Goal: Answer question/provide support

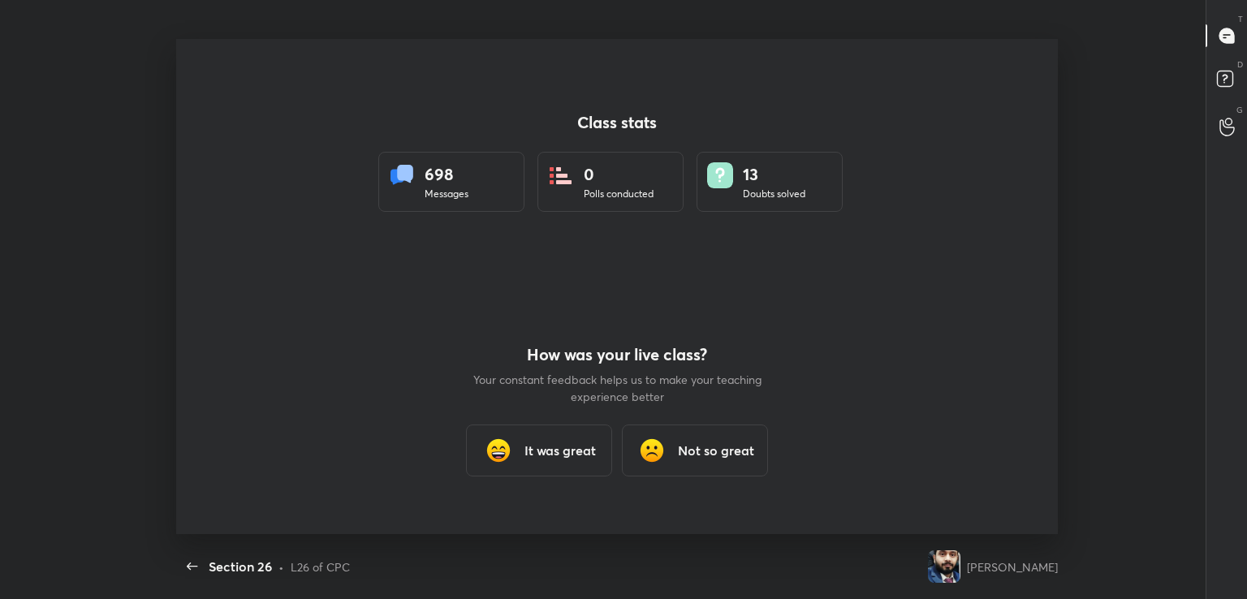
scroll to position [5, 0]
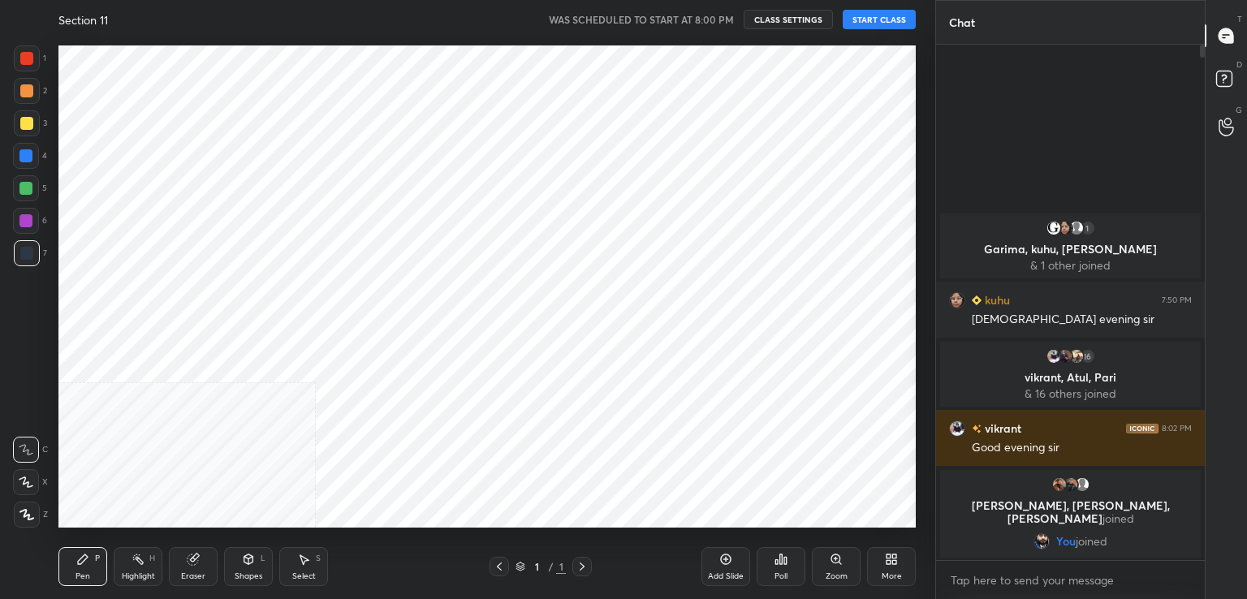
scroll to position [80658, 80283]
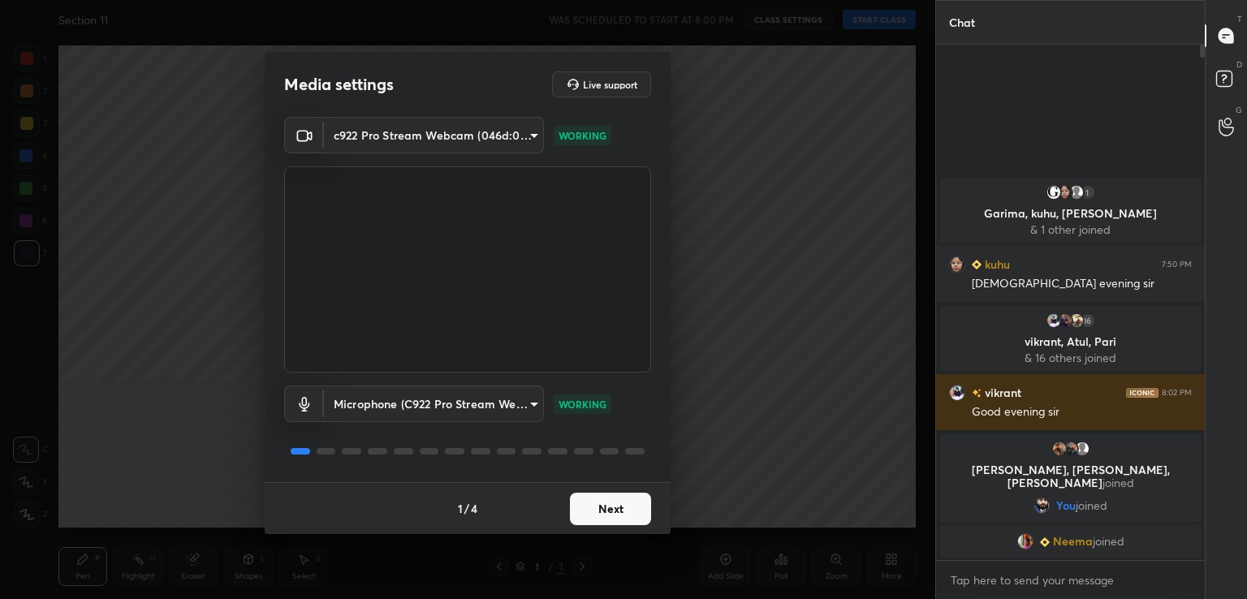
click at [601, 522] on button "Next" at bounding box center [610, 509] width 81 height 32
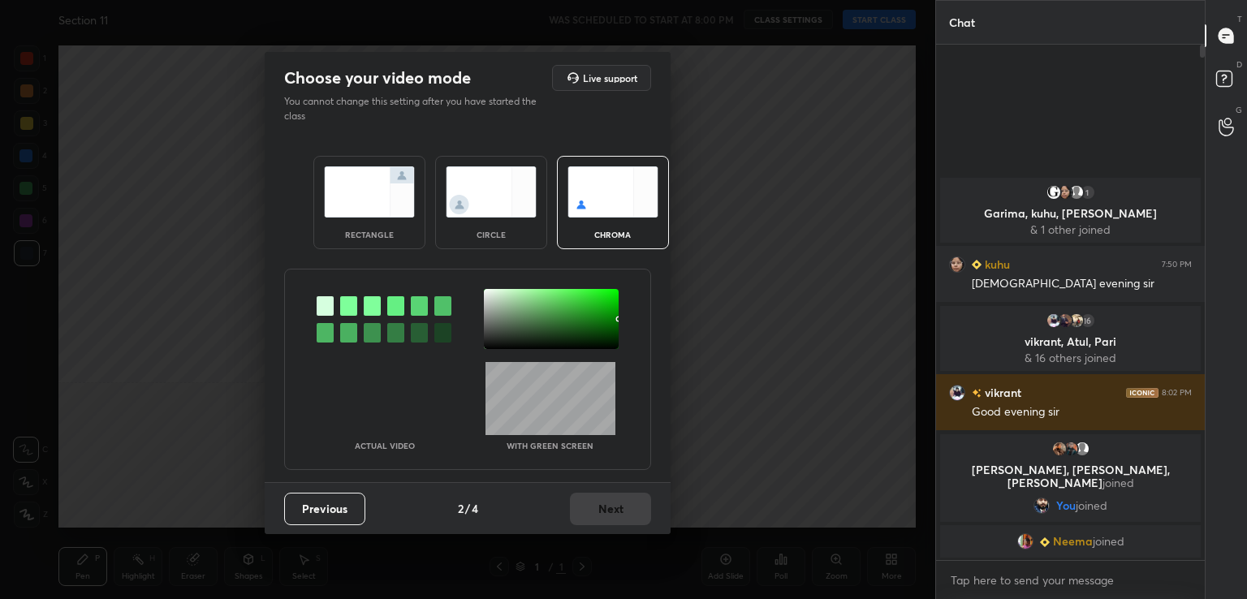
click at [350, 306] on div at bounding box center [348, 305] width 17 height 19
click at [503, 309] on div at bounding box center [551, 319] width 135 height 60
click at [627, 501] on button "Next" at bounding box center [610, 509] width 81 height 32
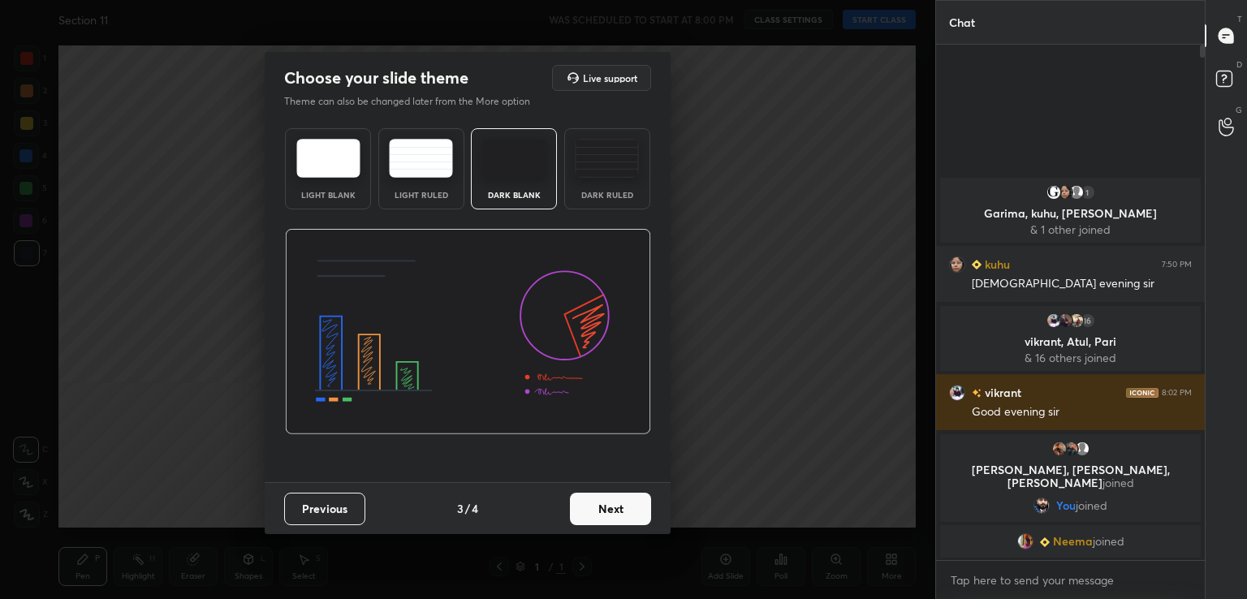
click at [627, 501] on button "Next" at bounding box center [610, 509] width 81 height 32
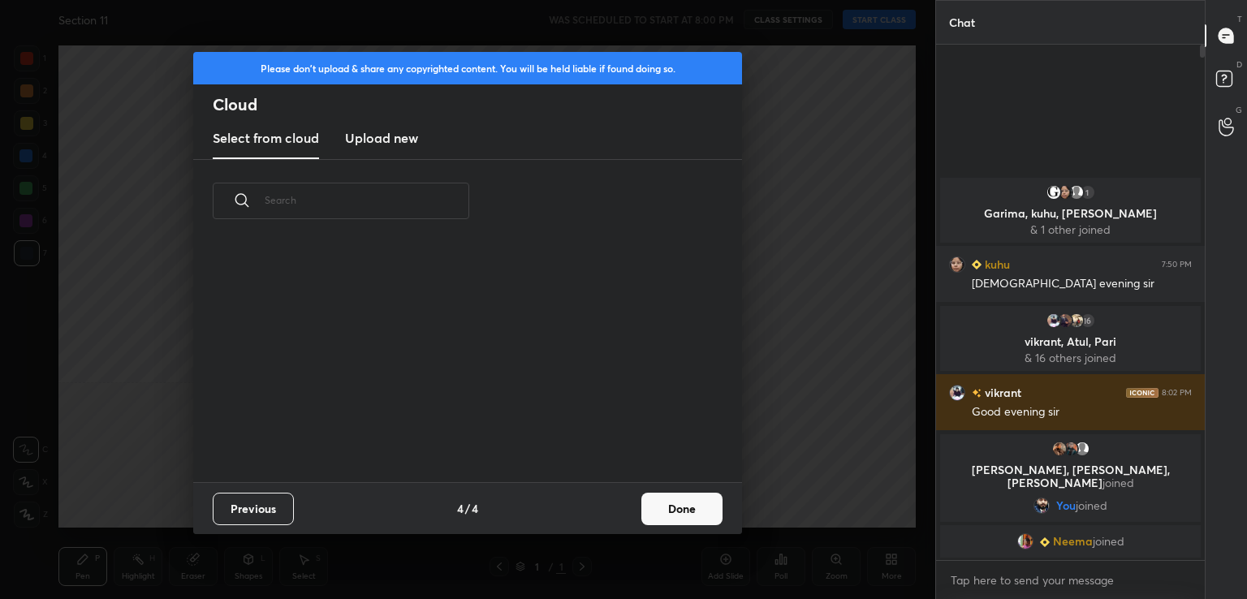
click at [628, 501] on div "Previous 4 / 4 Done" at bounding box center [467, 508] width 549 height 52
click at [685, 514] on button "Done" at bounding box center [681, 509] width 81 height 32
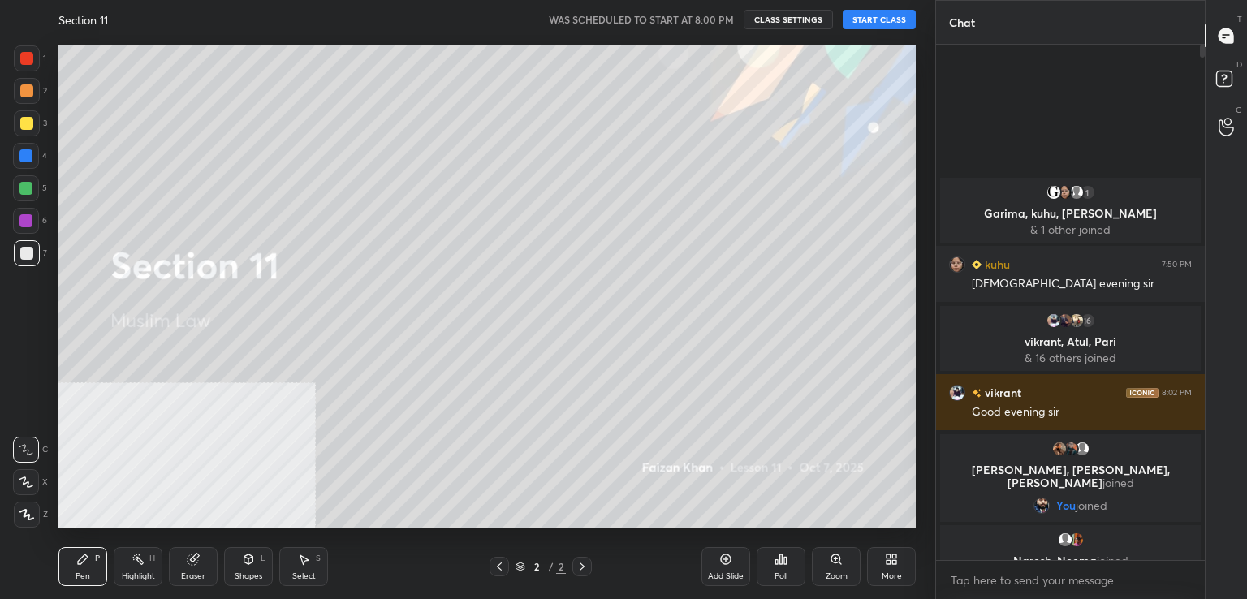
click at [870, 14] on button "START CLASS" at bounding box center [878, 19] width 73 height 19
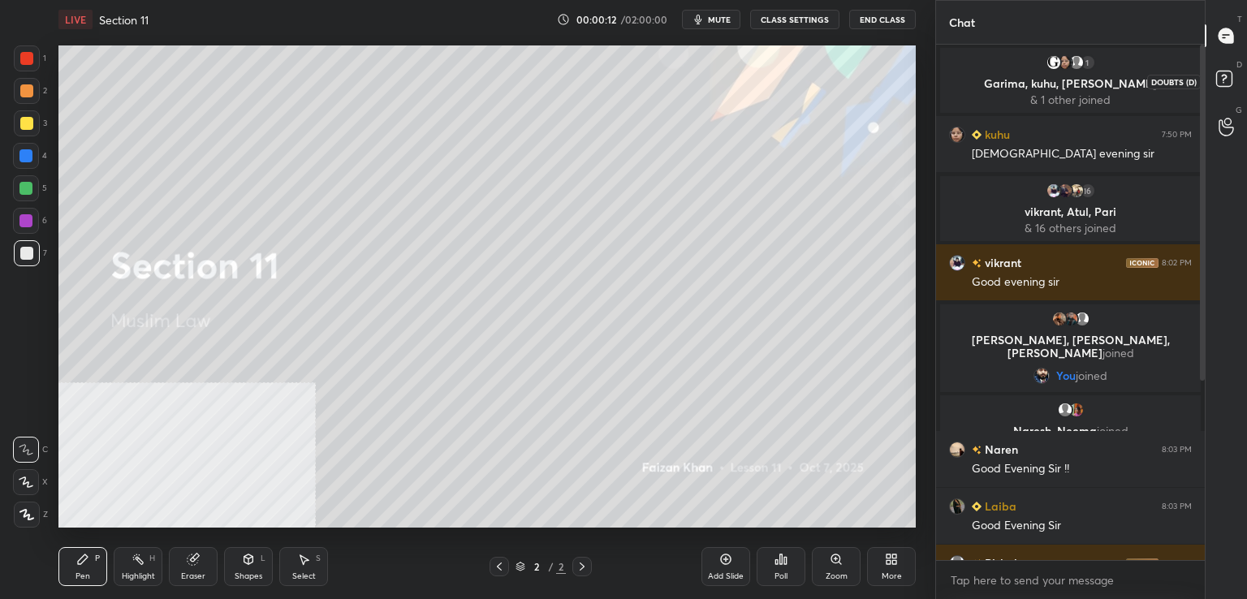
click at [1227, 78] on rect at bounding box center [1223, 78] width 15 height 15
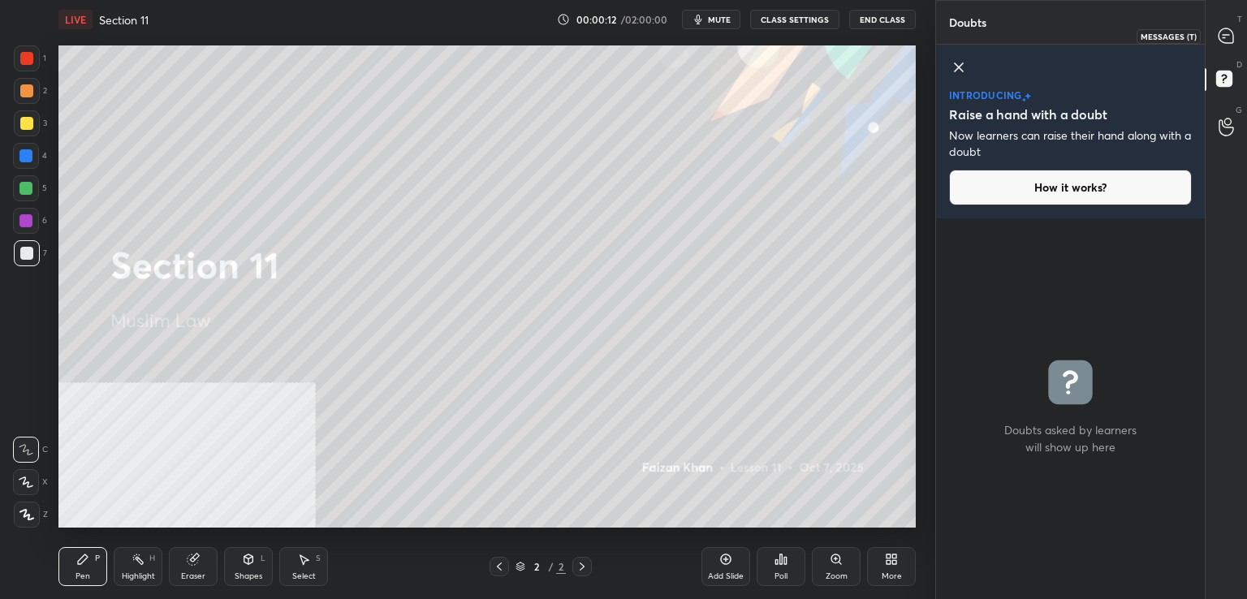
click at [1228, 31] on icon at bounding box center [1225, 35] width 15 height 15
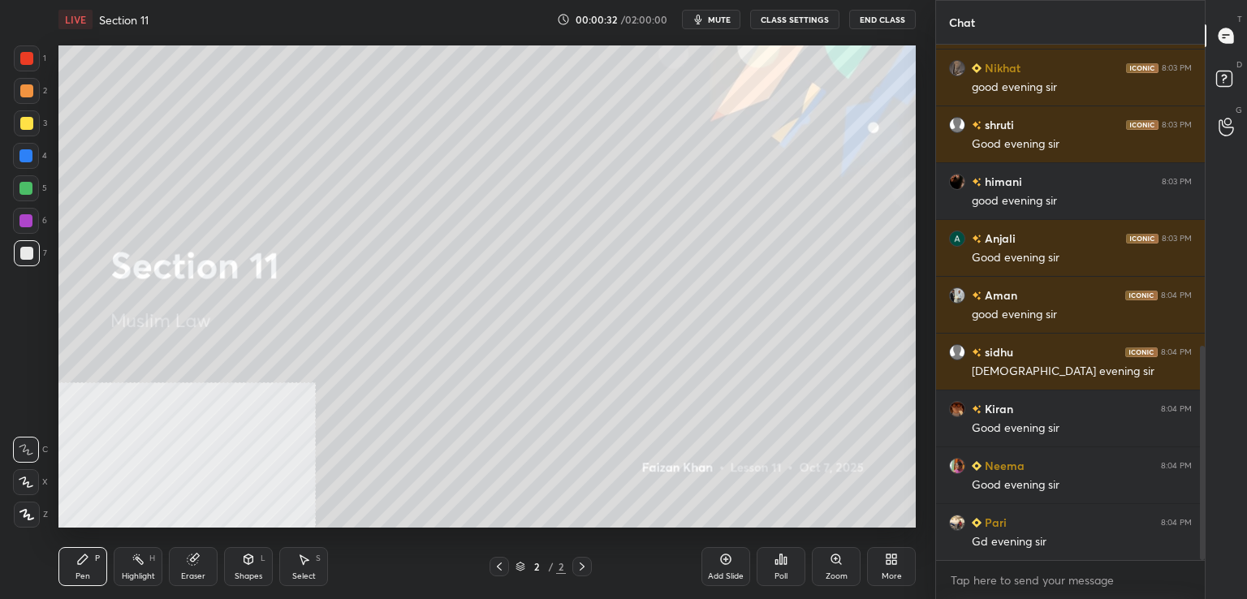
scroll to position [779, 0]
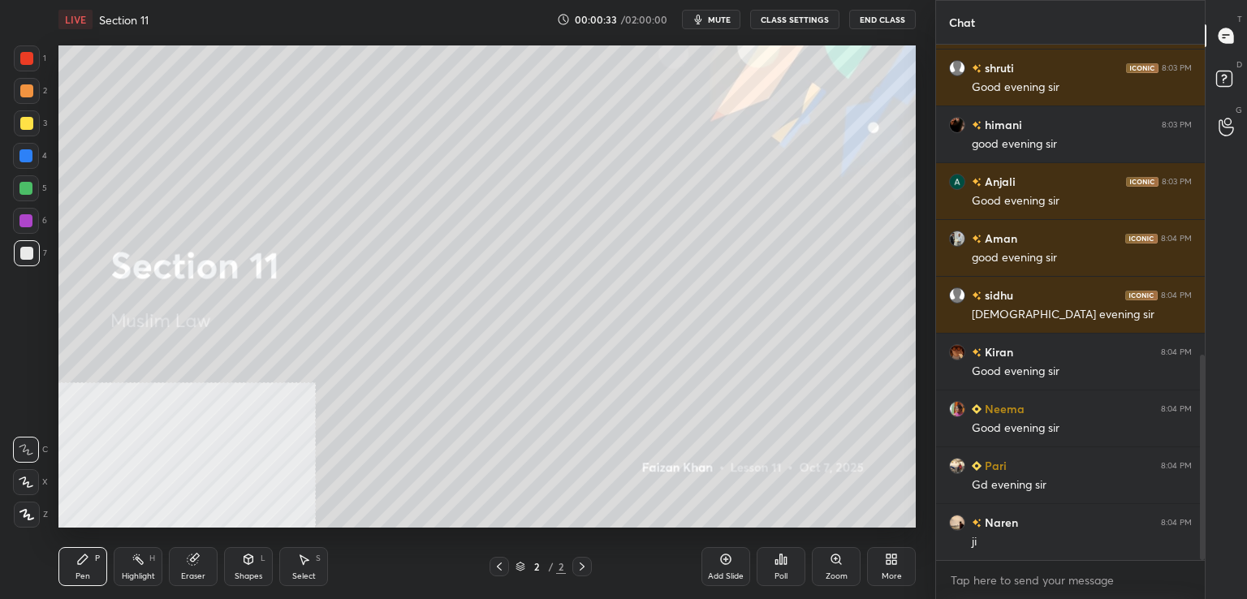
click at [719, 559] on icon at bounding box center [725, 559] width 13 height 13
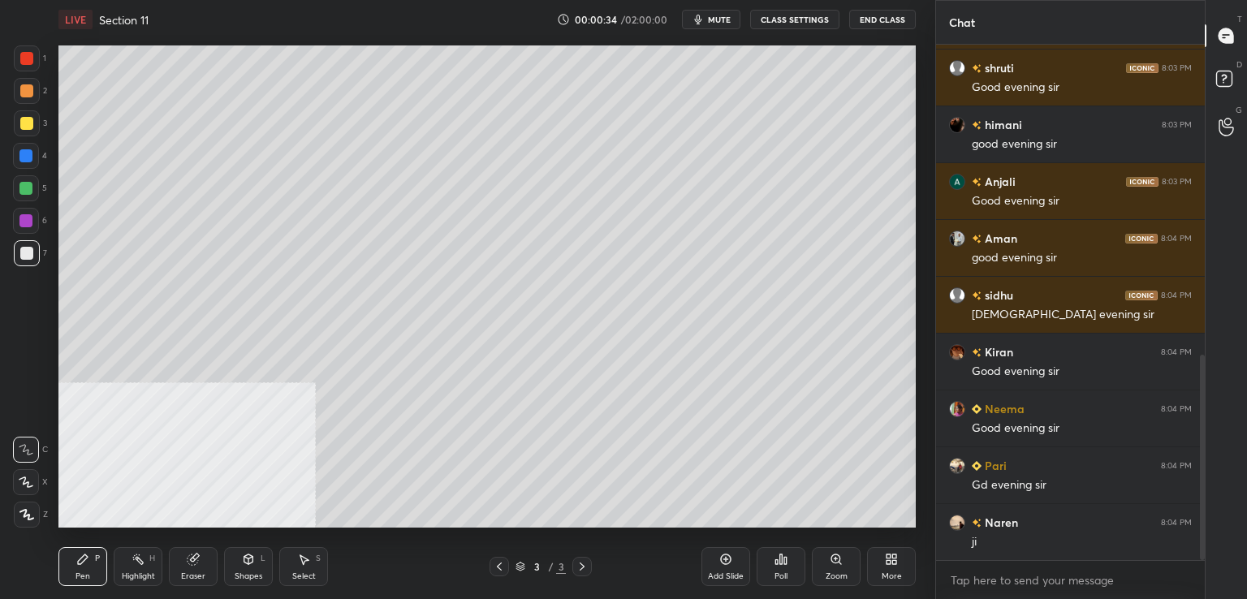
click at [722, 23] on span "mute" at bounding box center [719, 19] width 23 height 11
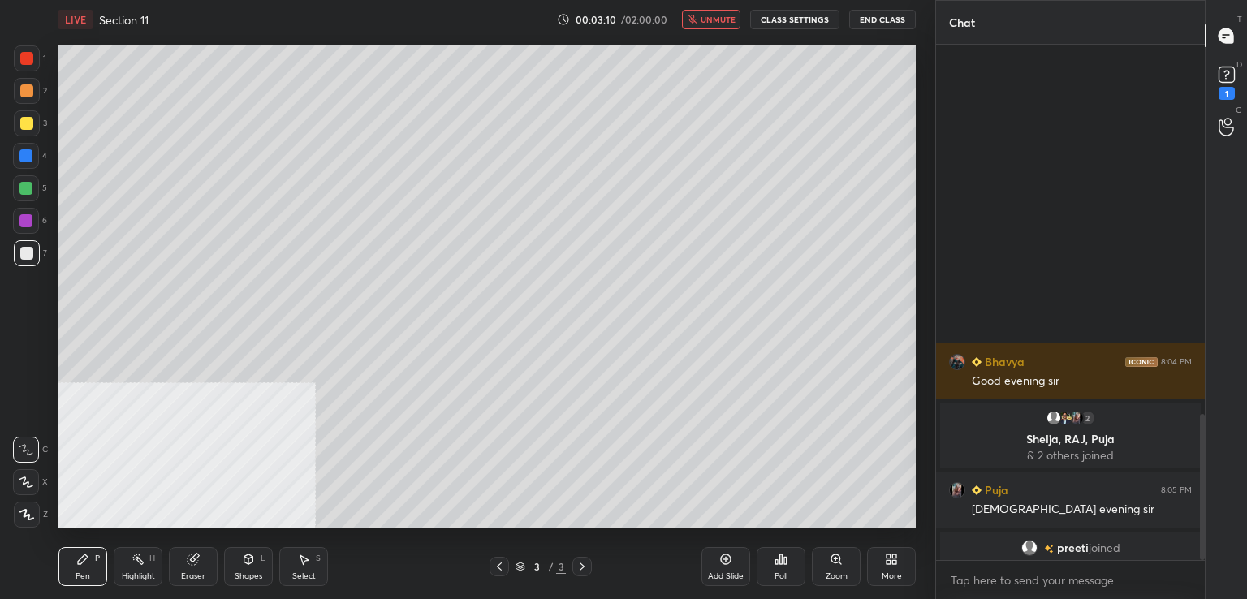
scroll to position [1307, 0]
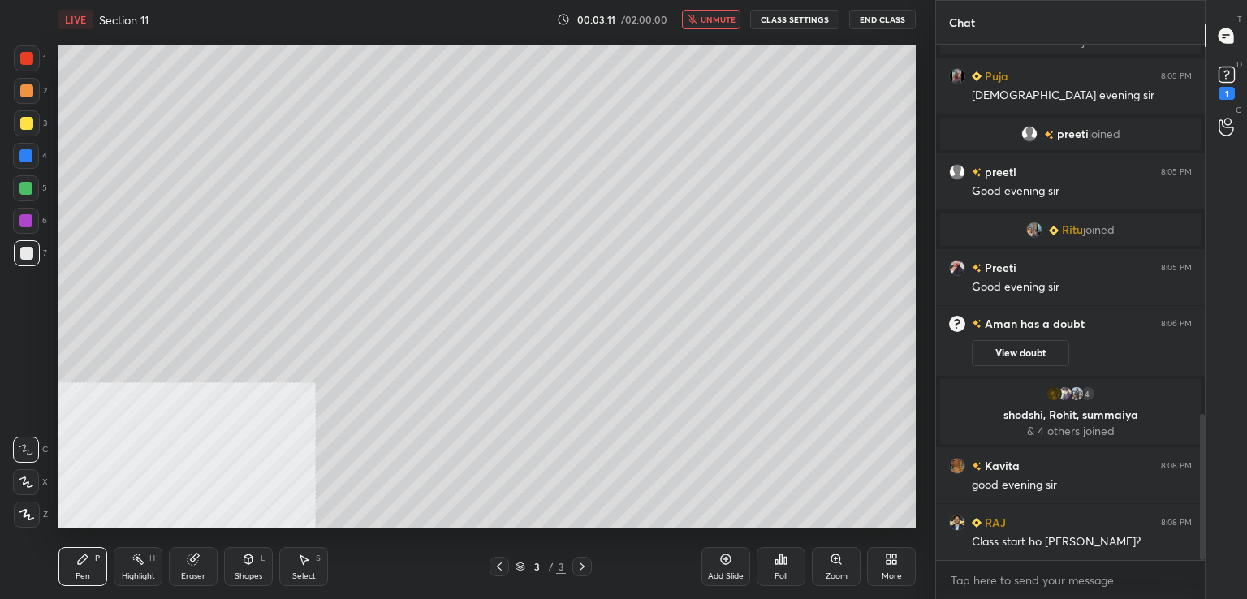
click at [723, 21] on span "unmute" at bounding box center [717, 19] width 35 height 11
click at [1228, 87] on div "1" at bounding box center [1226, 93] width 16 height 13
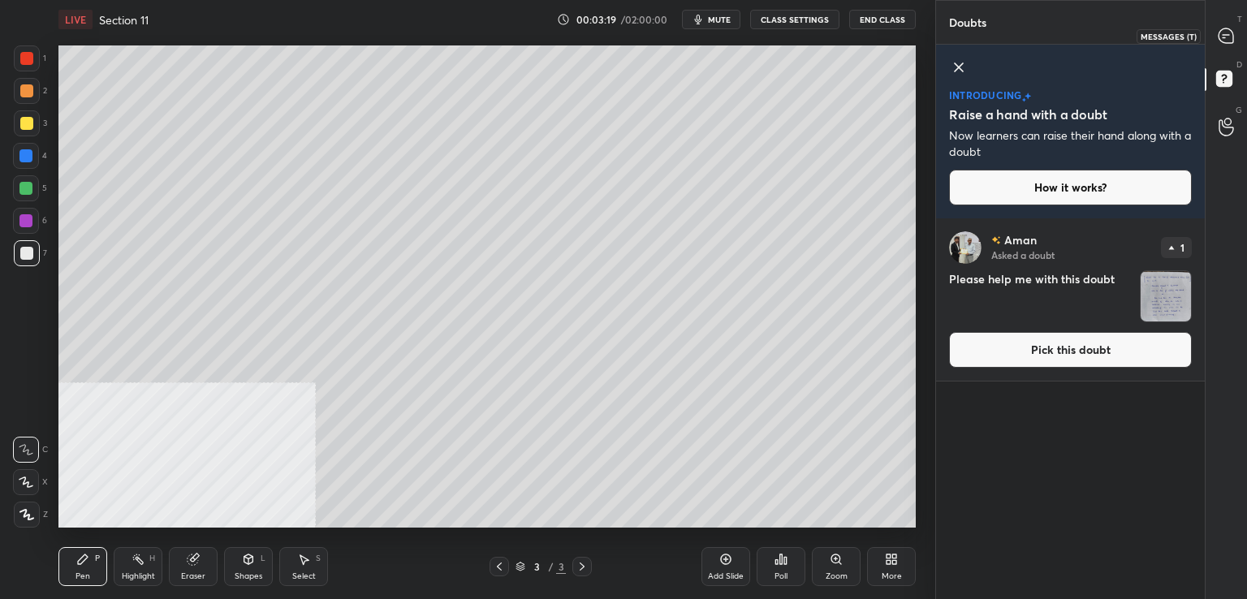
click at [1234, 28] on icon at bounding box center [1225, 36] width 17 height 17
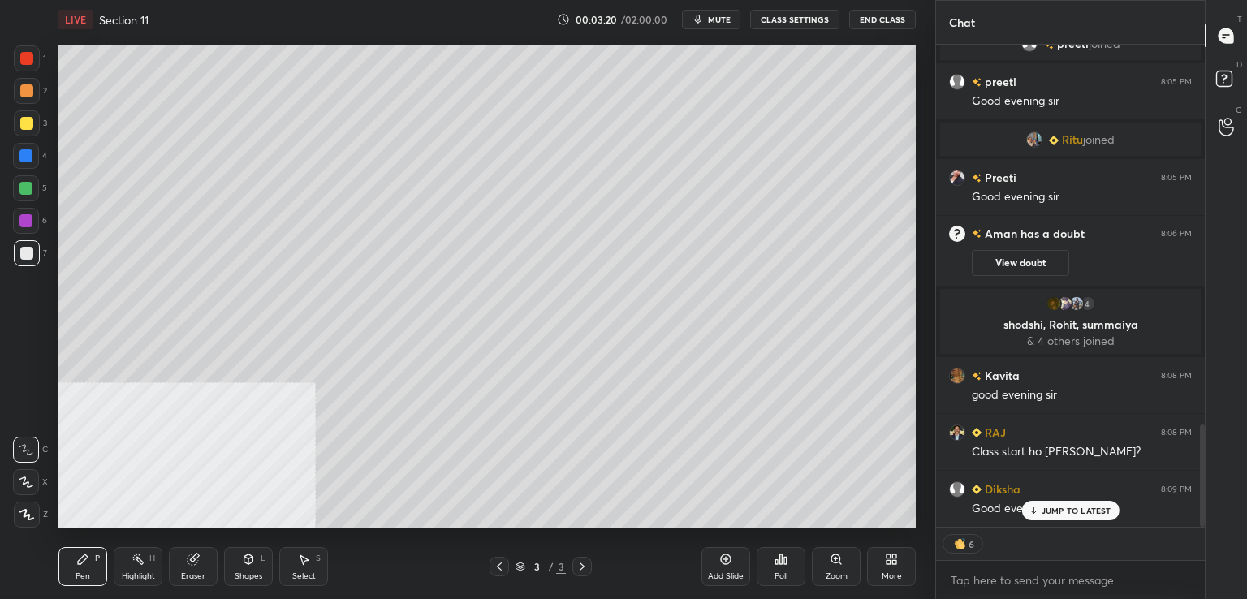
scroll to position [1785, 0]
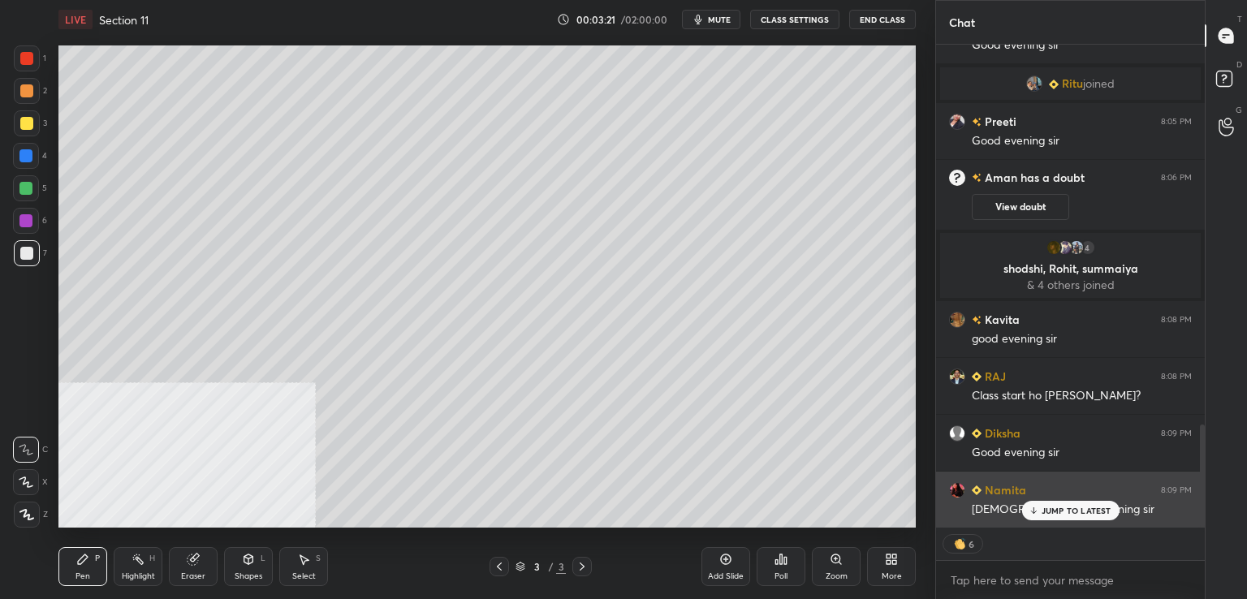
click at [1050, 503] on div "JUMP TO LATEST" at bounding box center [1069, 510] width 97 height 19
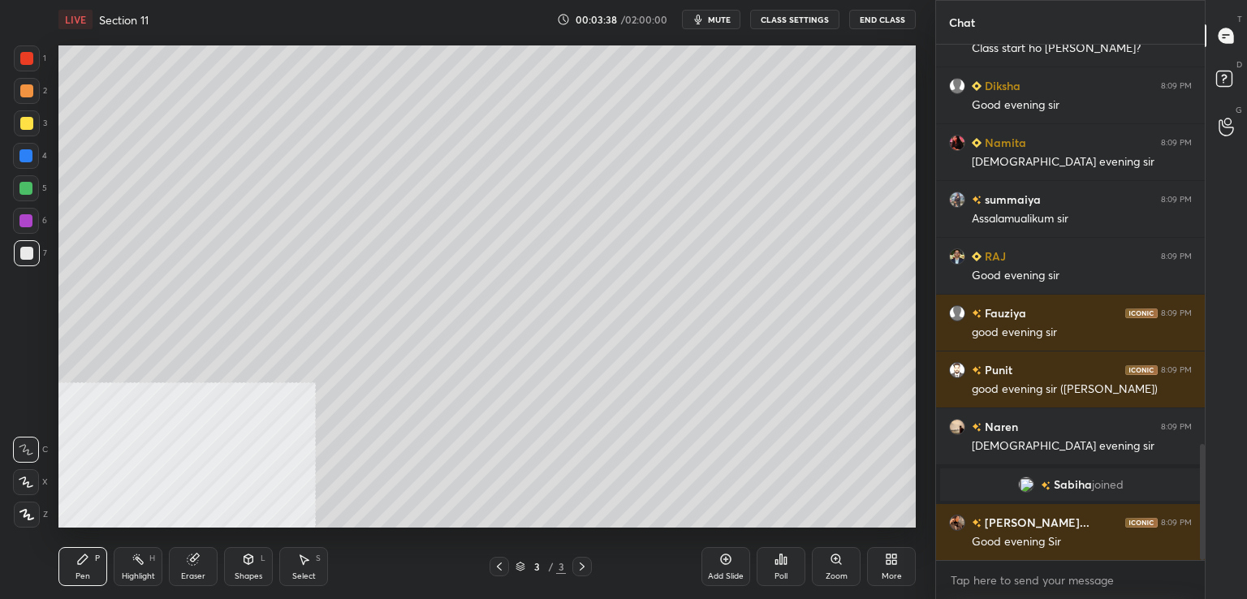
scroll to position [1776, 0]
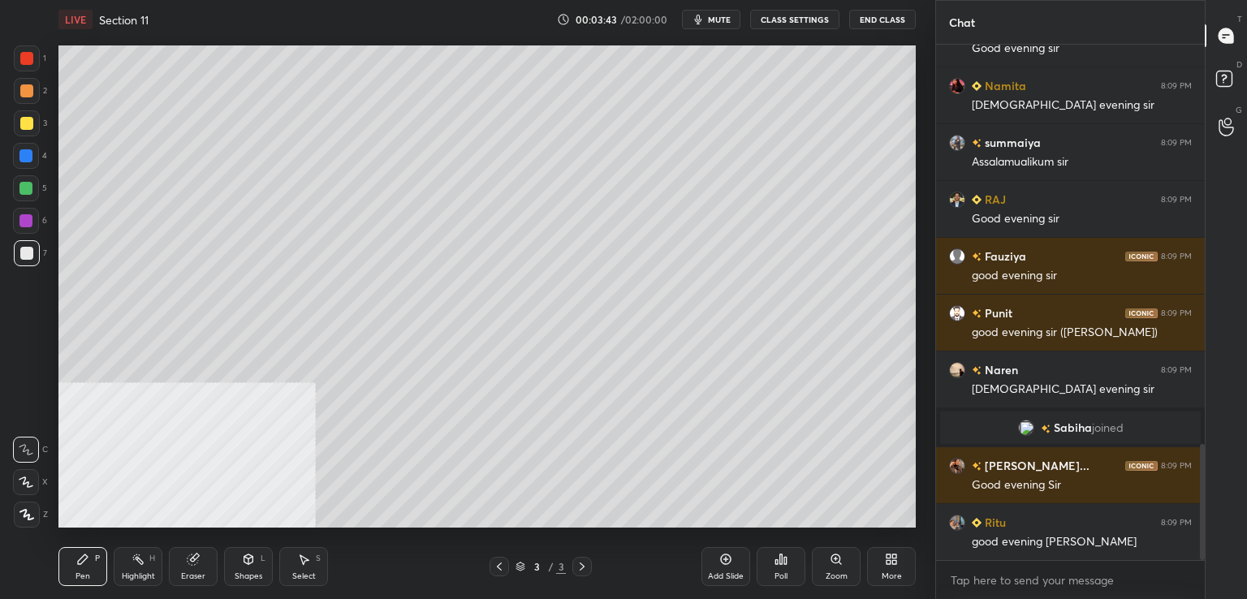
click at [28, 61] on div at bounding box center [26, 58] width 13 height 13
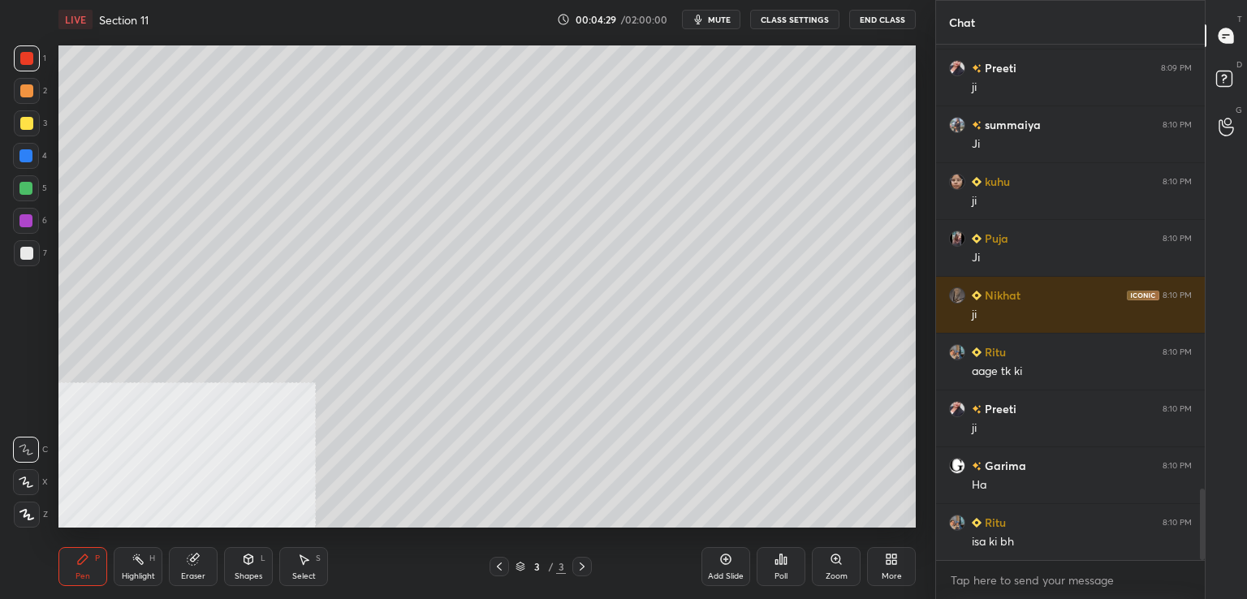
scroll to position [3212, 0]
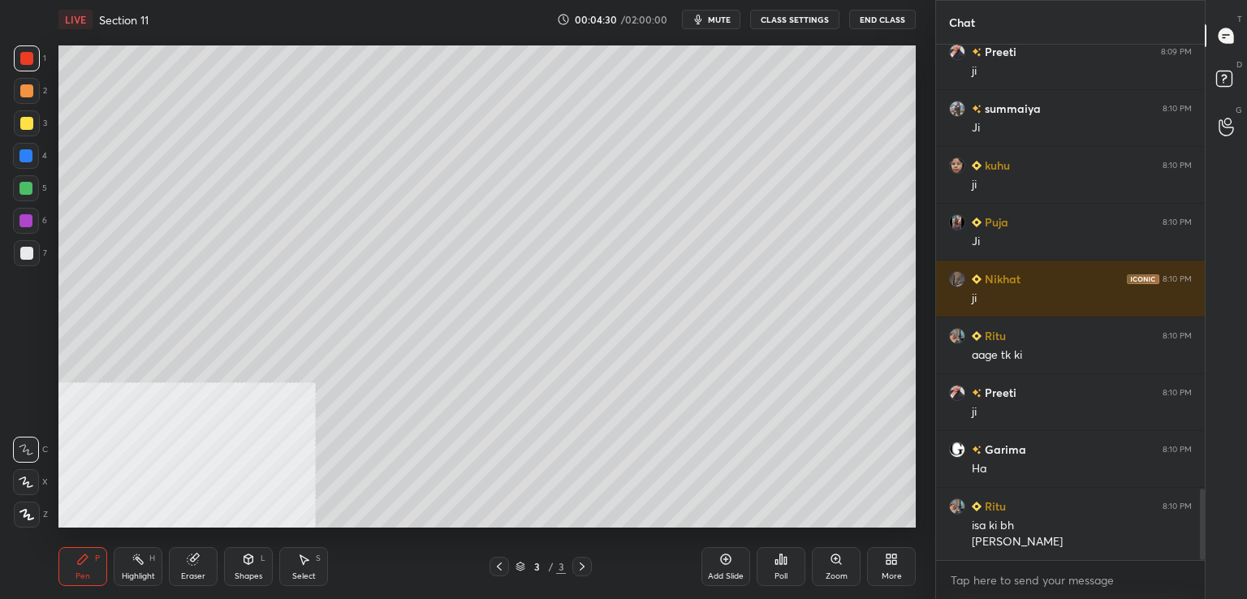
click at [28, 127] on div at bounding box center [26, 123] width 13 height 13
click at [36, 257] on div at bounding box center [27, 253] width 26 height 26
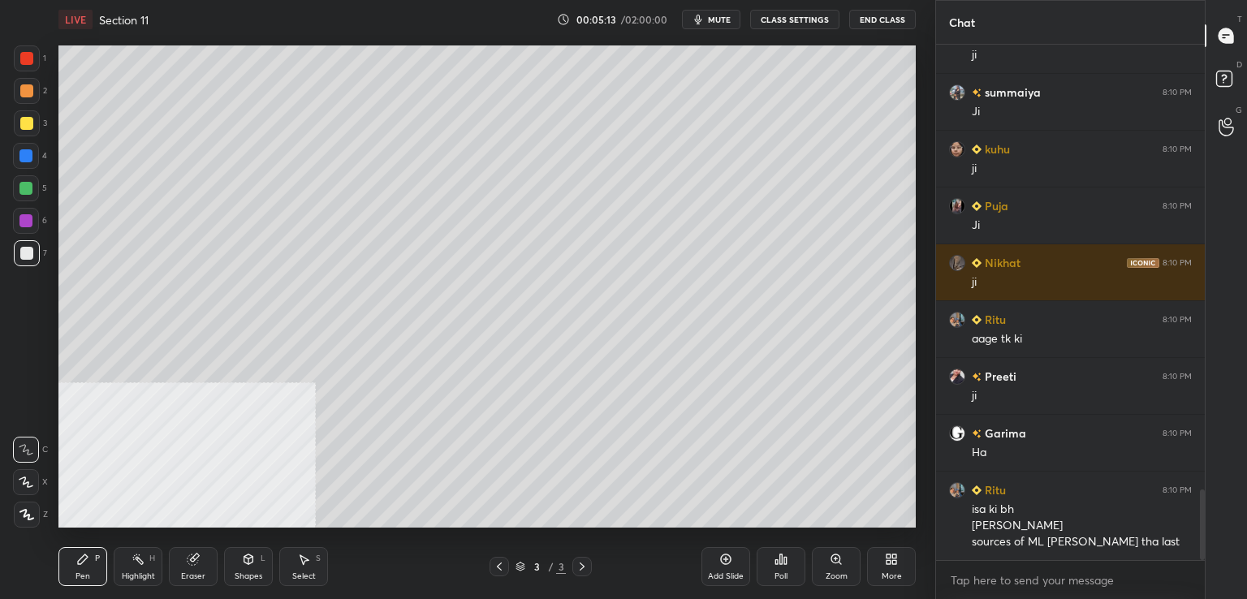
click at [26, 158] on div at bounding box center [25, 155] width 13 height 13
click at [33, 225] on div at bounding box center [26, 221] width 26 height 26
click at [25, 60] on div at bounding box center [26, 58] width 13 height 13
click at [32, 159] on div at bounding box center [25, 155] width 13 height 13
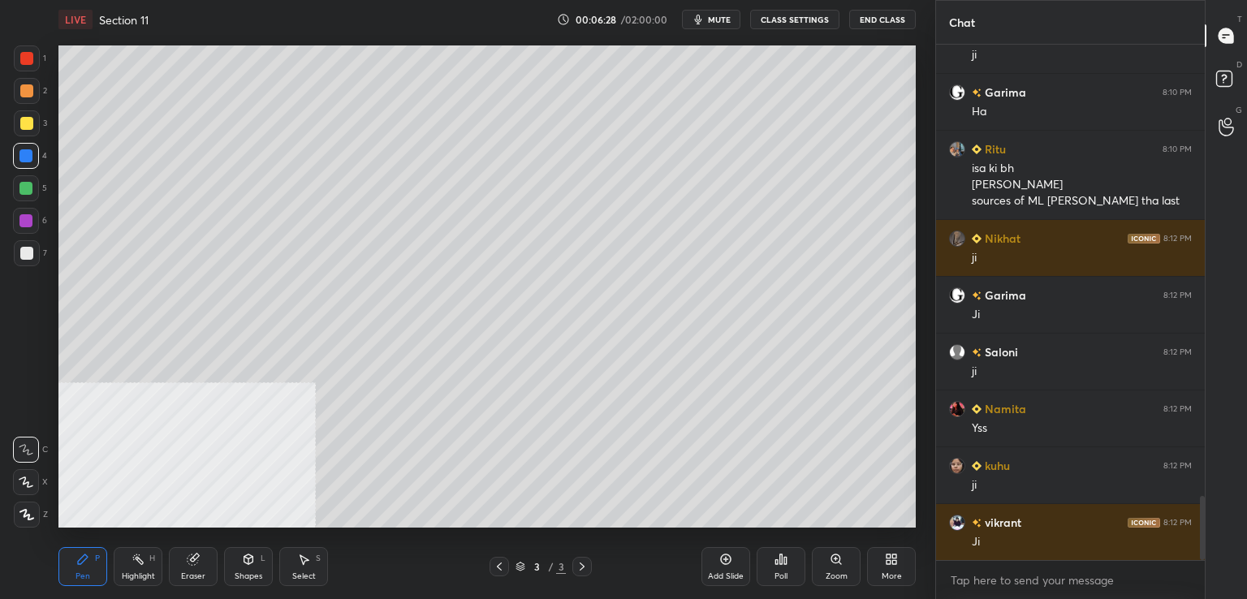
scroll to position [3626, 0]
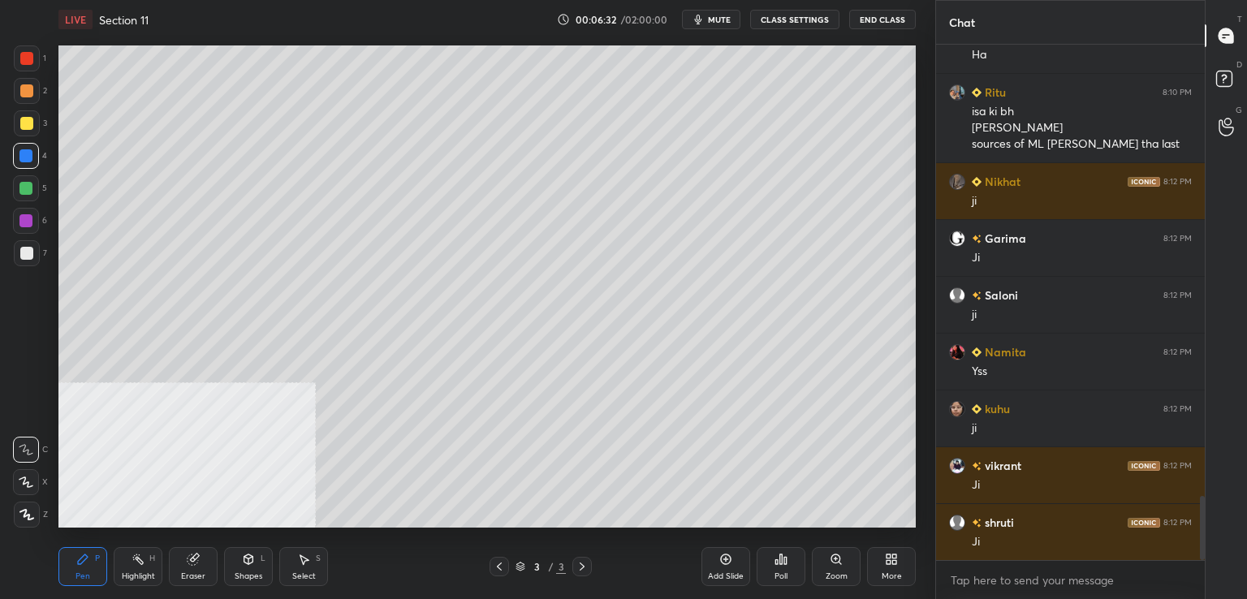
click at [30, 157] on div at bounding box center [25, 155] width 13 height 13
click at [29, 95] on div at bounding box center [26, 90] width 13 height 13
click at [32, 258] on div at bounding box center [26, 253] width 13 height 13
click at [28, 157] on div at bounding box center [25, 155] width 13 height 13
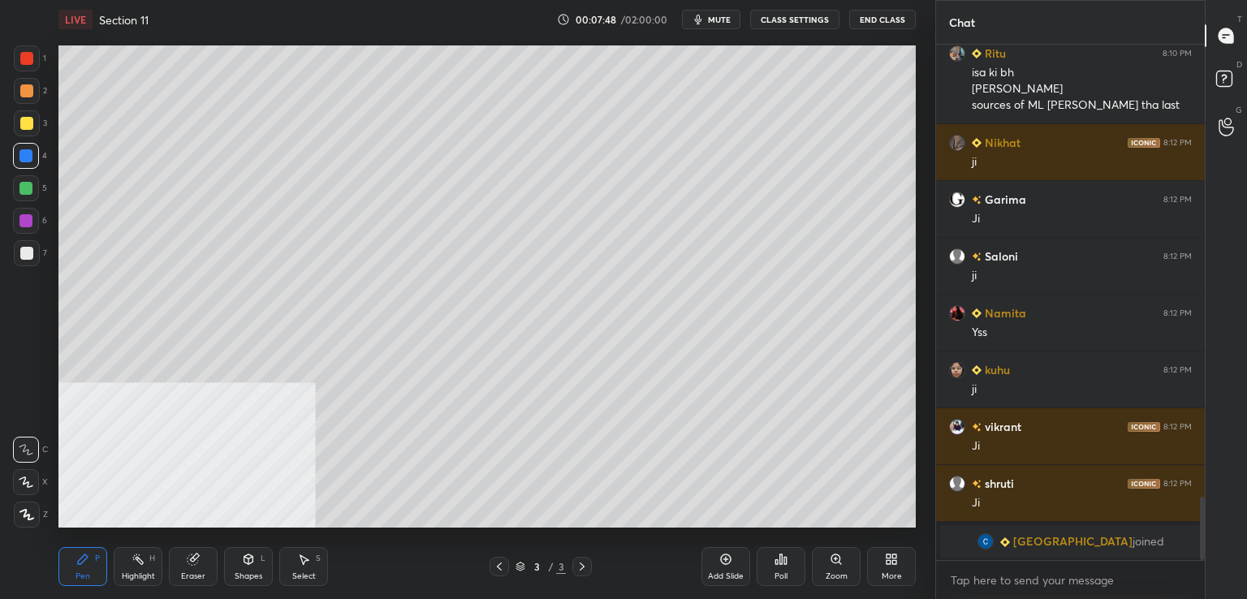
click at [32, 254] on div at bounding box center [27, 253] width 26 height 26
click at [24, 197] on div at bounding box center [26, 188] width 26 height 26
click at [717, 558] on div "Add Slide" at bounding box center [725, 566] width 49 height 39
click at [29, 254] on div at bounding box center [26, 253] width 13 height 13
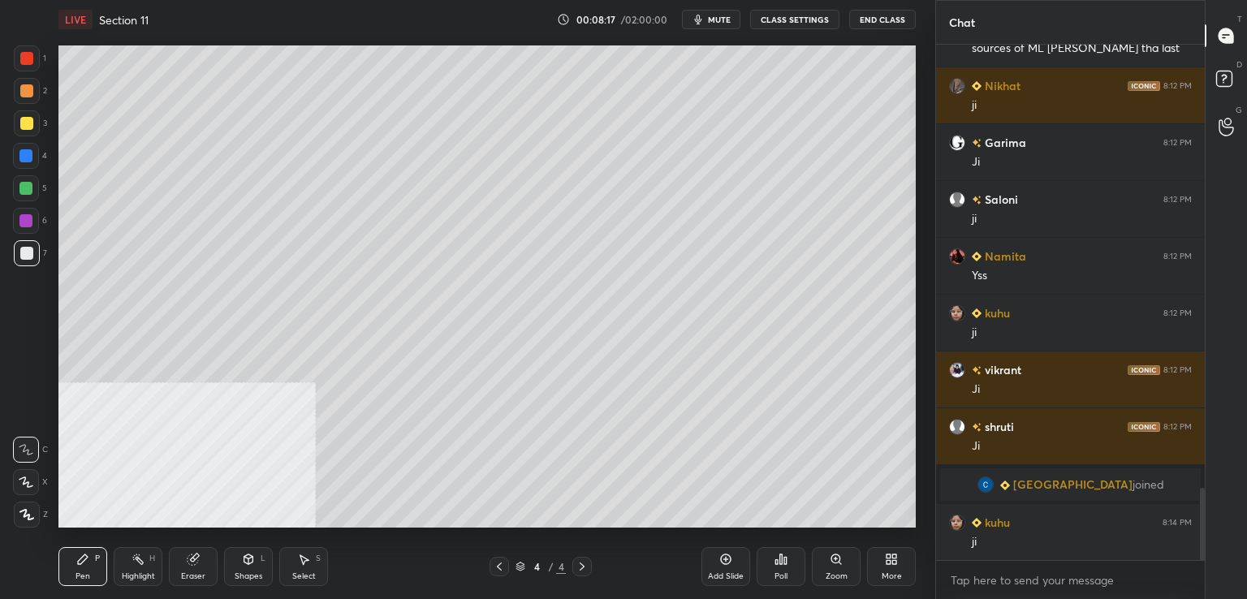
scroll to position [6, 5]
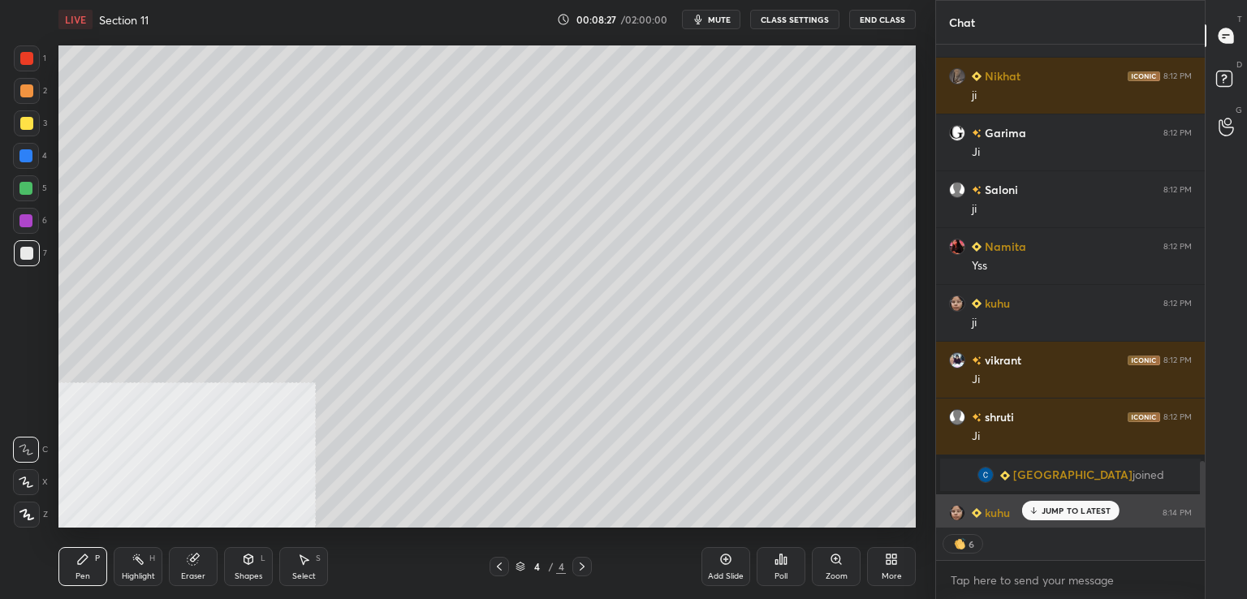
click at [1050, 510] on p "JUMP TO LATEST" at bounding box center [1076, 511] width 70 height 10
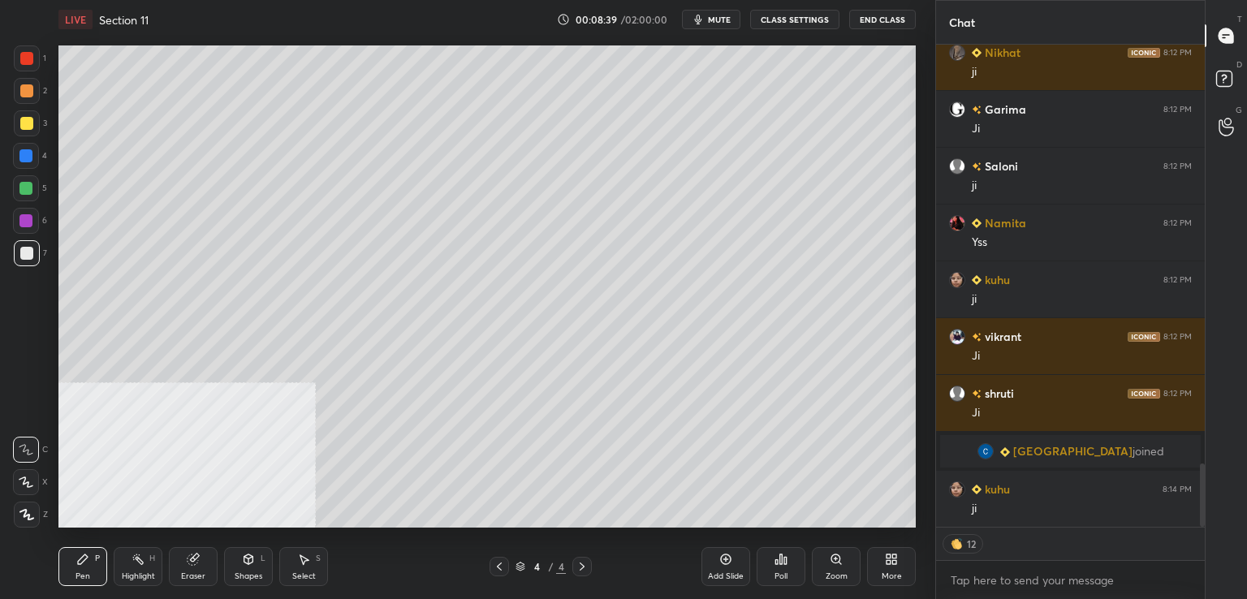
click at [35, 260] on div at bounding box center [27, 253] width 26 height 26
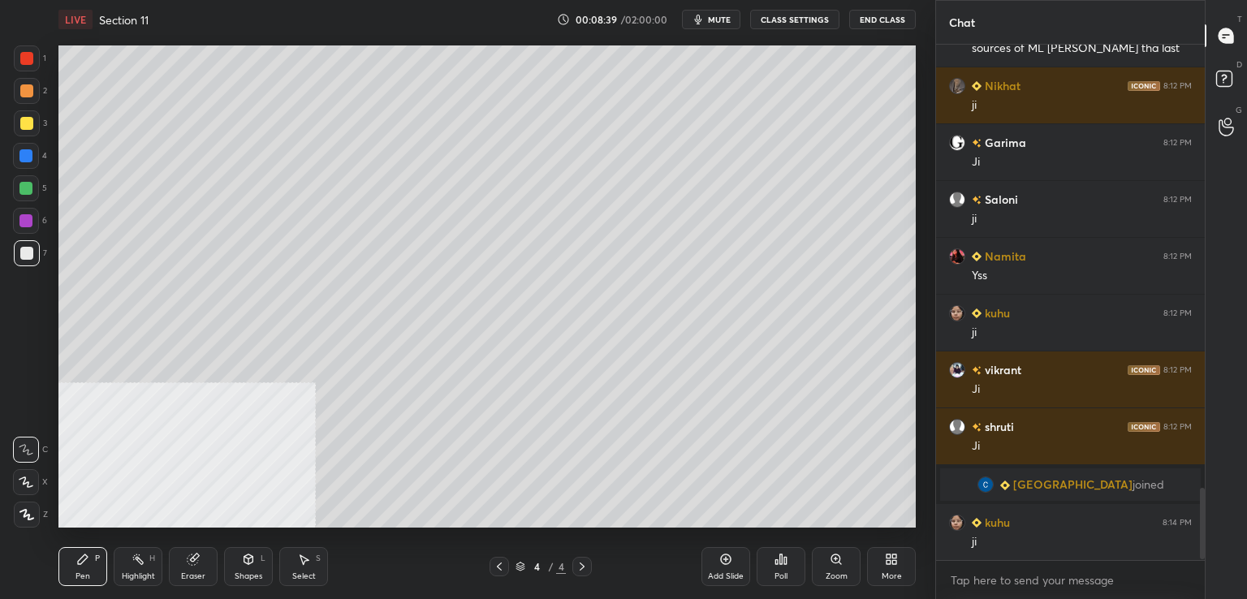
scroll to position [510, 264]
click at [24, 90] on div at bounding box center [26, 90] width 13 height 13
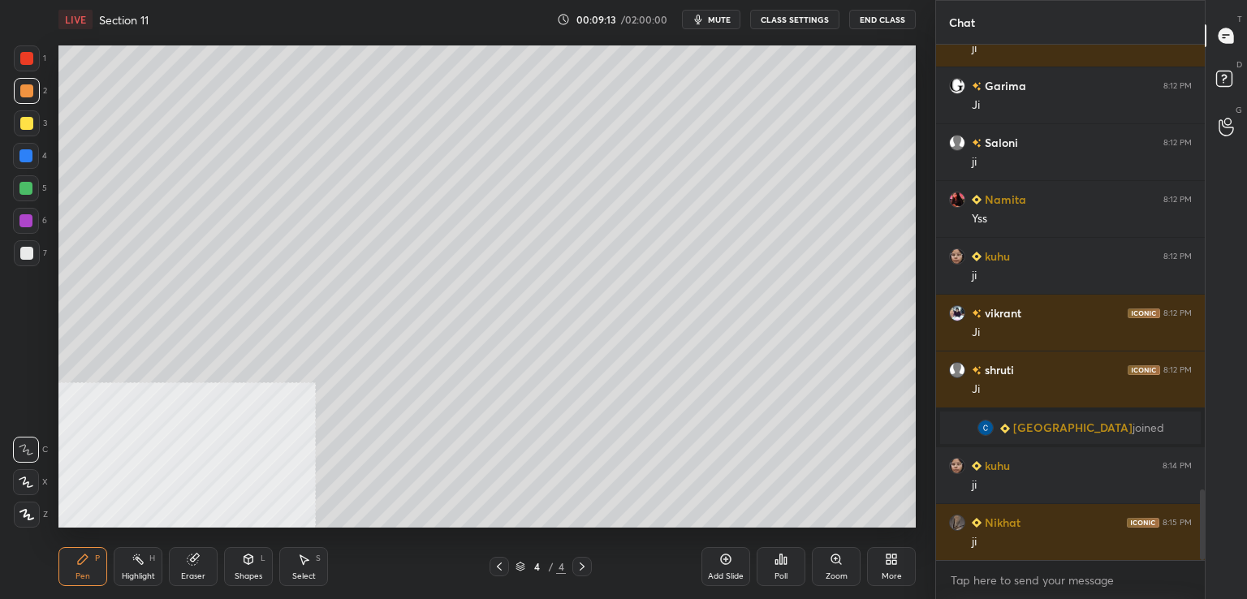
click at [32, 221] on div at bounding box center [25, 220] width 13 height 13
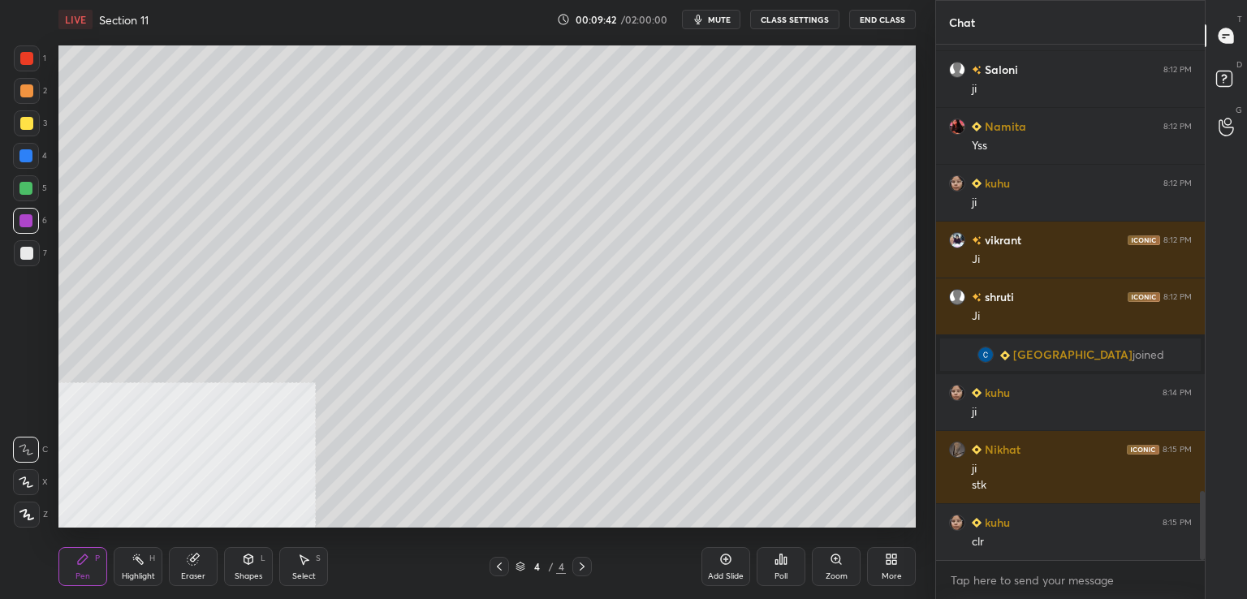
scroll to position [3352, 0]
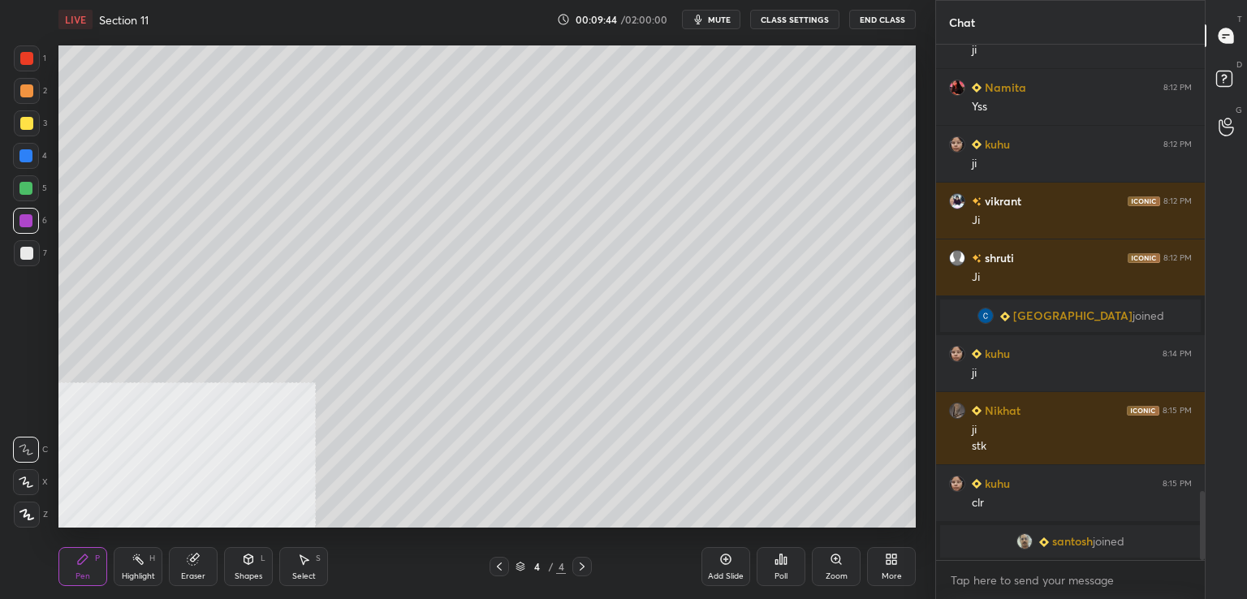
click at [26, 65] on div at bounding box center [26, 58] width 13 height 13
click at [28, 257] on div at bounding box center [26, 253] width 13 height 13
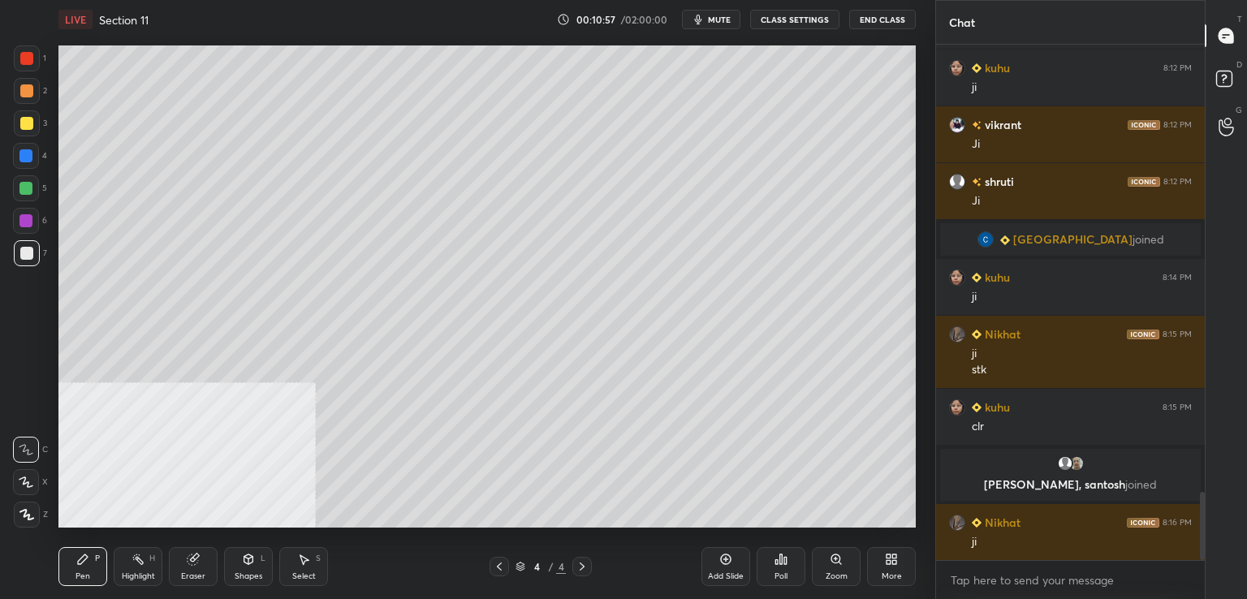
scroll to position [3434, 0]
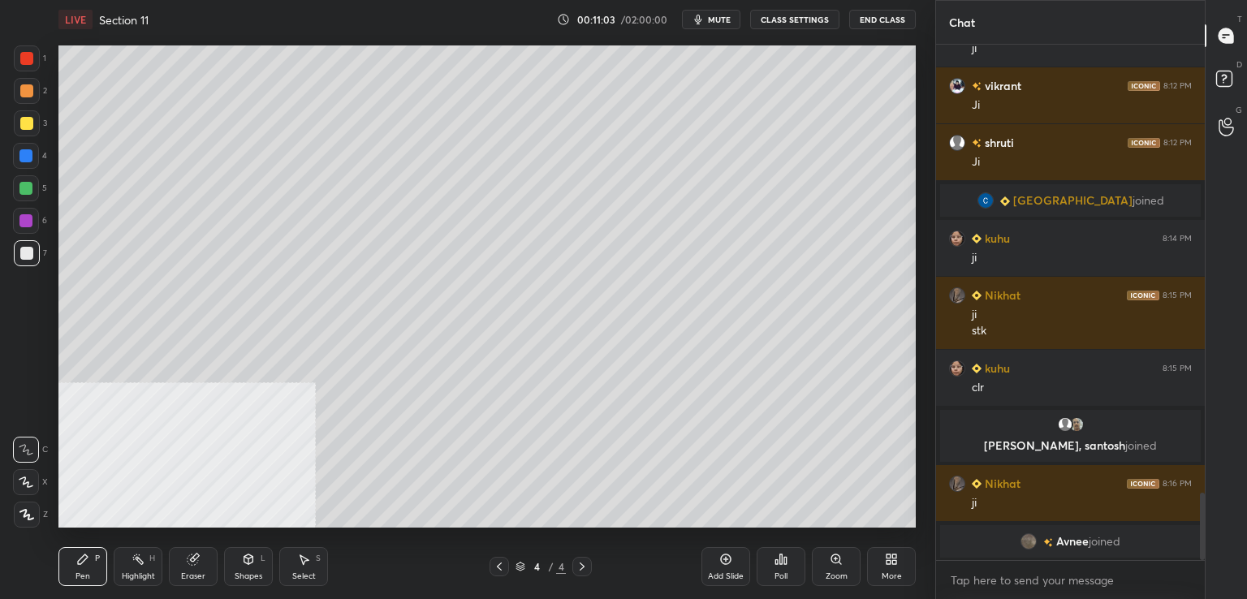
click at [11, 162] on div "1 2 3 4 5 6 7 C X Z C X Z E E Erase all H H" at bounding box center [26, 286] width 52 height 482
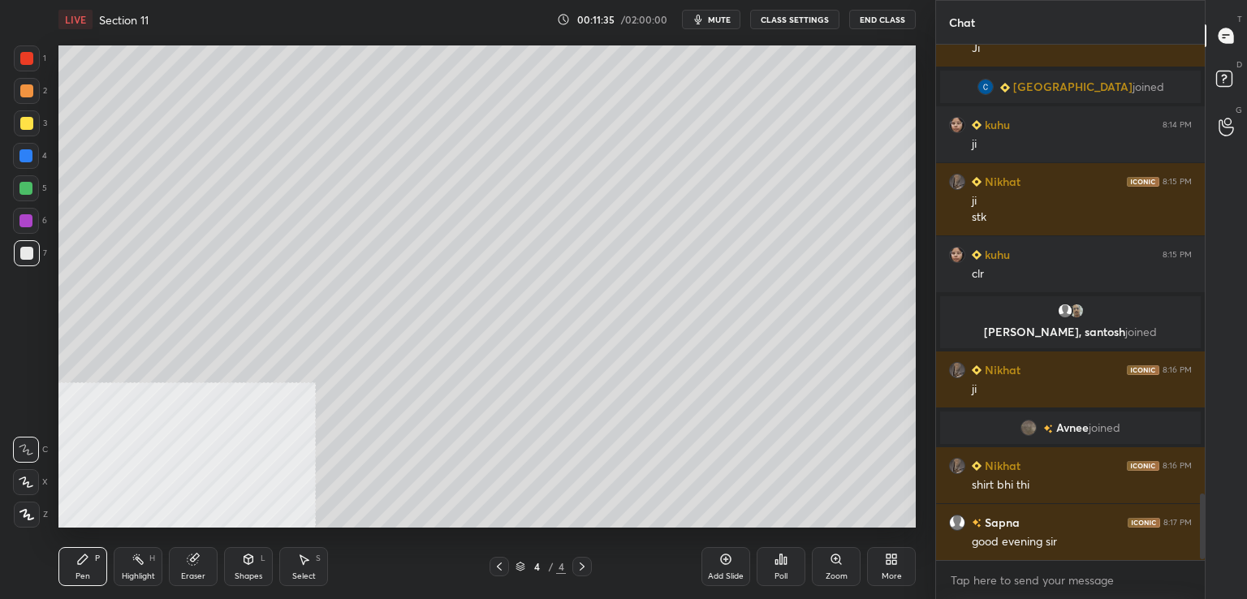
scroll to position [3556, 0]
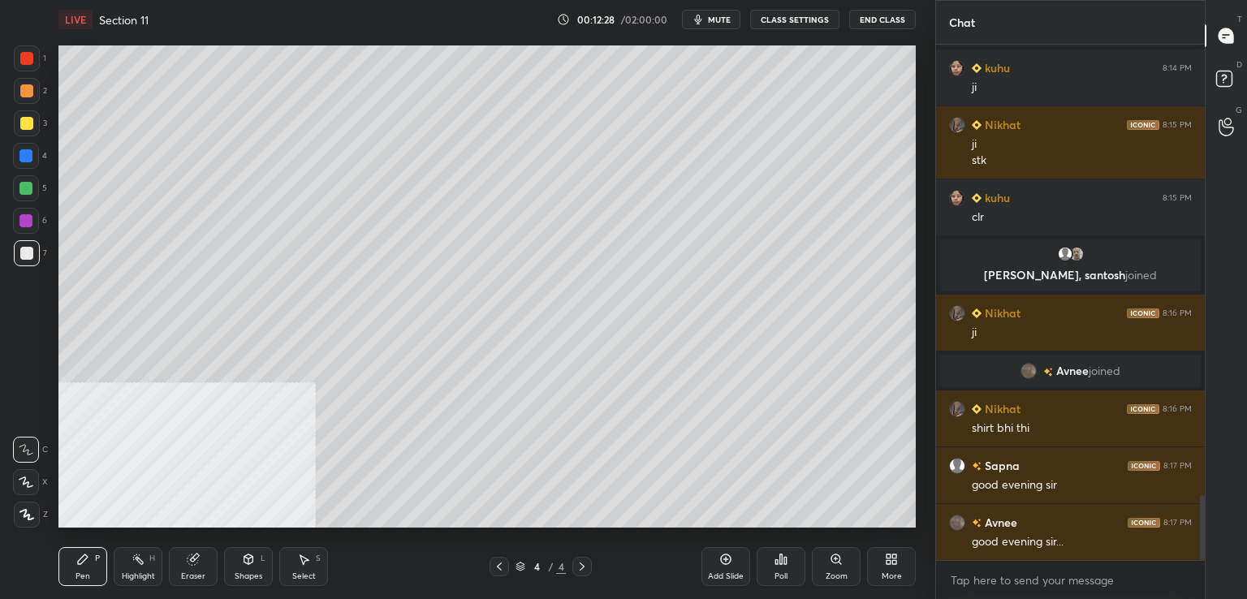
click at [724, 559] on icon at bounding box center [725, 559] width 5 height 5
click at [32, 61] on div at bounding box center [26, 58] width 13 height 13
click at [23, 227] on div at bounding box center [25, 220] width 13 height 13
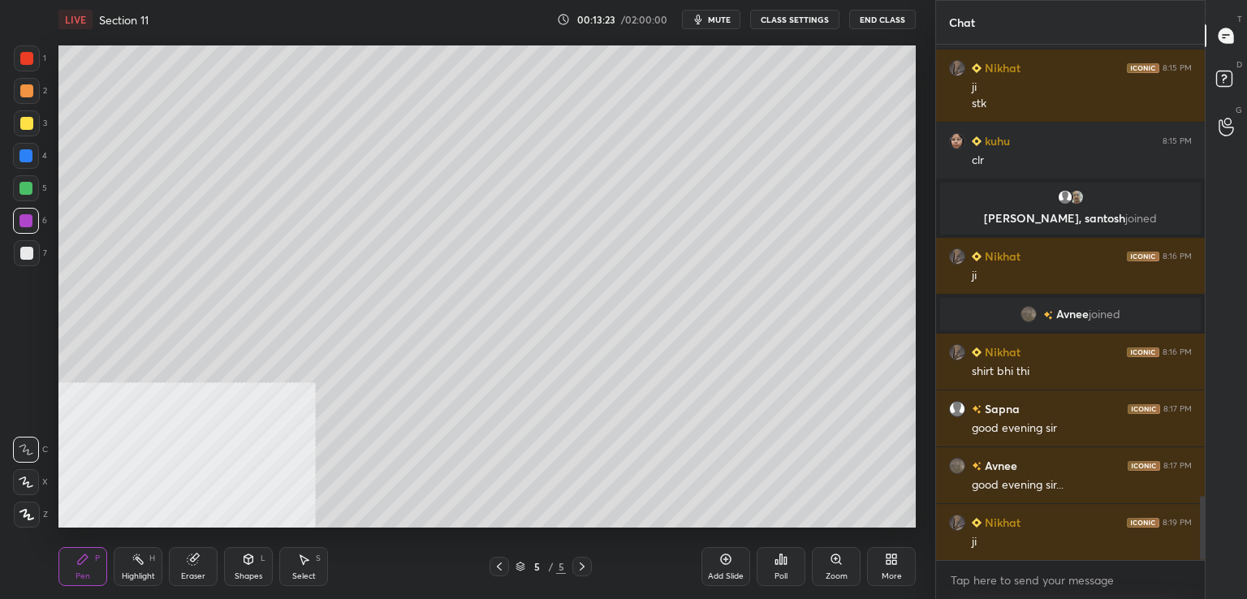
click at [29, 123] on div at bounding box center [26, 123] width 13 height 13
click at [31, 260] on div at bounding box center [27, 253] width 26 height 26
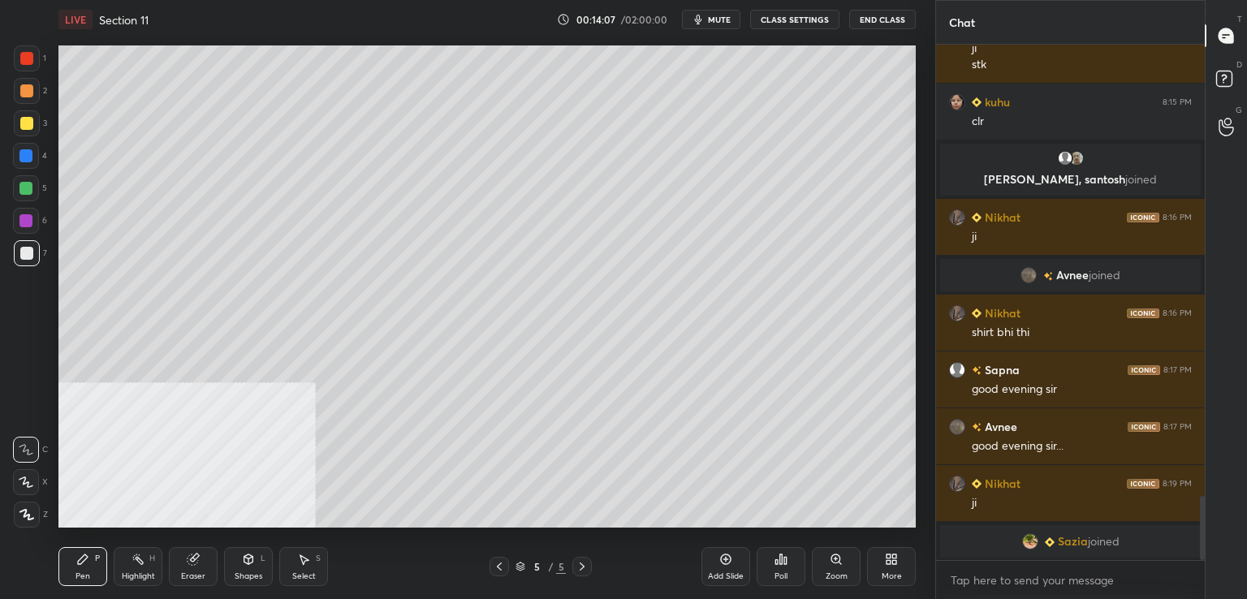
scroll to position [3671, 0]
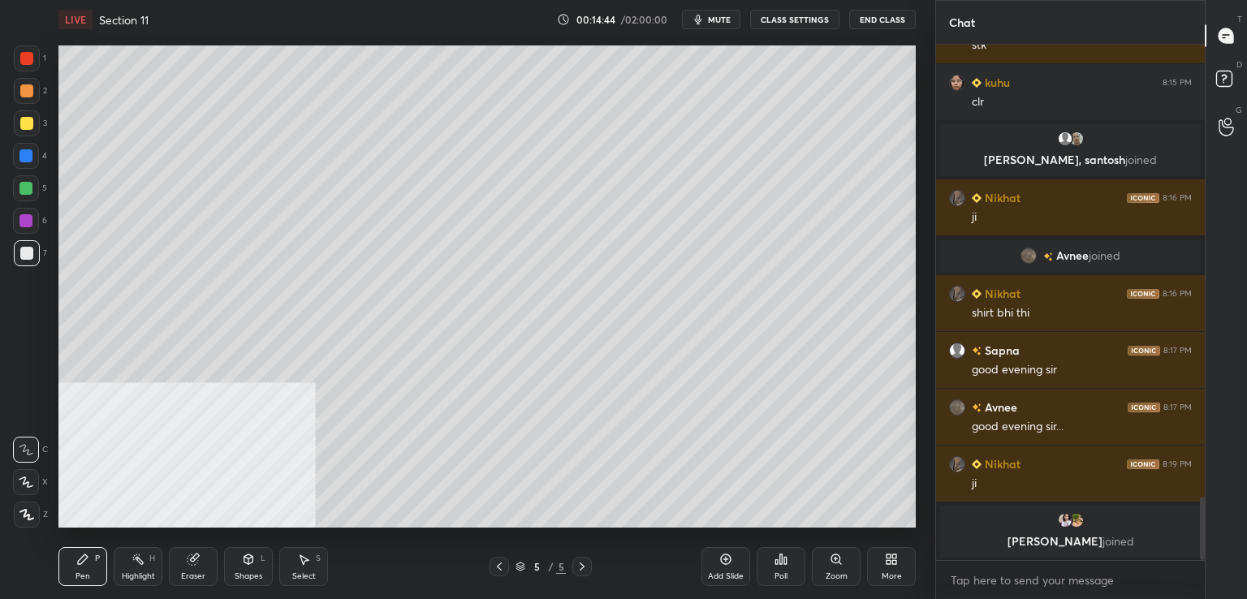
click at [28, 84] on div at bounding box center [26, 90] width 13 height 13
click at [28, 160] on div at bounding box center [25, 155] width 13 height 13
click at [33, 257] on div at bounding box center [27, 253] width 26 height 26
click at [26, 192] on div at bounding box center [25, 188] width 13 height 13
click at [724, 561] on icon at bounding box center [725, 559] width 13 height 13
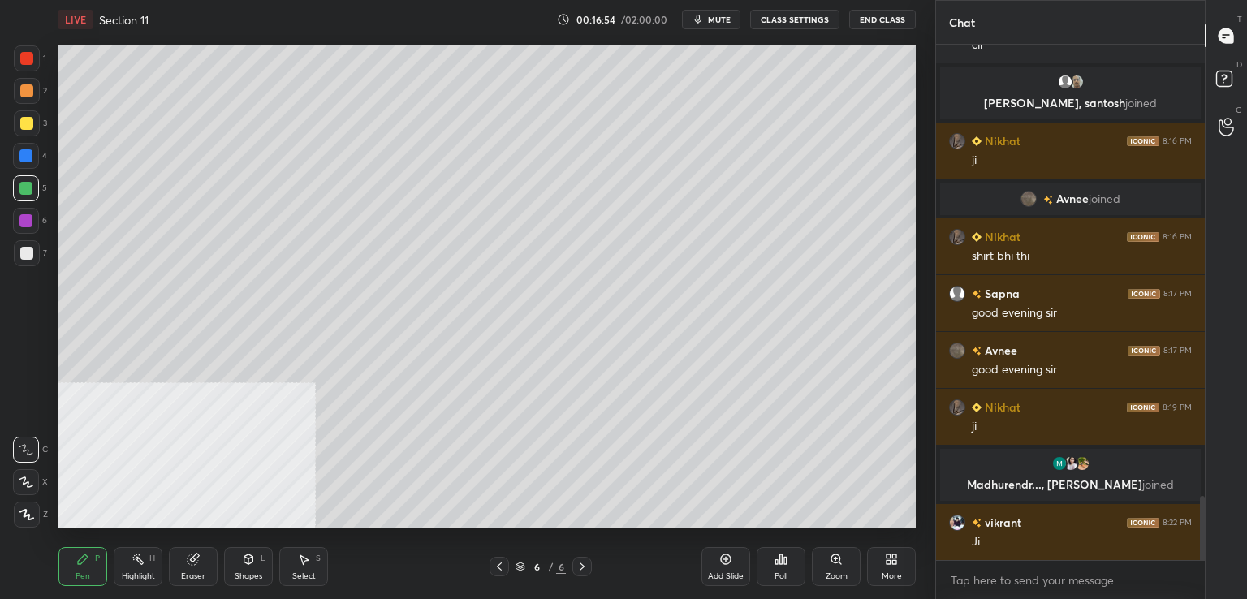
scroll to position [3647, 0]
click at [19, 261] on div at bounding box center [27, 253] width 26 height 26
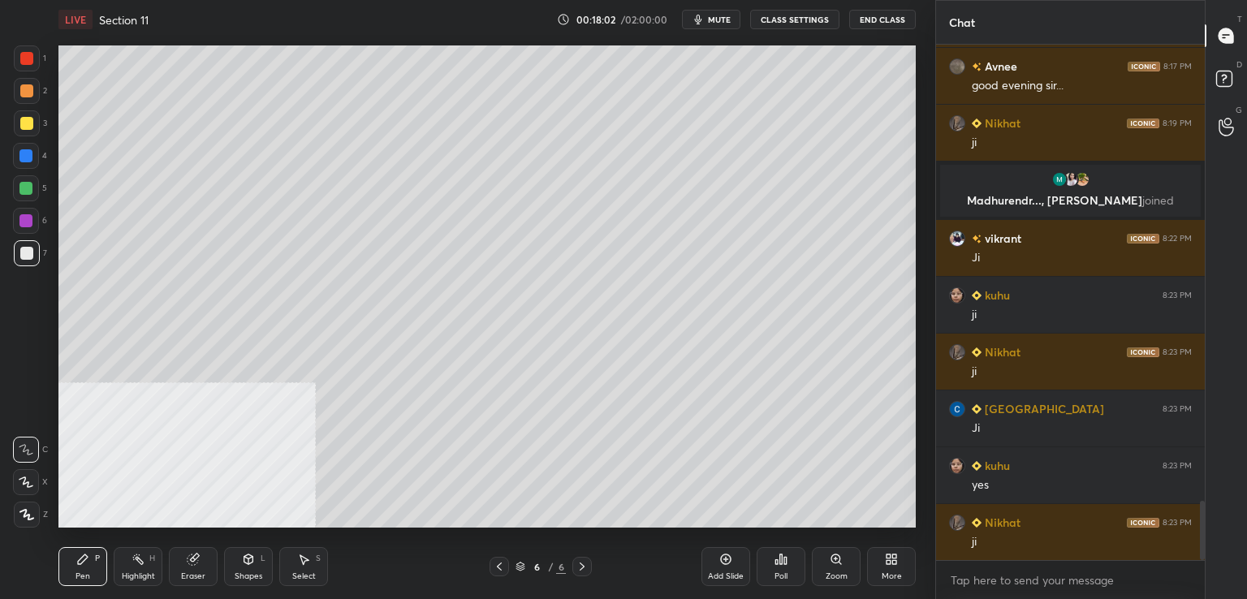
scroll to position [3970, 0]
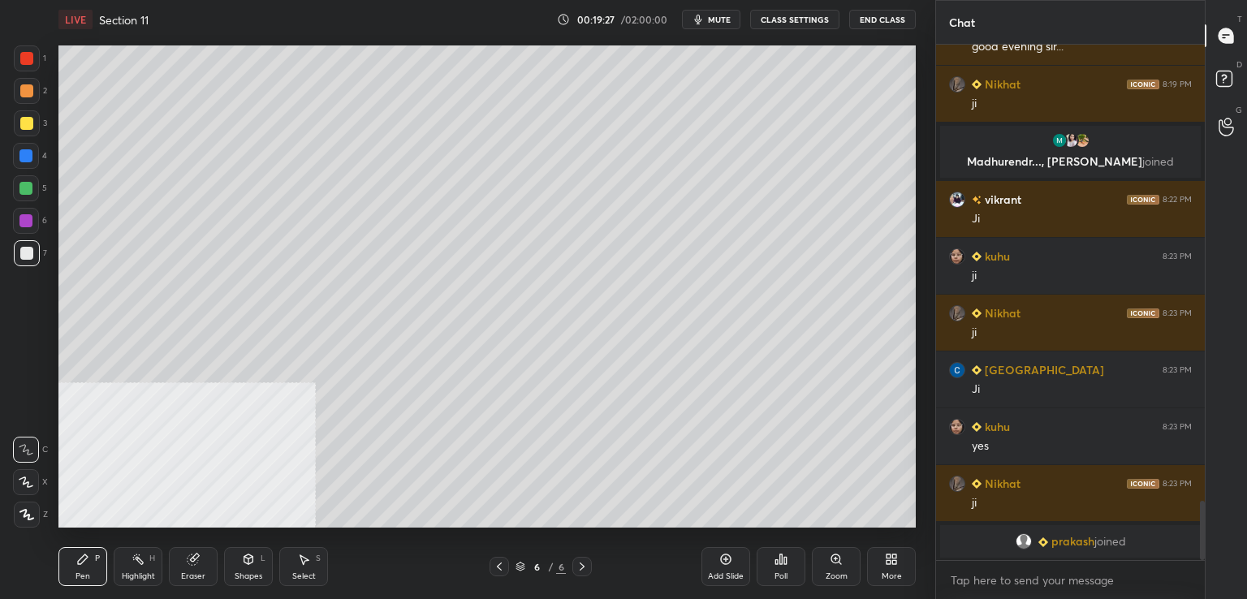
click at [32, 190] on div at bounding box center [26, 188] width 26 height 26
click at [26, 63] on div at bounding box center [26, 58] width 13 height 13
click at [32, 158] on div at bounding box center [26, 156] width 26 height 26
click at [26, 121] on div at bounding box center [26, 123] width 13 height 13
click at [24, 251] on div at bounding box center [26, 253] width 13 height 13
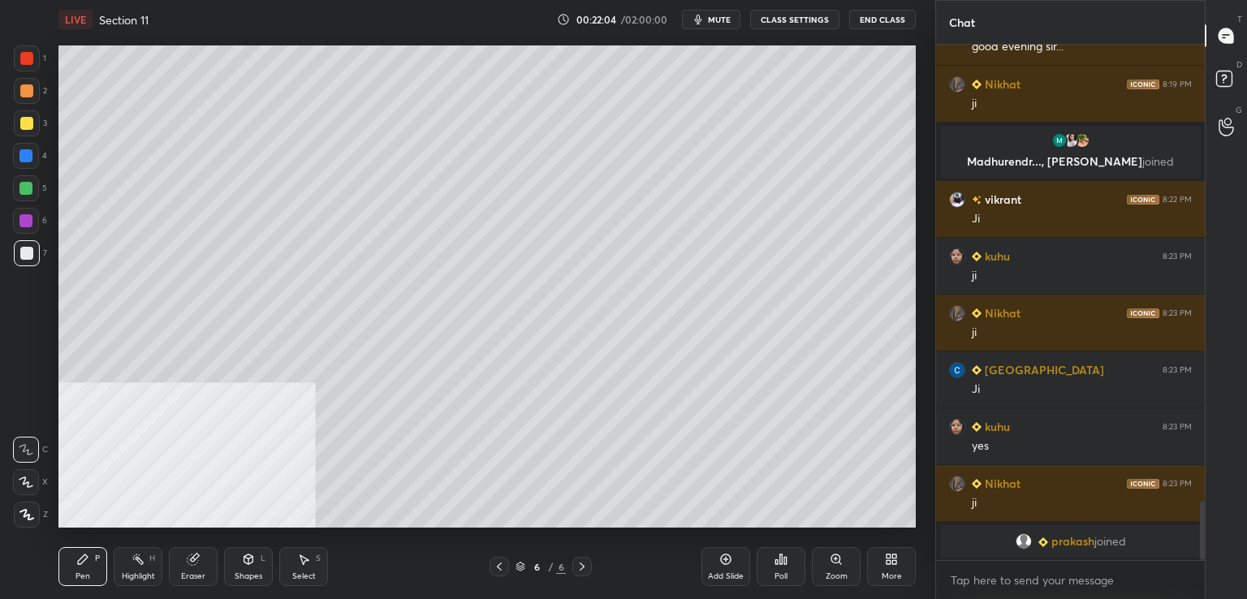
click at [14, 217] on div at bounding box center [26, 221] width 26 height 26
click at [717, 558] on div "Add Slide" at bounding box center [725, 566] width 49 height 39
click at [32, 259] on div at bounding box center [27, 253] width 26 height 26
click at [32, 119] on div at bounding box center [27, 123] width 26 height 26
click at [29, 158] on div at bounding box center [25, 155] width 13 height 13
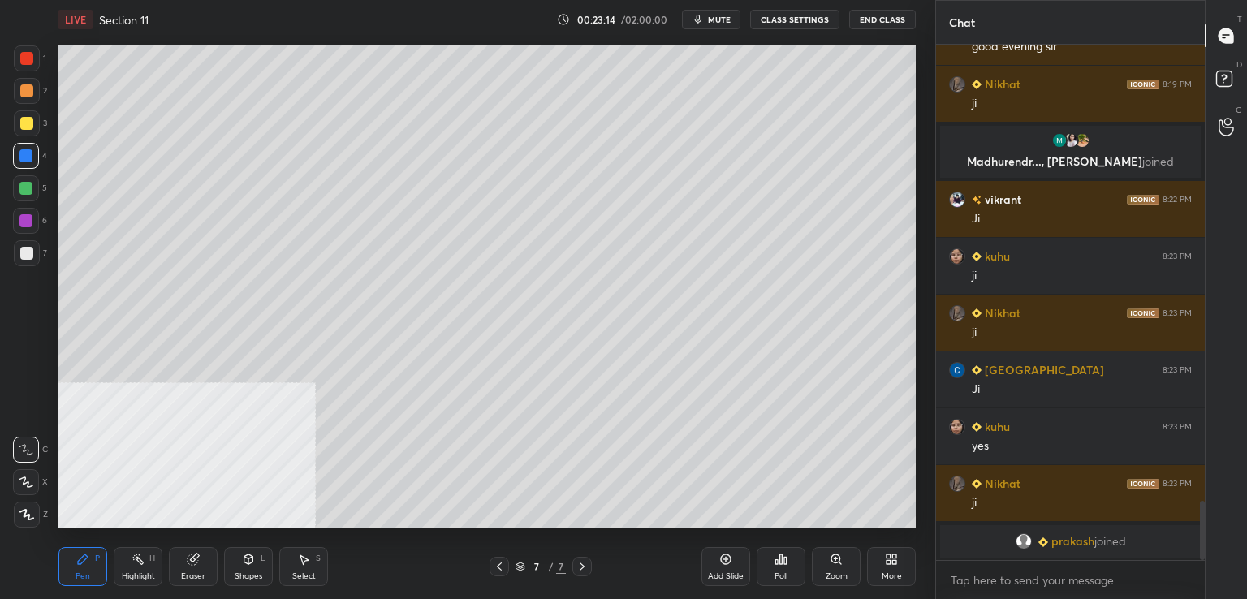
click at [38, 64] on div at bounding box center [27, 58] width 26 height 26
click at [28, 251] on div at bounding box center [26, 253] width 13 height 13
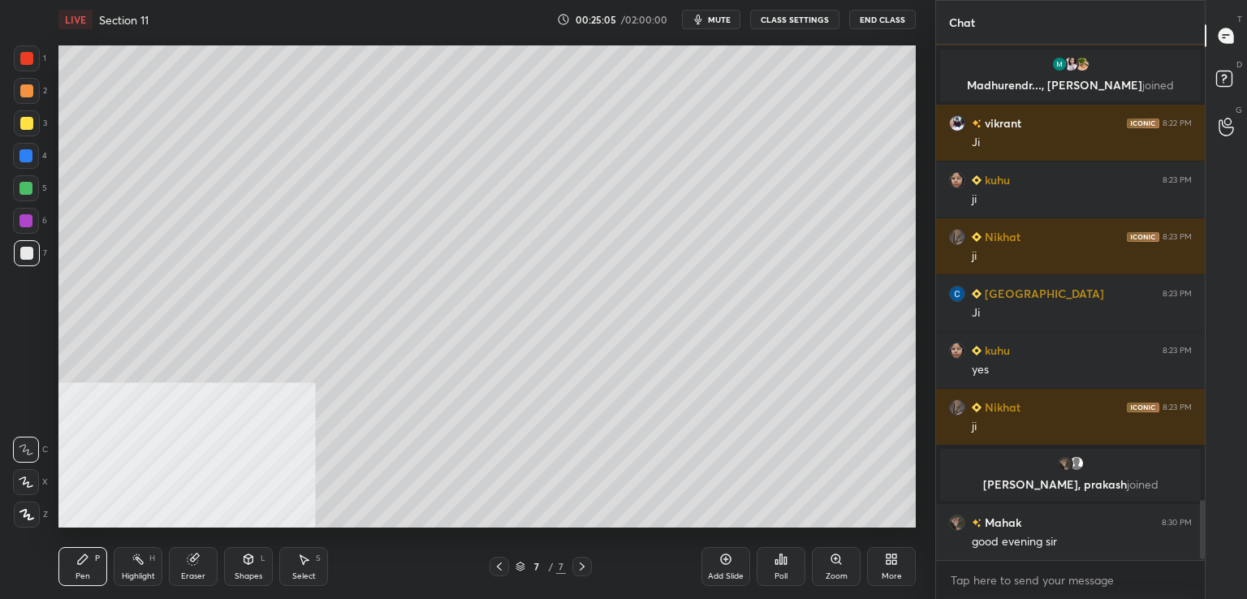
scroll to position [3941, 0]
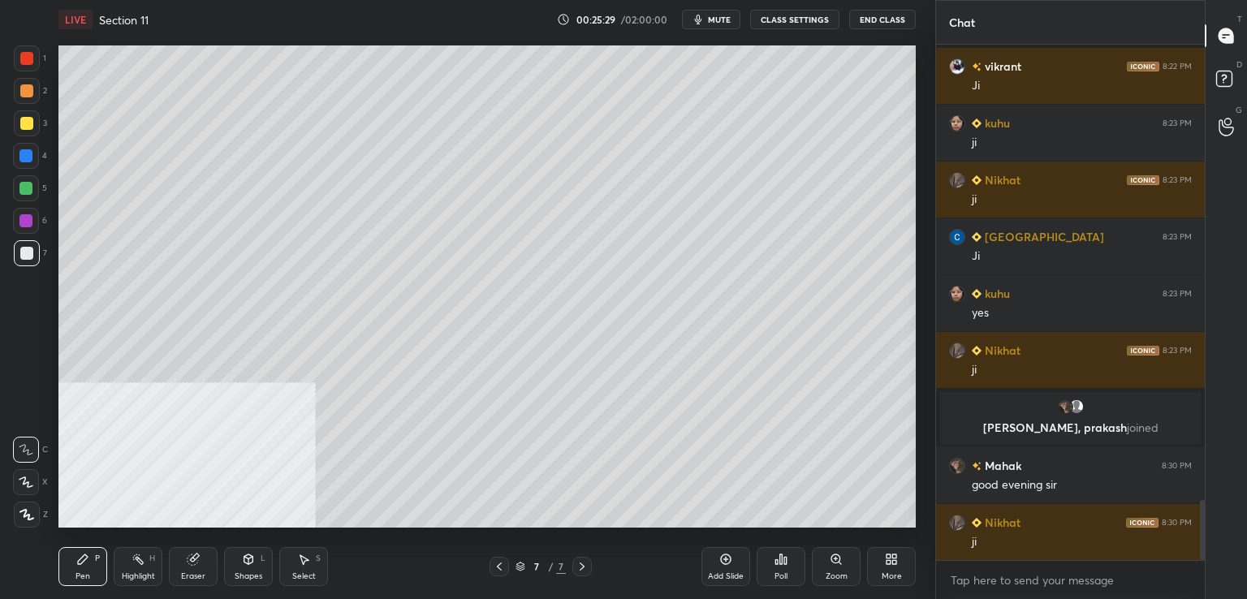
click at [31, 157] on div at bounding box center [25, 155] width 13 height 13
click at [32, 131] on div at bounding box center [27, 123] width 26 height 26
click at [34, 256] on div at bounding box center [27, 253] width 26 height 26
click at [26, 158] on div at bounding box center [25, 155] width 13 height 13
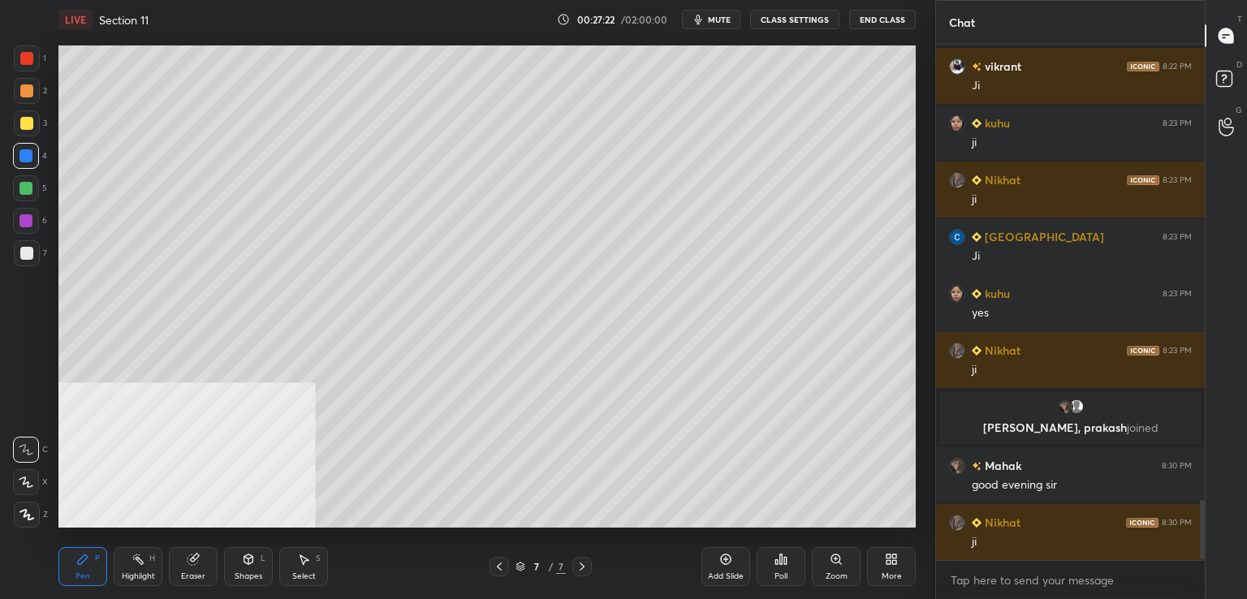
scroll to position [3998, 0]
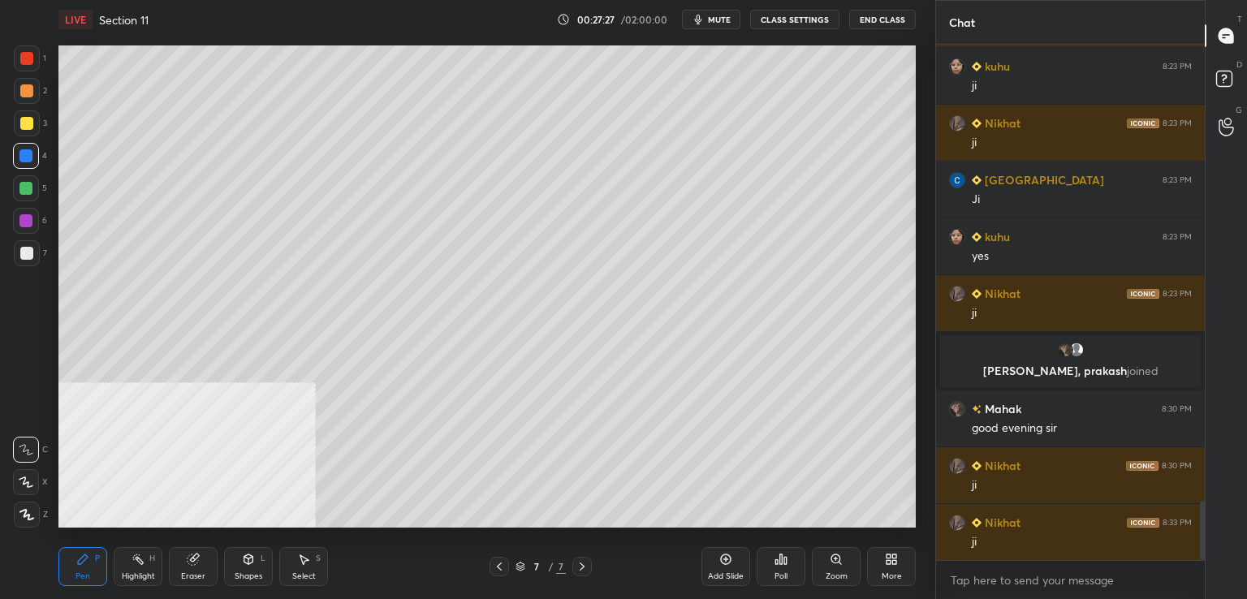
click at [32, 194] on div at bounding box center [26, 188] width 26 height 26
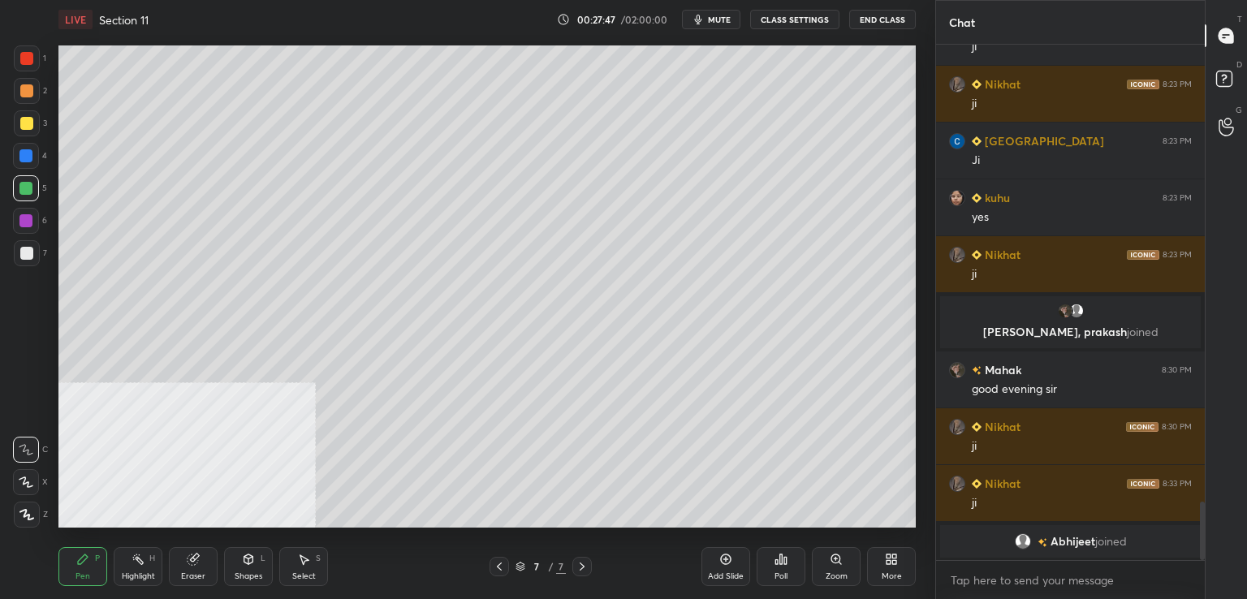
click at [32, 156] on div at bounding box center [25, 155] width 13 height 13
click at [34, 252] on div at bounding box center [27, 253] width 26 height 26
click at [23, 156] on div at bounding box center [25, 155] width 13 height 13
click at [25, 68] on div at bounding box center [27, 58] width 26 height 26
click at [31, 219] on div at bounding box center [25, 220] width 13 height 13
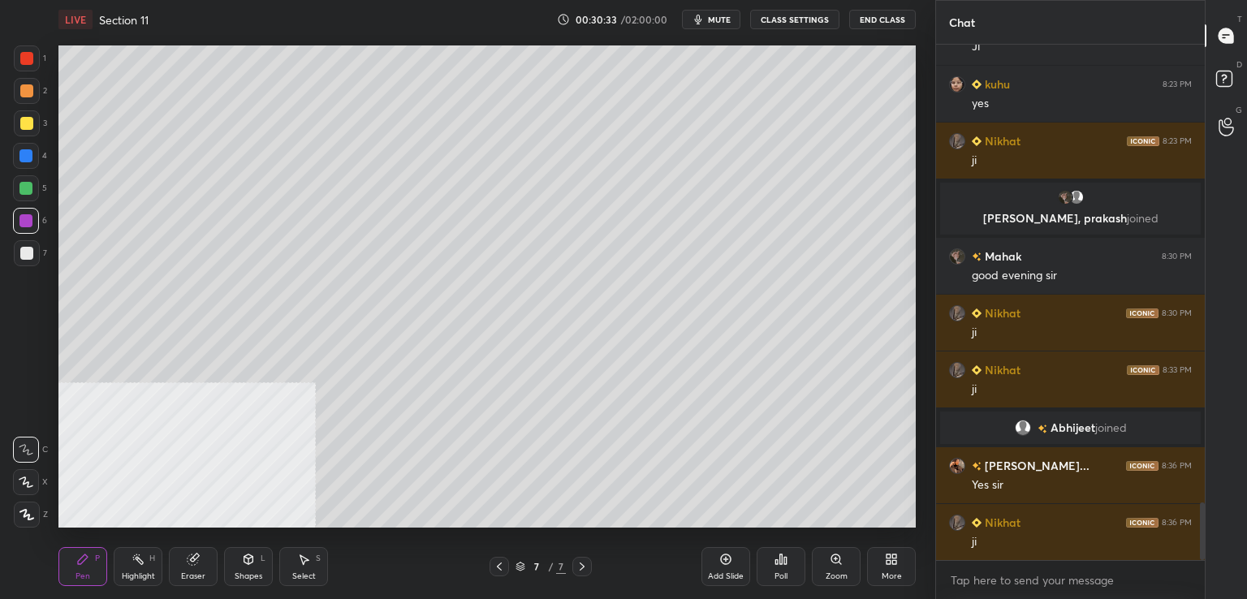
scroll to position [4127, 0]
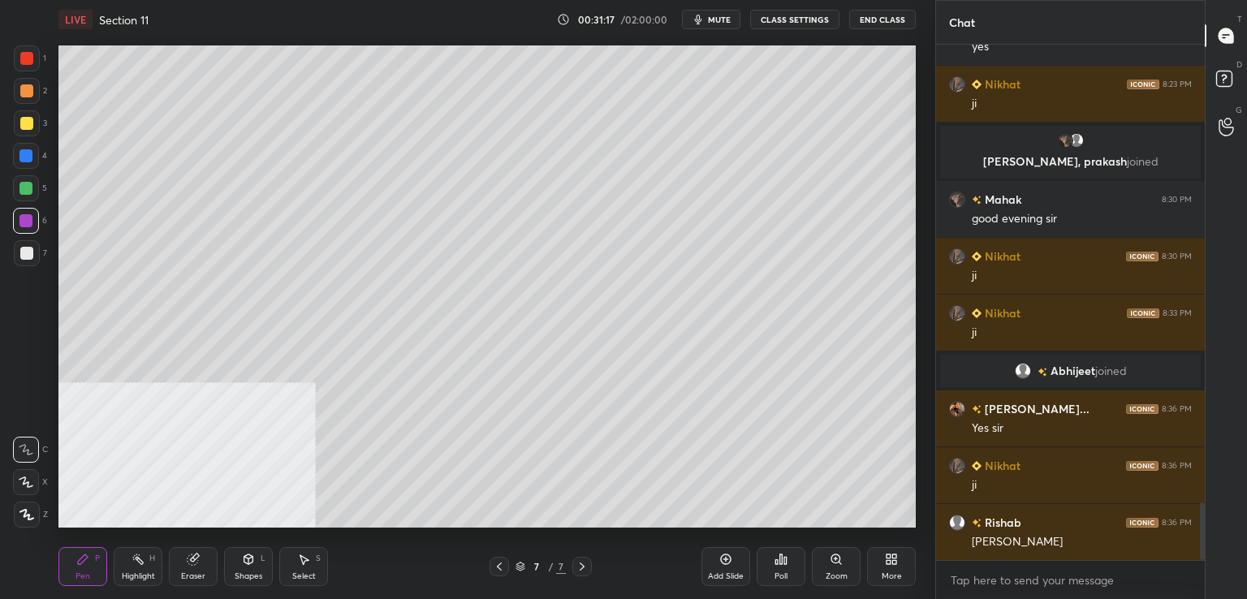
click at [731, 561] on icon at bounding box center [725, 559] width 13 height 13
click at [30, 58] on div at bounding box center [26, 58] width 13 height 13
click at [28, 90] on div at bounding box center [26, 90] width 13 height 13
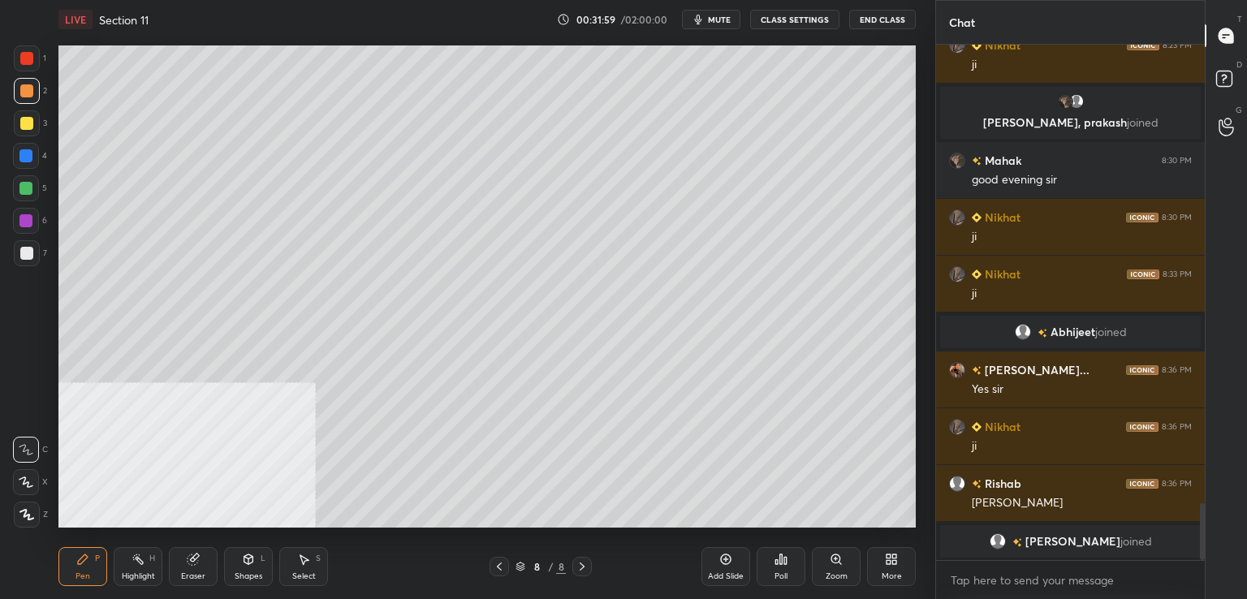
click at [28, 166] on div at bounding box center [26, 156] width 26 height 26
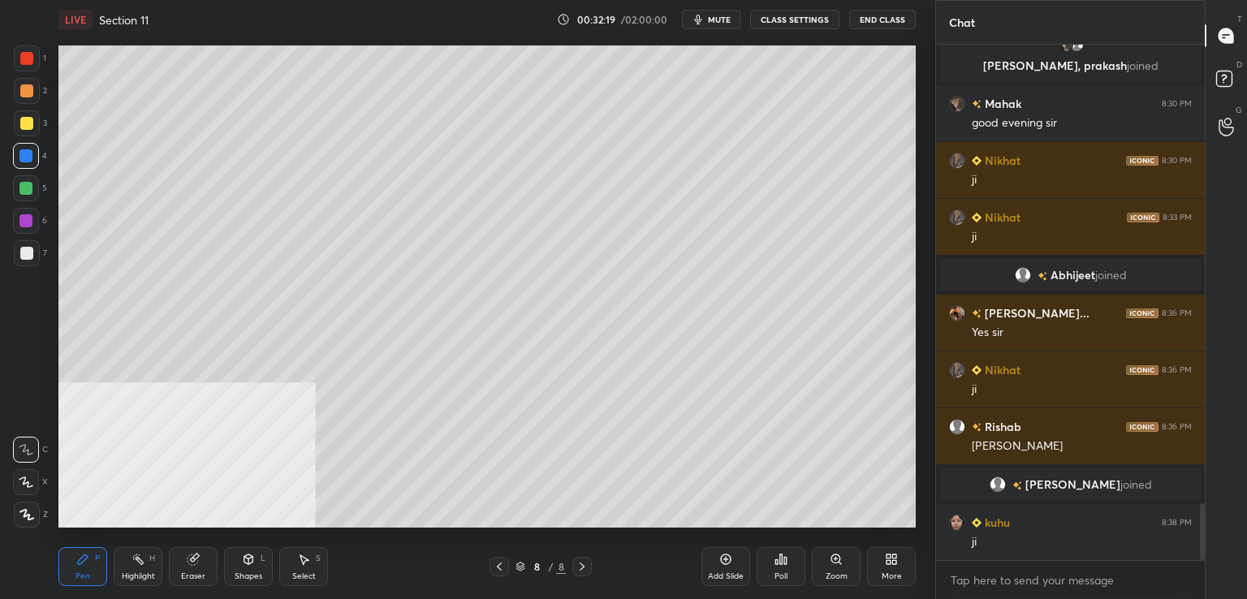
scroll to position [510, 264]
click at [29, 82] on div at bounding box center [27, 91] width 26 height 26
click at [28, 56] on div at bounding box center [26, 58] width 13 height 13
click at [27, 124] on div at bounding box center [26, 123] width 13 height 13
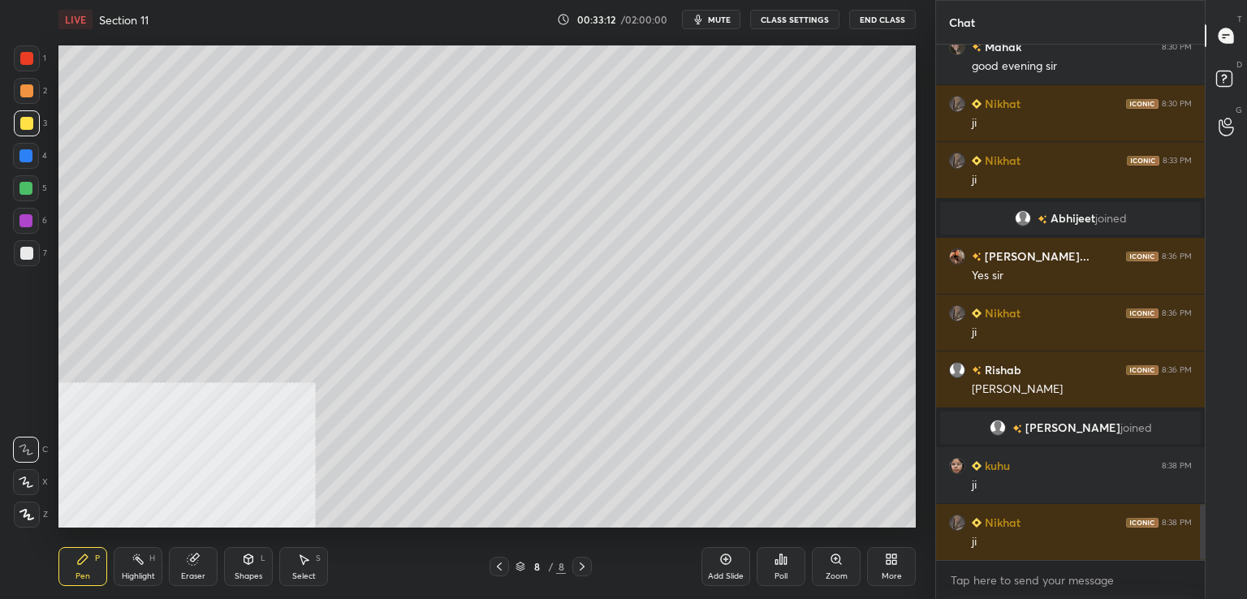
click at [24, 255] on div at bounding box center [26, 253] width 13 height 13
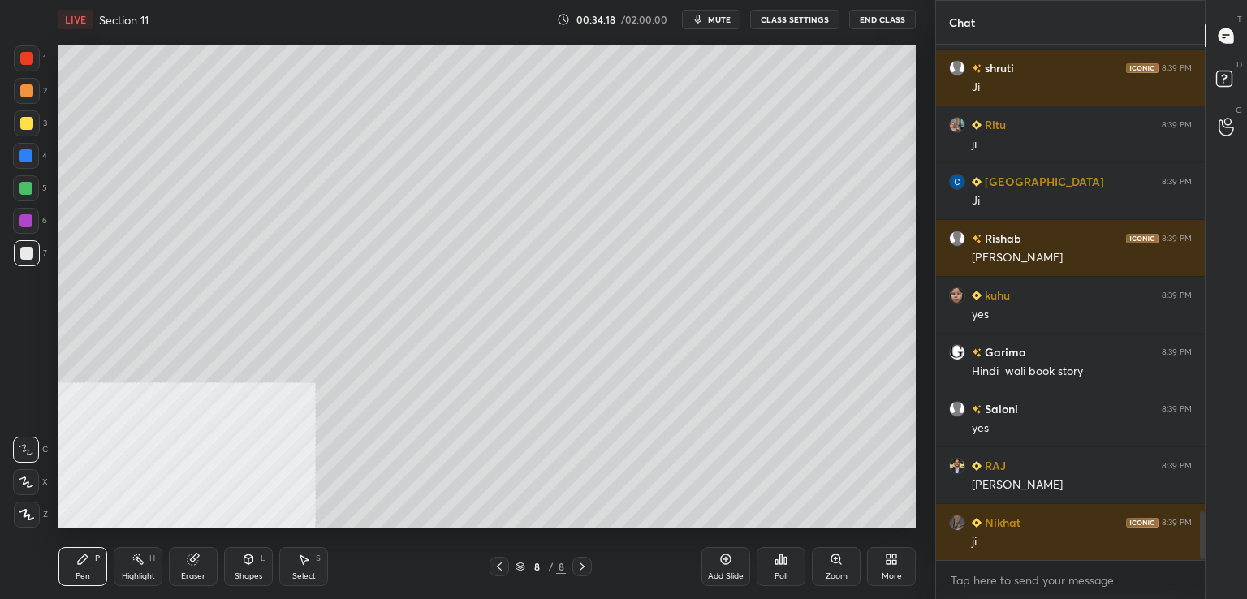
scroll to position [4968, 0]
click at [32, 222] on div at bounding box center [25, 220] width 13 height 13
click at [29, 130] on div at bounding box center [27, 123] width 26 height 26
click at [23, 187] on div at bounding box center [25, 188] width 13 height 13
click at [24, 252] on div at bounding box center [26, 253] width 13 height 13
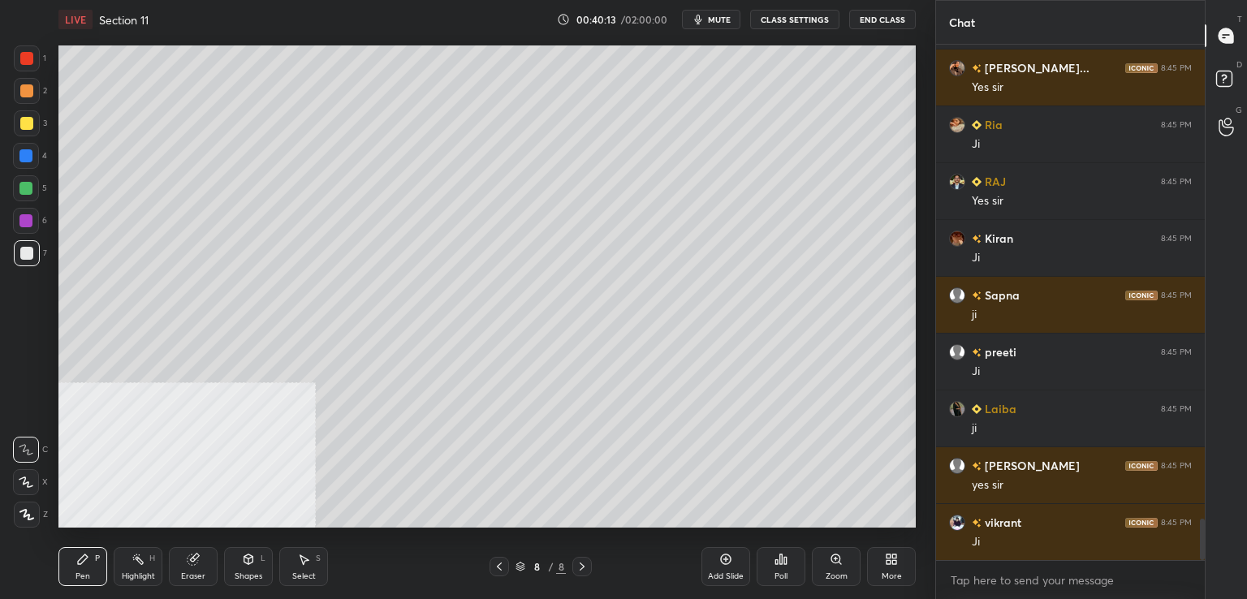
scroll to position [5914, 0]
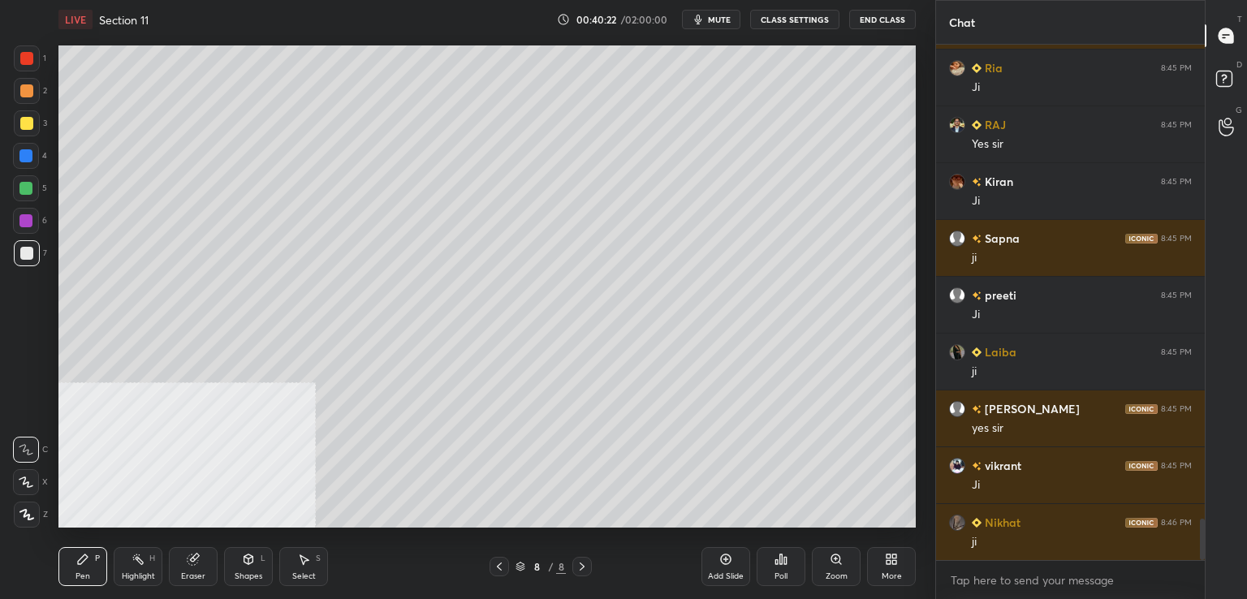
click at [727, 556] on icon at bounding box center [725, 559] width 13 height 13
click at [30, 249] on div at bounding box center [26, 253] width 13 height 13
click at [23, 62] on div at bounding box center [26, 58] width 13 height 13
click at [40, 154] on div "4" at bounding box center [30, 156] width 34 height 26
click at [27, 93] on div at bounding box center [26, 90] width 13 height 13
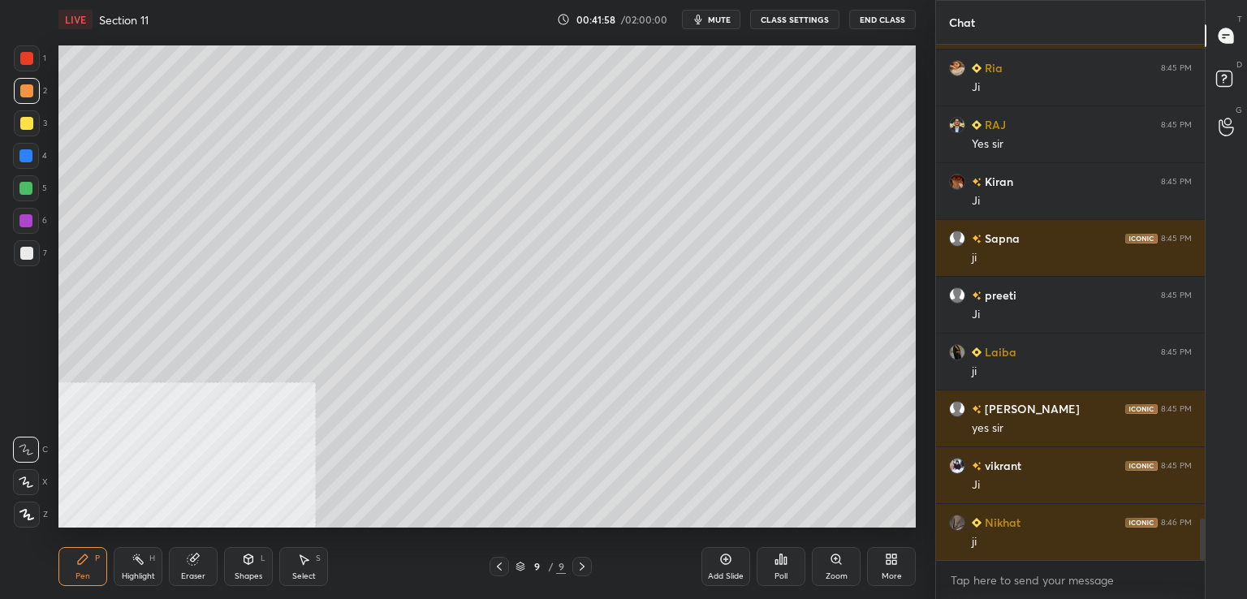
scroll to position [5971, 0]
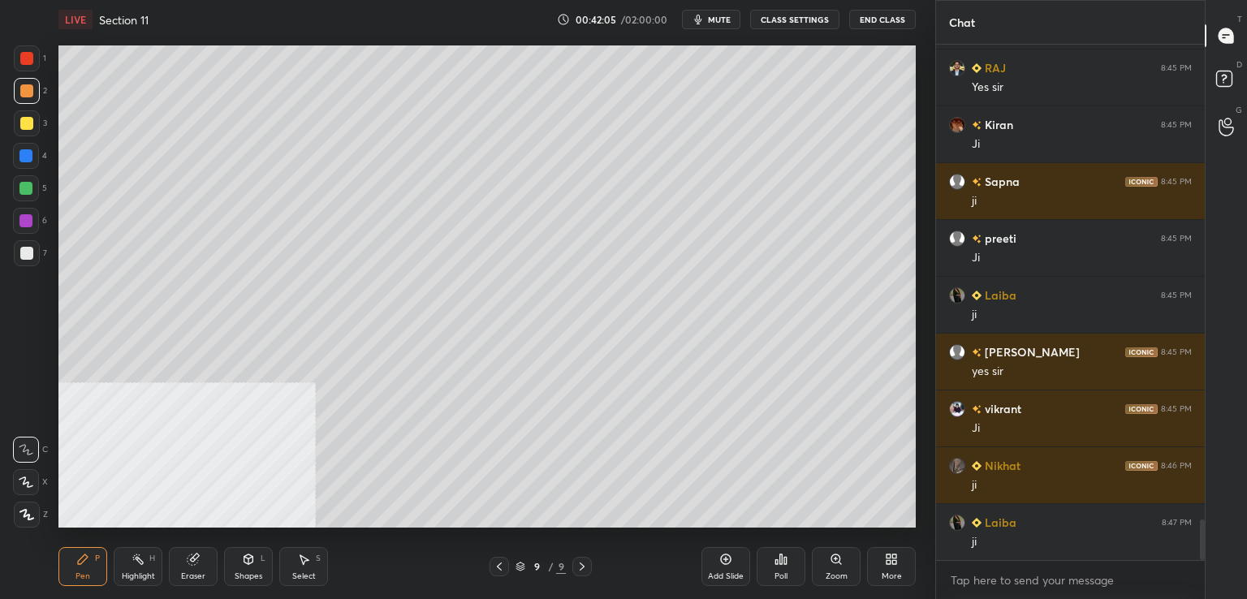
click at [31, 186] on div at bounding box center [25, 188] width 13 height 13
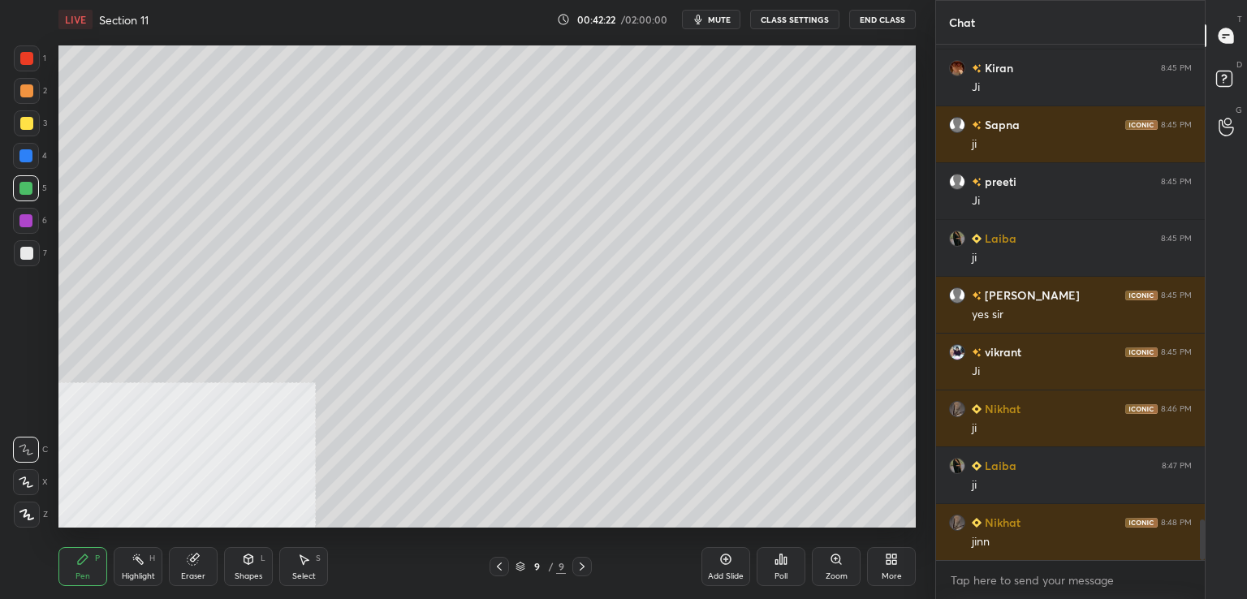
click at [24, 225] on div at bounding box center [25, 220] width 13 height 13
click at [30, 59] on div at bounding box center [26, 58] width 13 height 13
click at [36, 123] on div at bounding box center [27, 123] width 26 height 26
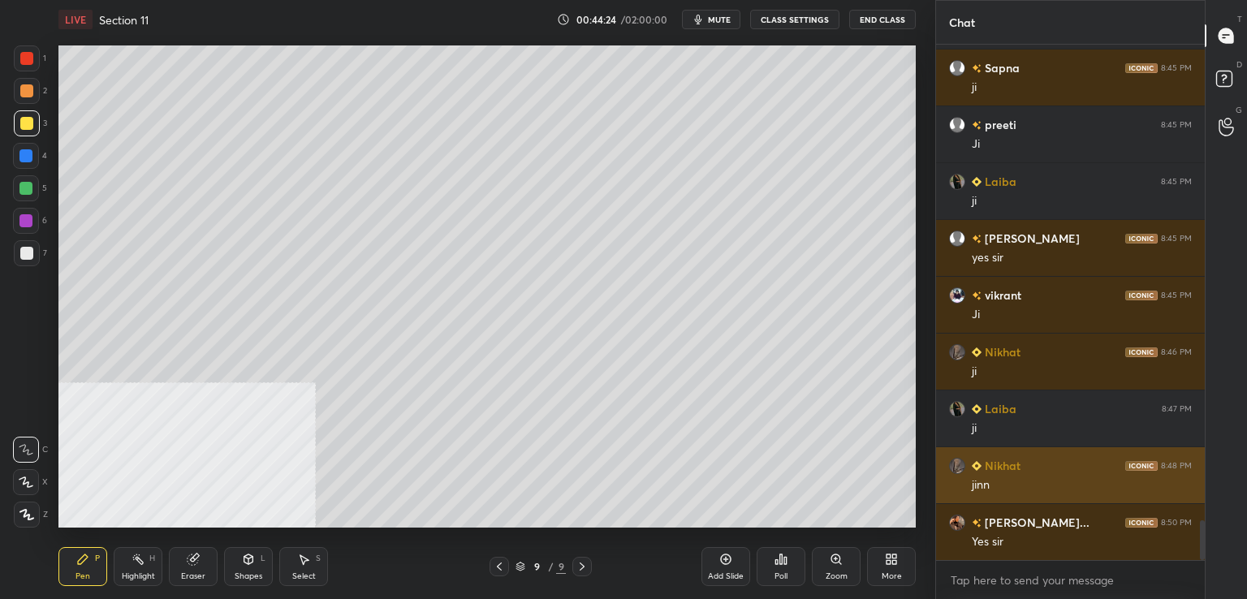
scroll to position [6142, 0]
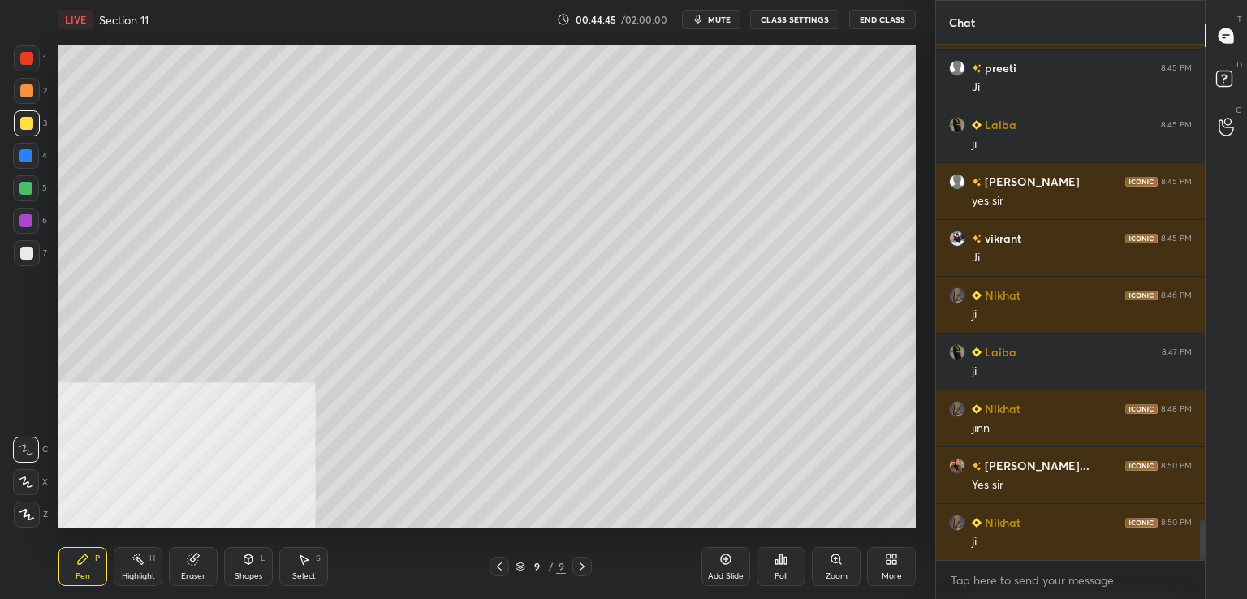
click at [28, 251] on div at bounding box center [26, 253] width 13 height 13
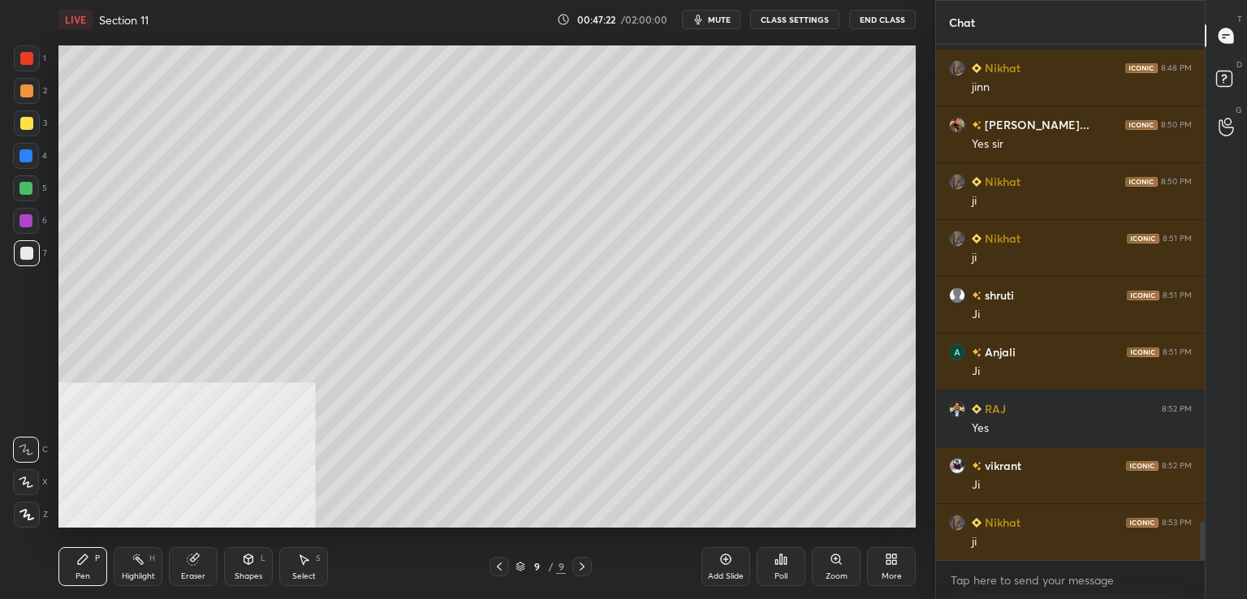
scroll to position [6539, 0]
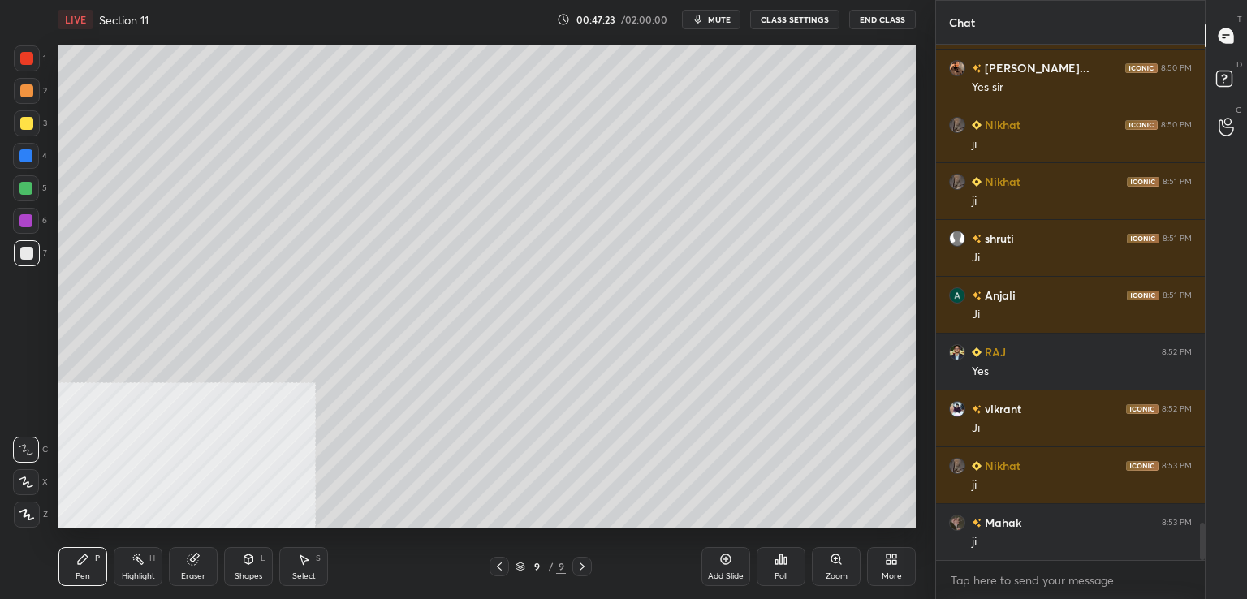
click at [25, 252] on div at bounding box center [26, 253] width 13 height 13
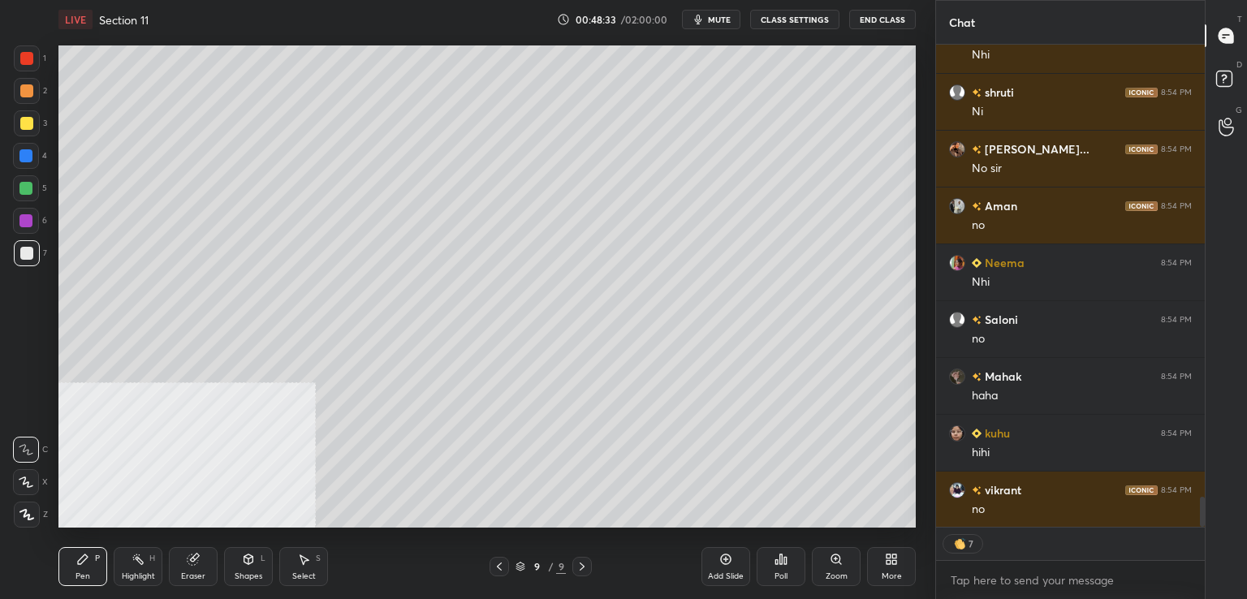
scroll to position [7368, 0]
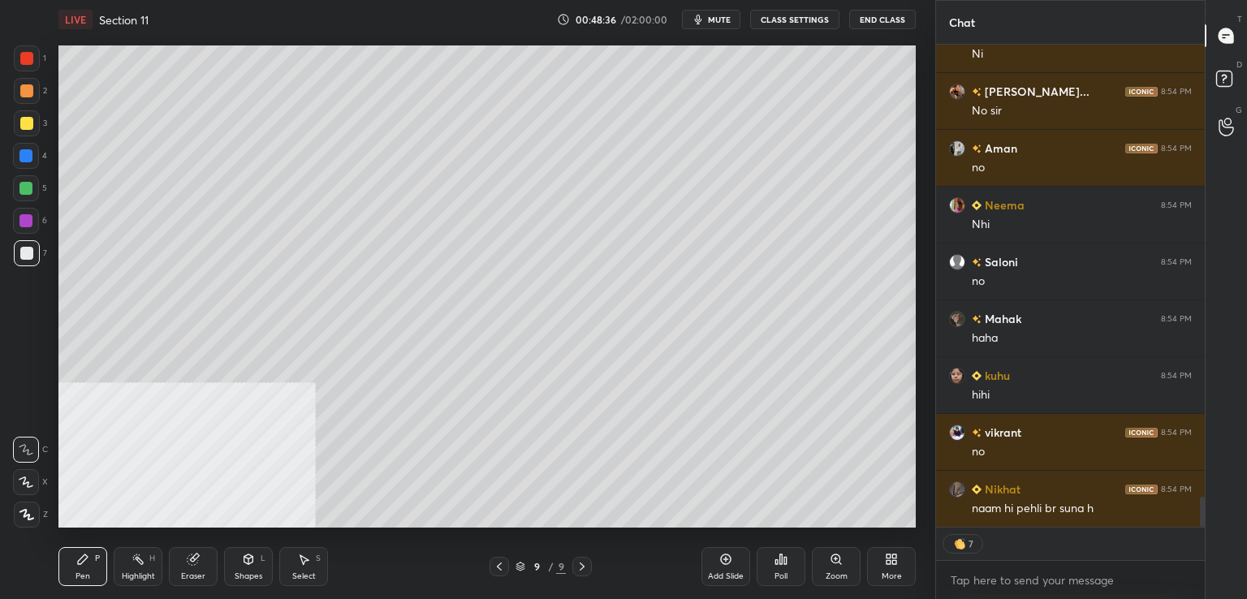
click at [724, 560] on icon at bounding box center [725, 559] width 13 height 13
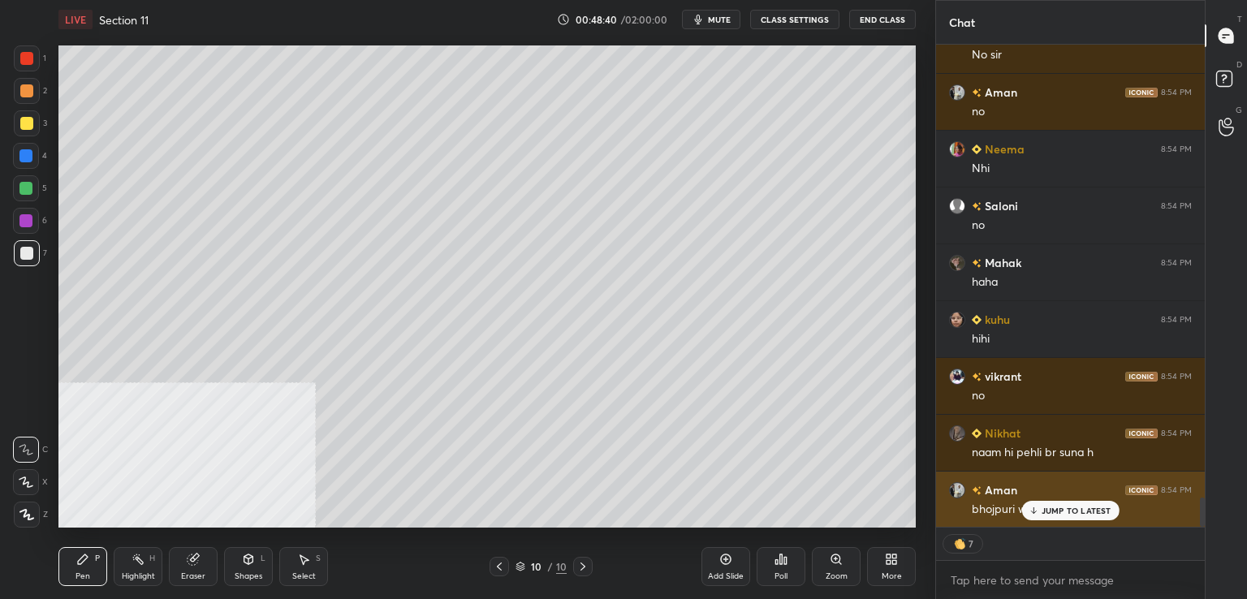
click at [1062, 510] on p "JUMP TO LATEST" at bounding box center [1076, 511] width 70 height 10
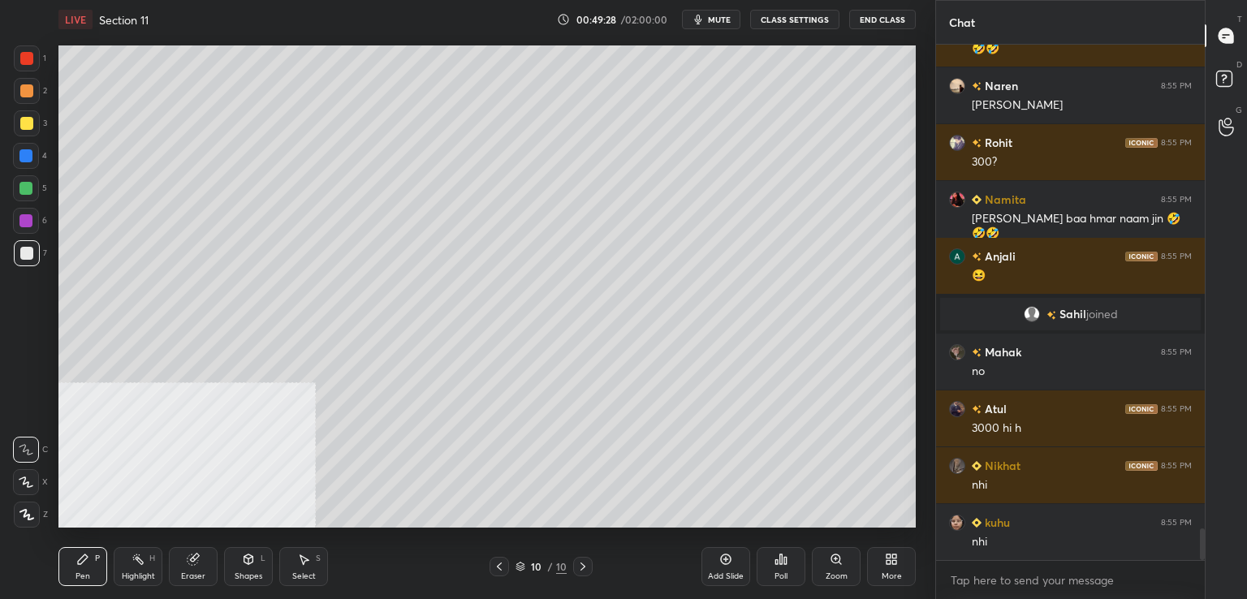
scroll to position [7963, 0]
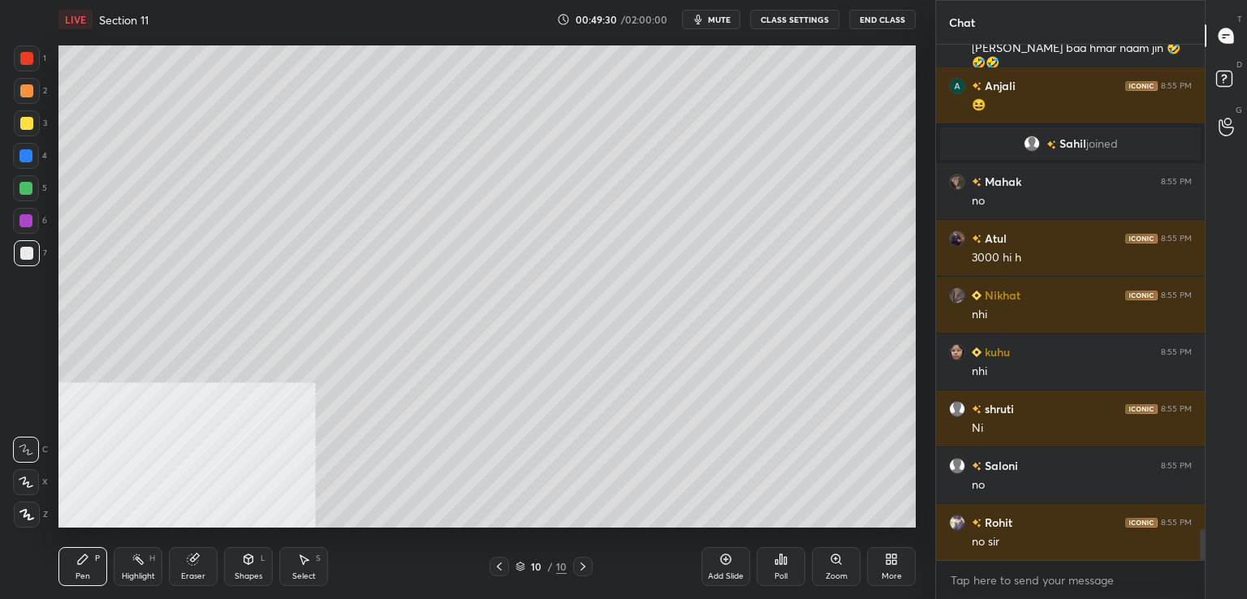
click at [23, 121] on div at bounding box center [26, 123] width 13 height 13
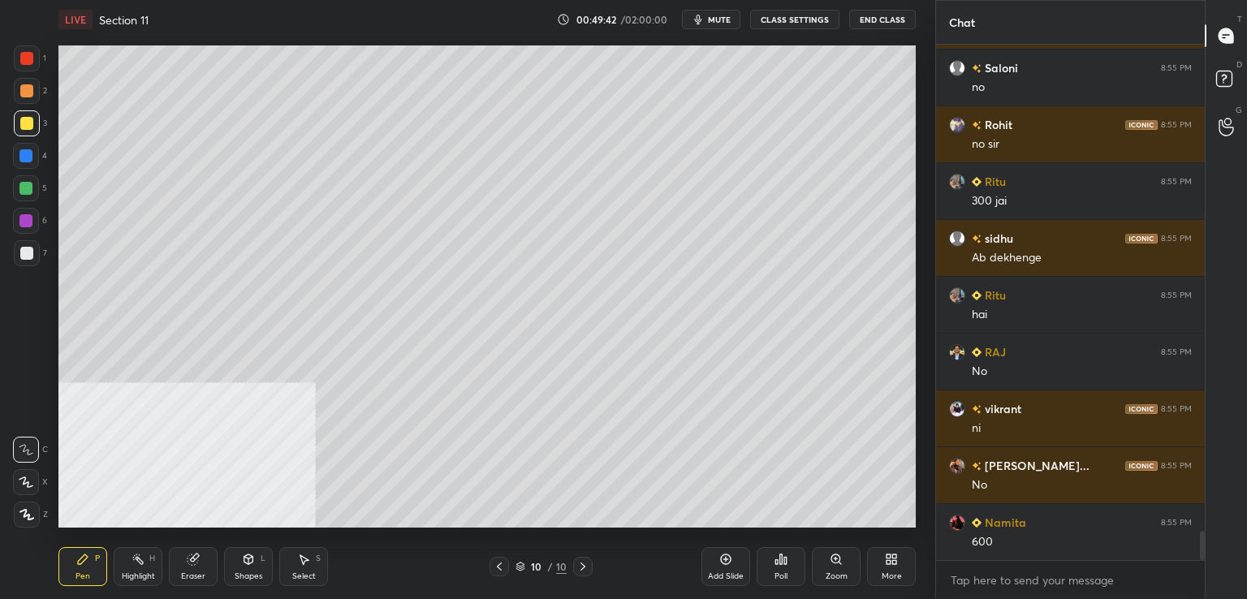
scroll to position [8531, 0]
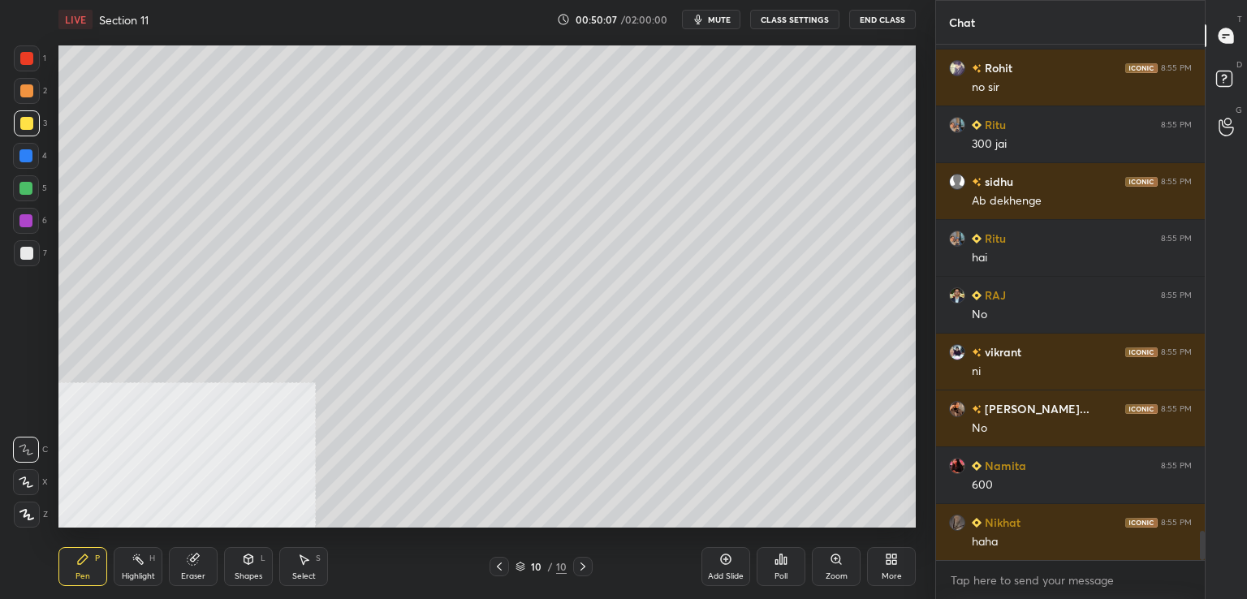
click at [24, 121] on div at bounding box center [26, 123] width 13 height 13
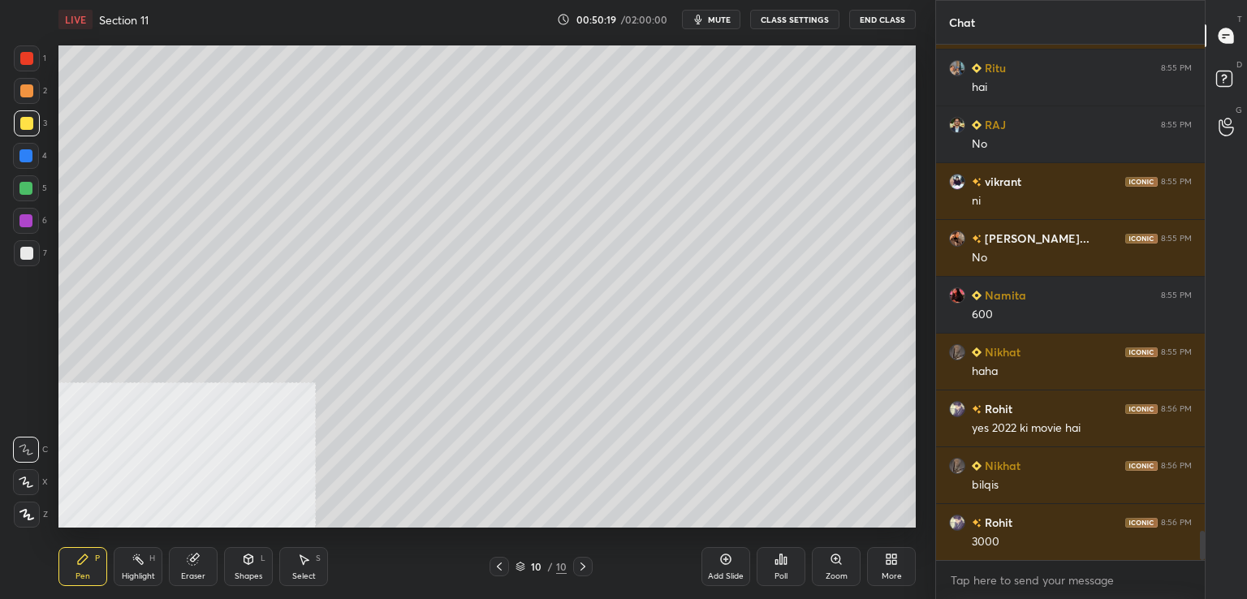
scroll to position [8758, 0]
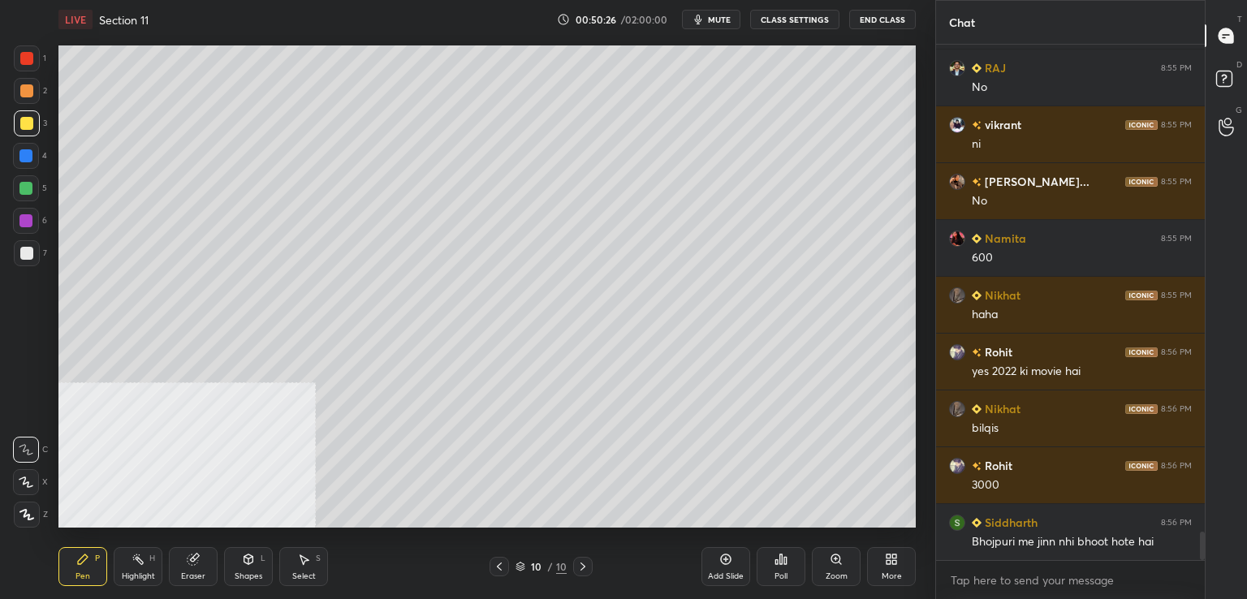
click at [32, 254] on div at bounding box center [26, 253] width 13 height 13
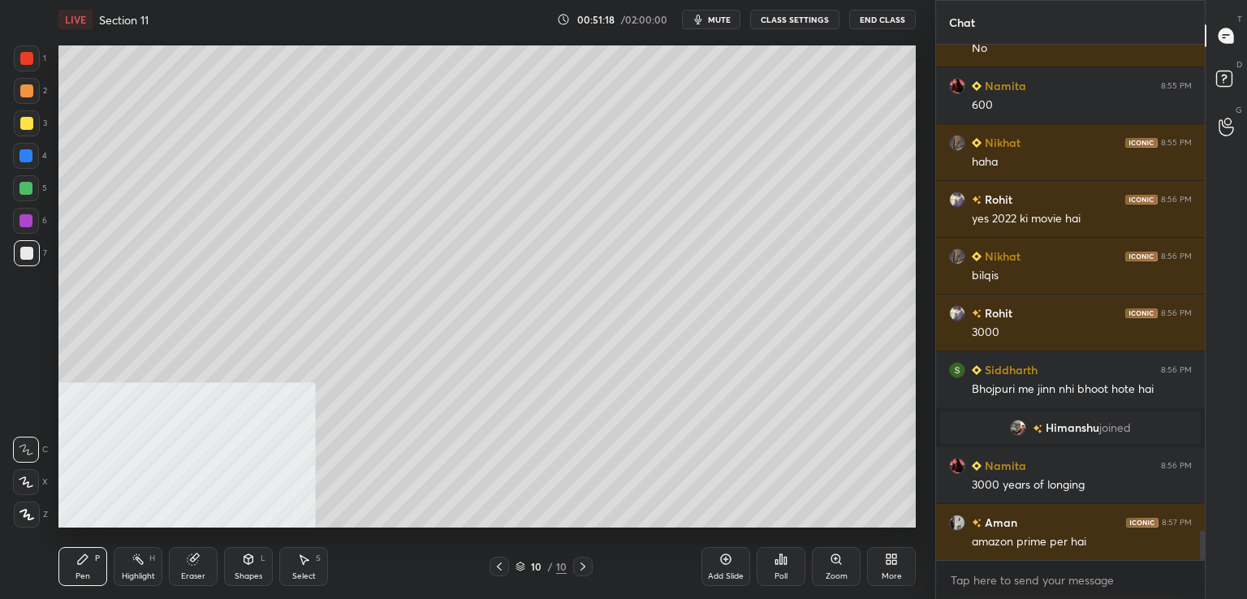
scroll to position [8643, 0]
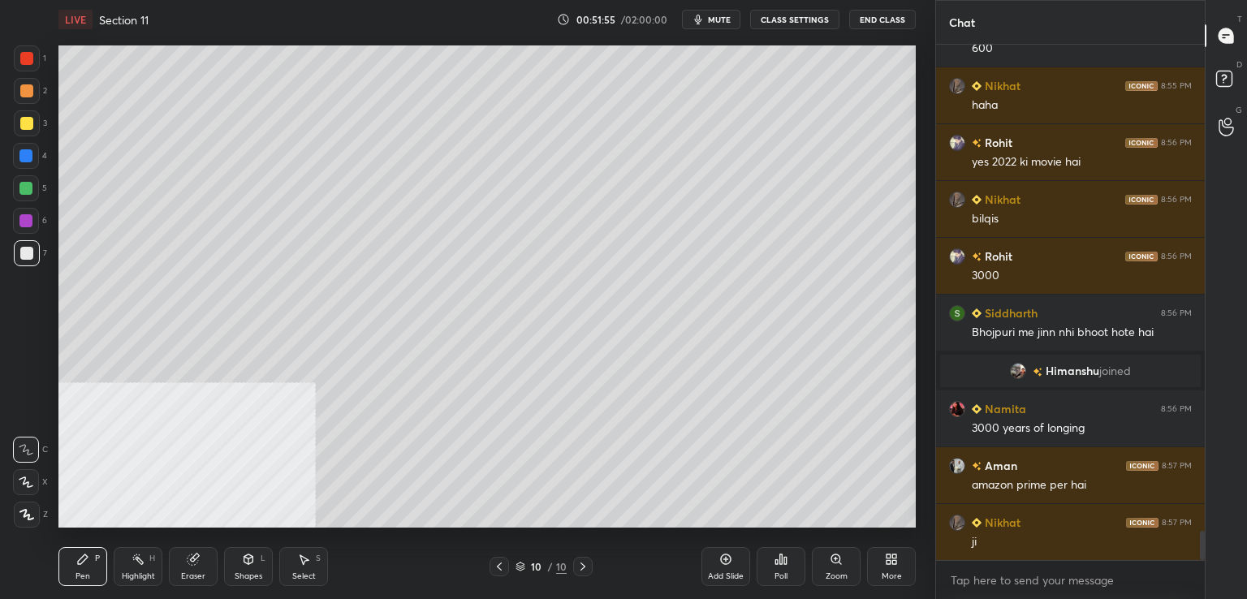
click at [26, 56] on div at bounding box center [26, 58] width 13 height 13
click at [24, 186] on div at bounding box center [25, 188] width 13 height 13
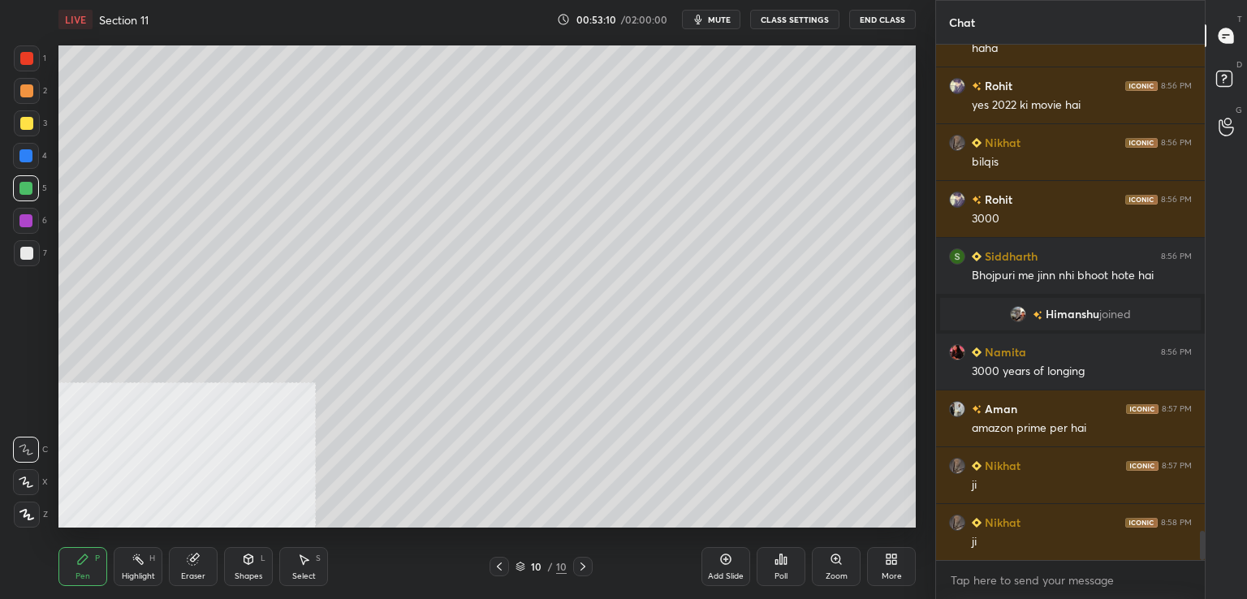
scroll to position [8756, 0]
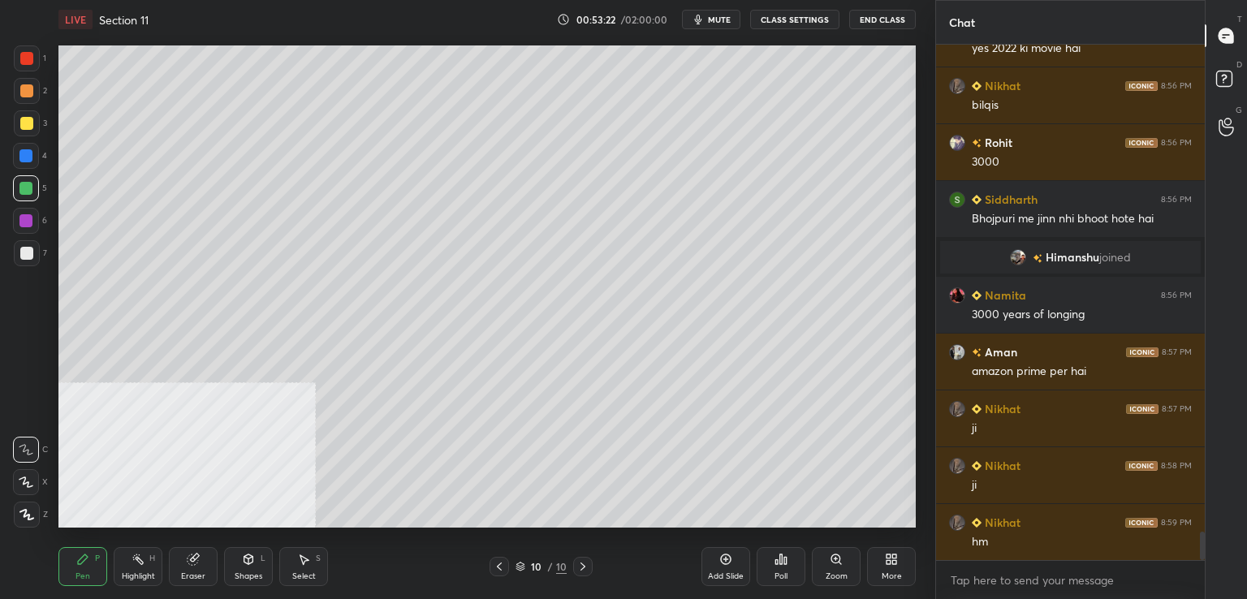
click at [41, 63] on div "1" at bounding box center [30, 58] width 32 height 26
click at [26, 256] on div at bounding box center [26, 253] width 13 height 13
click at [27, 150] on div at bounding box center [25, 155] width 13 height 13
click at [26, 53] on div at bounding box center [26, 58] width 13 height 13
click at [27, 185] on div at bounding box center [25, 188] width 13 height 13
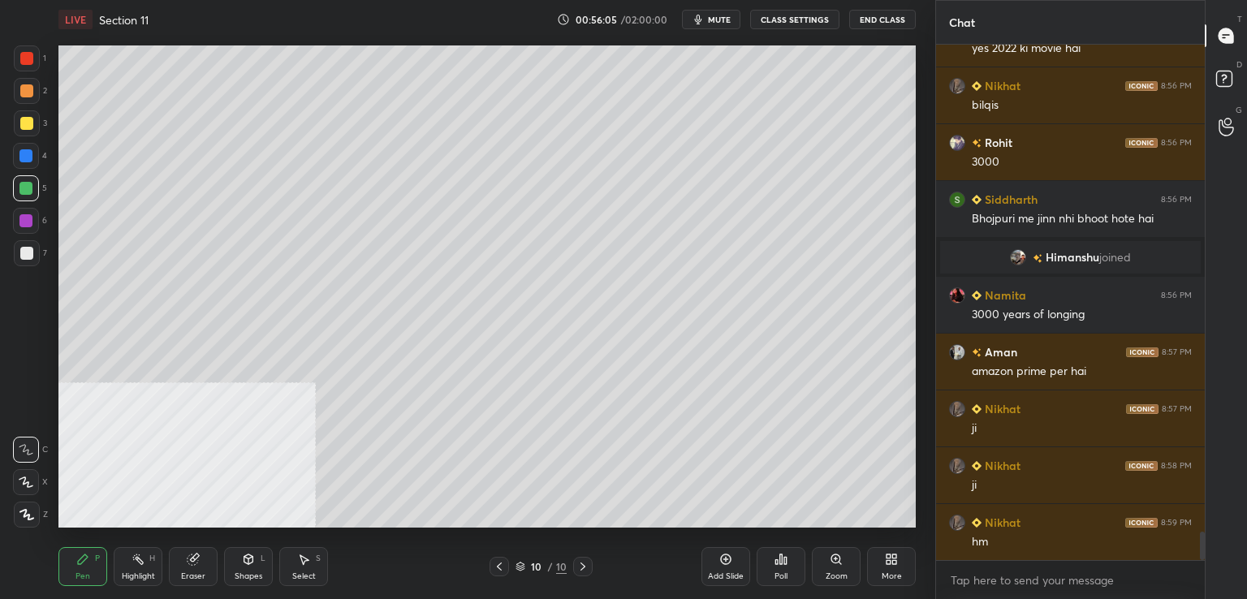
click at [29, 126] on div at bounding box center [26, 123] width 13 height 13
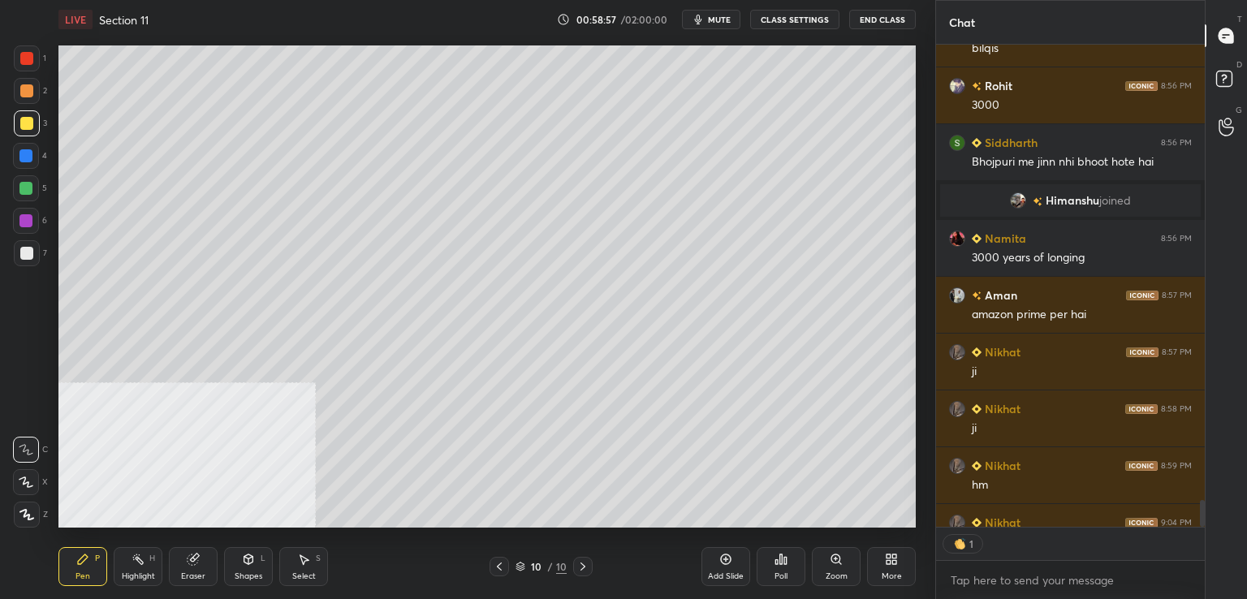
scroll to position [6, 5]
click at [30, 252] on div at bounding box center [26, 253] width 13 height 13
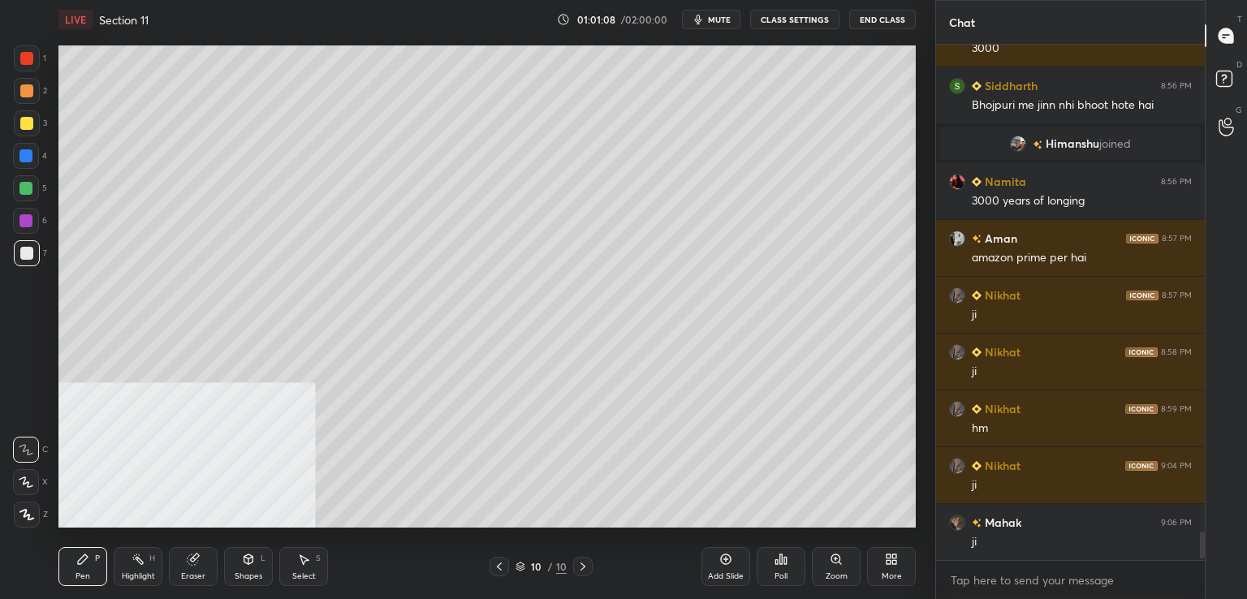
scroll to position [510, 264]
click at [27, 158] on div at bounding box center [25, 155] width 13 height 13
click at [24, 59] on div at bounding box center [26, 58] width 13 height 13
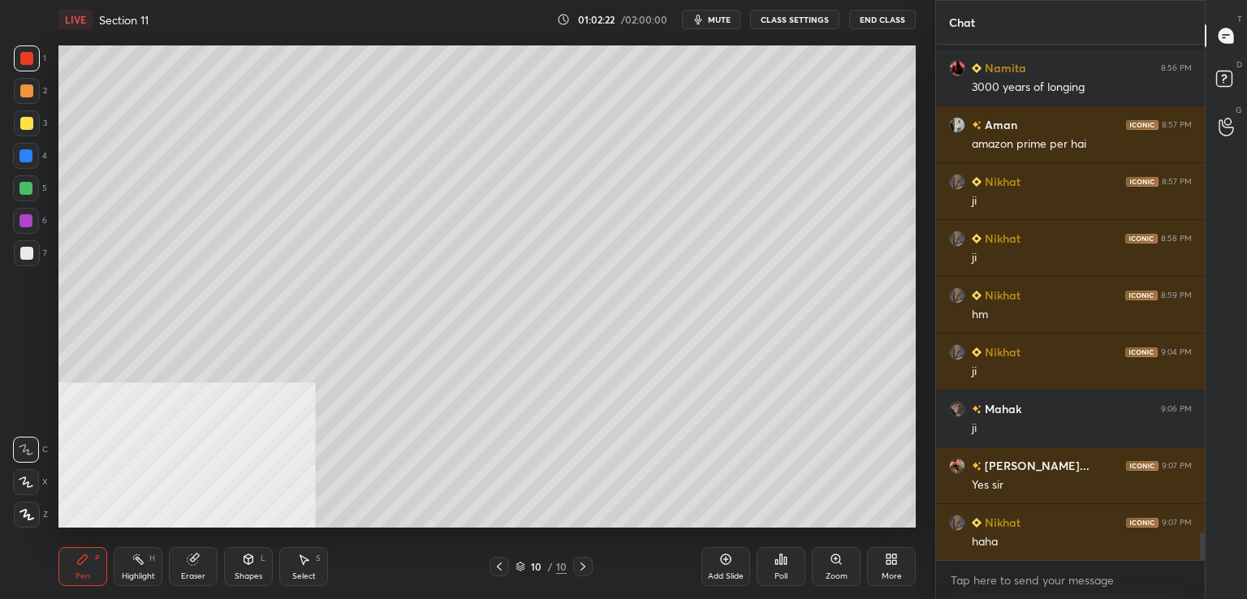
scroll to position [9040, 0]
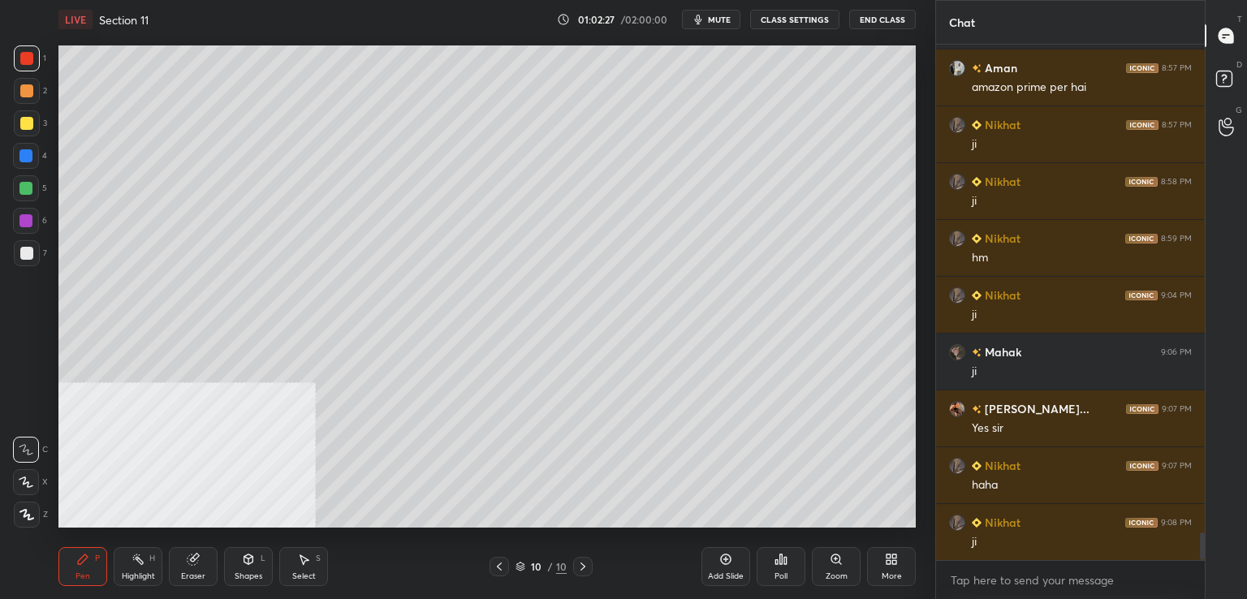
click at [28, 247] on div at bounding box center [26, 253] width 13 height 13
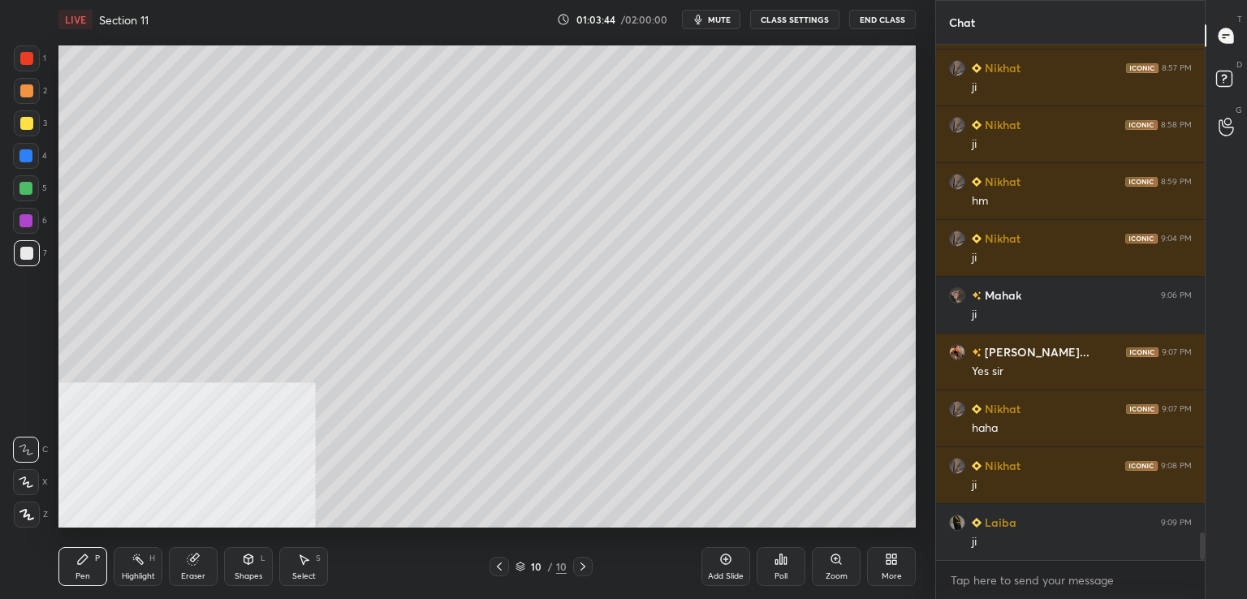
click at [29, 124] on div at bounding box center [26, 123] width 13 height 13
click at [29, 261] on div at bounding box center [27, 253] width 26 height 26
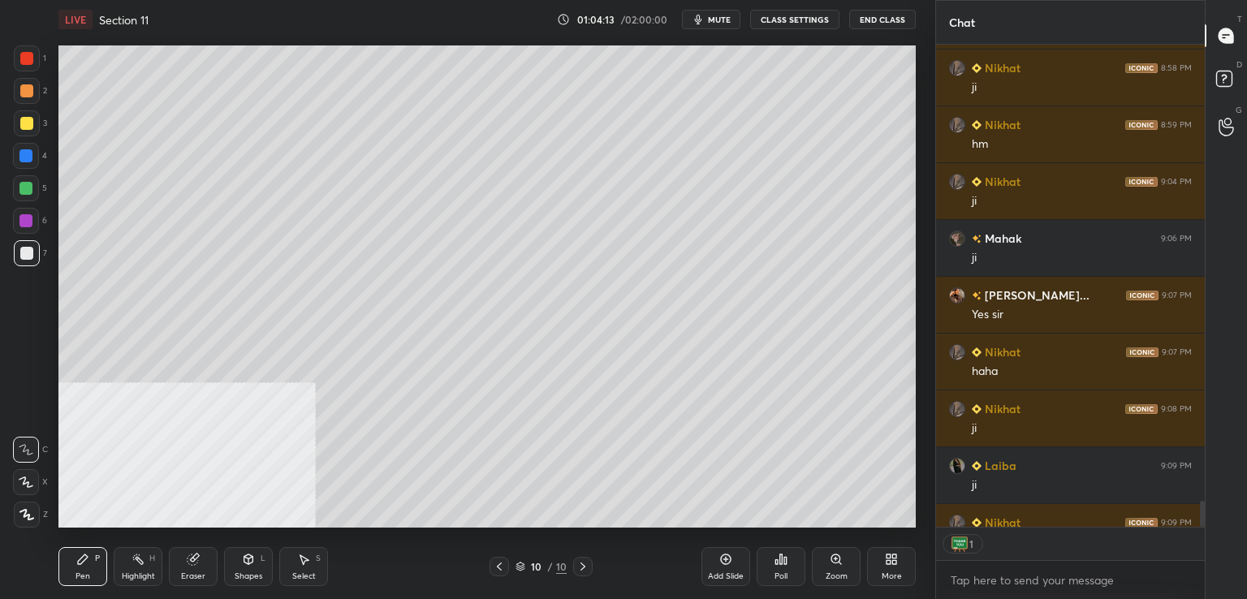
scroll to position [6, 5]
click at [28, 249] on div at bounding box center [26, 253] width 13 height 13
click at [789, 14] on button "CLASS SETTINGS" at bounding box center [794, 19] width 89 height 19
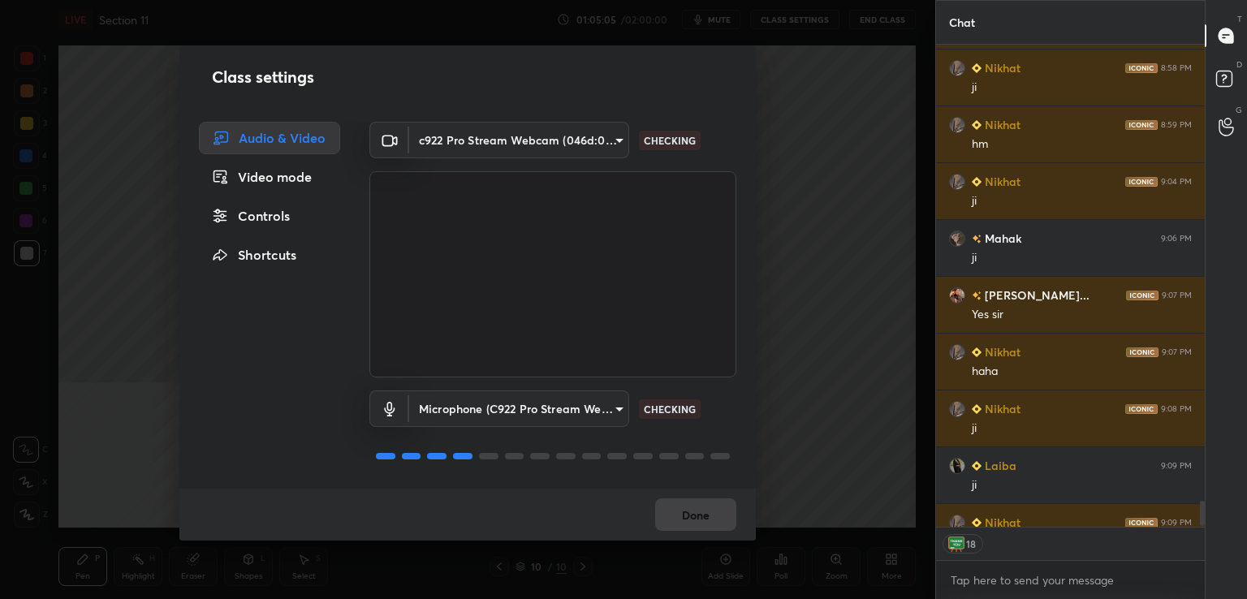
click at [275, 212] on div "Controls" at bounding box center [269, 216] width 141 height 32
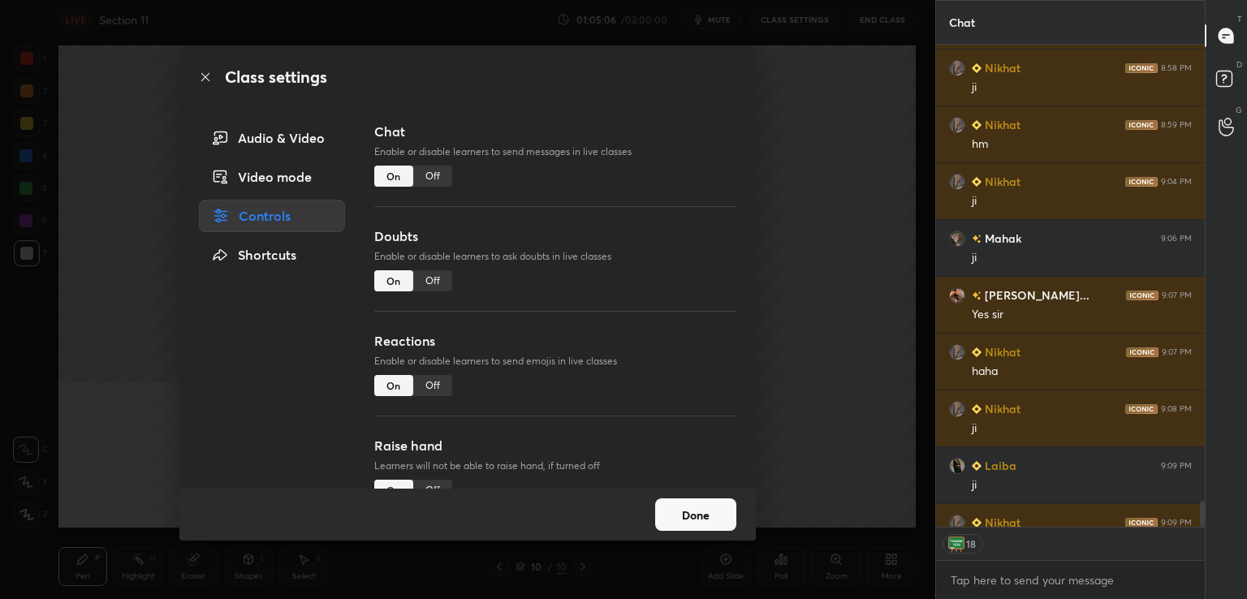
click at [438, 394] on div "Off" at bounding box center [432, 385] width 39 height 21
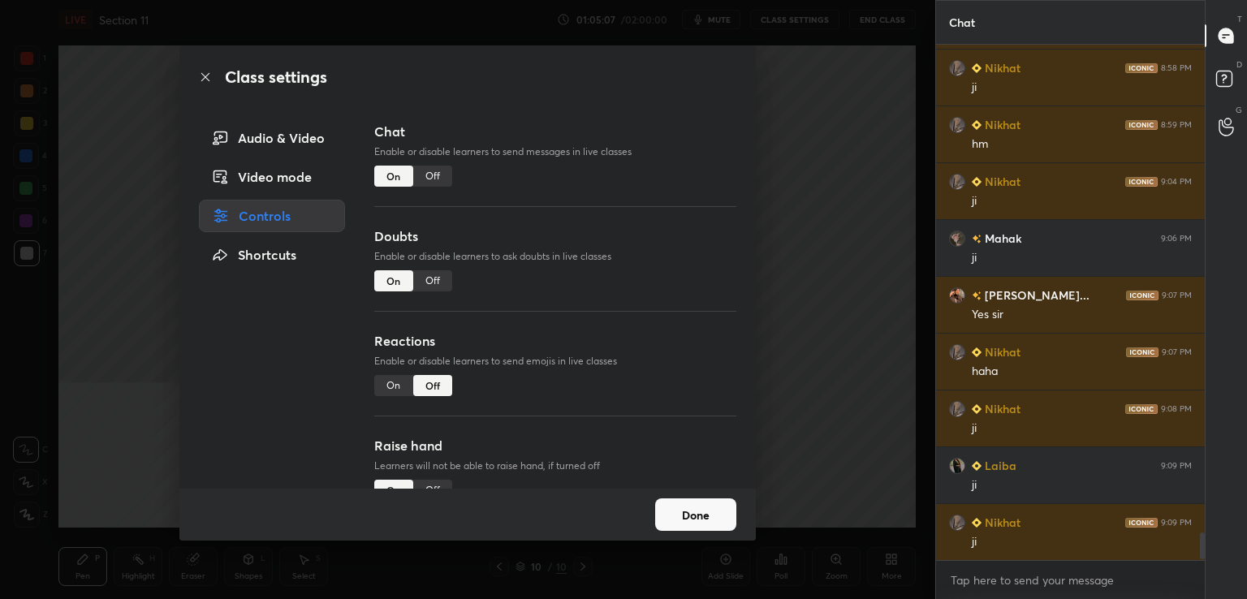
click at [691, 510] on button "Done" at bounding box center [695, 514] width 81 height 32
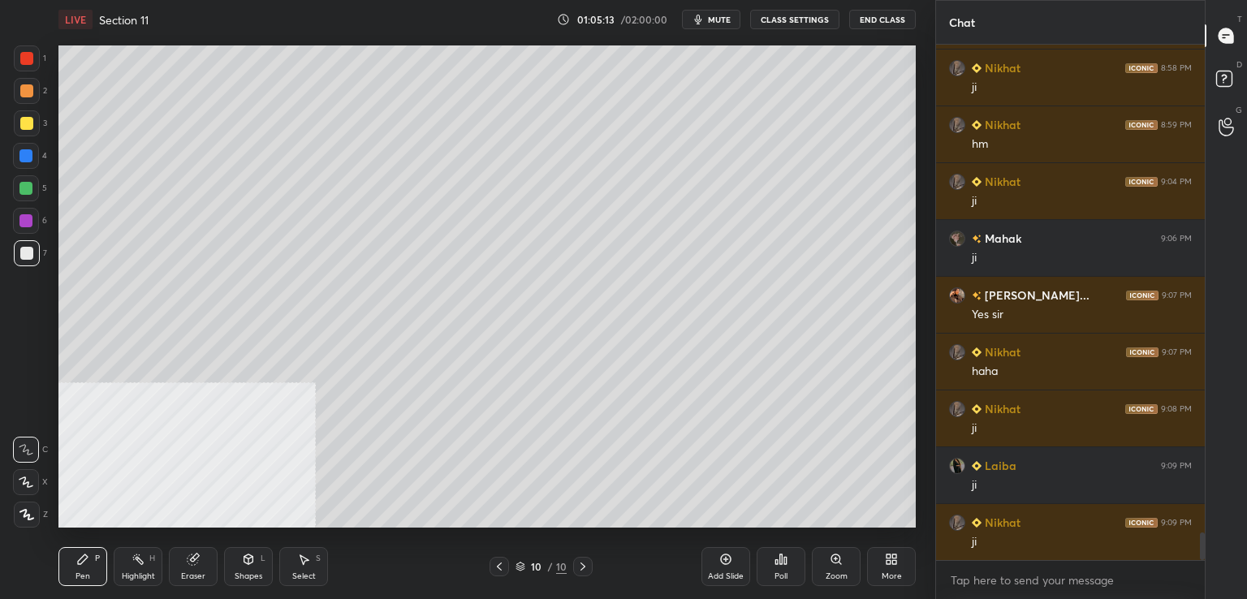
scroll to position [9211, 0]
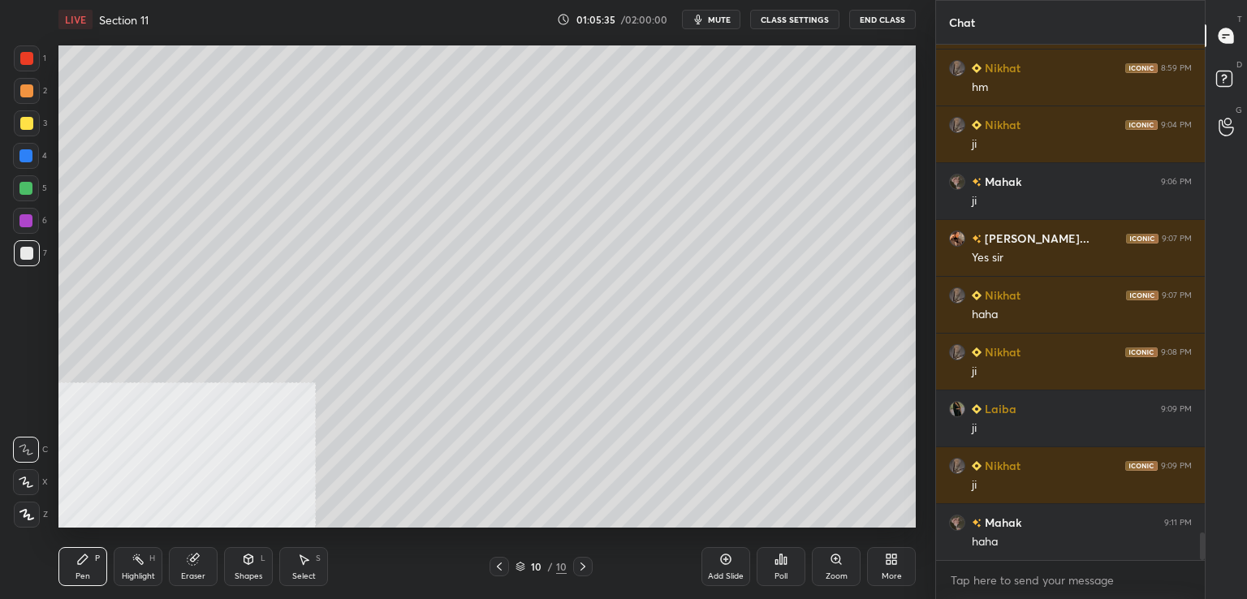
click at [32, 156] on div at bounding box center [25, 155] width 13 height 13
click at [26, 192] on div at bounding box center [25, 188] width 13 height 13
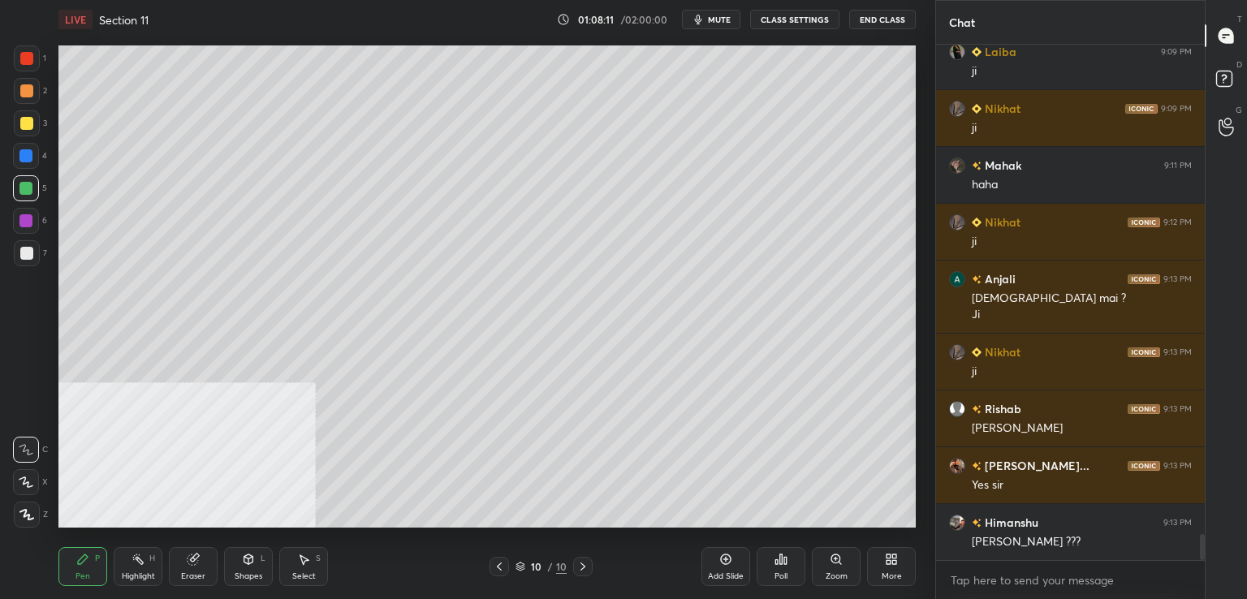
scroll to position [9625, 0]
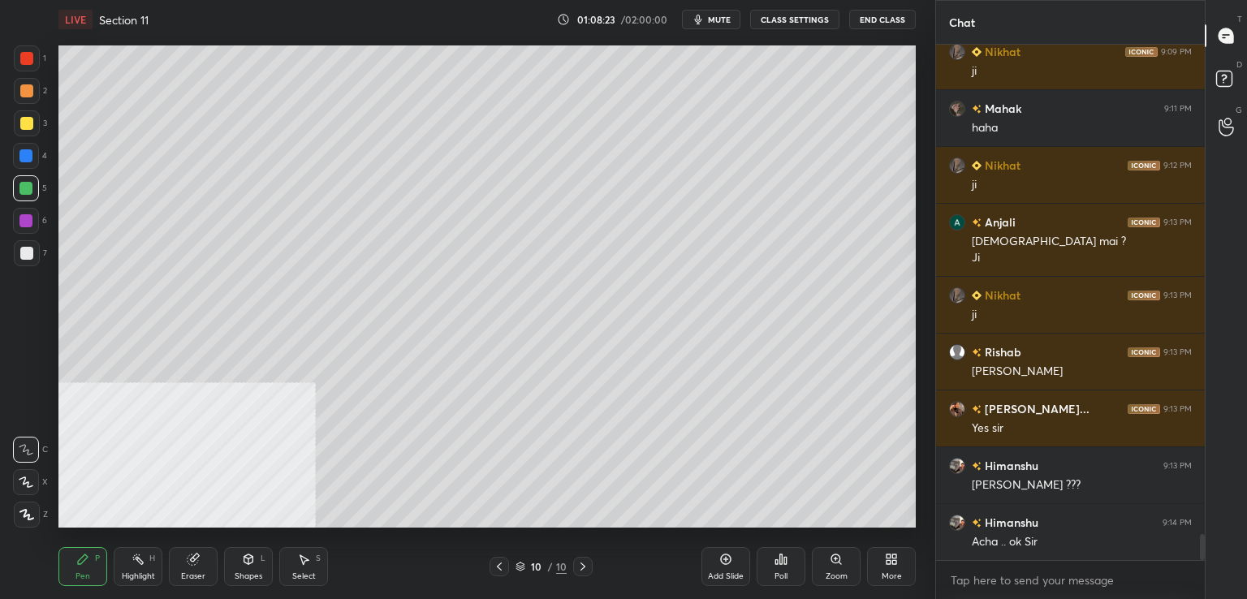
click at [724, 559] on icon at bounding box center [725, 559] width 5 height 5
click at [33, 254] on div at bounding box center [27, 253] width 26 height 26
click at [29, 127] on div at bounding box center [26, 123] width 13 height 13
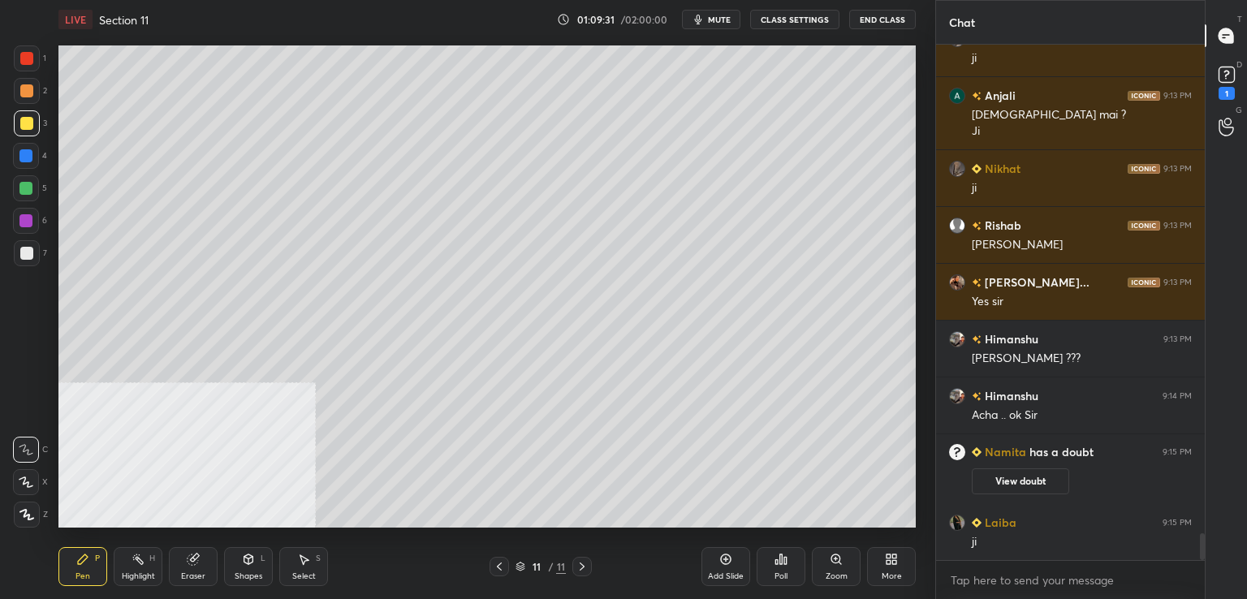
scroll to position [9414, 0]
click at [31, 195] on div at bounding box center [26, 188] width 26 height 26
click at [28, 252] on div at bounding box center [26, 253] width 13 height 13
click at [27, 125] on div at bounding box center [26, 123] width 13 height 13
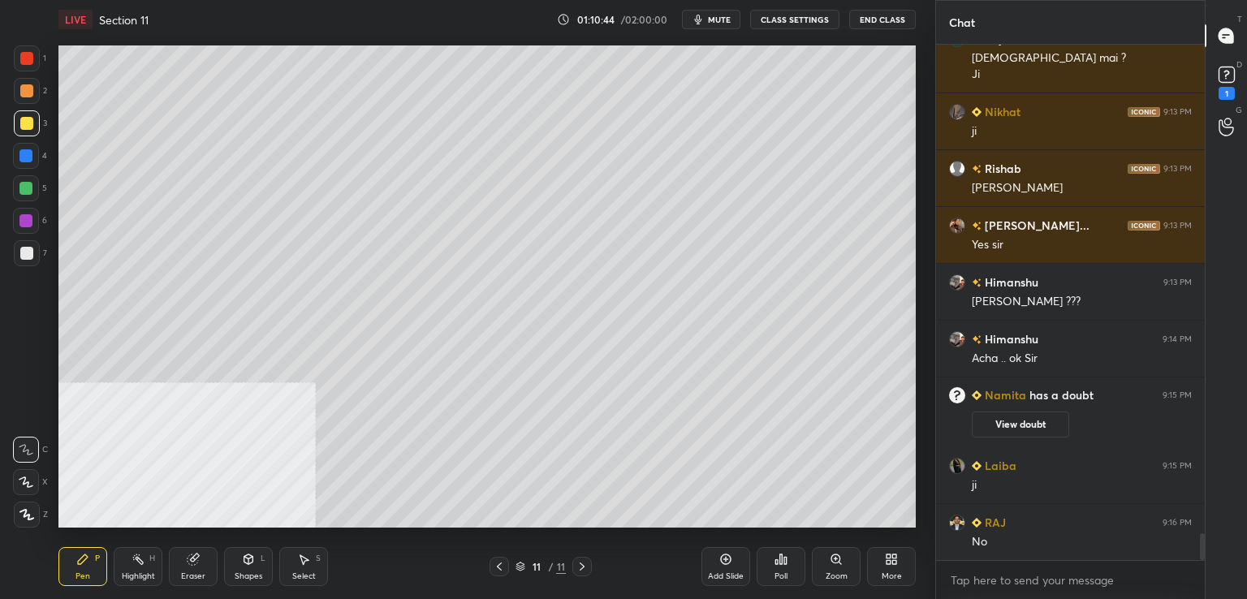
scroll to position [9527, 0]
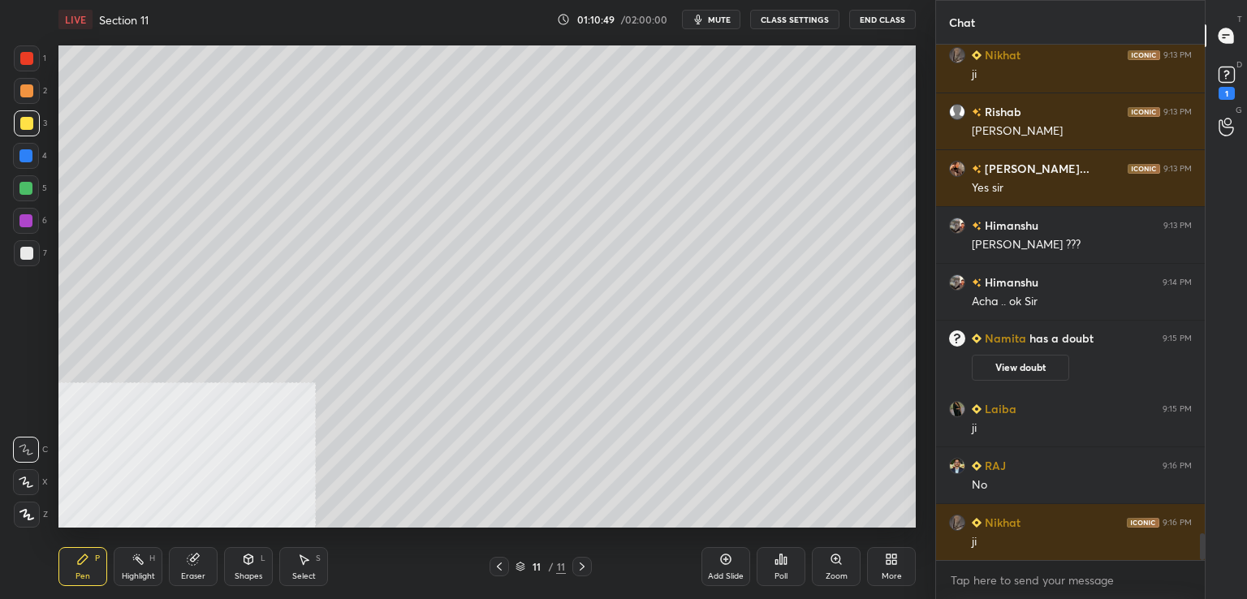
click at [29, 222] on div at bounding box center [25, 220] width 13 height 13
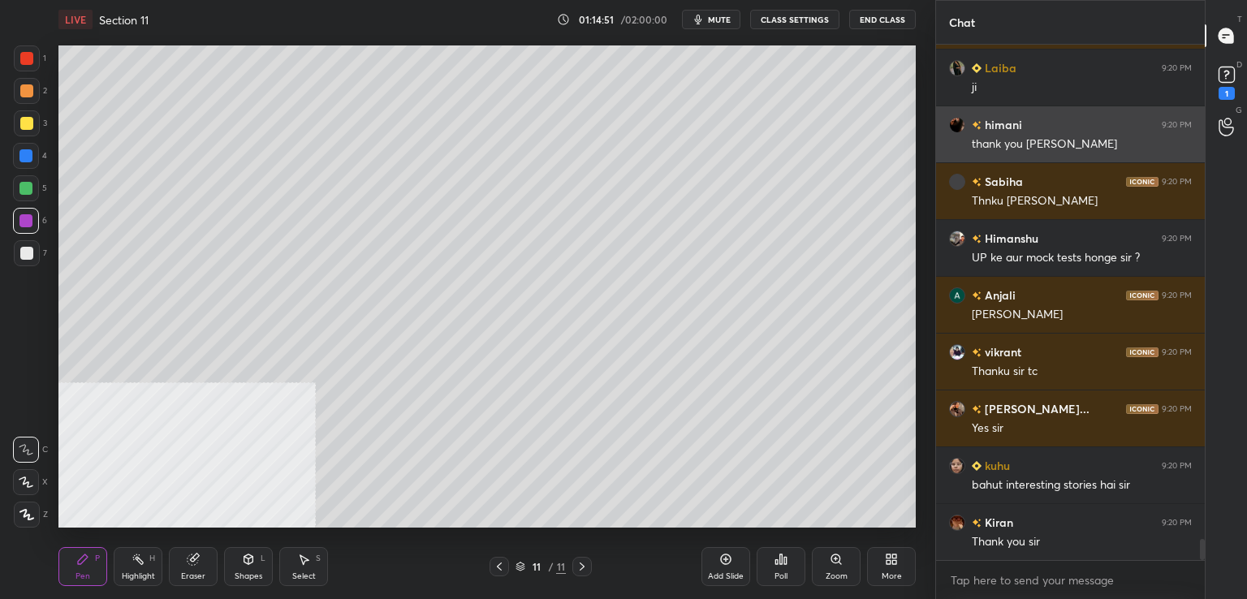
scroll to position [12090, 0]
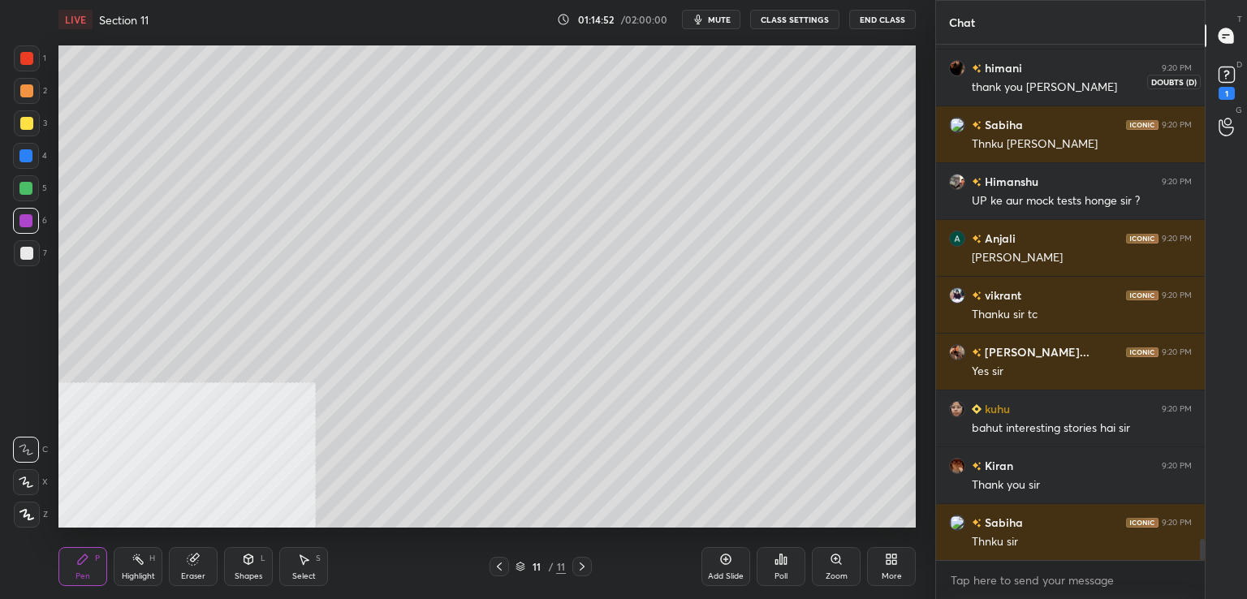
click at [1224, 82] on rect at bounding box center [1225, 74] width 15 height 15
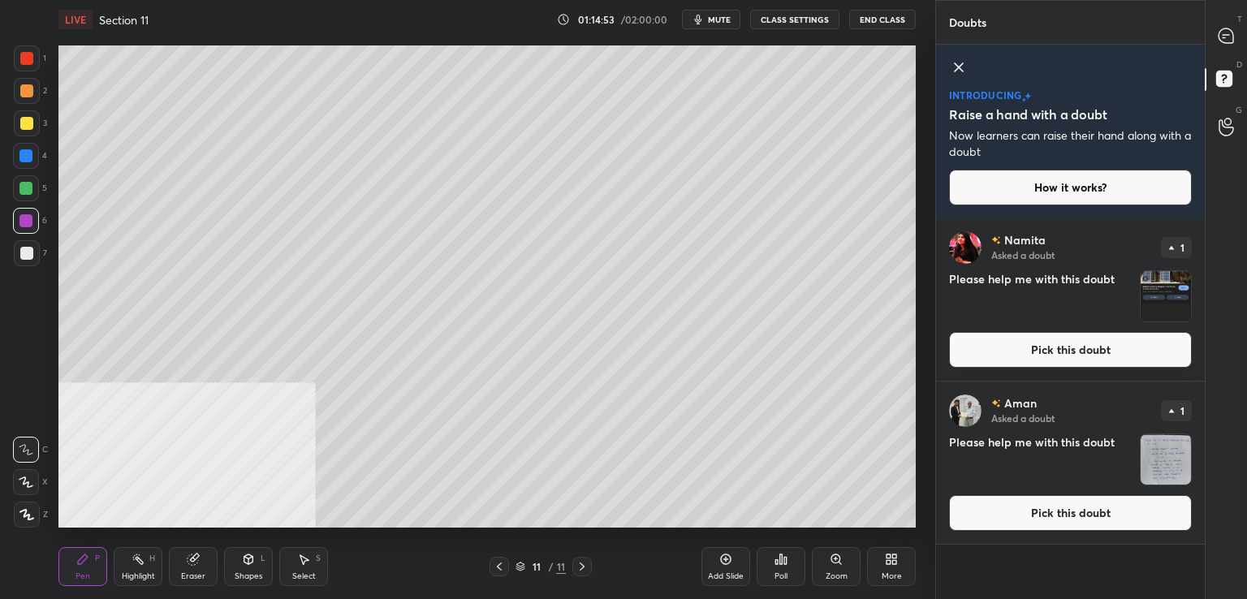
click at [1017, 349] on button "Pick this doubt" at bounding box center [1070, 350] width 243 height 36
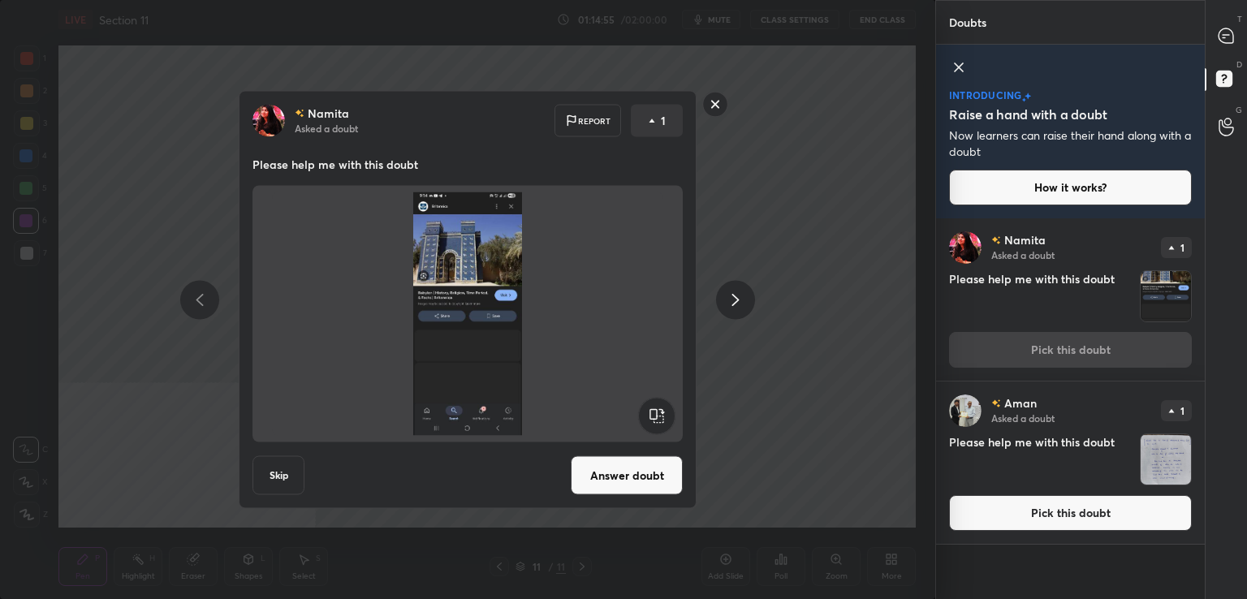
click at [627, 484] on button "Answer doubt" at bounding box center [627, 475] width 112 height 39
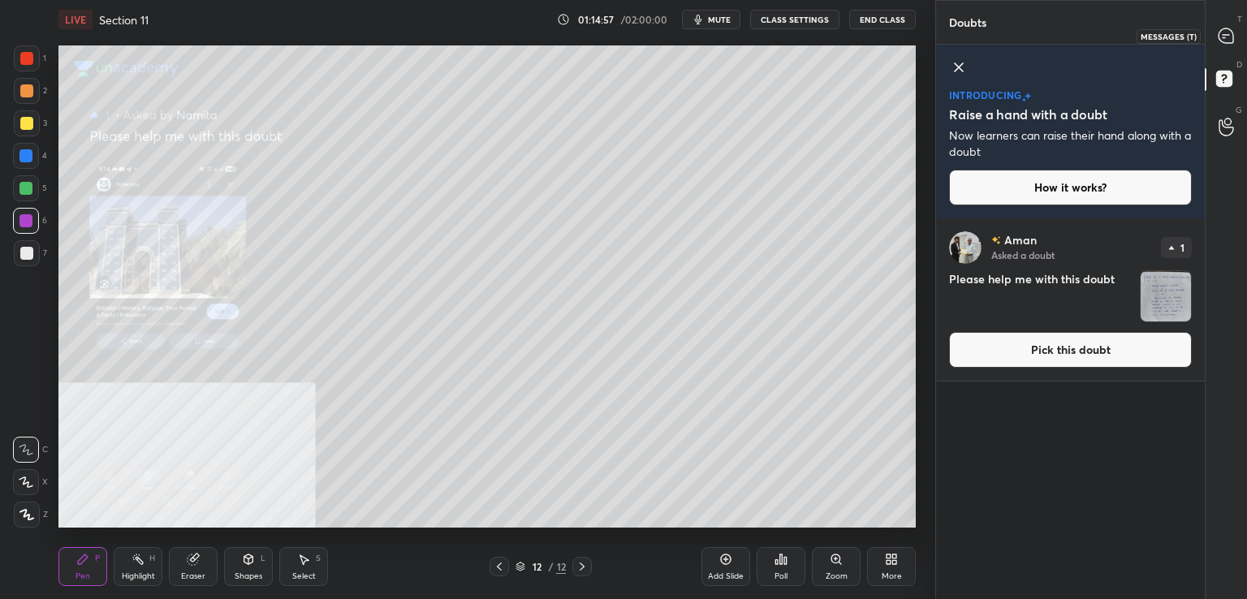
click at [1229, 29] on icon at bounding box center [1225, 35] width 15 height 15
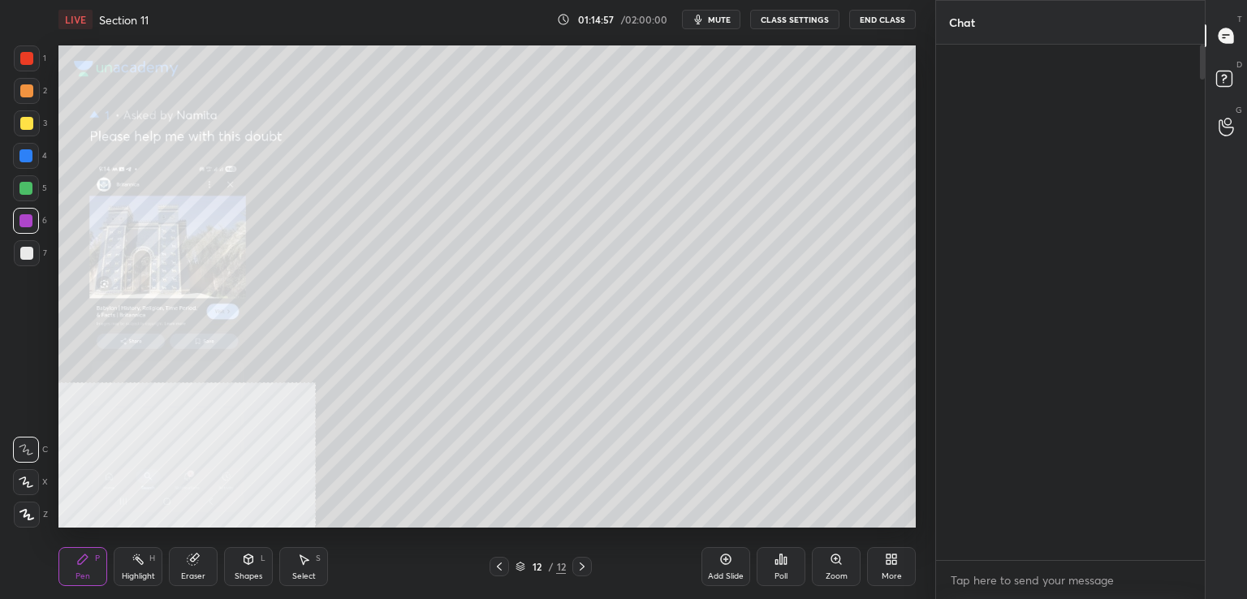
scroll to position [510, 264]
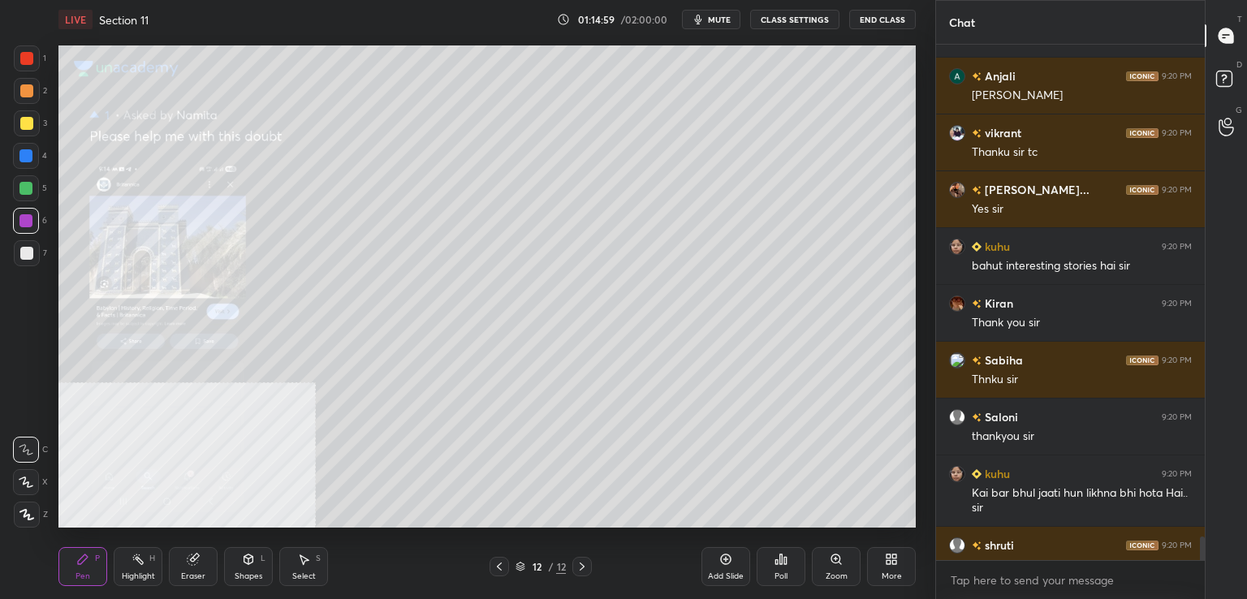
click at [837, 557] on icon at bounding box center [835, 558] width 9 height 9
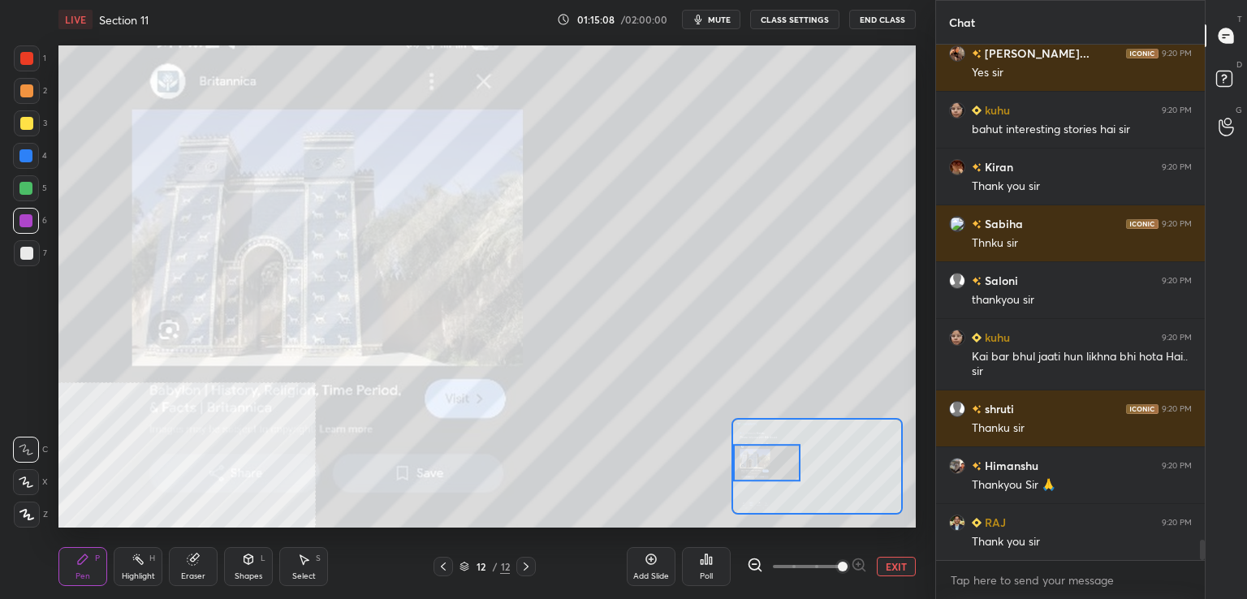
scroll to position [12774, 0]
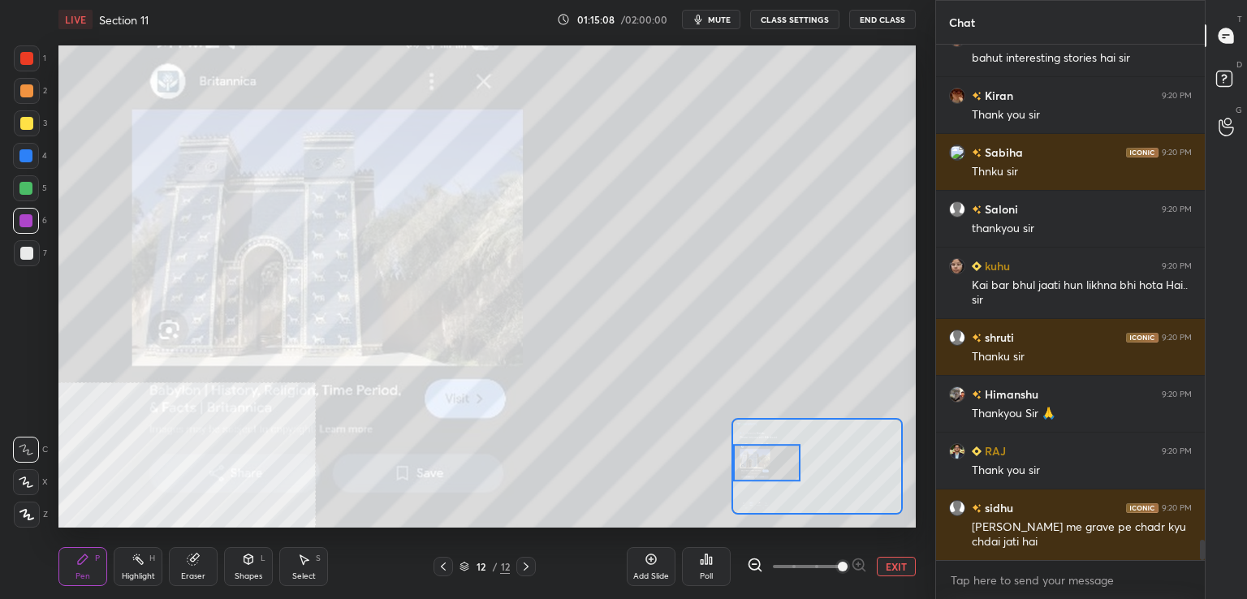
click at [22, 62] on div at bounding box center [26, 58] width 13 height 13
click at [37, 88] on div at bounding box center [27, 91] width 26 height 26
click at [445, 568] on icon at bounding box center [443, 566] width 13 height 13
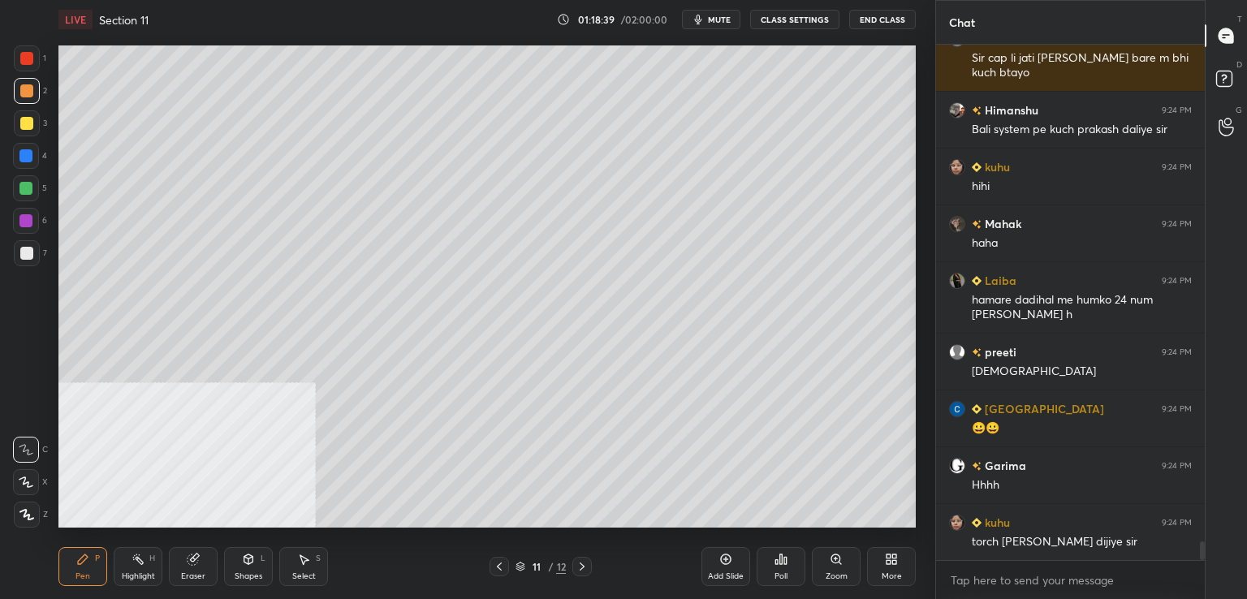
scroll to position [13707, 0]
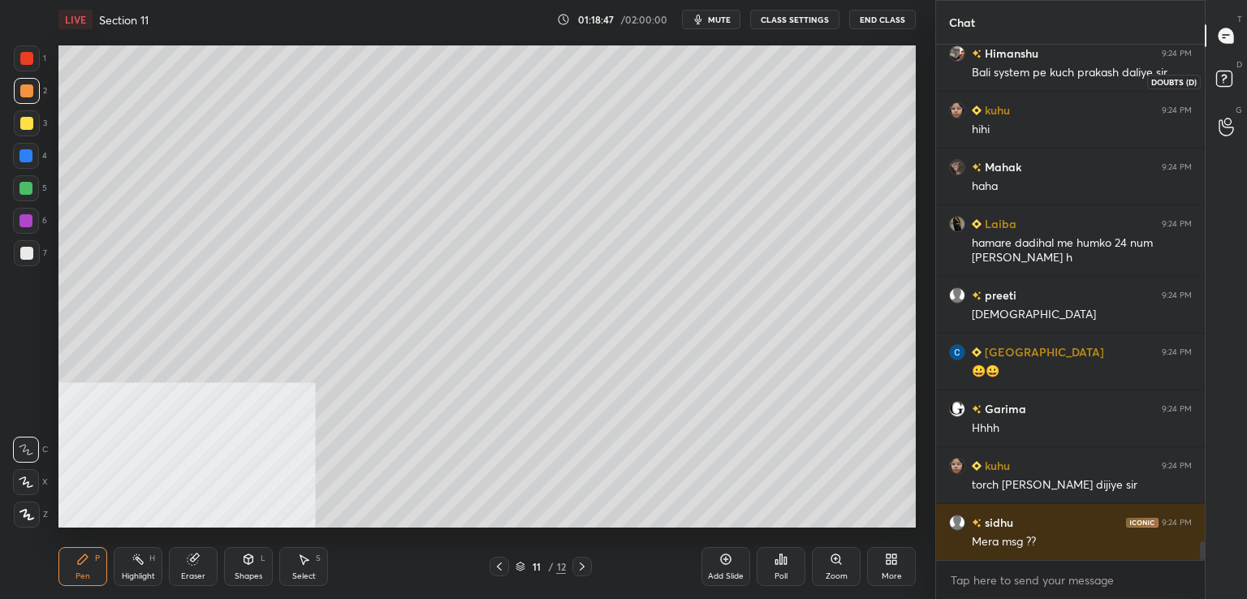
click at [1234, 68] on icon at bounding box center [1226, 81] width 29 height 29
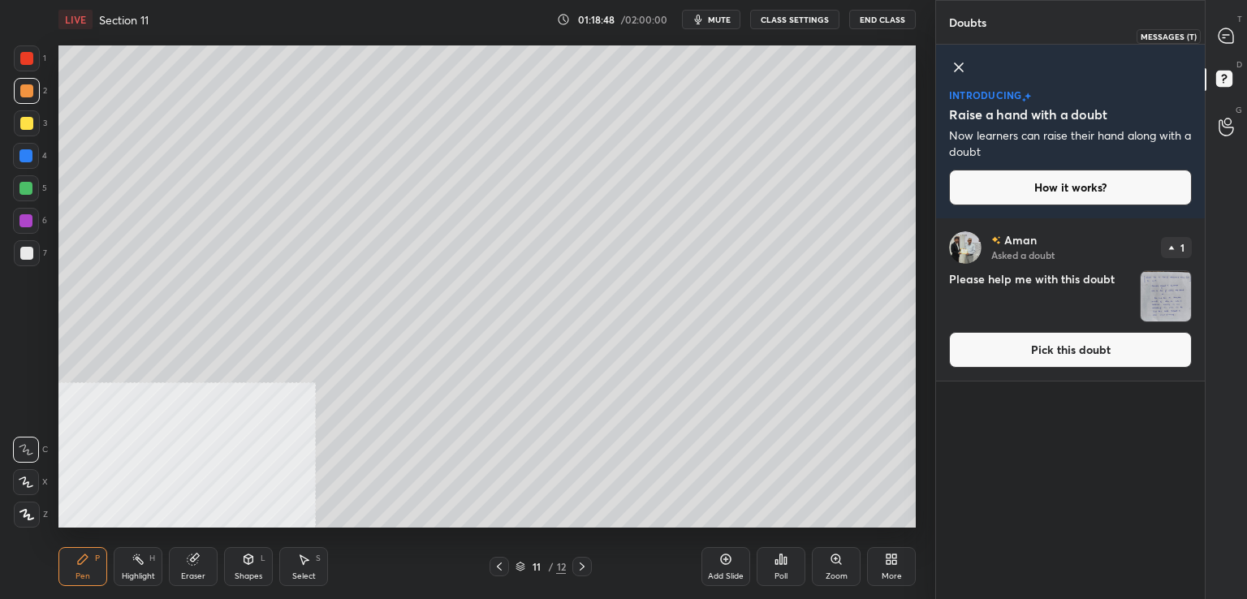
click at [1225, 21] on div at bounding box center [1226, 35] width 32 height 29
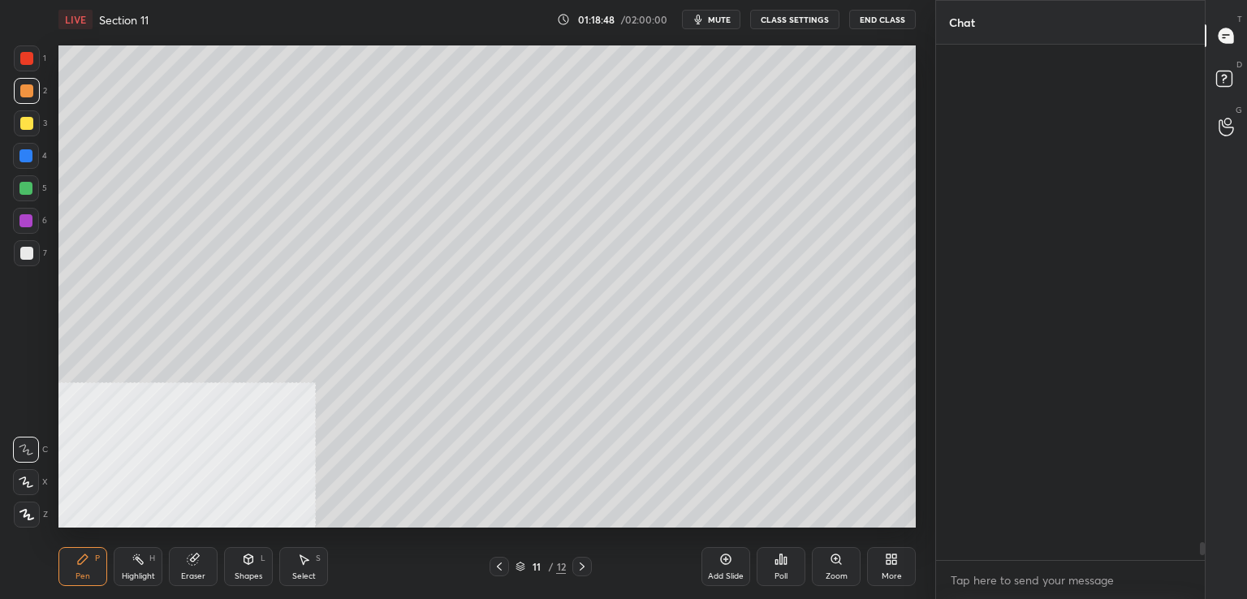
scroll to position [510, 264]
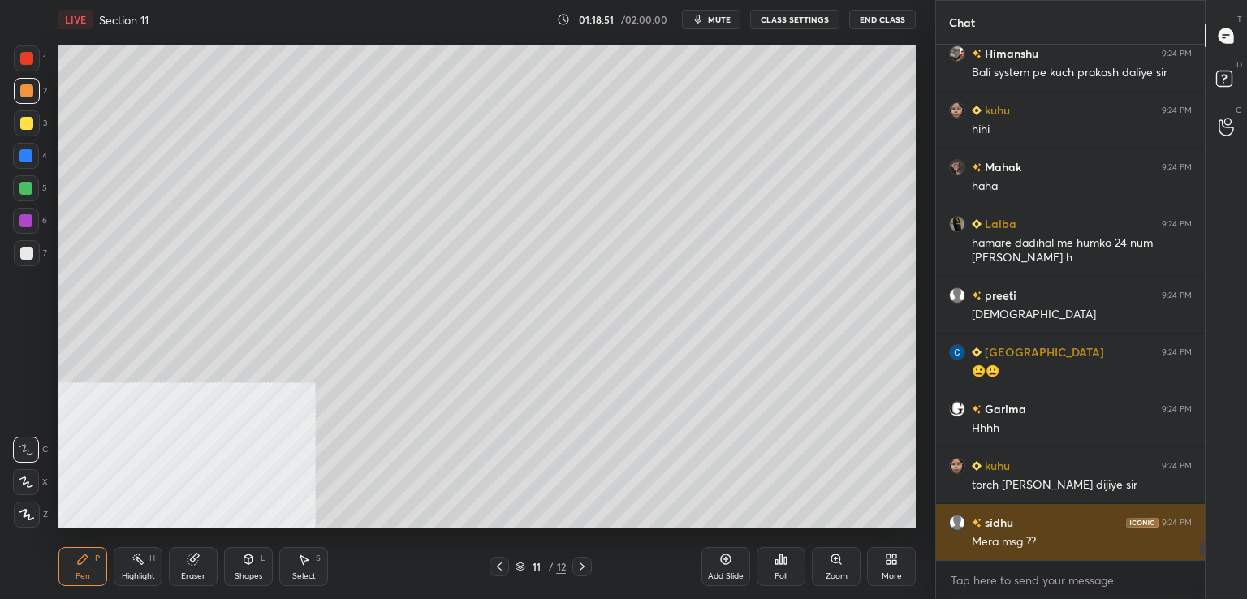
click at [1199, 562] on div "x" at bounding box center [1070, 580] width 269 height 38
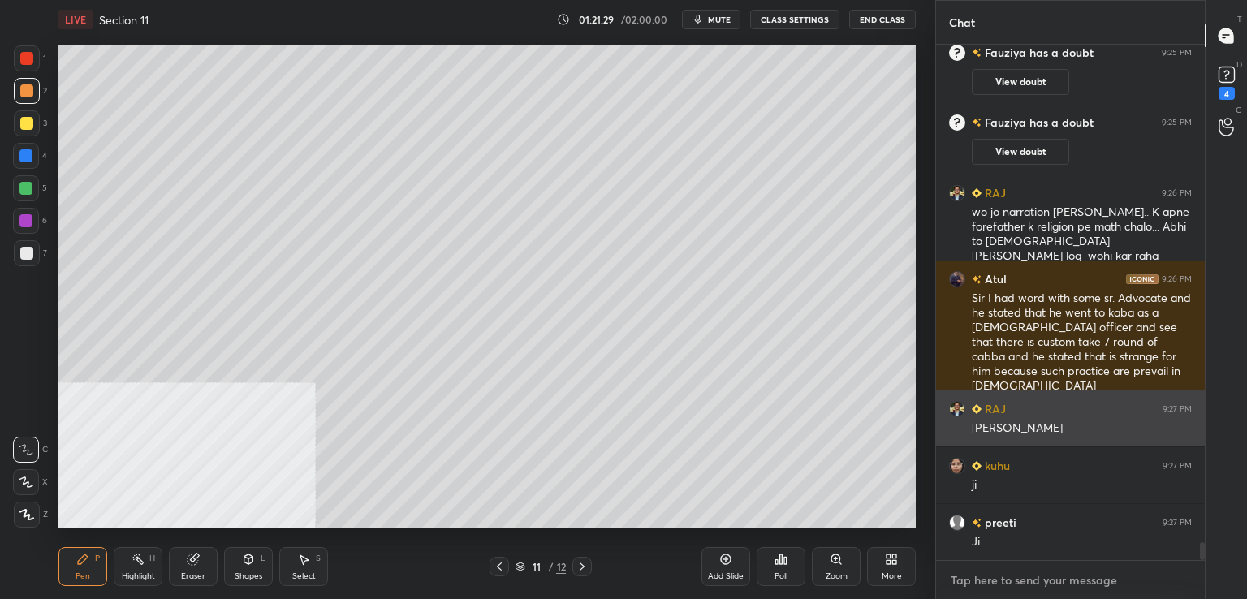
scroll to position [14494, 0]
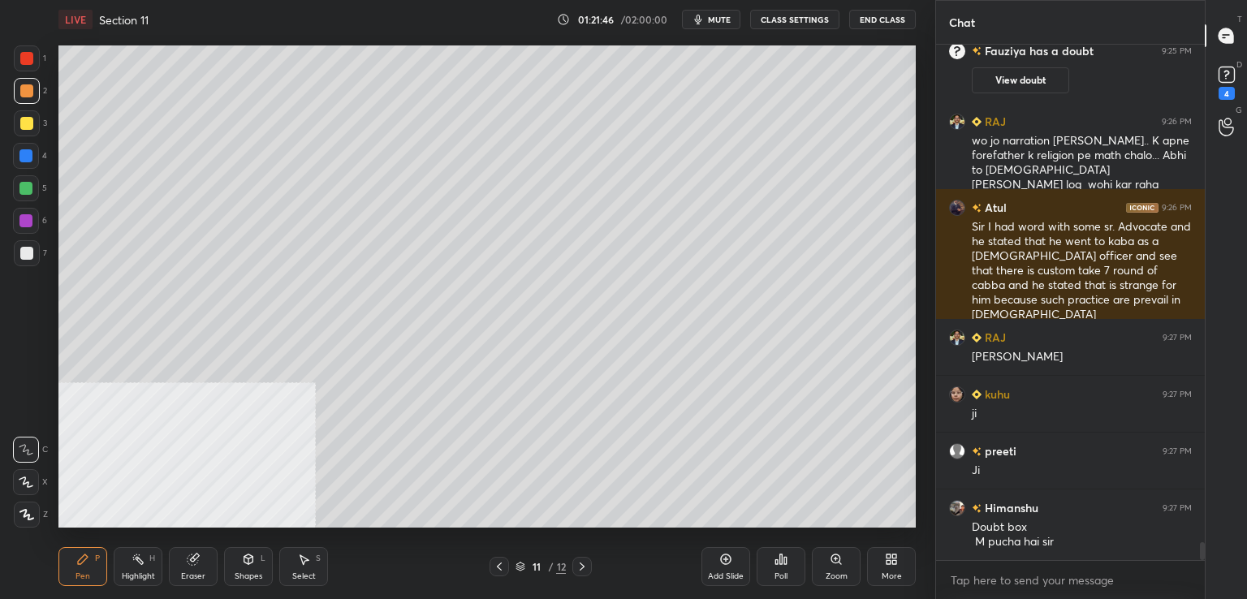
click at [24, 256] on div at bounding box center [26, 253] width 13 height 13
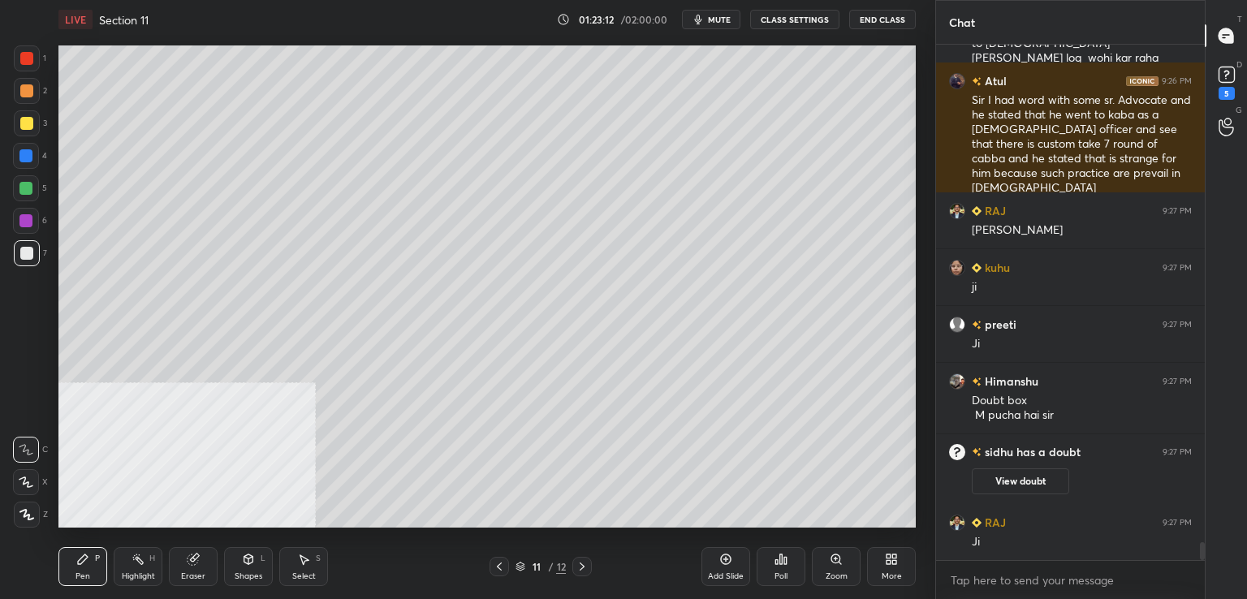
scroll to position [14595, 0]
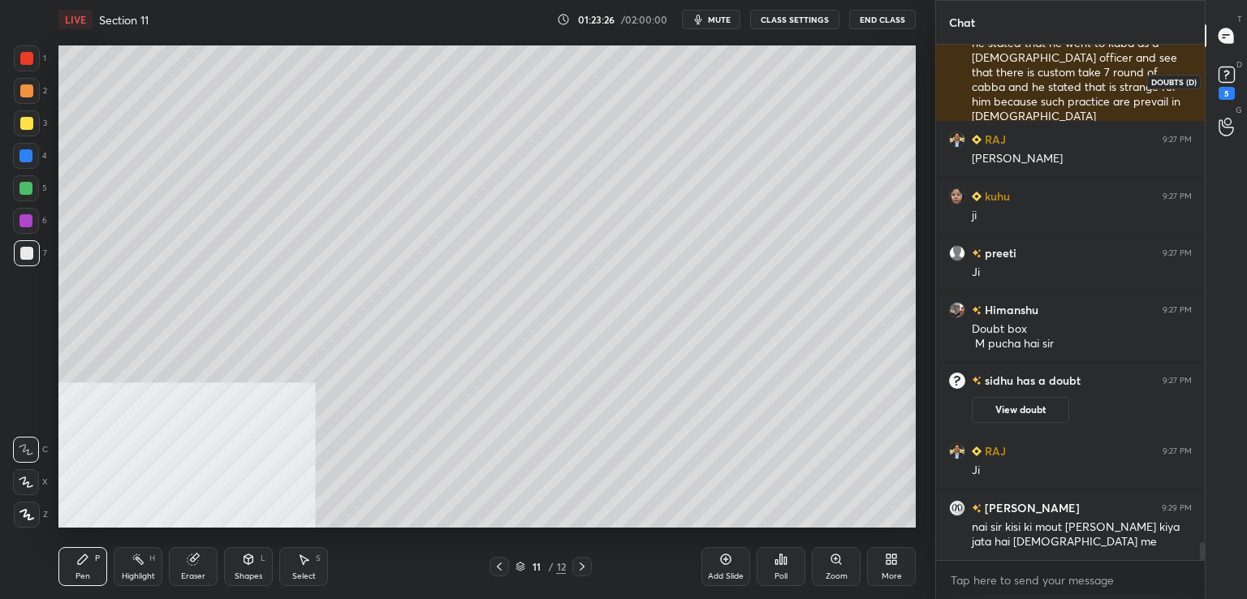
click at [1230, 87] on div "5" at bounding box center [1226, 93] width 16 height 13
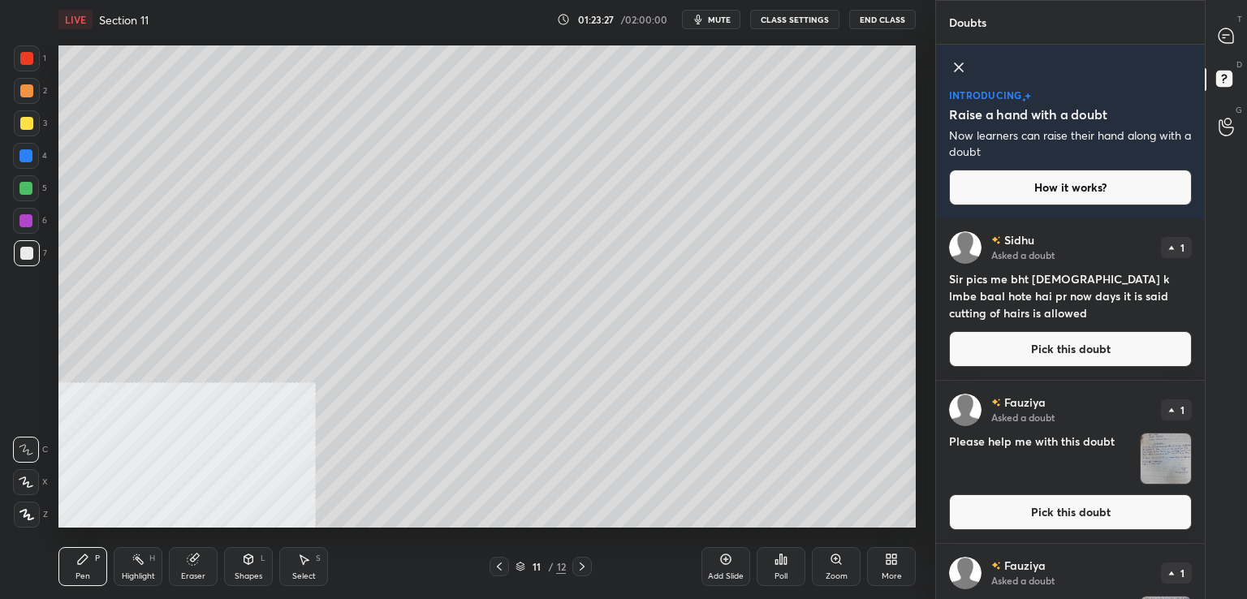
click at [1016, 355] on button "Pick this doubt" at bounding box center [1070, 349] width 243 height 36
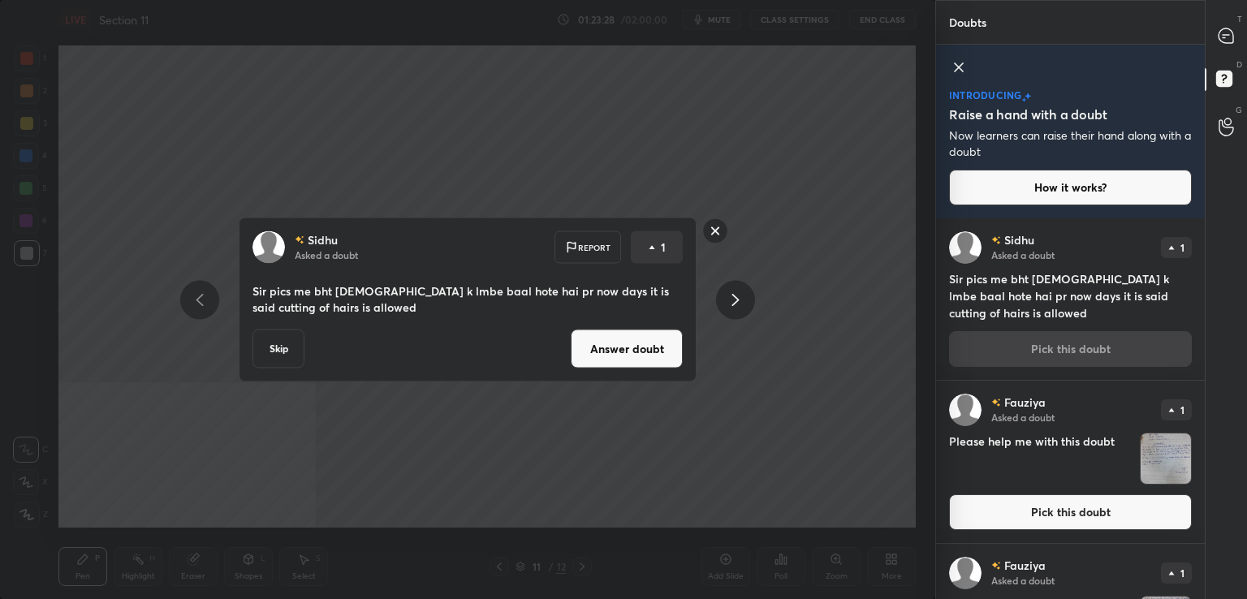
click at [636, 351] on button "Answer doubt" at bounding box center [627, 348] width 112 height 39
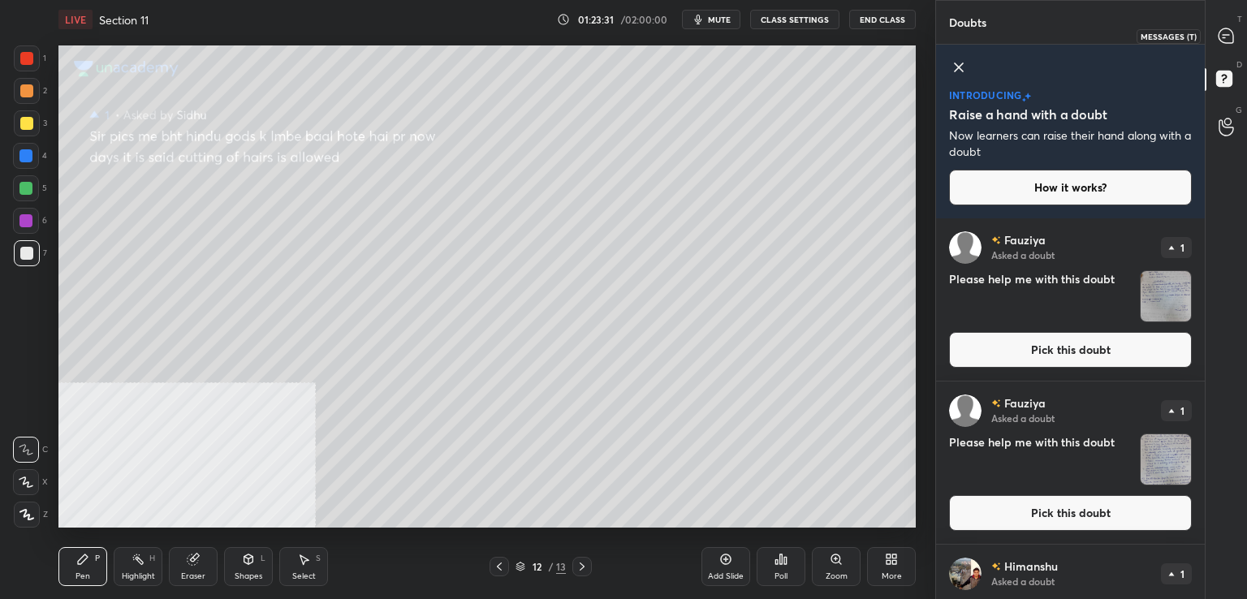
click at [1217, 33] on icon at bounding box center [1225, 36] width 17 height 17
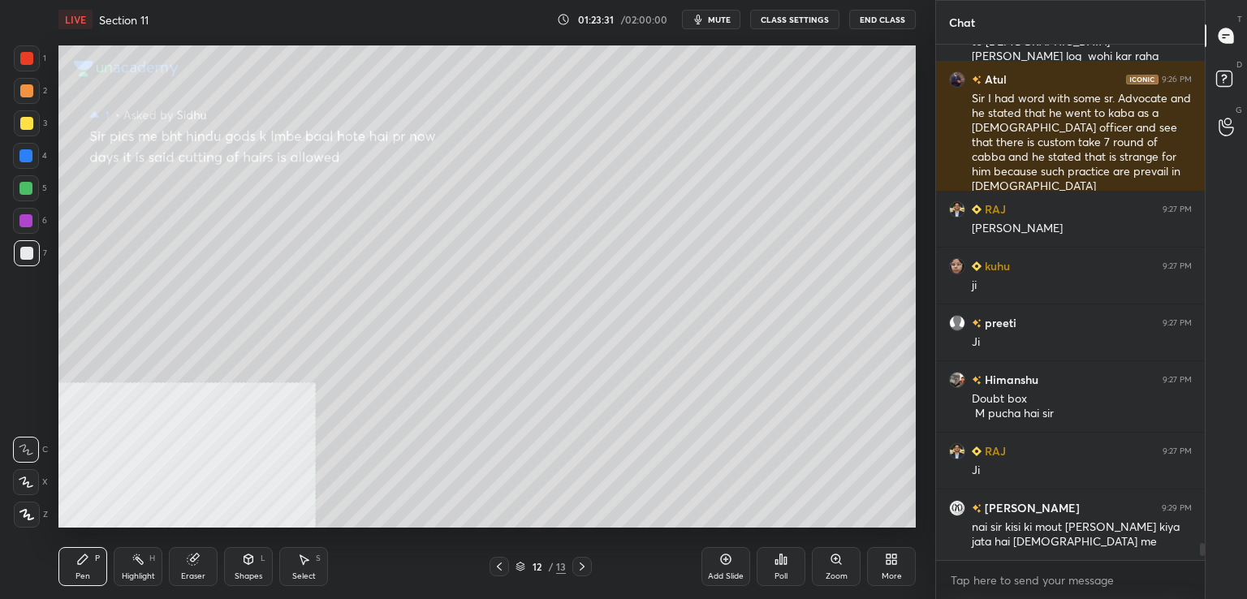
scroll to position [510, 264]
click at [24, 122] on div at bounding box center [26, 123] width 13 height 13
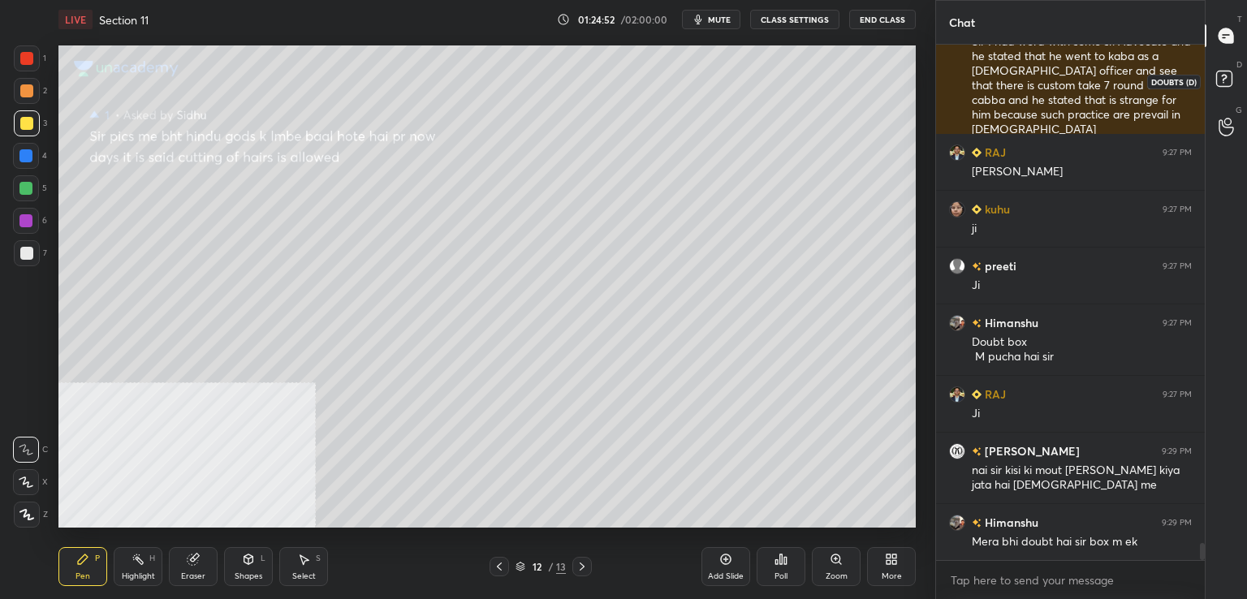
click at [1216, 73] on rect at bounding box center [1223, 78] width 15 height 15
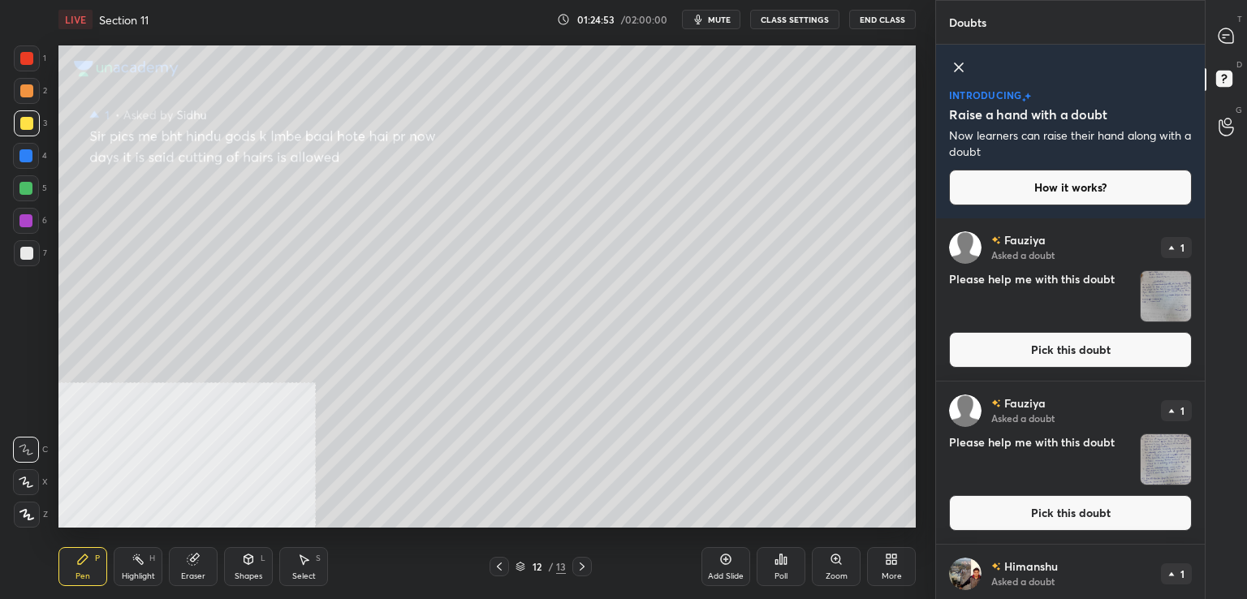
click at [1019, 351] on button "Pick this doubt" at bounding box center [1070, 350] width 243 height 36
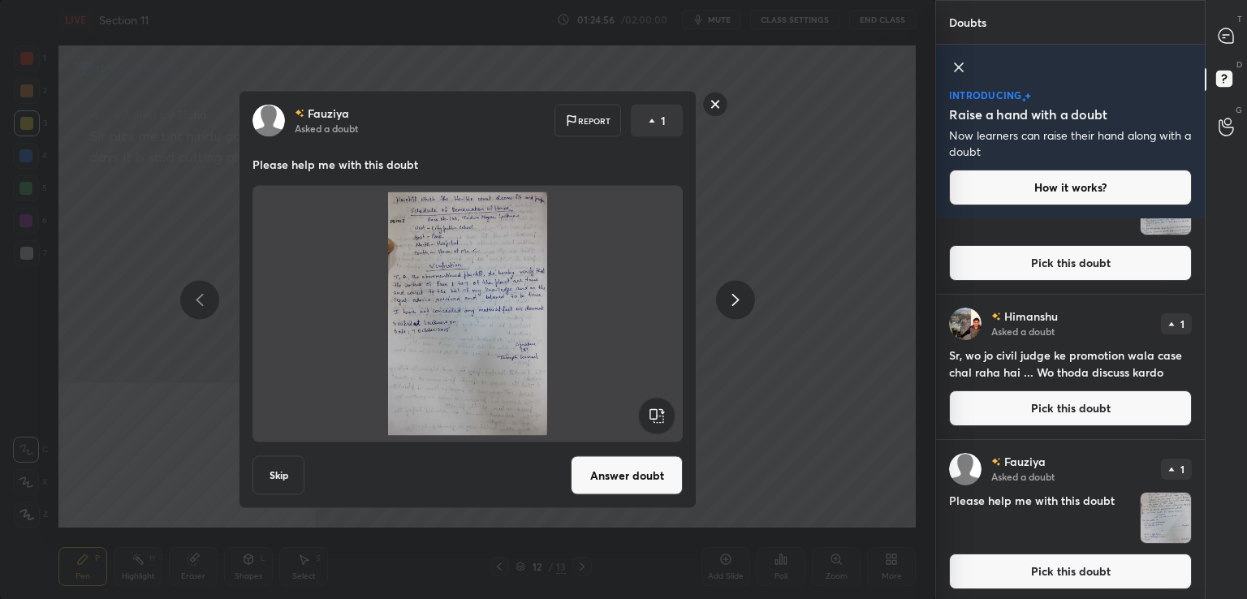
scroll to position [0, 0]
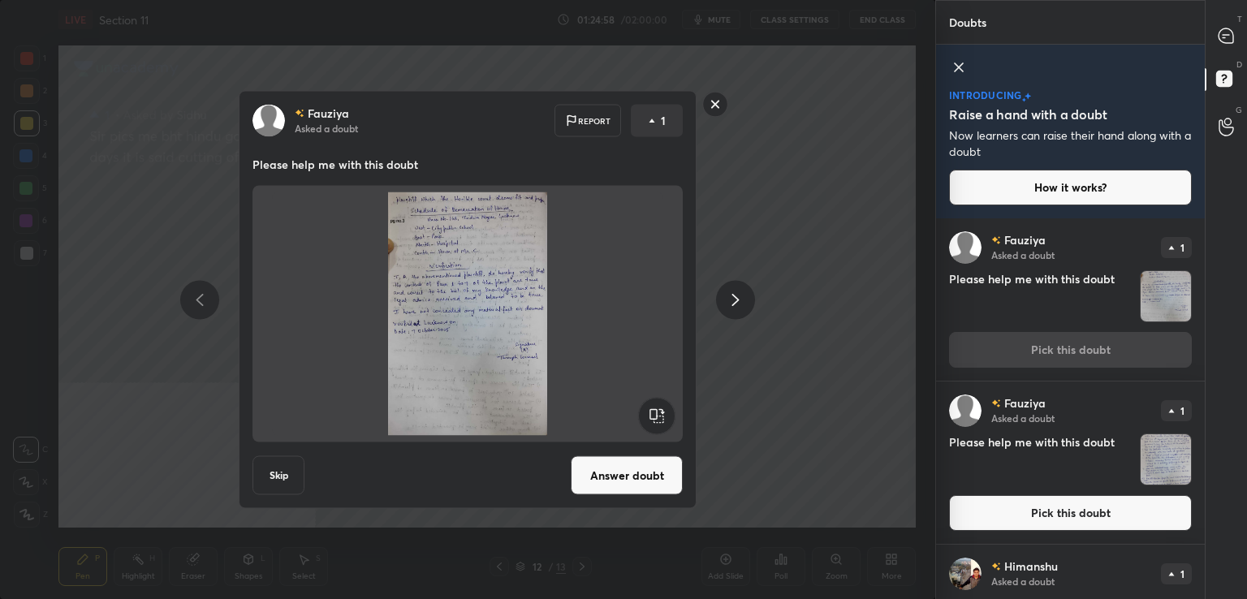
click at [633, 480] on button "Answer doubt" at bounding box center [627, 475] width 112 height 39
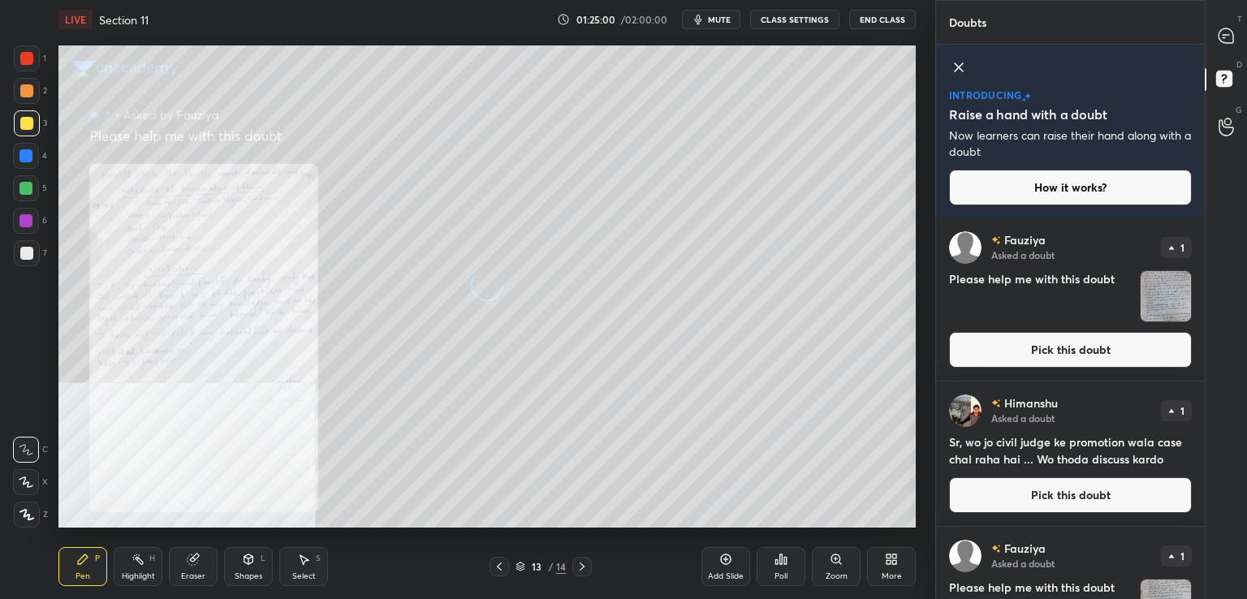
click at [1023, 350] on button "Pick this doubt" at bounding box center [1070, 350] width 243 height 36
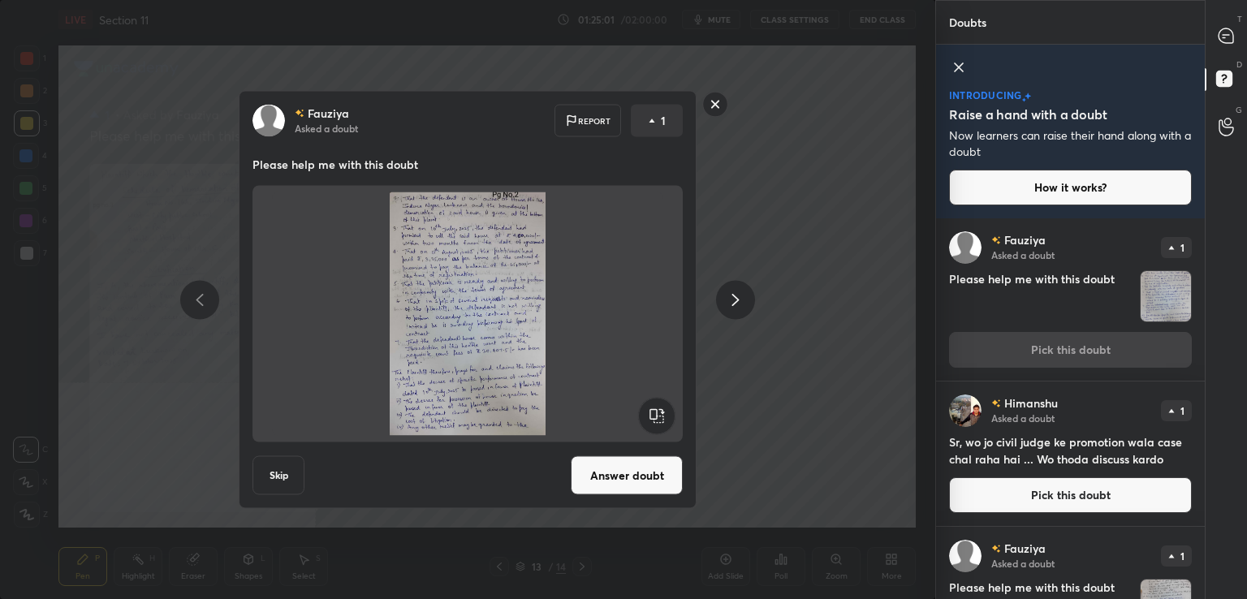
click at [627, 473] on button "Answer doubt" at bounding box center [627, 475] width 112 height 39
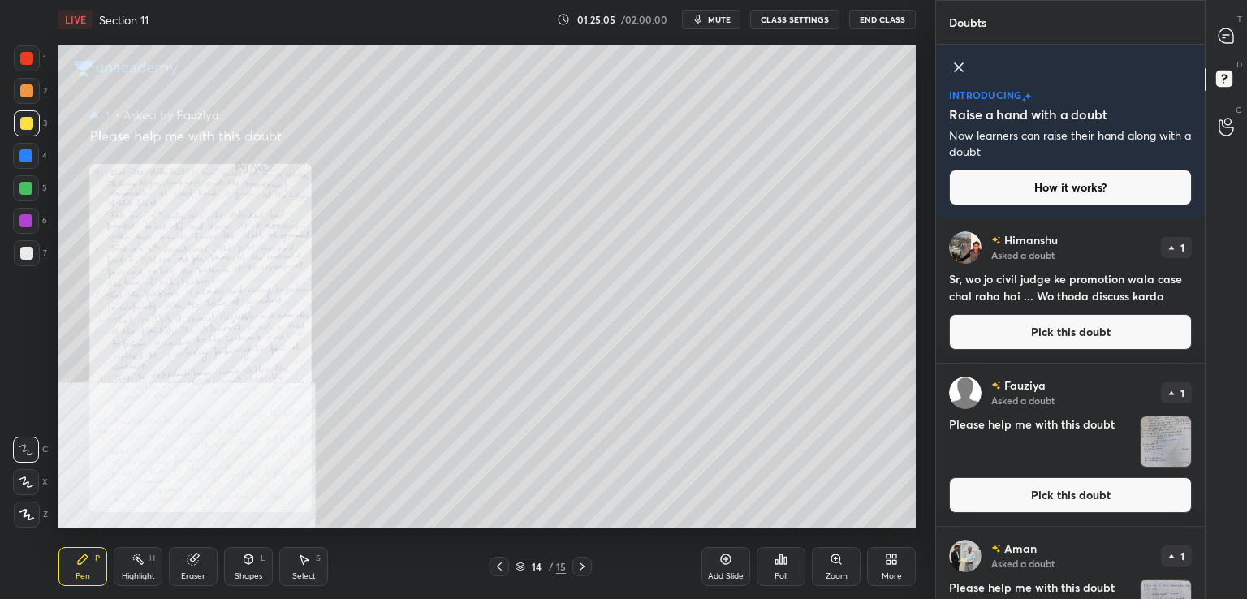
click at [496, 569] on icon at bounding box center [499, 566] width 13 height 13
click at [496, 568] on icon at bounding box center [499, 566] width 13 height 13
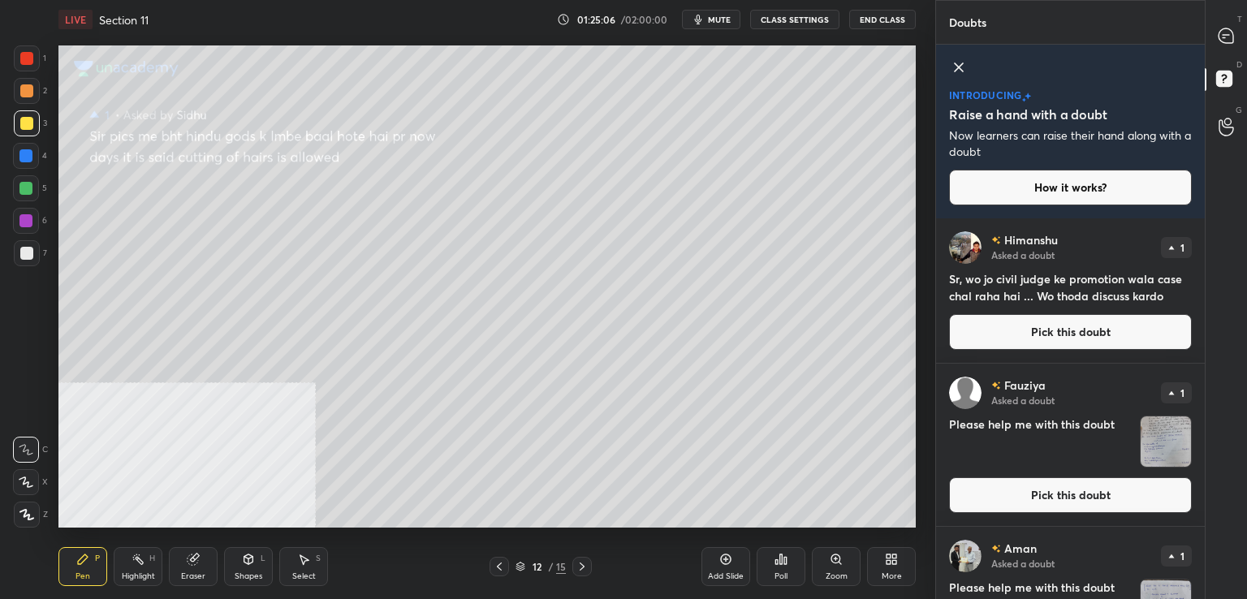
click at [1008, 309] on div "[PERSON_NAME] Asked a doubt 1 Sr, wo jo civil judge ke promotion wala case chal…" at bounding box center [1070, 290] width 269 height 144
click at [982, 340] on button "Pick this doubt" at bounding box center [1070, 332] width 243 height 36
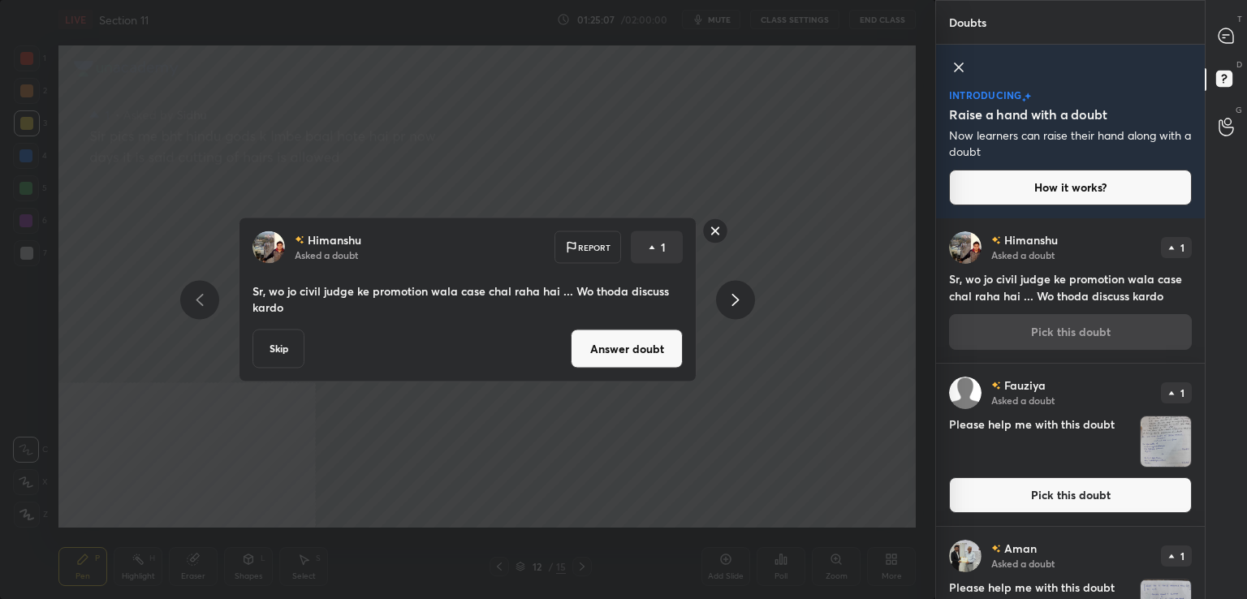
click at [639, 360] on button "Answer doubt" at bounding box center [627, 348] width 112 height 39
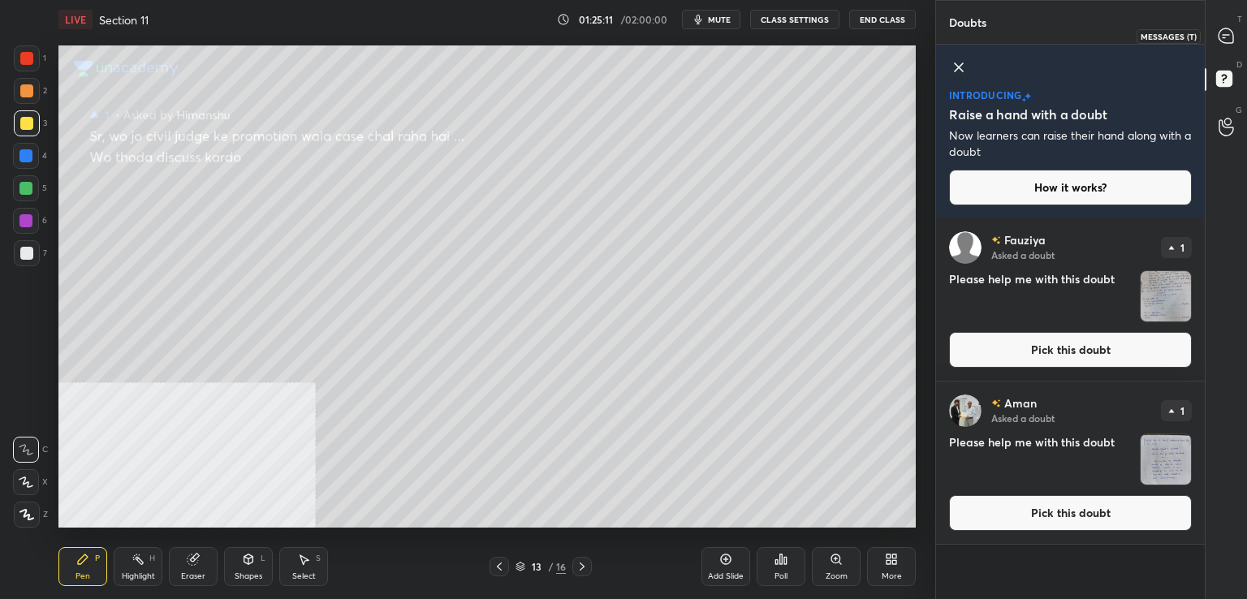
click at [1227, 37] on icon at bounding box center [1225, 35] width 15 height 15
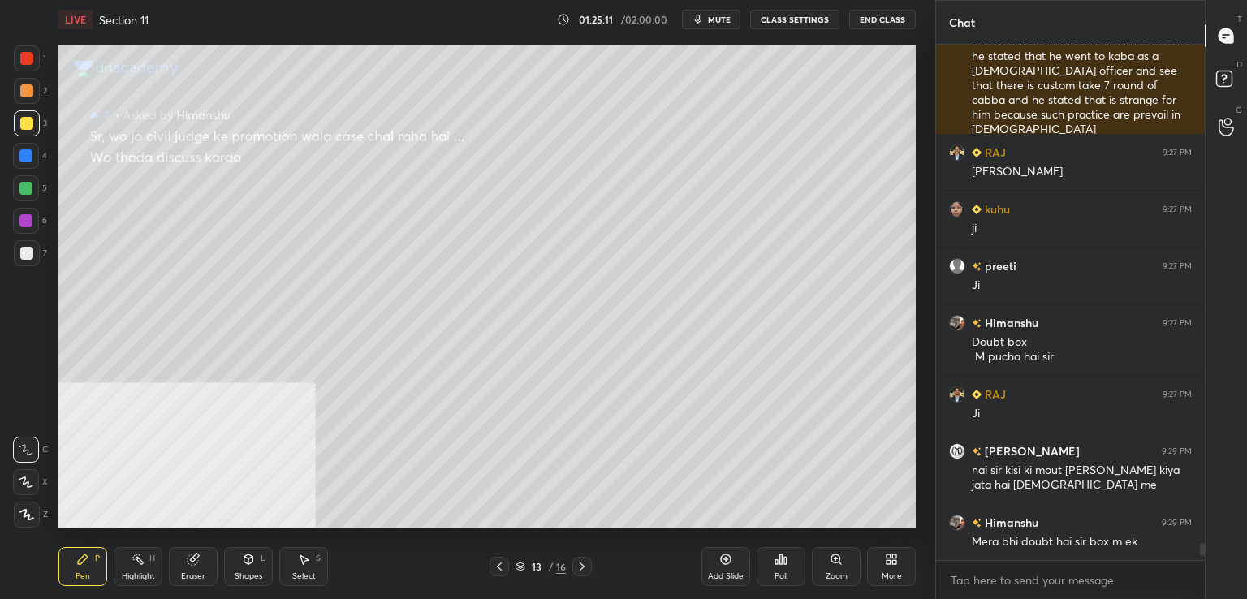
scroll to position [510, 264]
click at [24, 257] on div at bounding box center [26, 253] width 13 height 13
click at [1228, 80] on rect at bounding box center [1223, 78] width 15 height 15
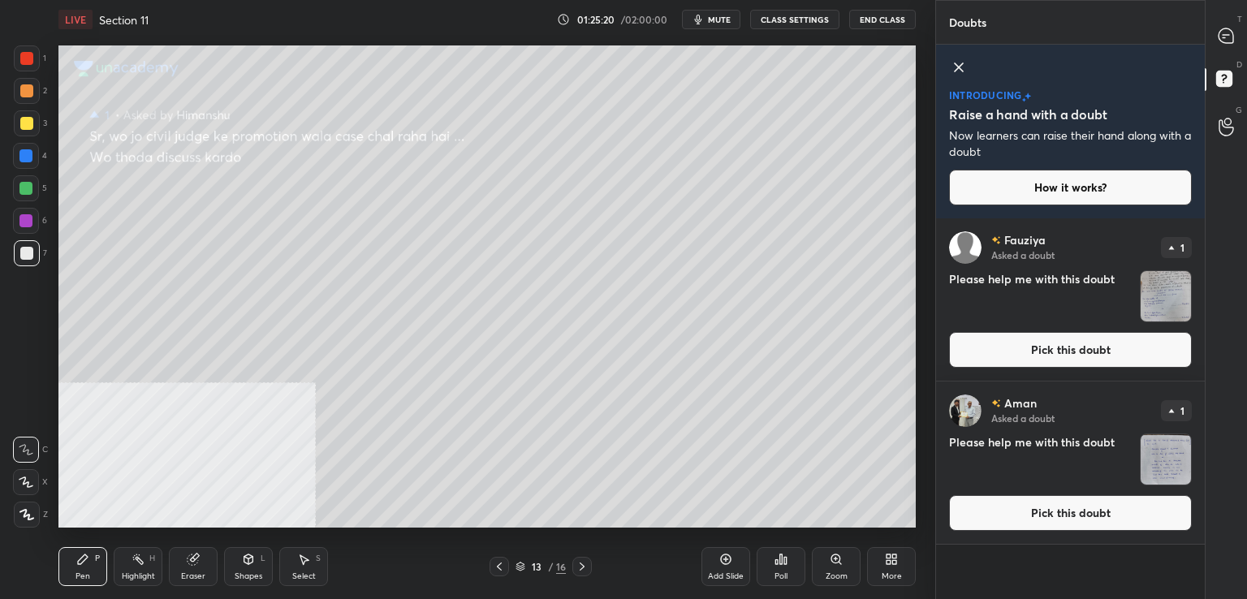
click at [587, 570] on icon at bounding box center [581, 566] width 13 height 13
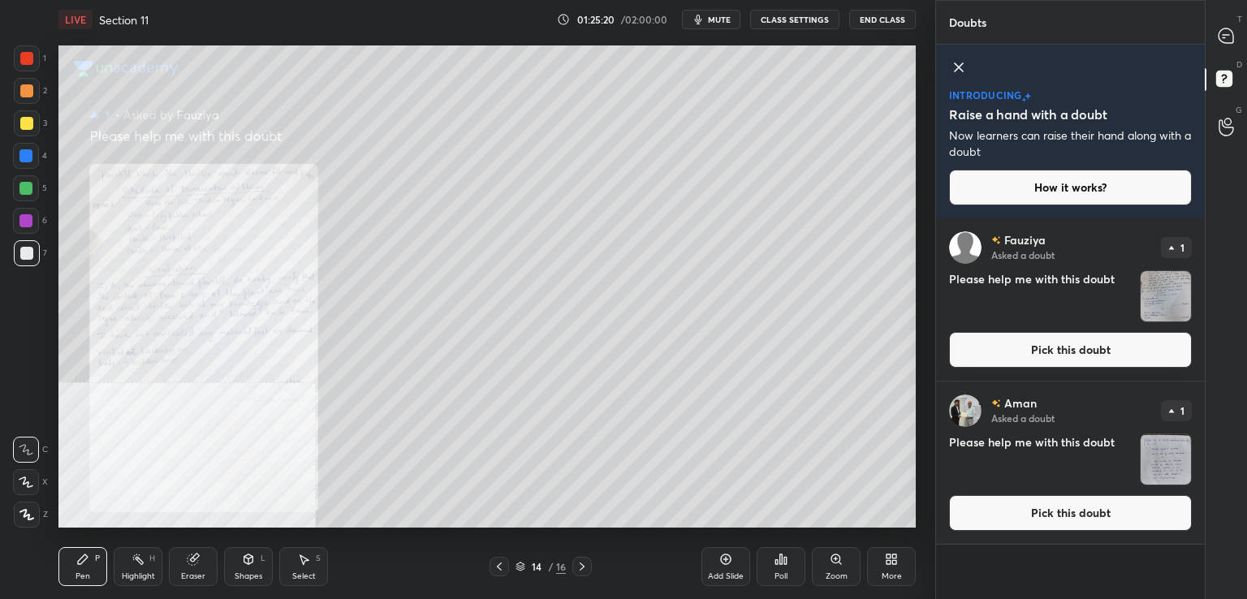
click at [581, 566] on icon at bounding box center [581, 566] width 13 height 13
click at [986, 348] on button "Pick this doubt" at bounding box center [1070, 350] width 243 height 36
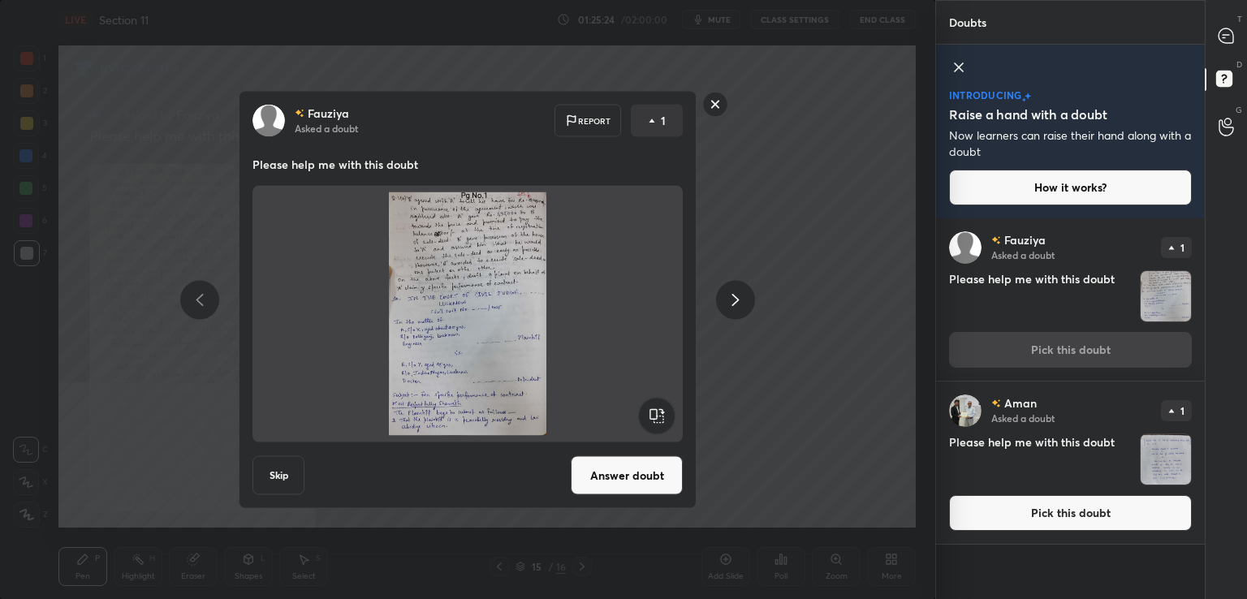
click at [634, 473] on button "Answer doubt" at bounding box center [627, 475] width 112 height 39
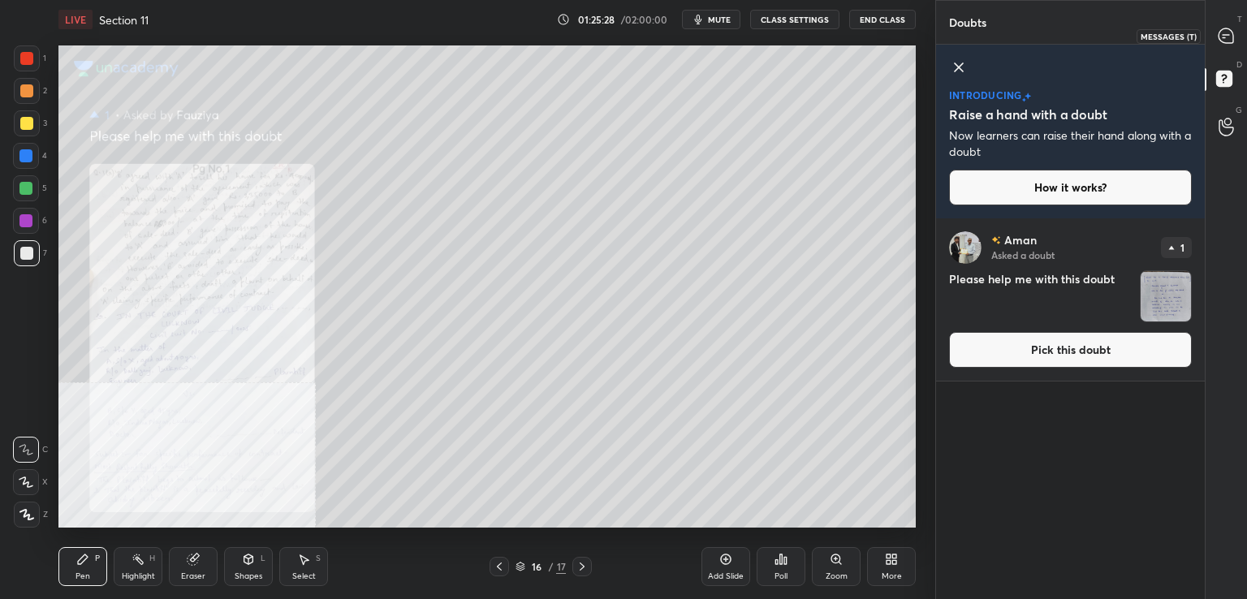
click at [1224, 41] on icon at bounding box center [1225, 35] width 15 height 15
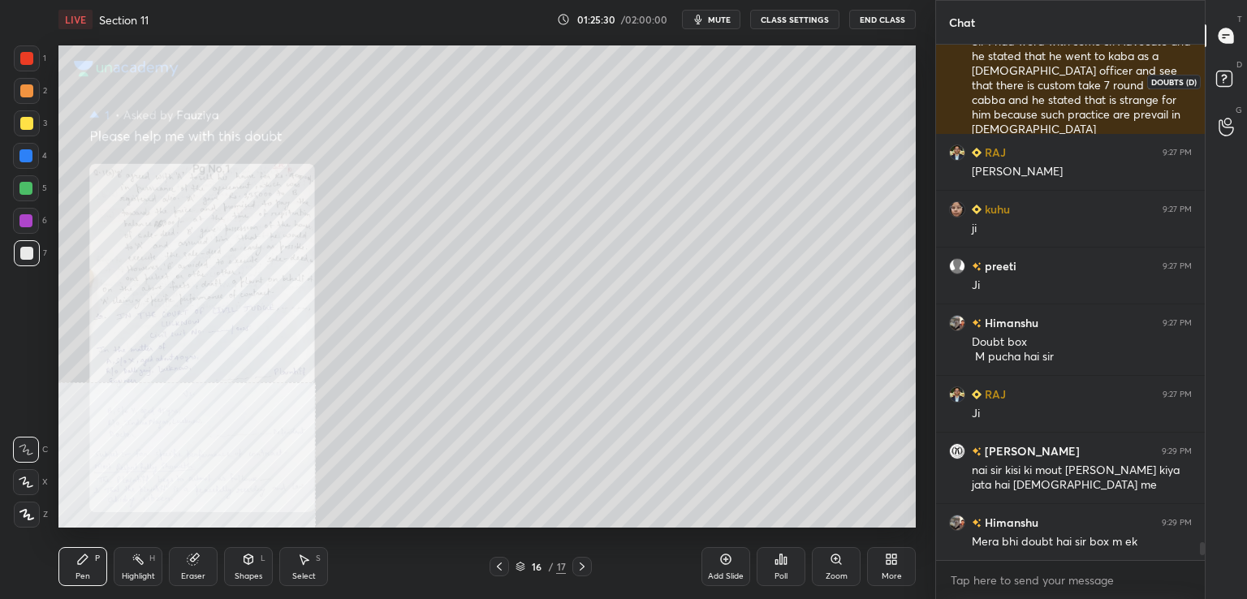
click at [1226, 67] on icon at bounding box center [1226, 81] width 29 height 29
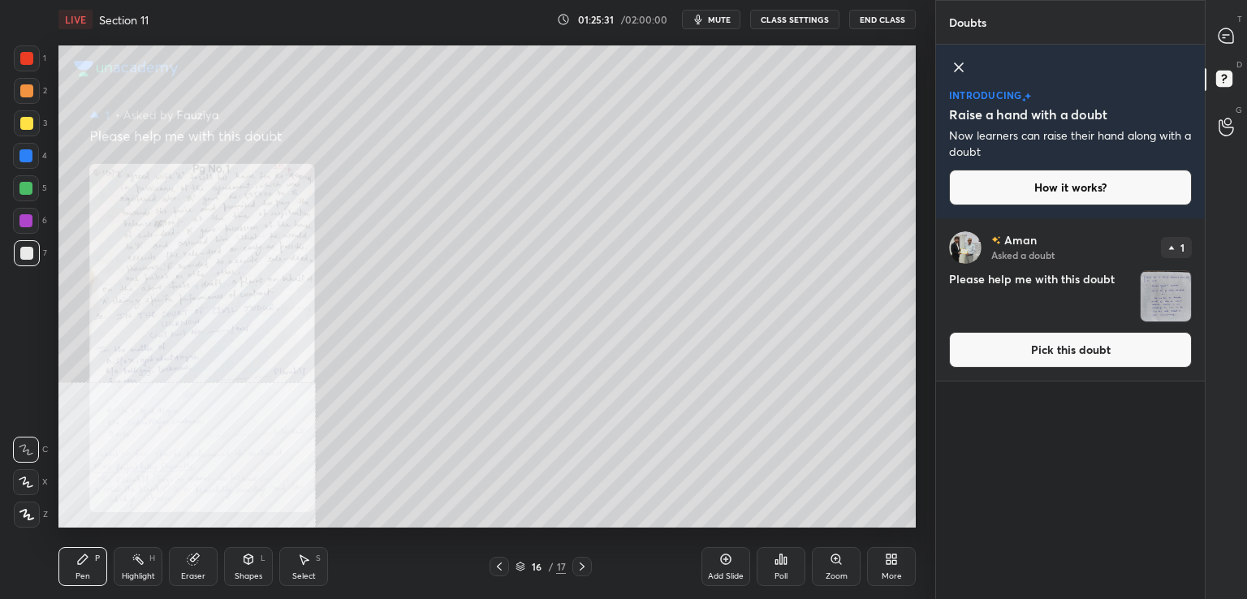
click at [1005, 350] on button "Pick this doubt" at bounding box center [1070, 350] width 243 height 36
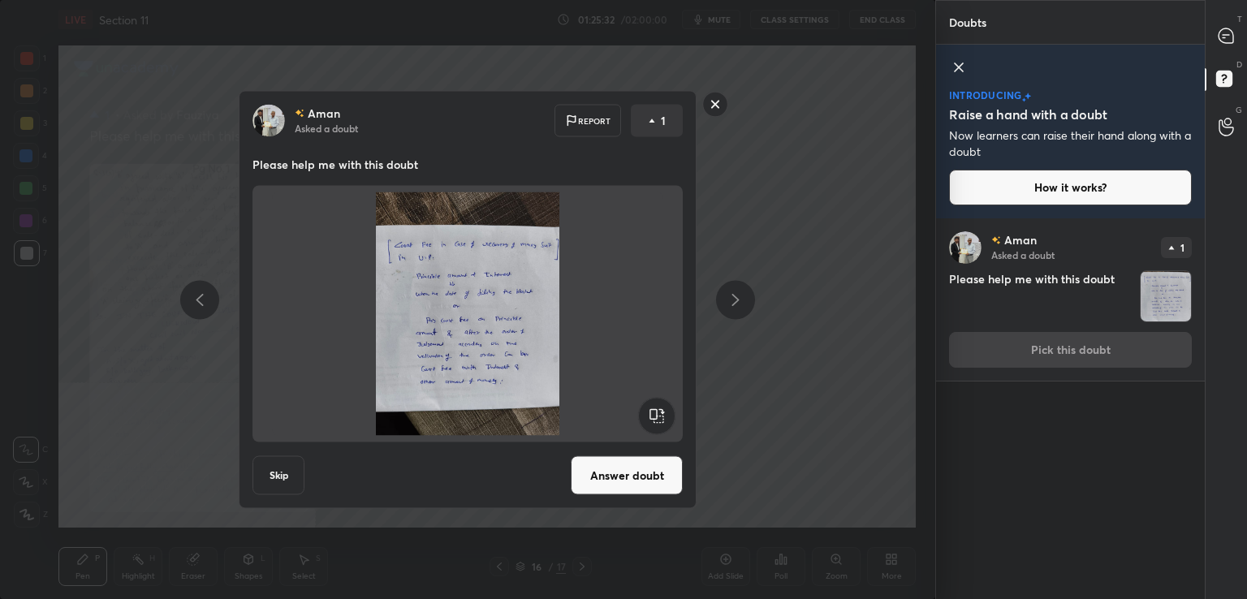
click at [631, 480] on button "Answer doubt" at bounding box center [627, 475] width 112 height 39
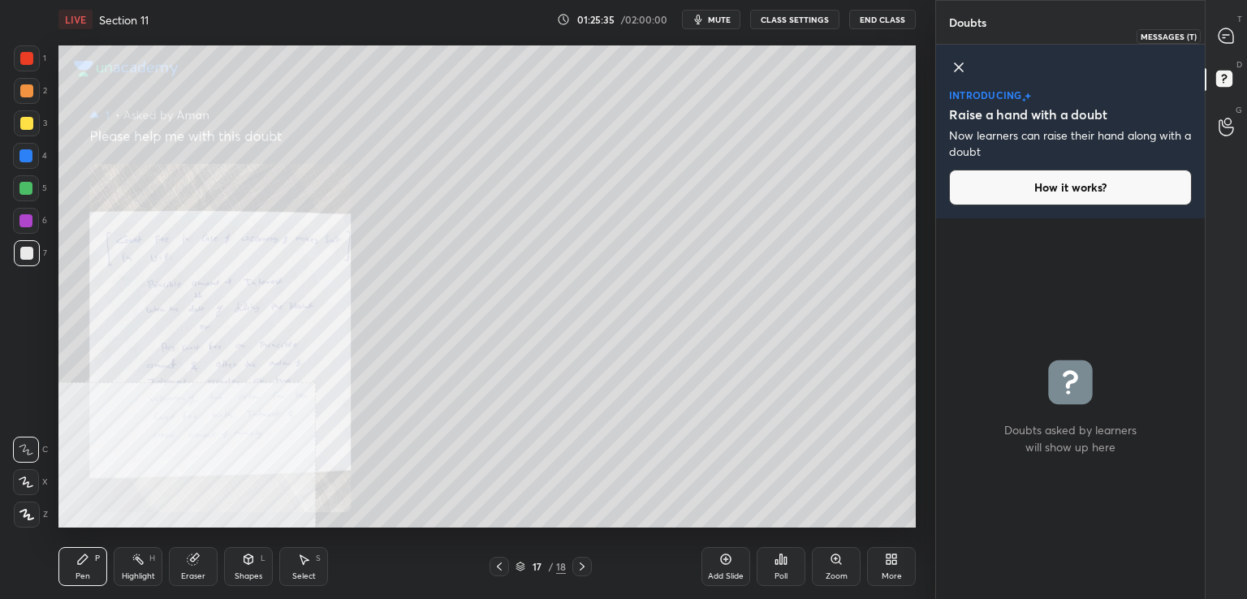
click at [1225, 32] on icon at bounding box center [1225, 35] width 15 height 15
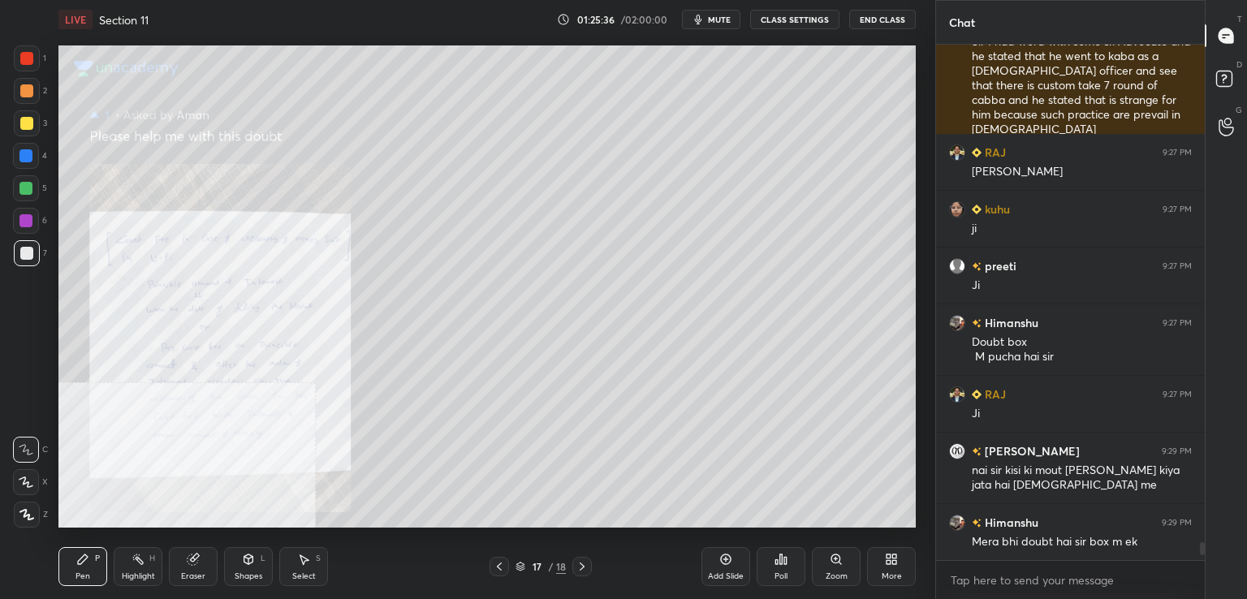
click at [833, 558] on icon at bounding box center [834, 558] width 3 height 0
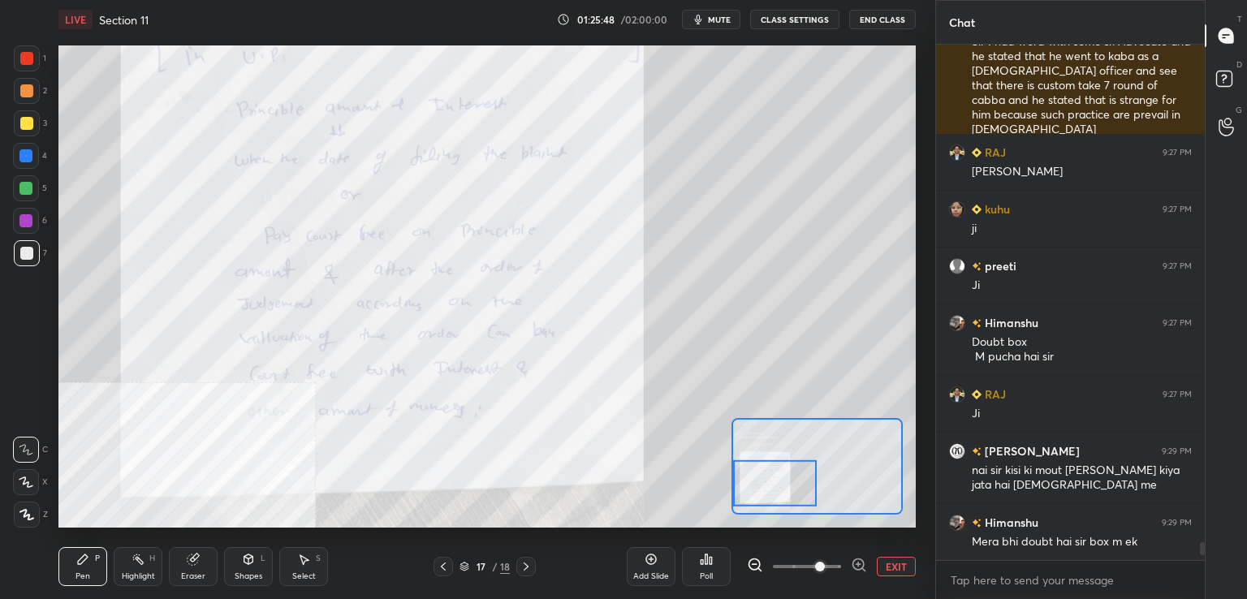
click at [445, 566] on icon at bounding box center [443, 566] width 13 height 13
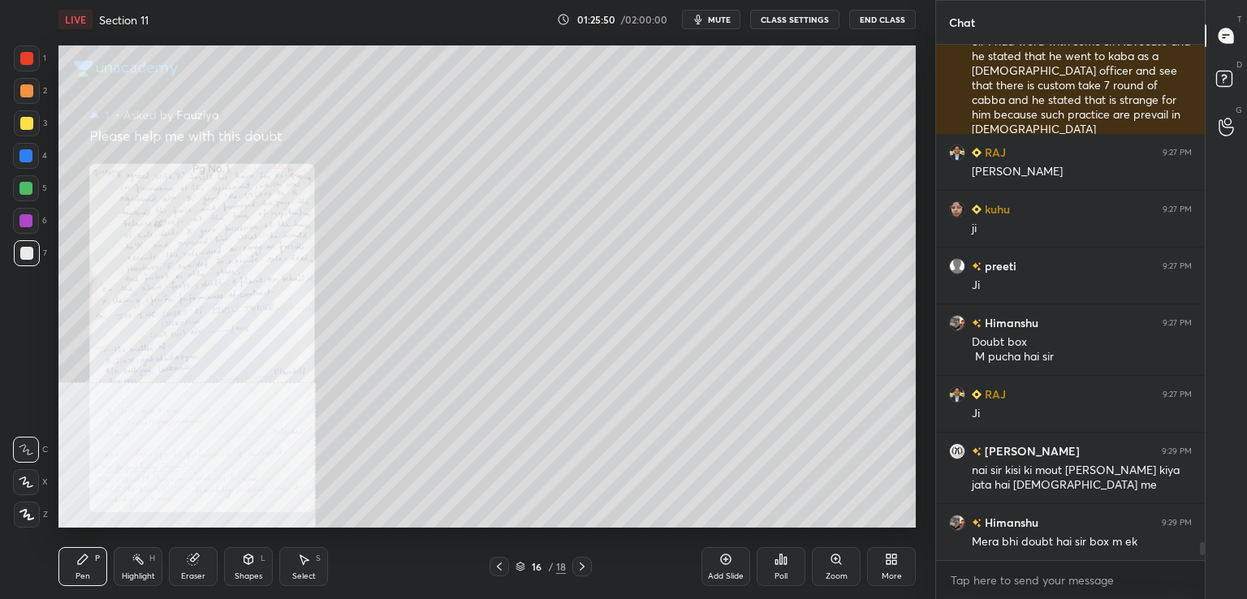
click at [832, 555] on icon at bounding box center [835, 559] width 13 height 13
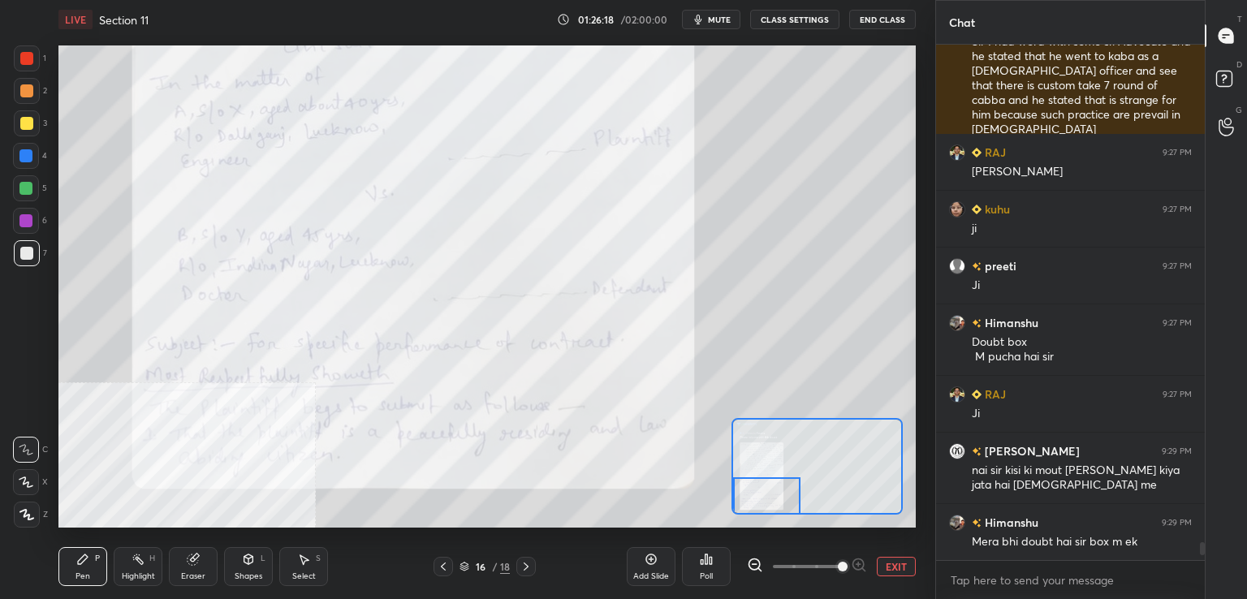
click at [446, 569] on icon at bounding box center [443, 566] width 13 height 13
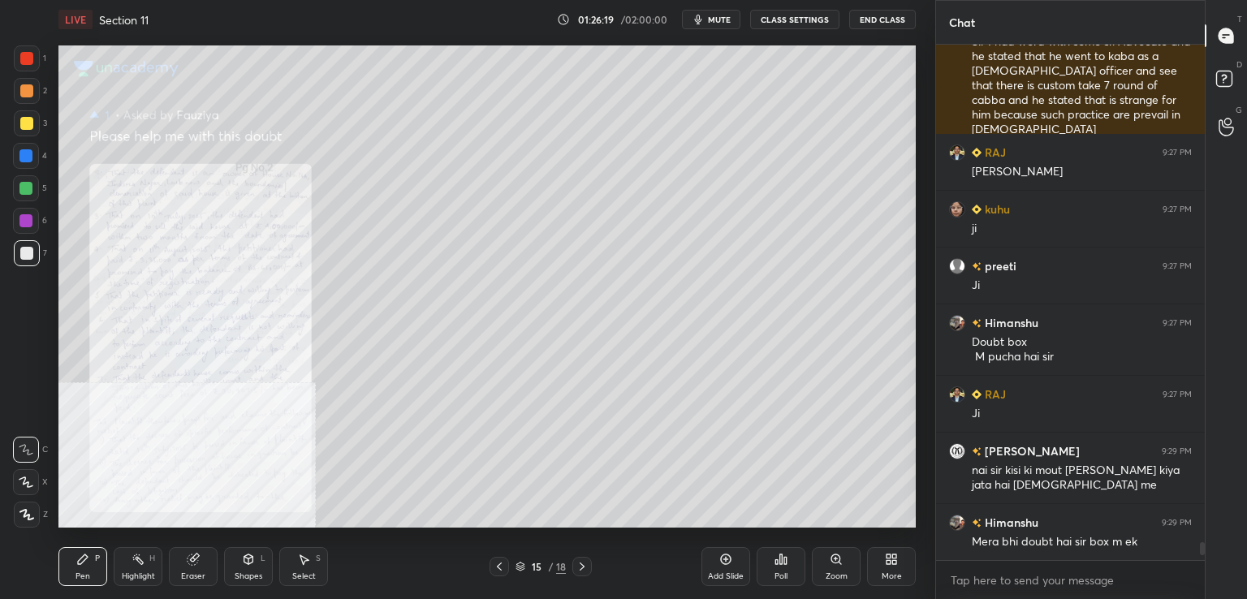
click at [842, 559] on icon at bounding box center [835, 559] width 13 height 13
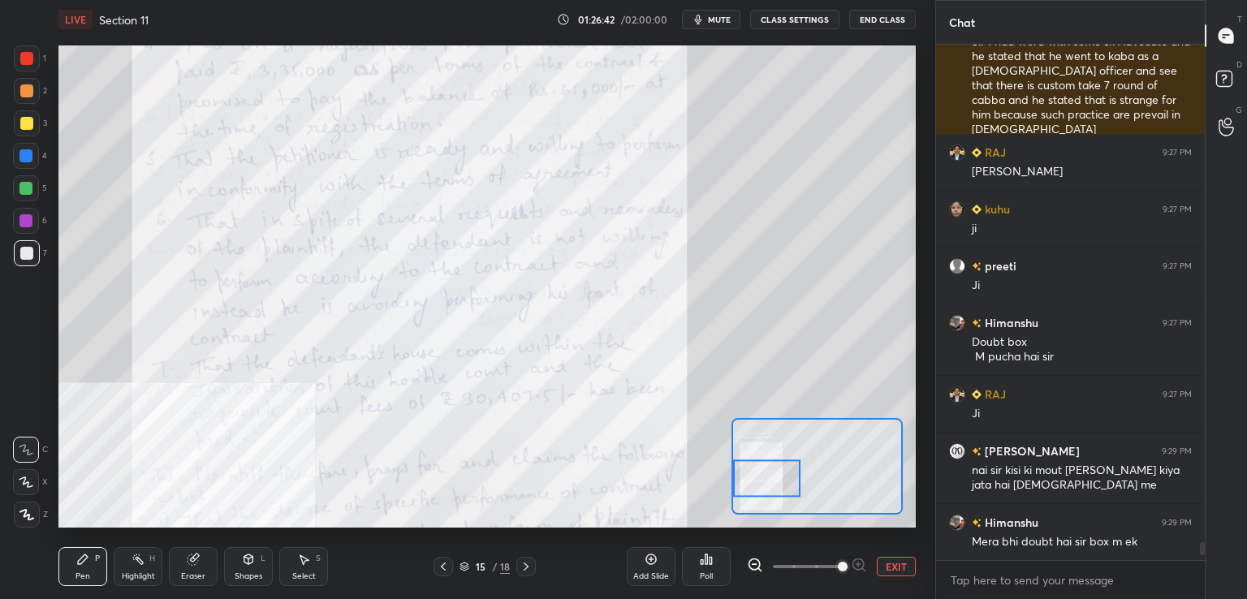
click at [27, 217] on div at bounding box center [25, 220] width 13 height 13
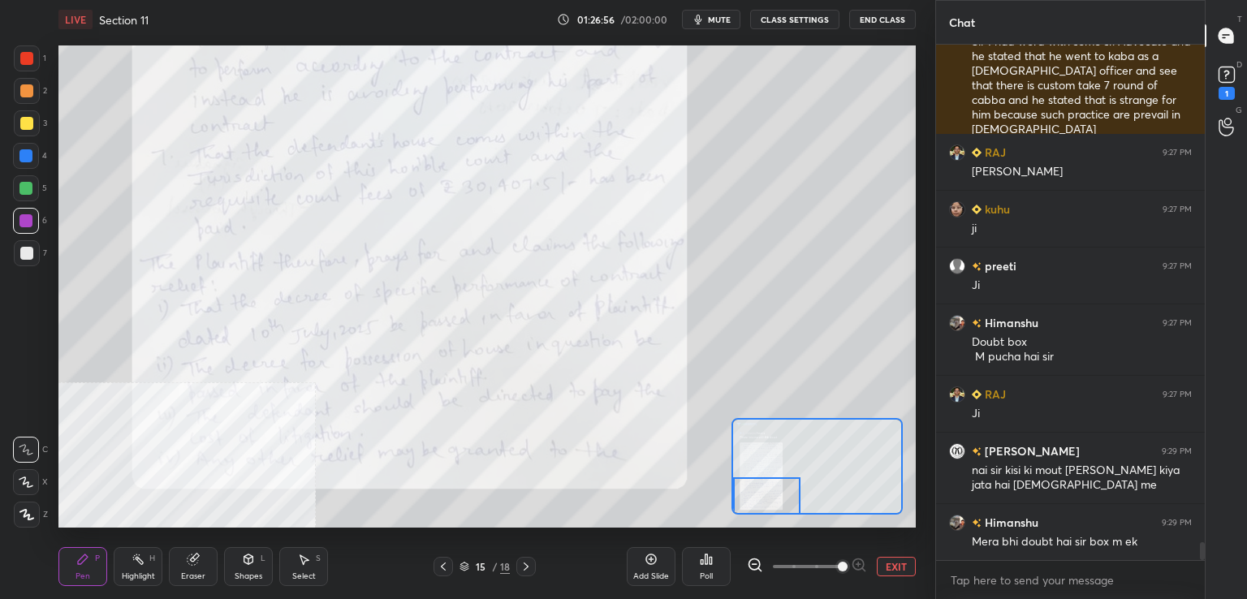
scroll to position [14713, 0]
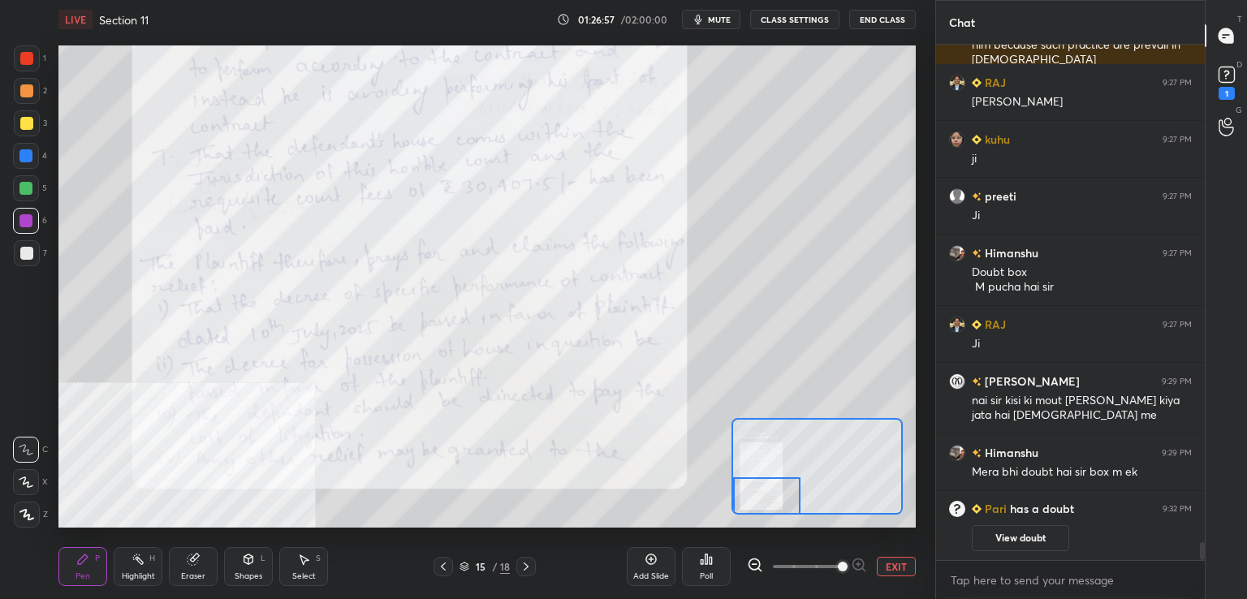
click at [445, 569] on icon at bounding box center [443, 566] width 5 height 8
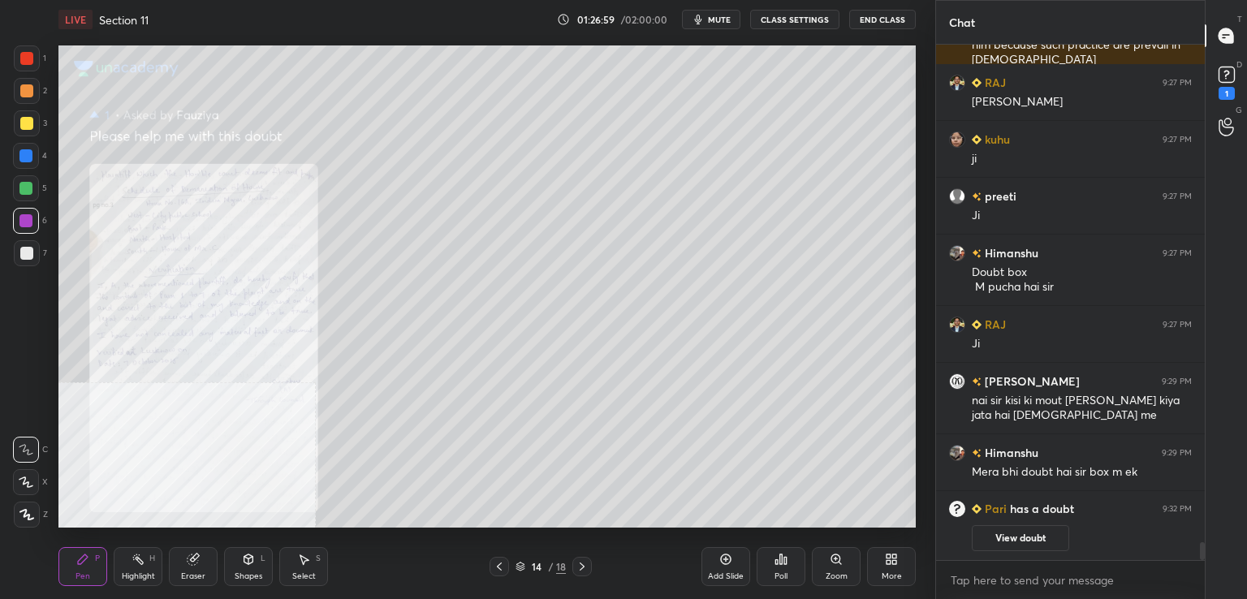
click at [503, 562] on icon at bounding box center [499, 566] width 13 height 13
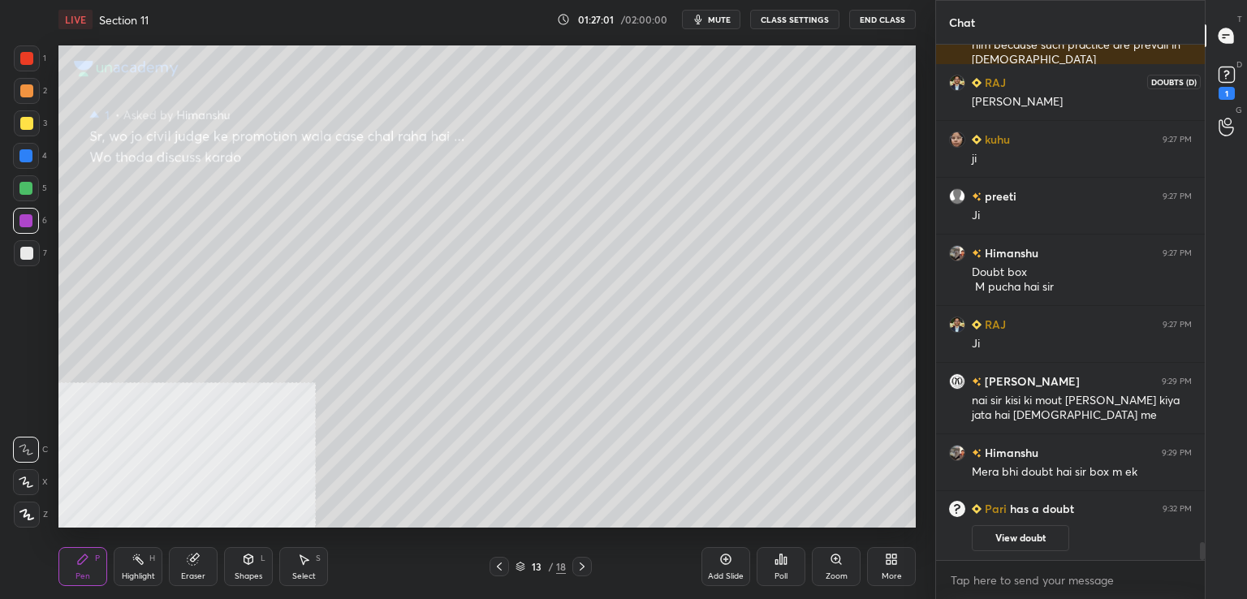
click at [1227, 90] on div "1" at bounding box center [1226, 93] width 16 height 13
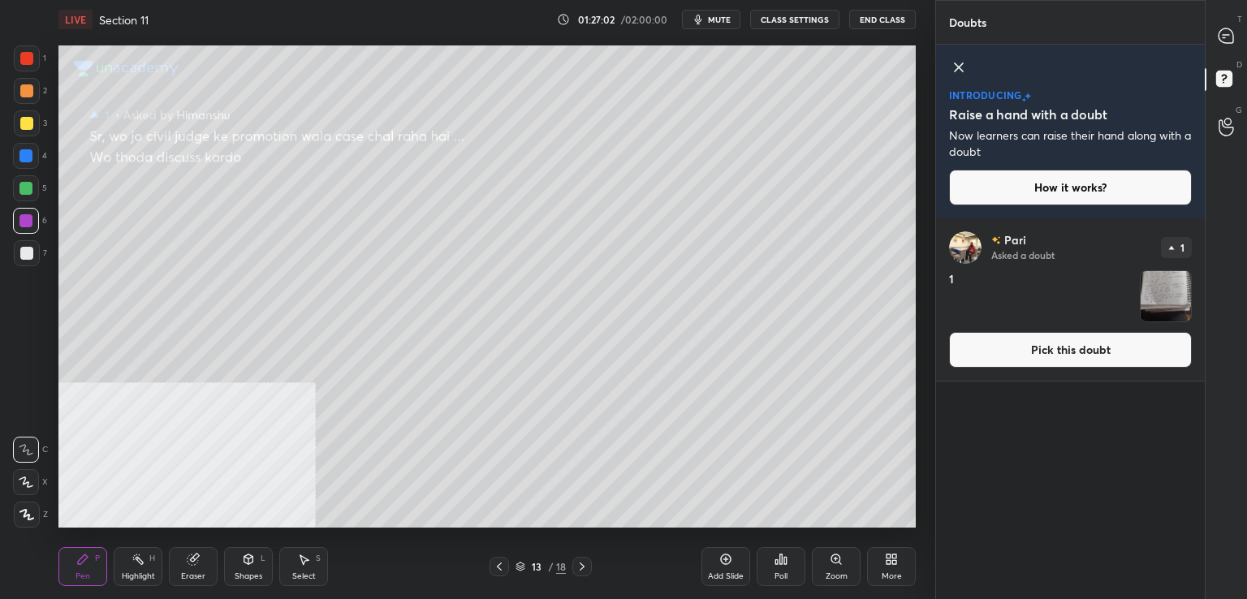
click at [1019, 356] on button "Pick this doubt" at bounding box center [1070, 350] width 243 height 36
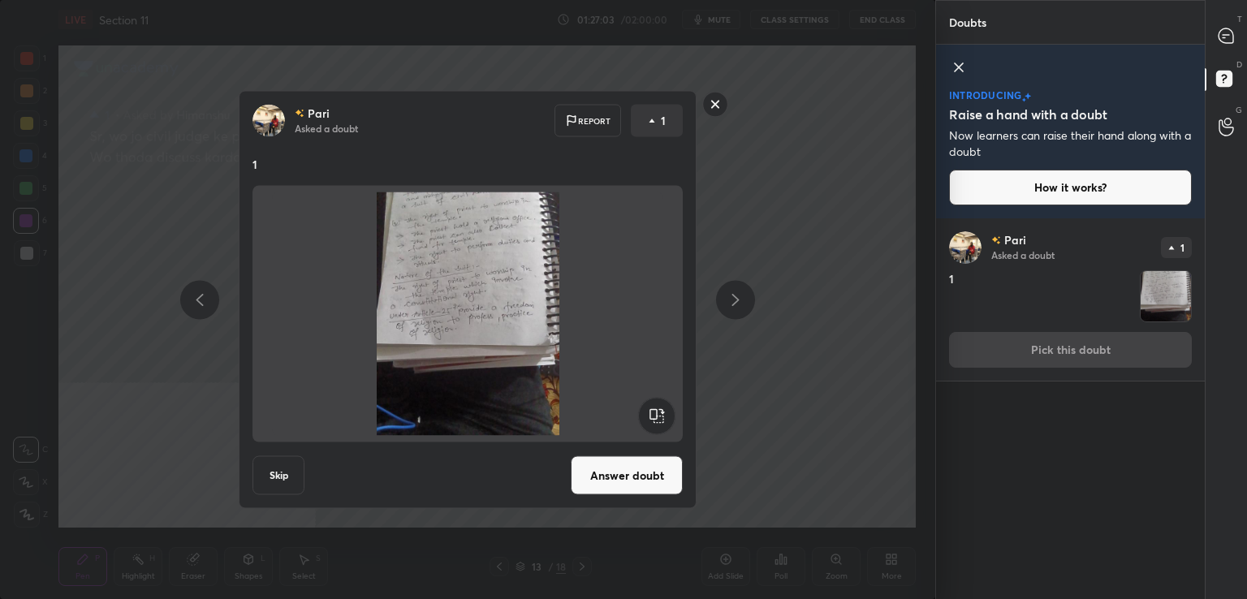
click at [649, 472] on button "Answer doubt" at bounding box center [627, 475] width 112 height 39
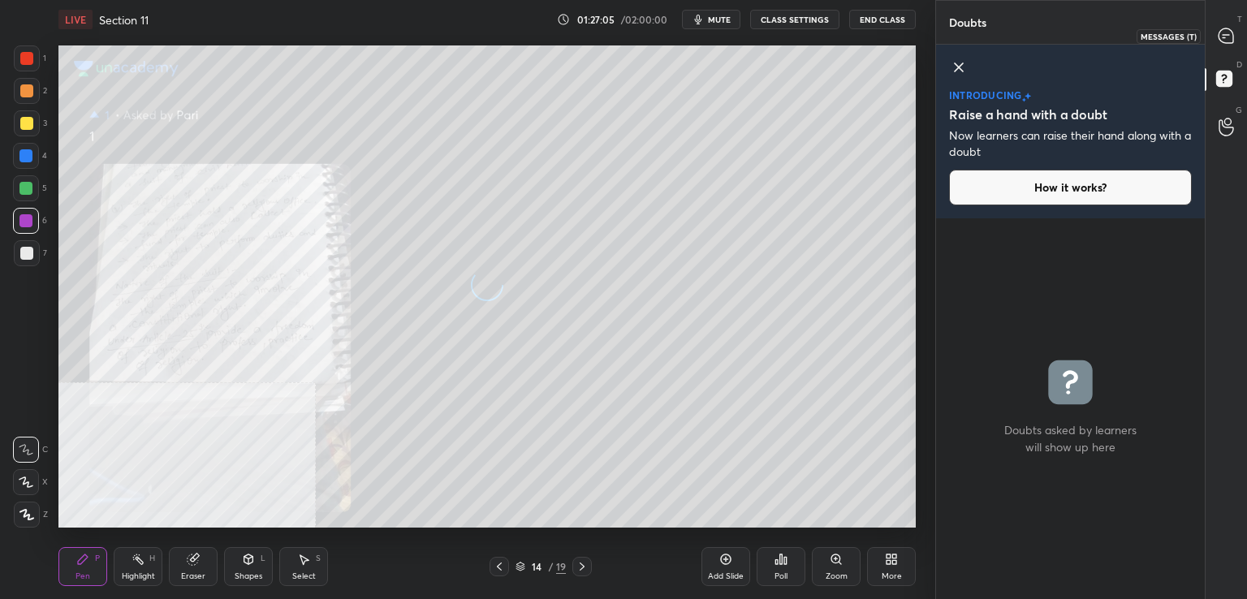
click at [1229, 30] on icon at bounding box center [1225, 35] width 15 height 15
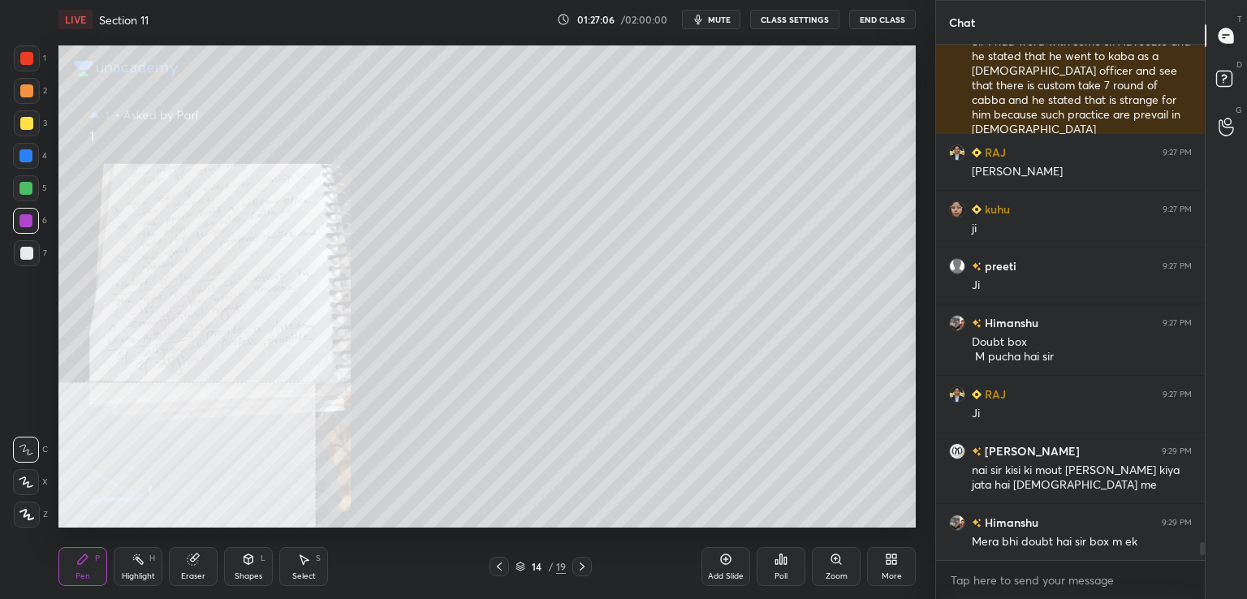
scroll to position [510, 264]
click at [834, 562] on icon at bounding box center [835, 558] width 9 height 9
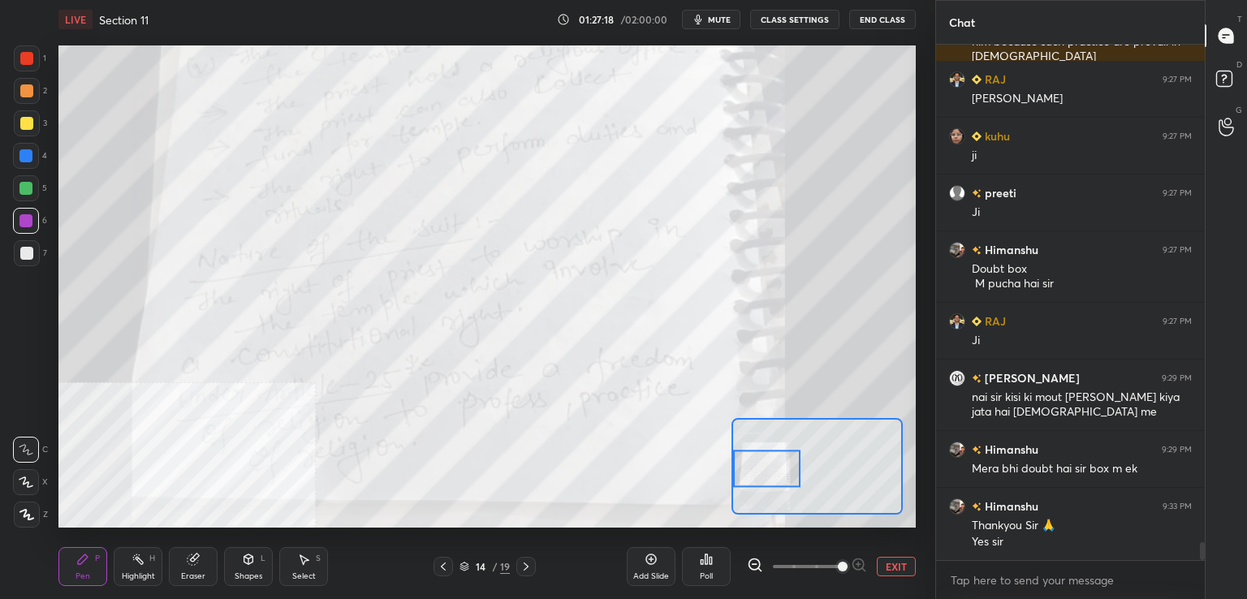
scroll to position [14596, 0]
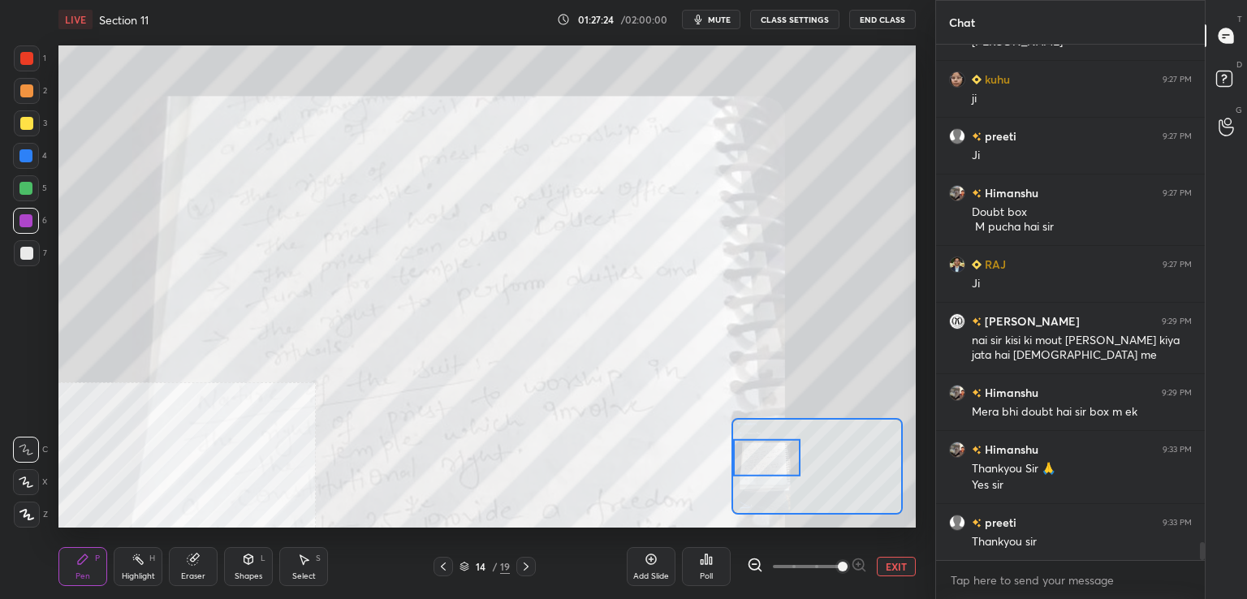
click at [28, 64] on div at bounding box center [26, 58] width 13 height 13
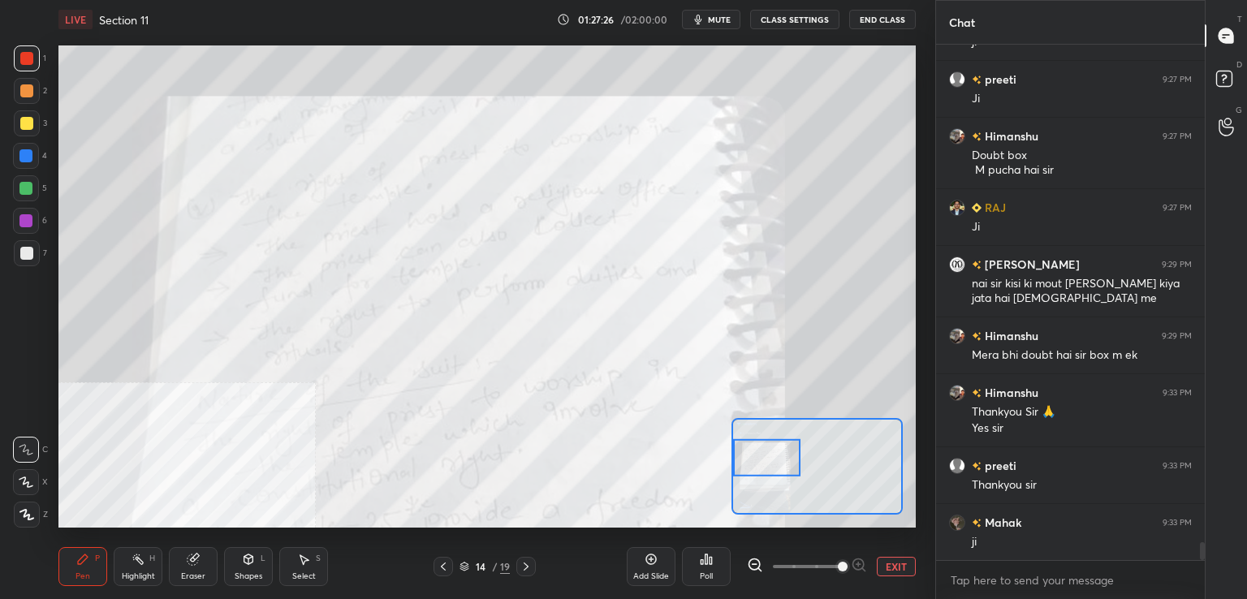
click at [27, 446] on icon at bounding box center [26, 449] width 15 height 11
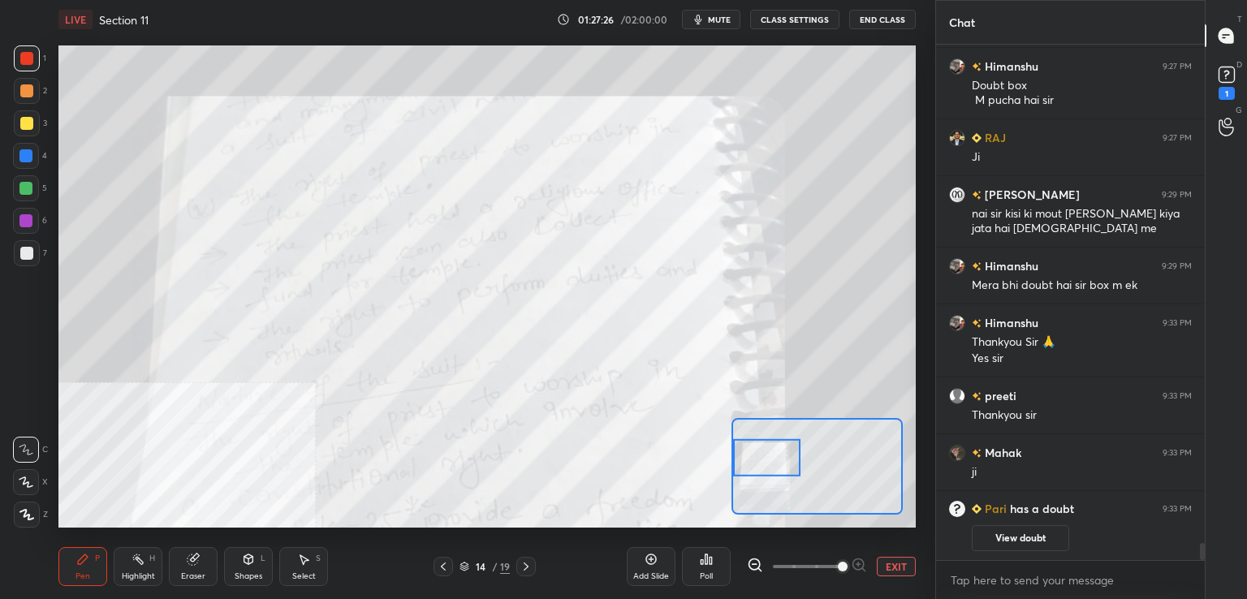
click at [28, 512] on icon at bounding box center [26, 514] width 15 height 11
click at [29, 447] on icon at bounding box center [26, 449] width 15 height 11
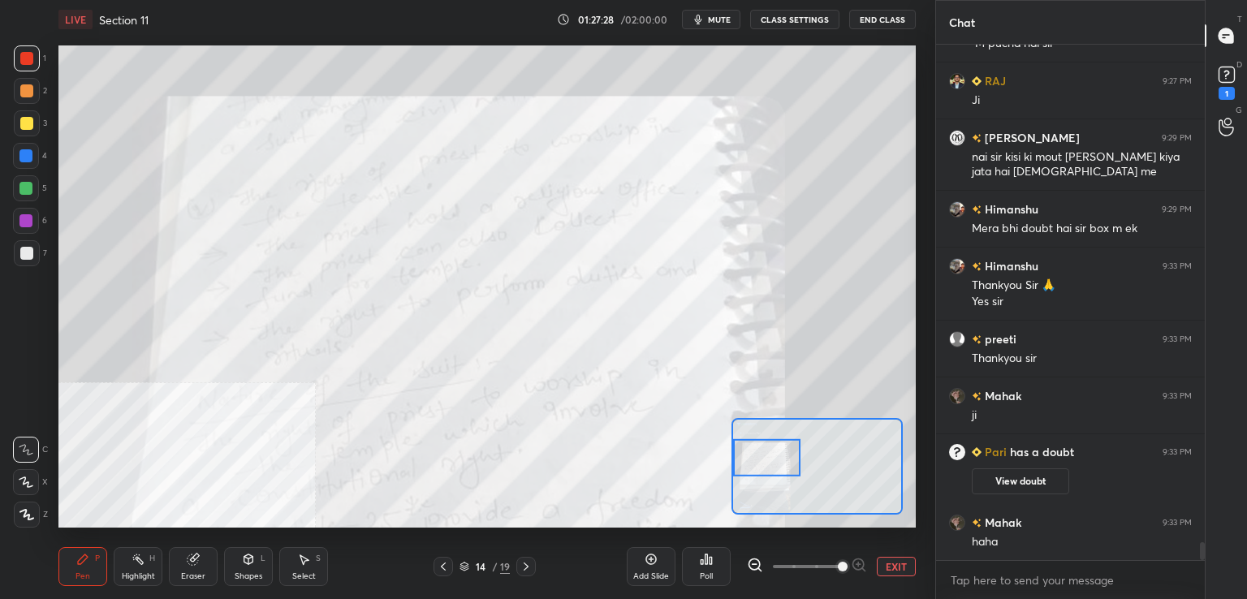
scroll to position [14575, 0]
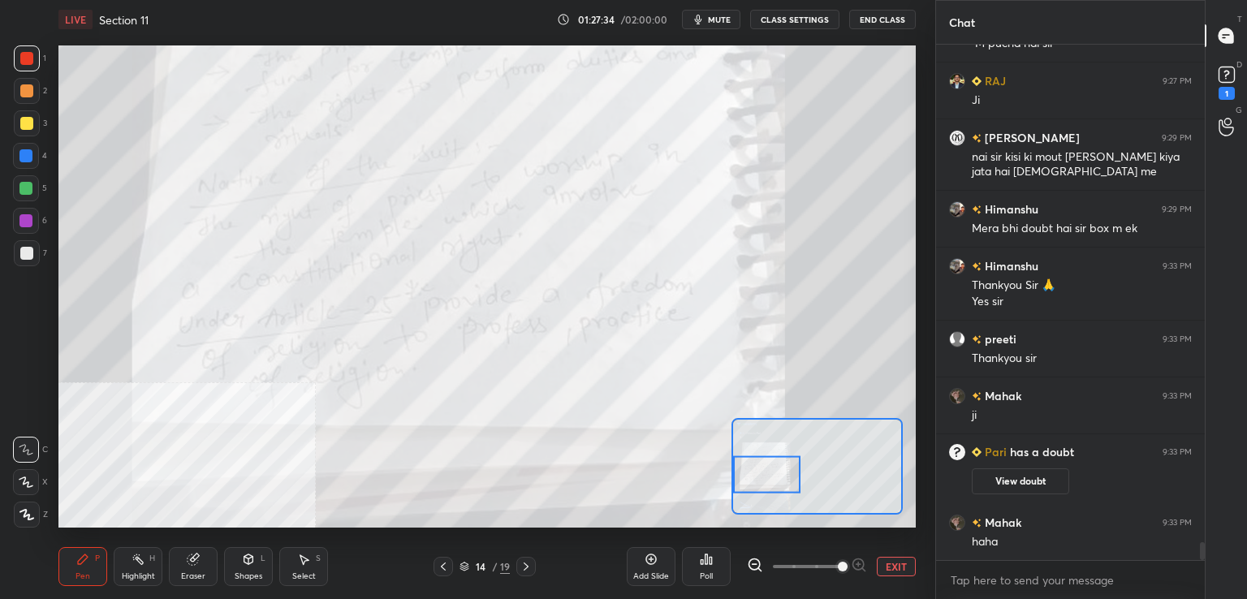
click at [889, 562] on button "EXIT" at bounding box center [895, 566] width 39 height 19
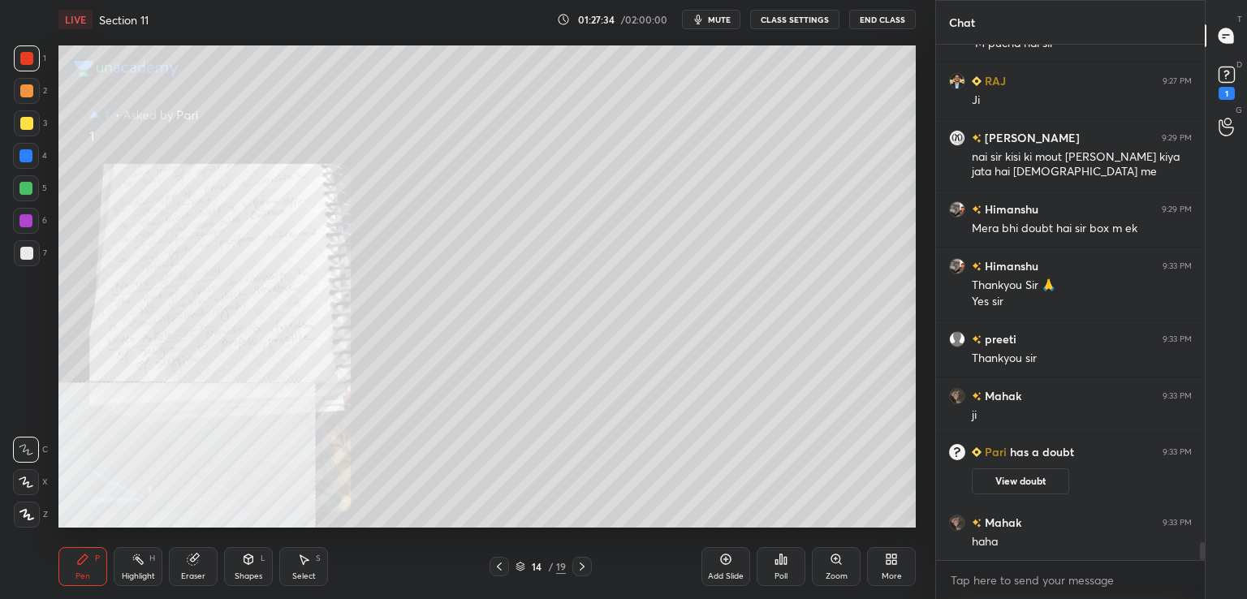
click at [487, 566] on div "14 / 19" at bounding box center [540, 566] width 321 height 19
click at [497, 566] on icon at bounding box center [499, 566] width 13 height 13
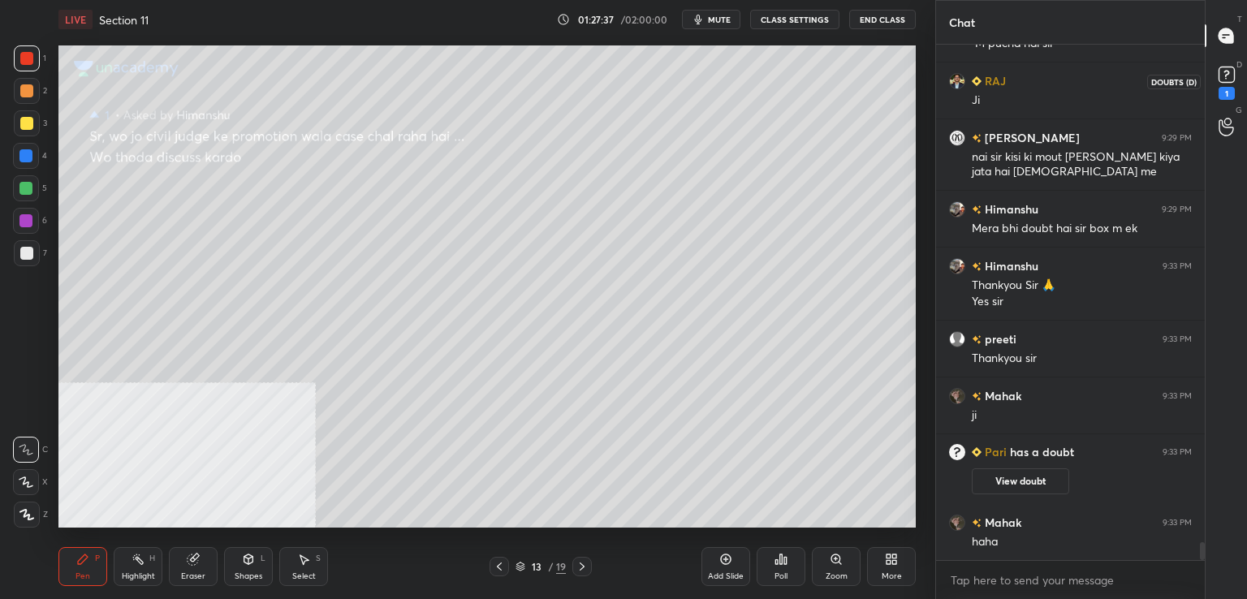
click at [1234, 84] on icon at bounding box center [1226, 74] width 24 height 24
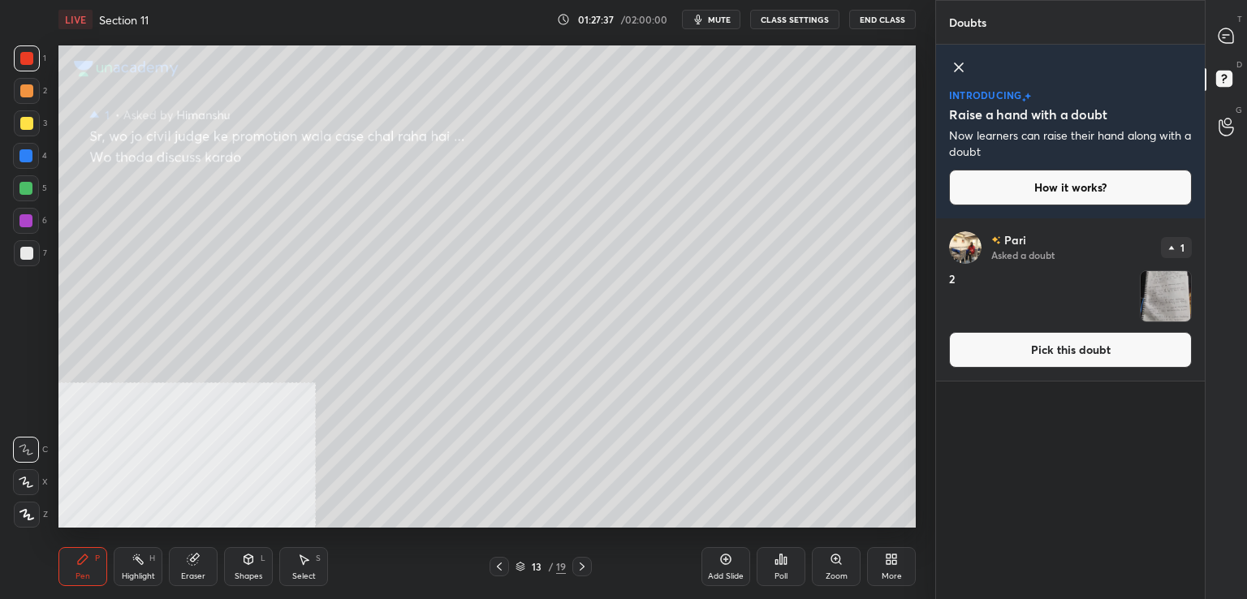
click at [1005, 347] on button "Pick this doubt" at bounding box center [1070, 350] width 243 height 36
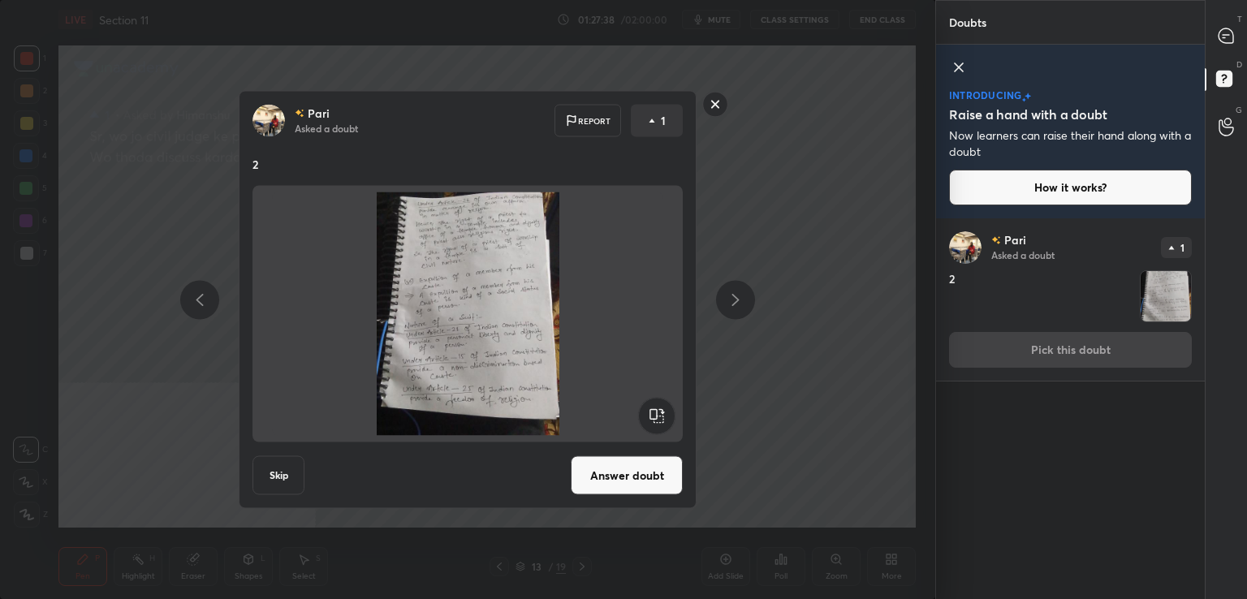
click at [628, 483] on button "Answer doubt" at bounding box center [627, 475] width 112 height 39
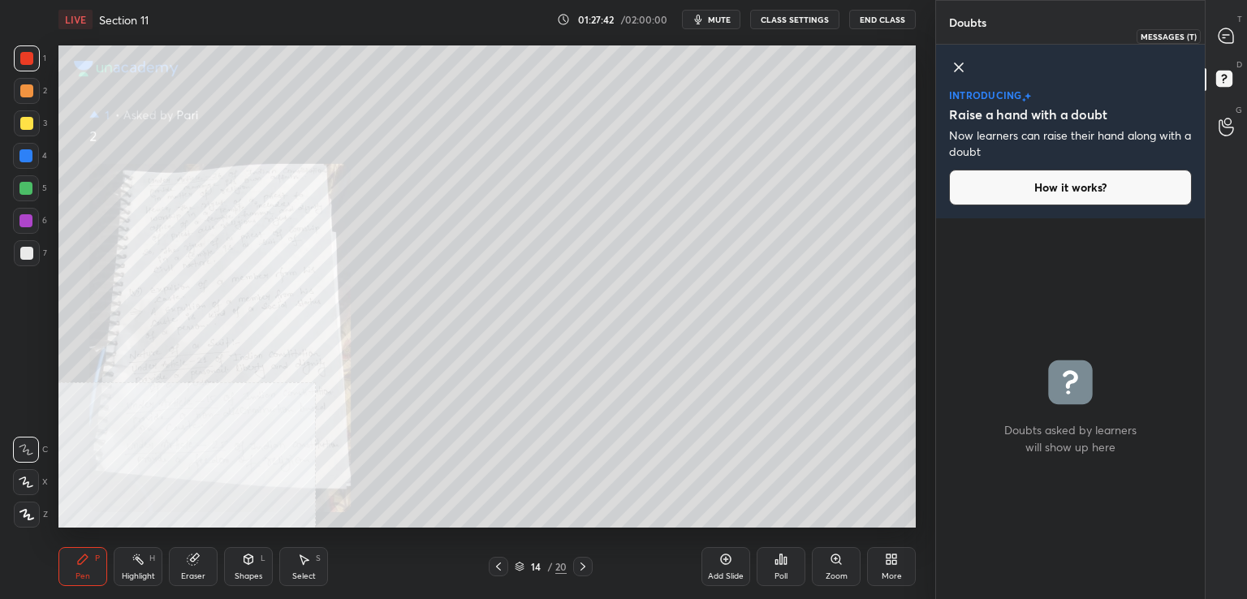
click at [1229, 39] on icon at bounding box center [1225, 35] width 15 height 15
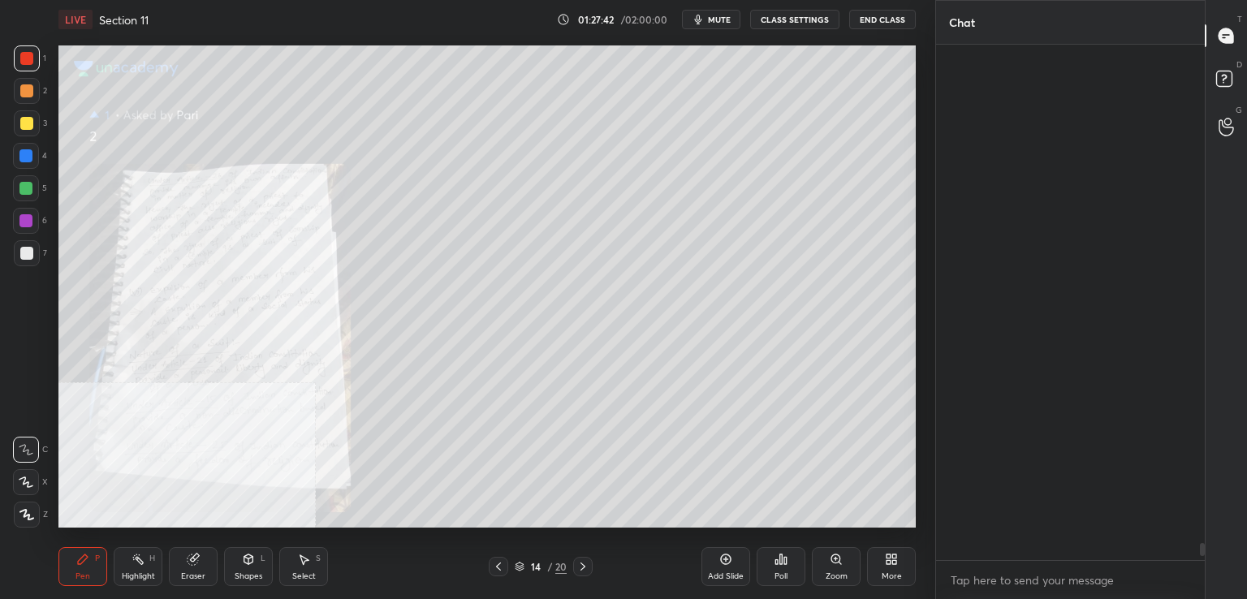
scroll to position [510, 264]
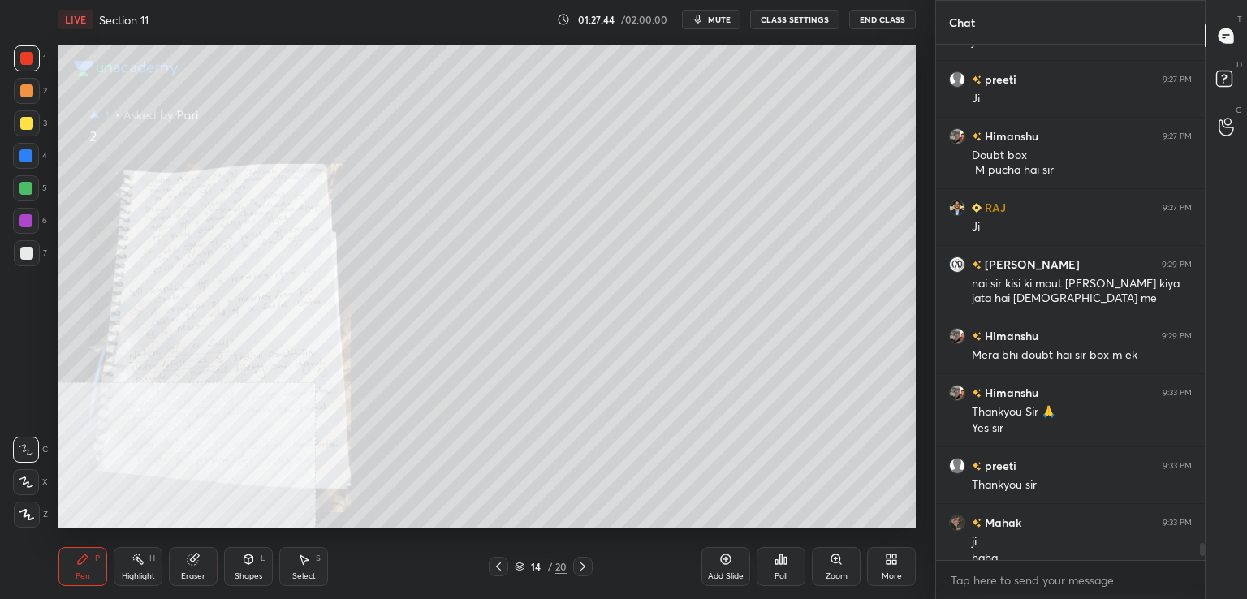
click at [819, 559] on div "Zoom" at bounding box center [836, 566] width 49 height 39
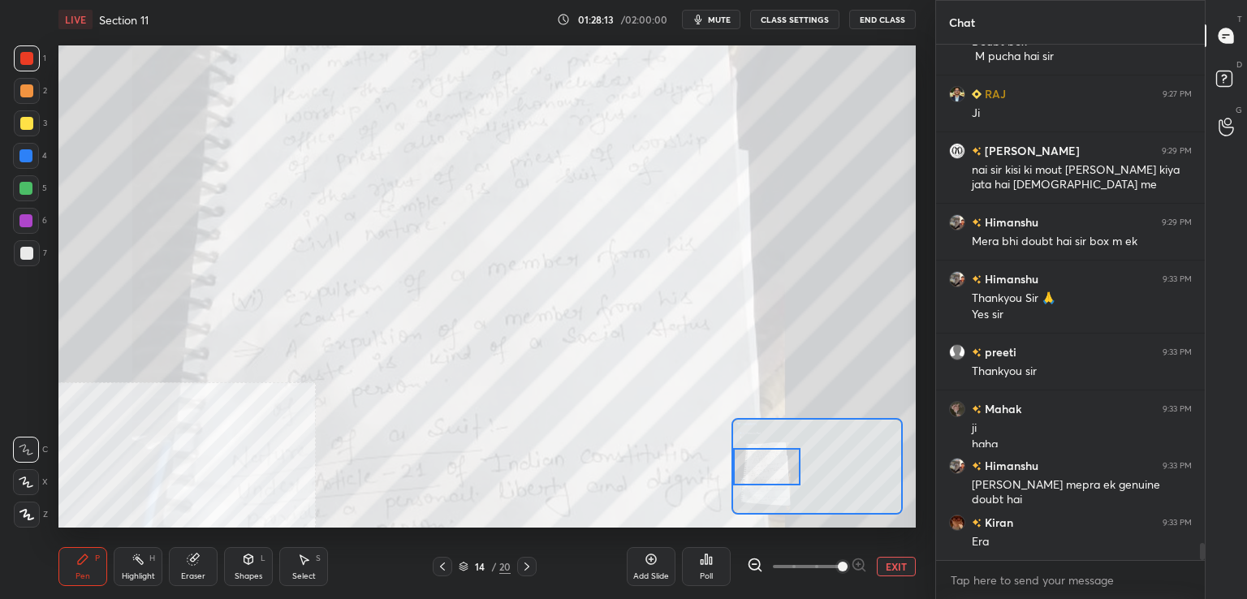
scroll to position [15000, 0]
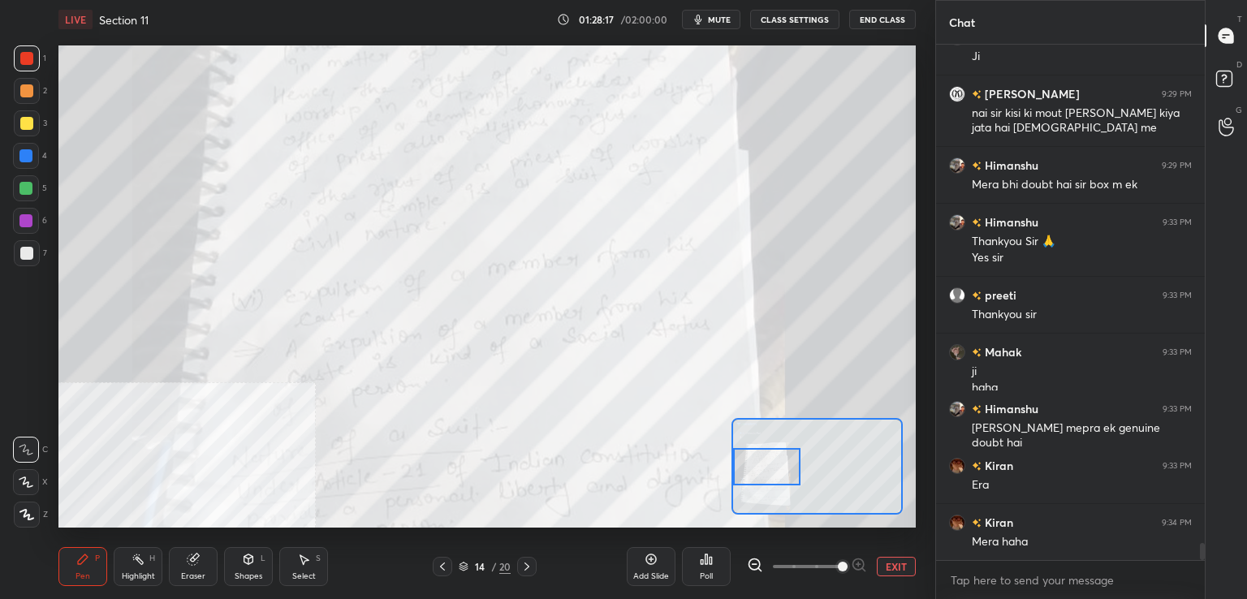
click at [439, 566] on icon at bounding box center [442, 566] width 13 height 13
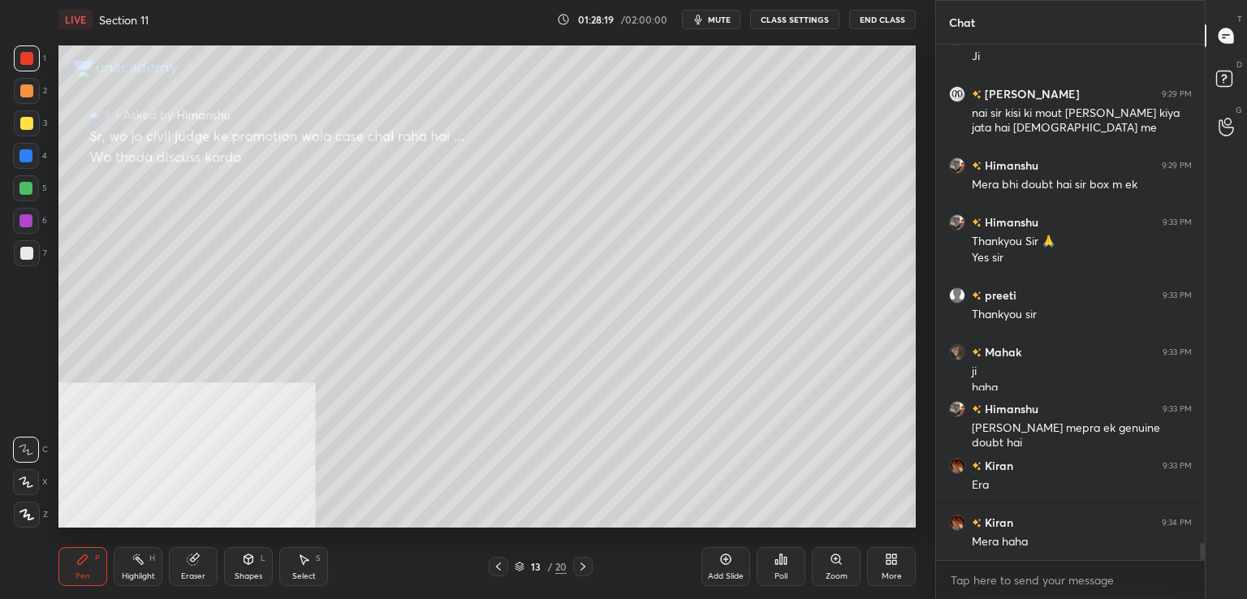
click at [583, 563] on icon at bounding box center [582, 566] width 13 height 13
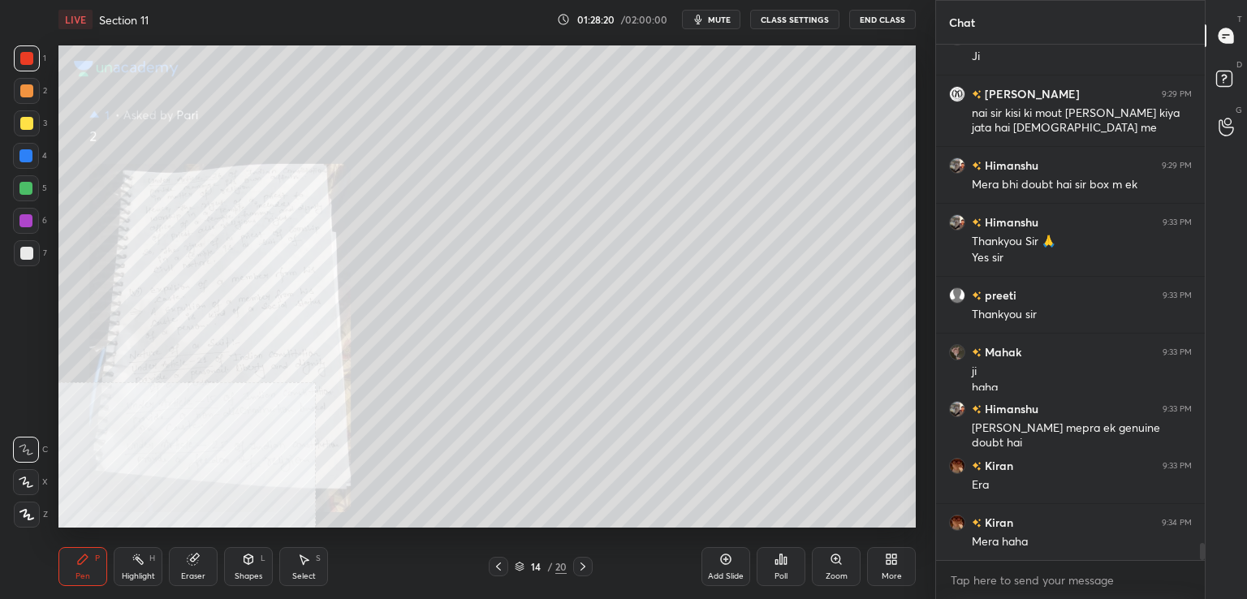
click at [838, 559] on icon at bounding box center [835, 558] width 9 height 9
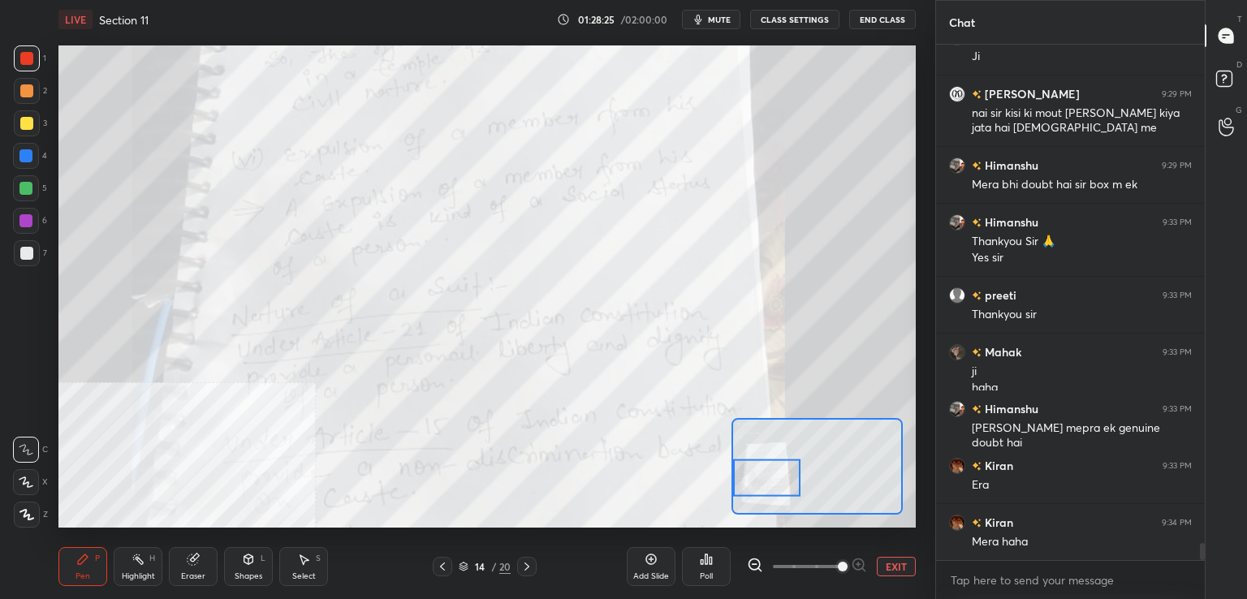
click at [522, 562] on icon at bounding box center [526, 566] width 13 height 13
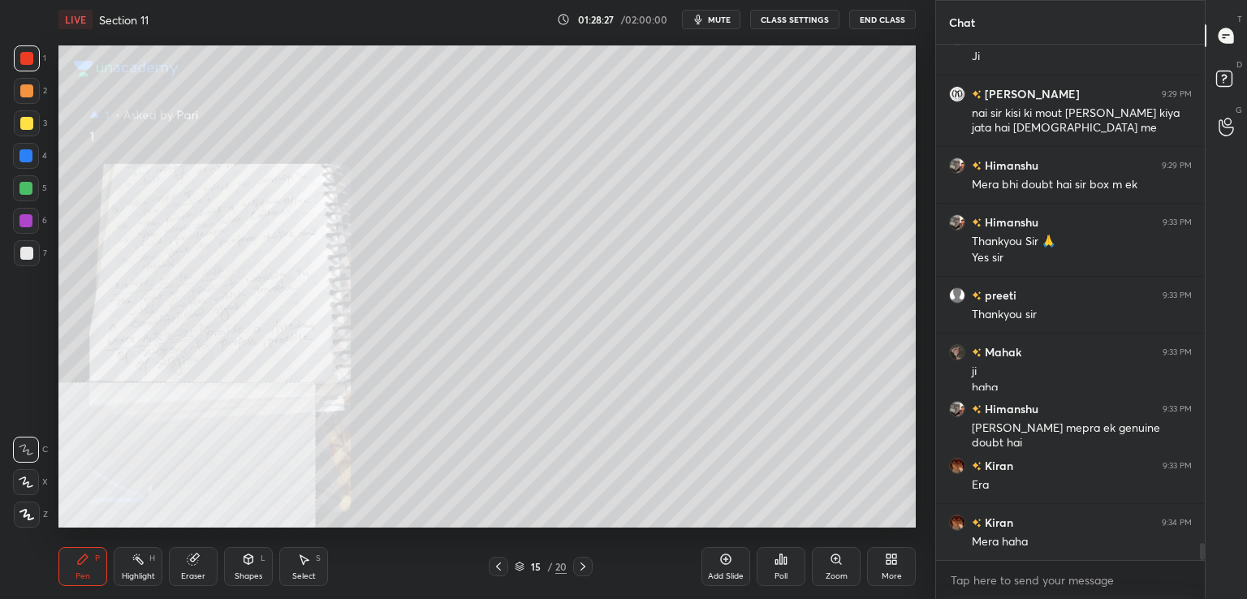
click at [840, 559] on icon at bounding box center [835, 558] width 9 height 9
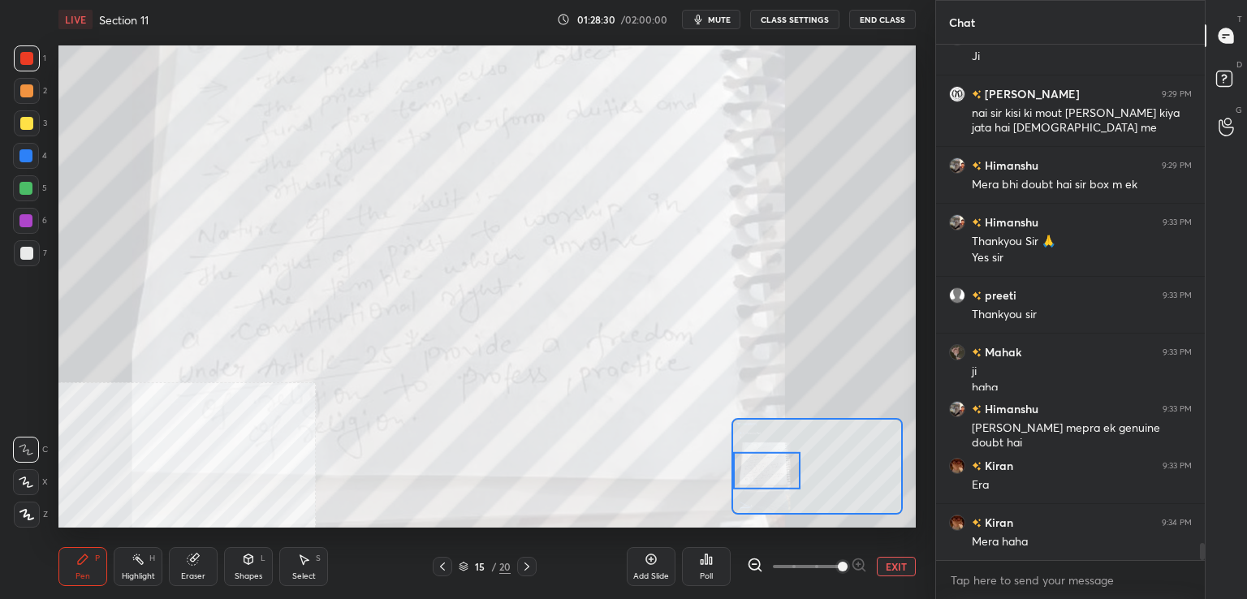
click at [445, 564] on icon at bounding box center [442, 566] width 13 height 13
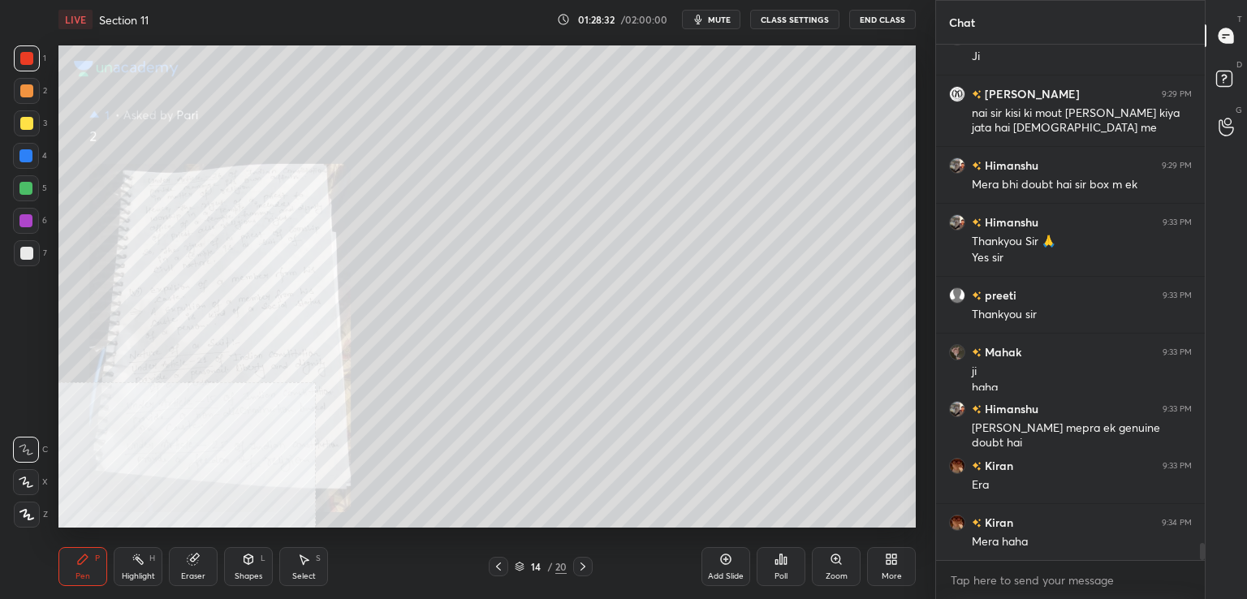
click at [838, 562] on icon at bounding box center [835, 558] width 9 height 9
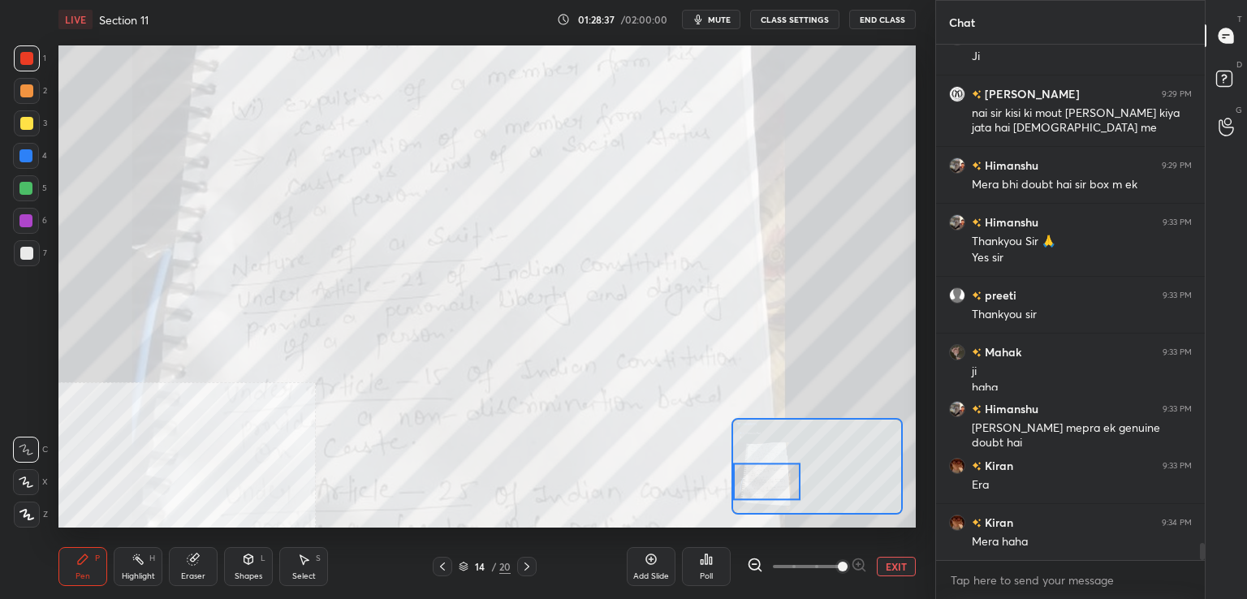
click at [443, 565] on icon at bounding box center [442, 566] width 13 height 13
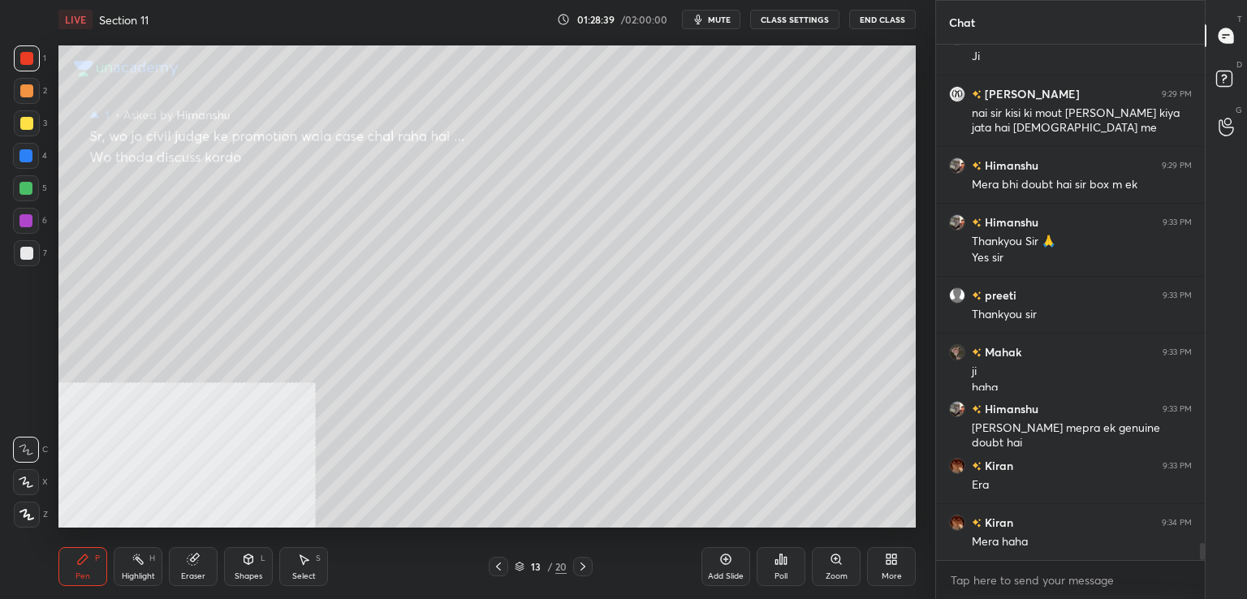
scroll to position [15086, 0]
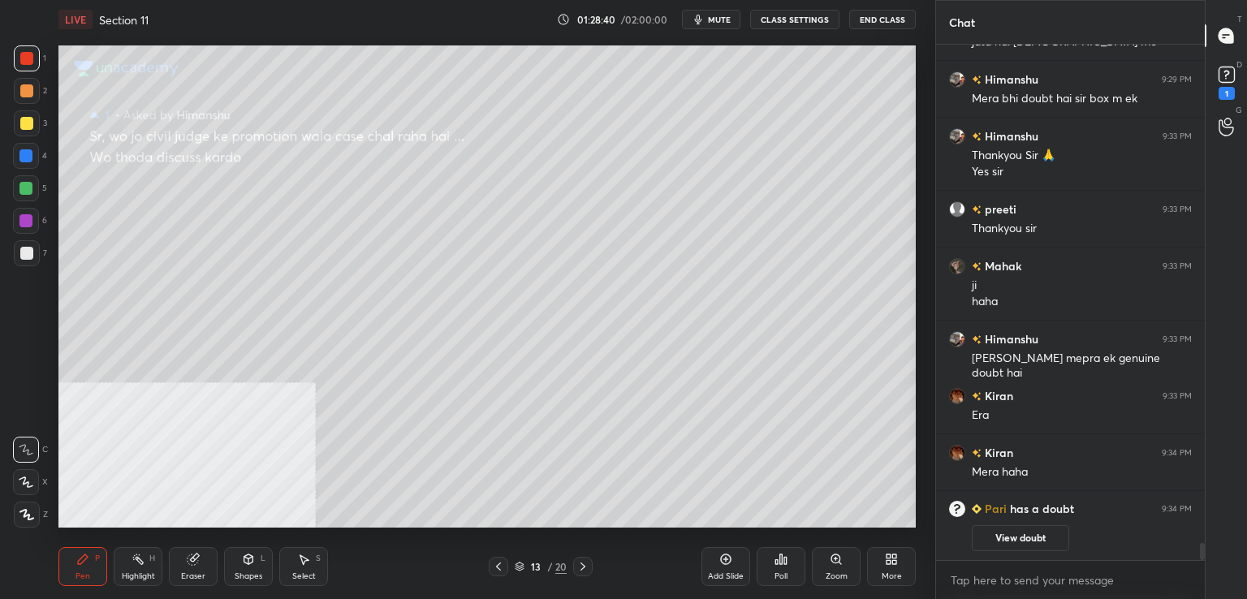
click at [494, 570] on icon at bounding box center [498, 566] width 13 height 13
click at [497, 568] on icon at bounding box center [498, 566] width 5 height 8
click at [1227, 87] on div "1" at bounding box center [1226, 93] width 16 height 13
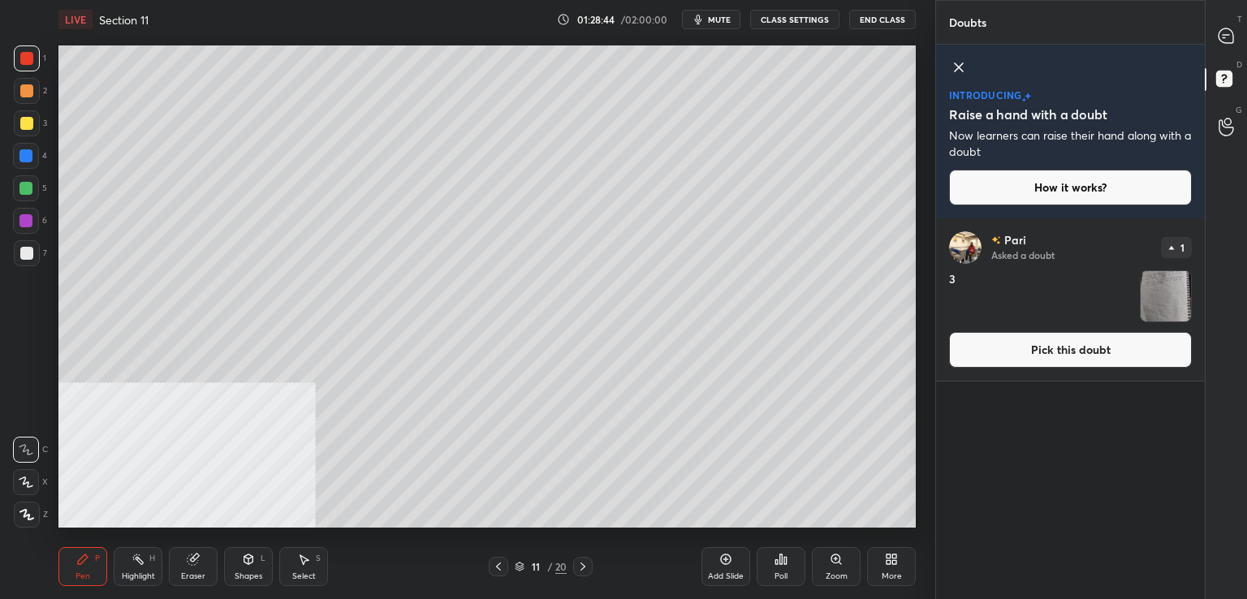
click at [1036, 351] on button "Pick this doubt" at bounding box center [1070, 350] width 243 height 36
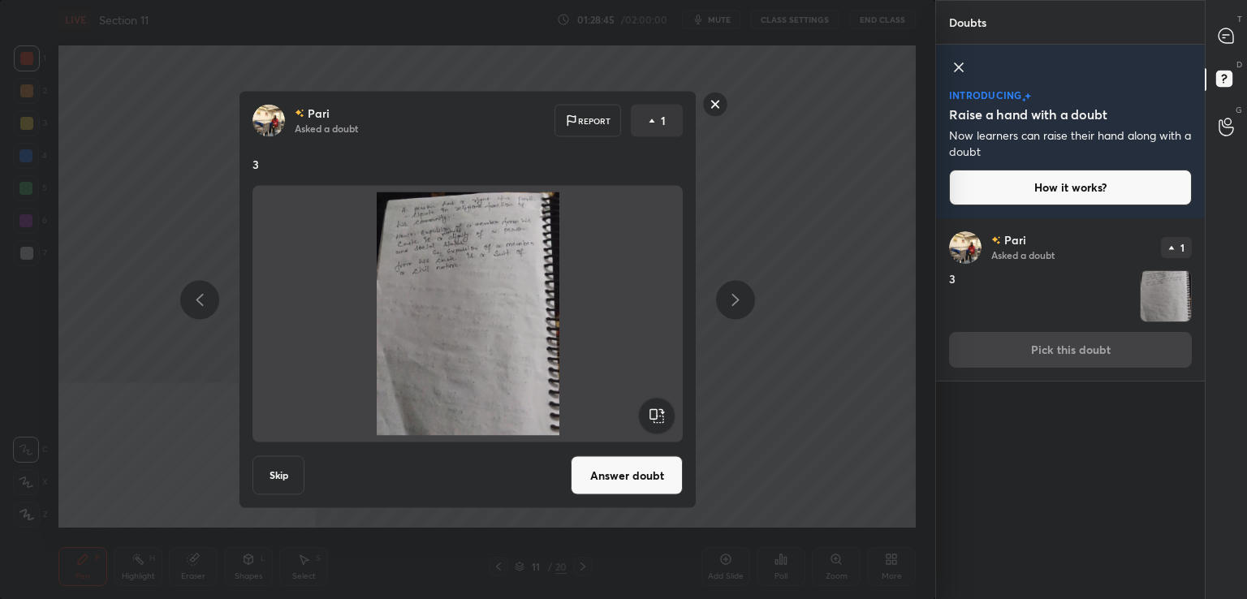
click at [648, 482] on button "Answer doubt" at bounding box center [627, 475] width 112 height 39
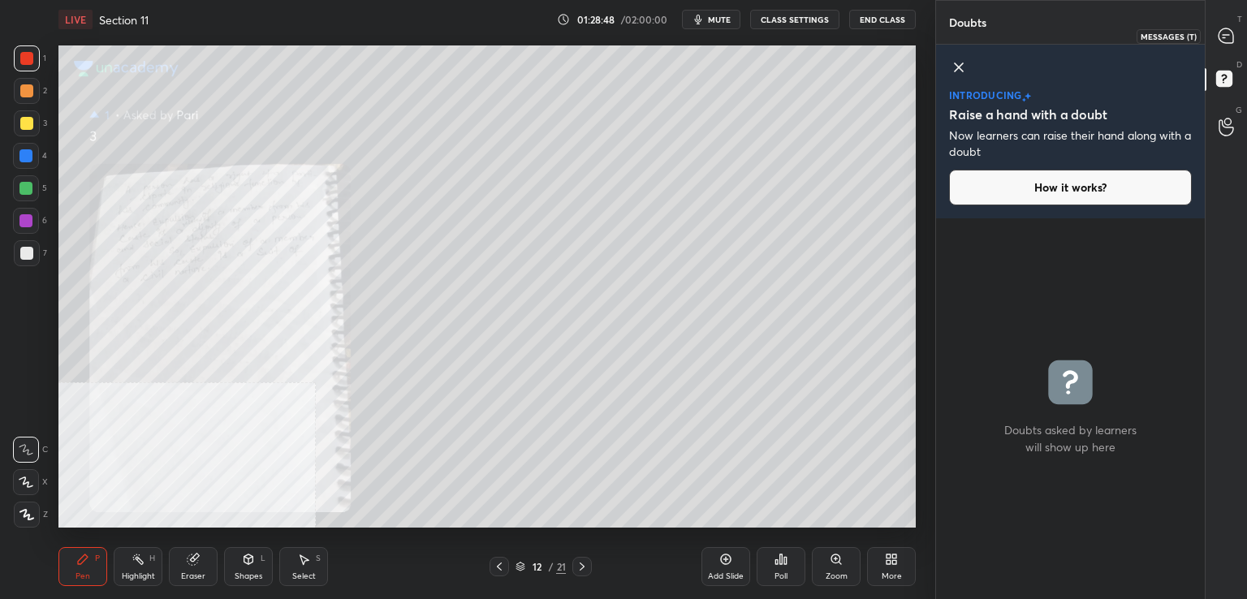
click at [1231, 35] on icon at bounding box center [1225, 35] width 15 height 15
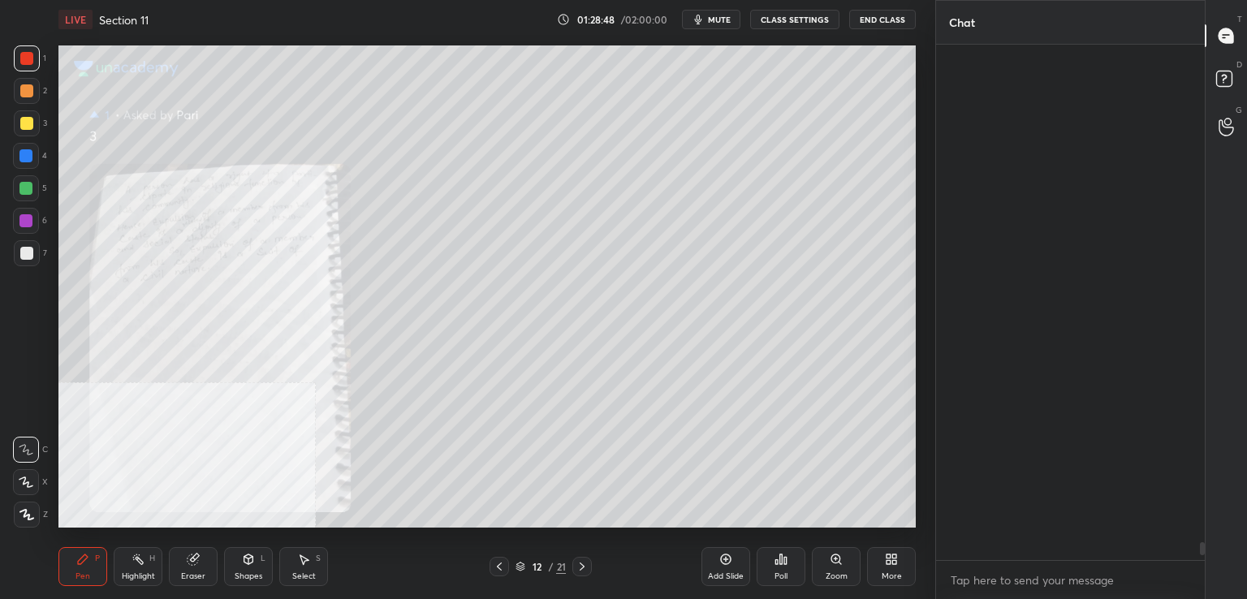
scroll to position [510, 264]
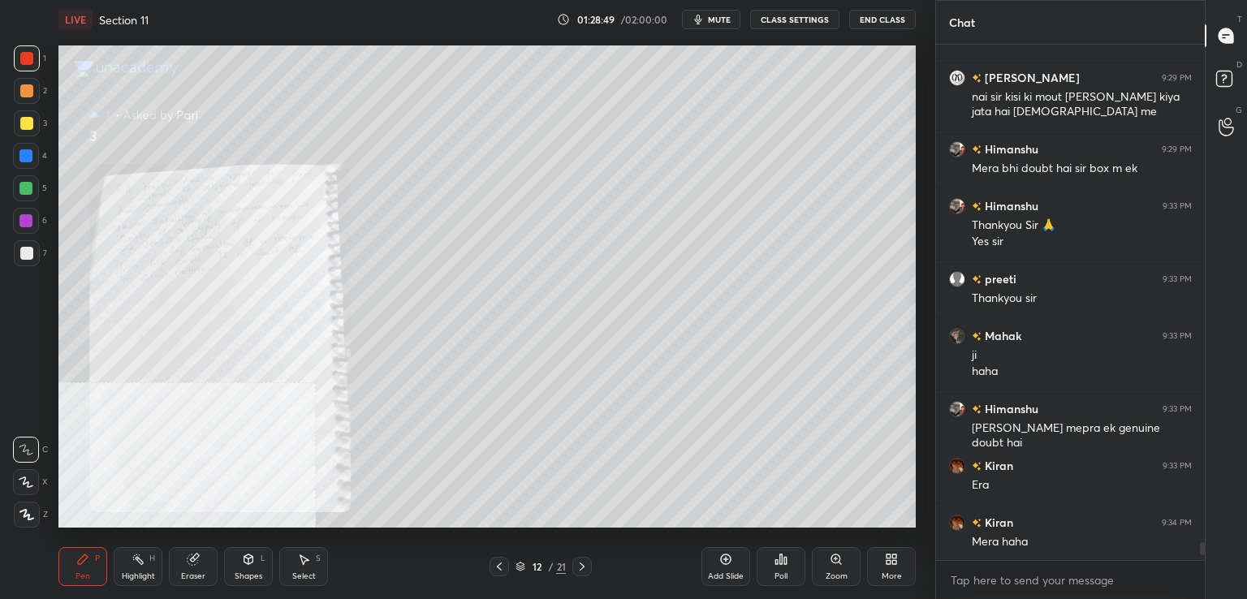
click at [831, 561] on icon at bounding box center [835, 558] width 9 height 9
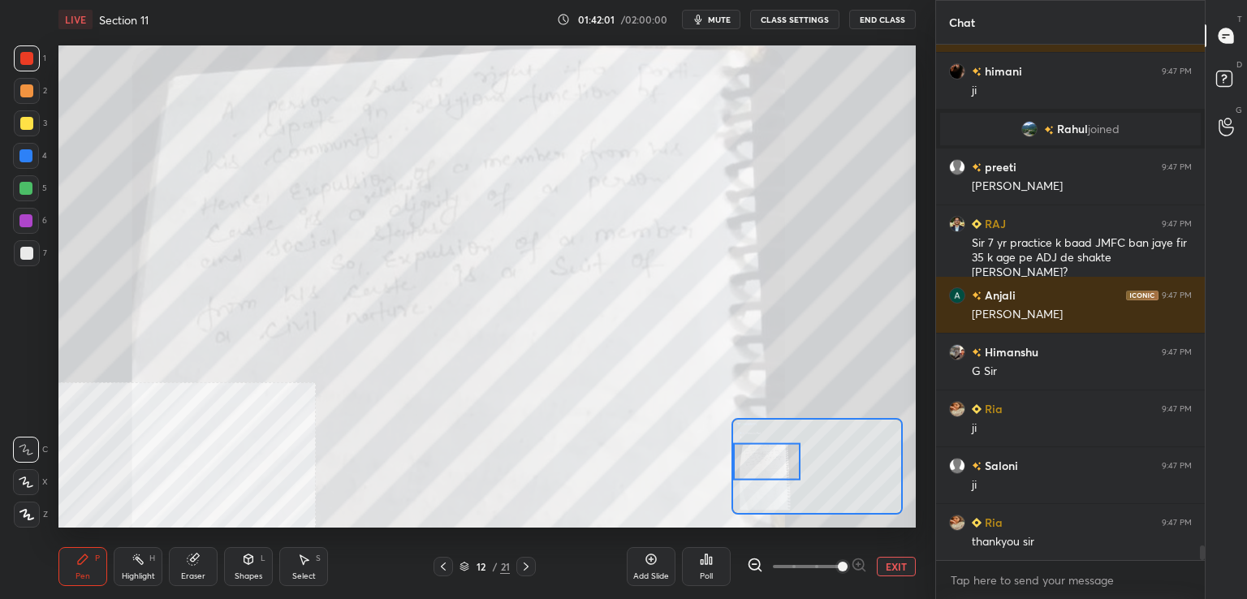
scroll to position [17985, 0]
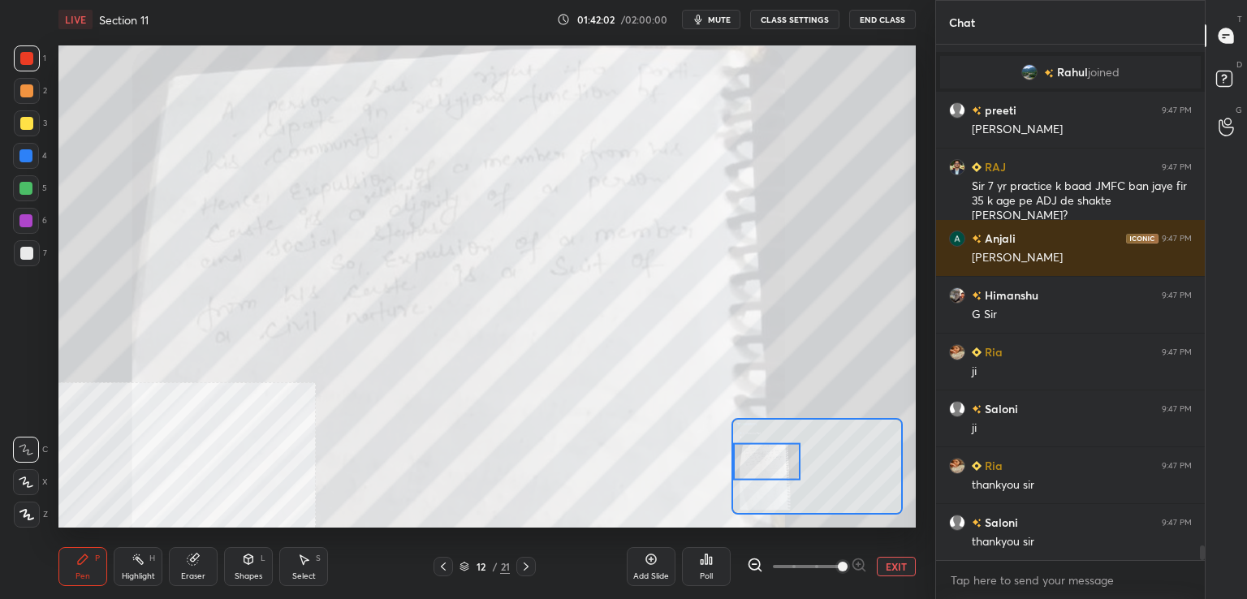
click at [893, 570] on button "EXIT" at bounding box center [895, 566] width 39 height 19
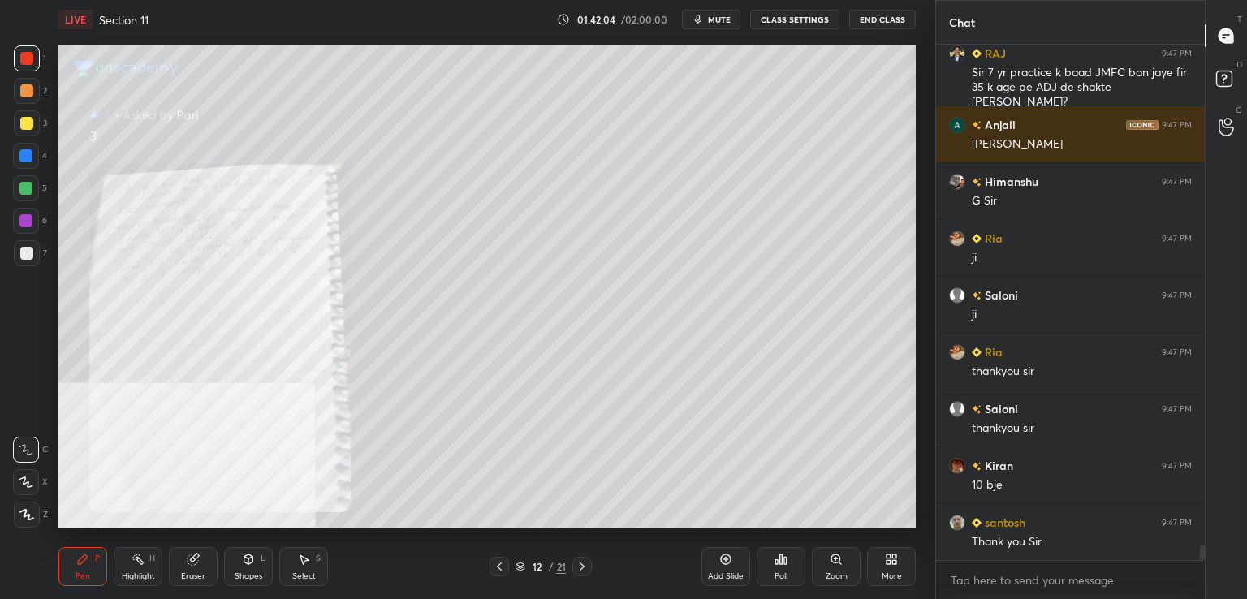
scroll to position [18156, 0]
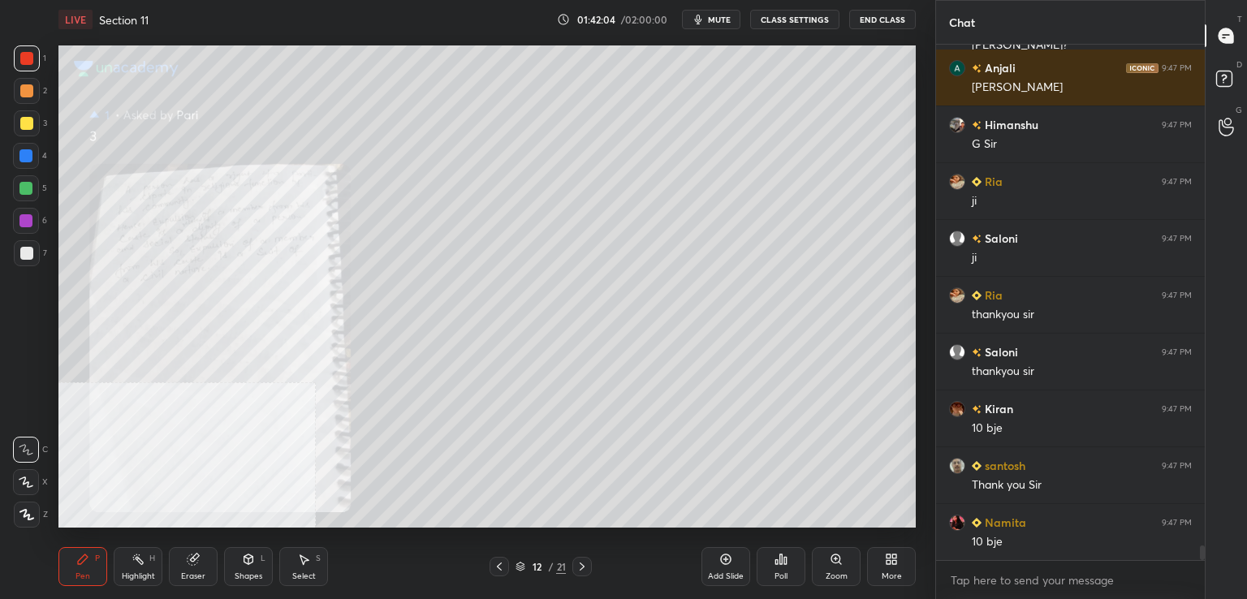
click at [503, 572] on icon at bounding box center [499, 566] width 13 height 13
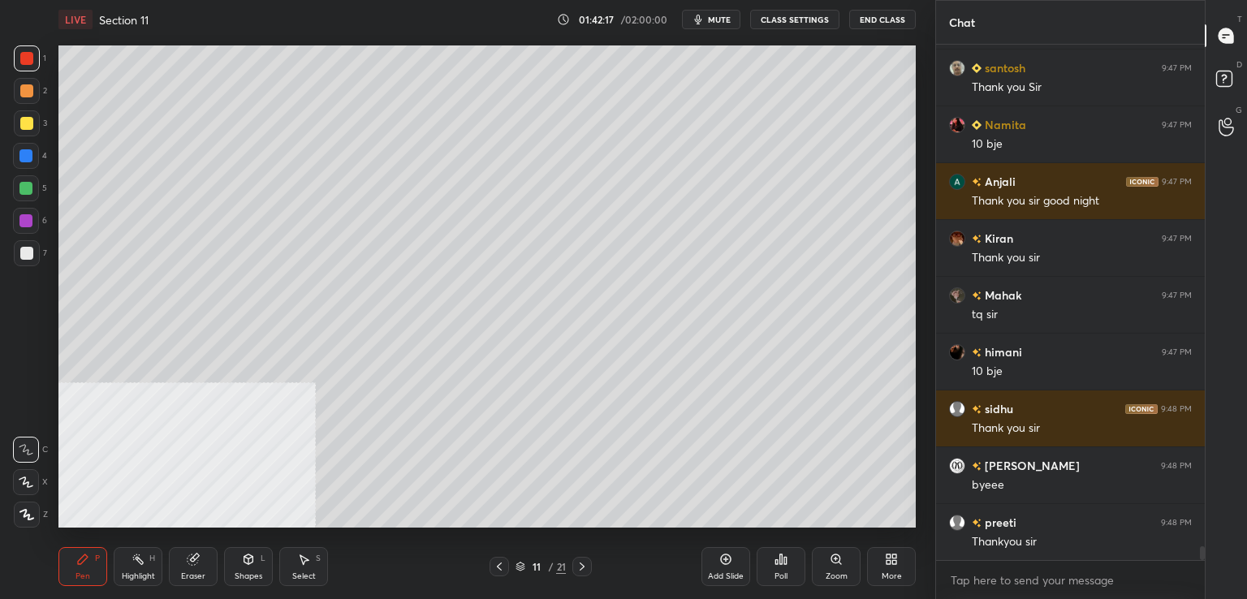
scroll to position [18610, 0]
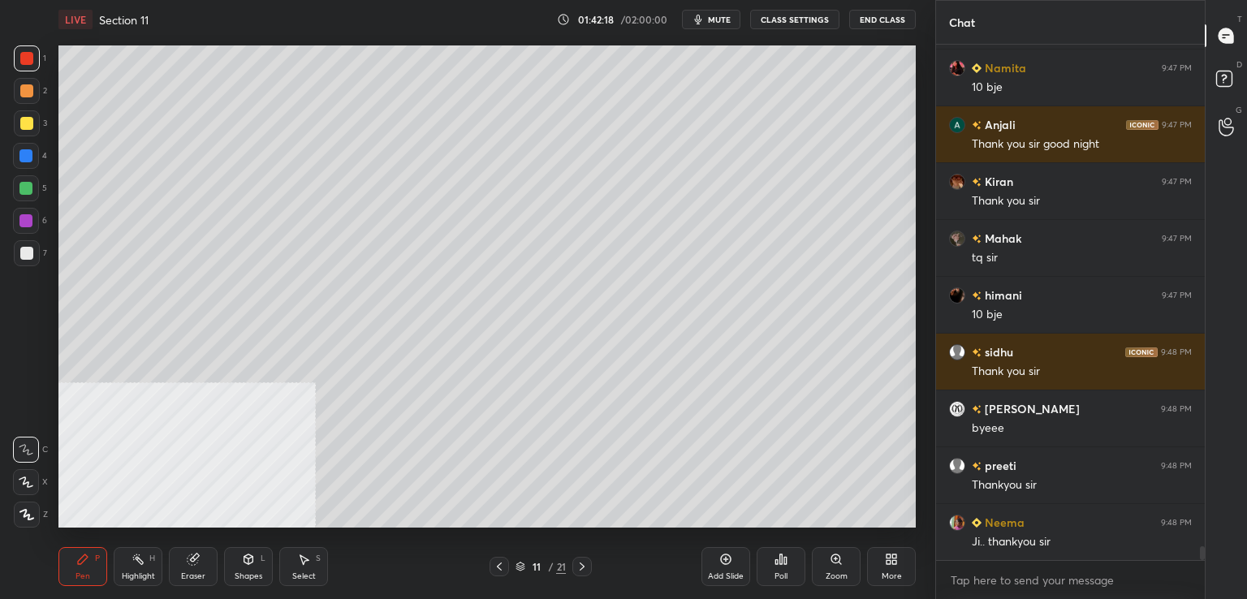
click at [885, 18] on button "End Class" at bounding box center [882, 19] width 67 height 19
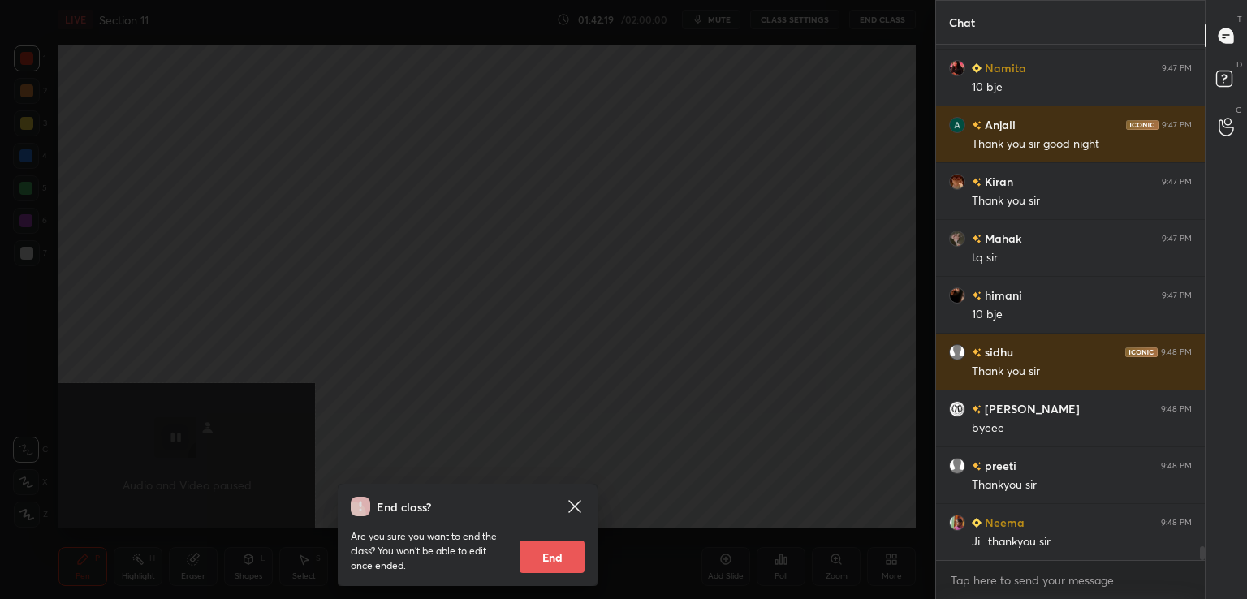
click at [561, 559] on button "End" at bounding box center [551, 556] width 65 height 32
type textarea "x"
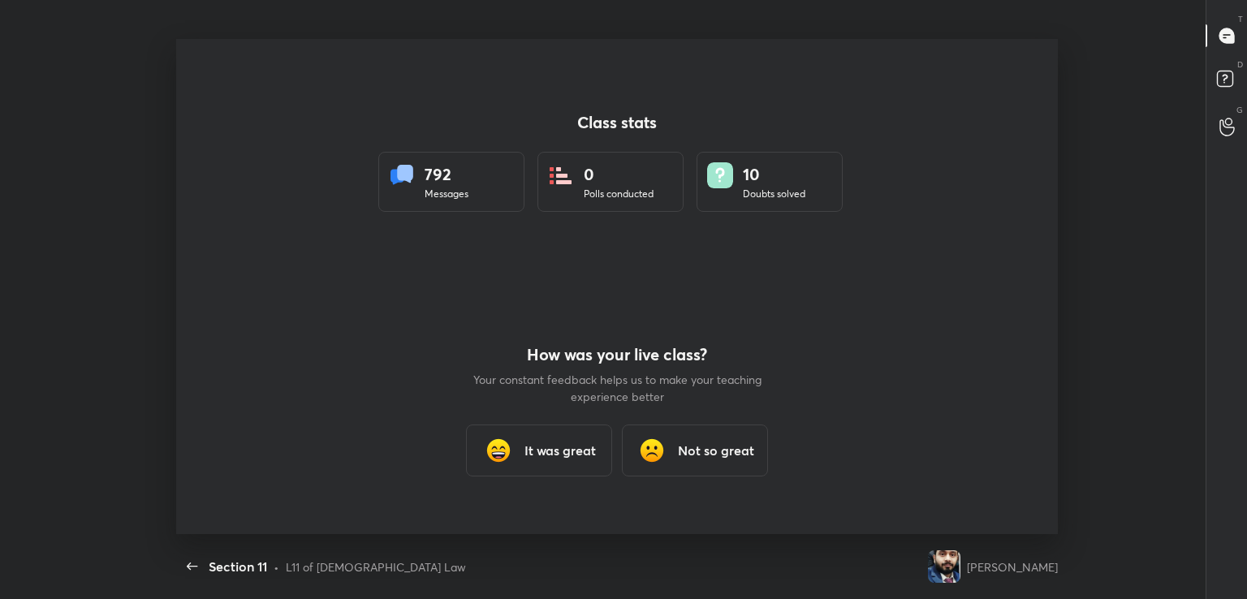
scroll to position [80658, 79937]
